Goal: Information Seeking & Learning: Find specific fact

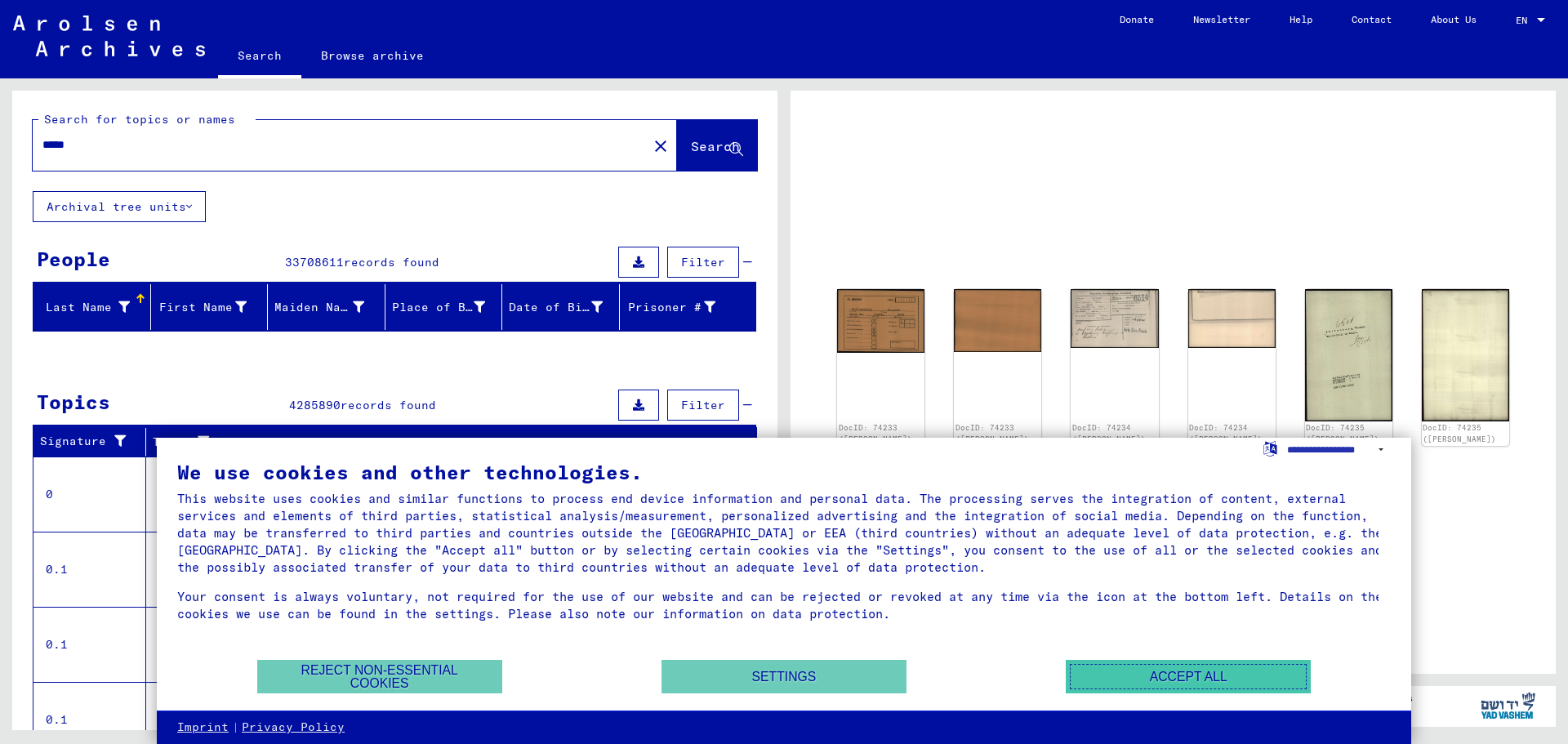
click at [1171, 679] on button "Accept all" at bounding box center [1188, 676] width 245 height 34
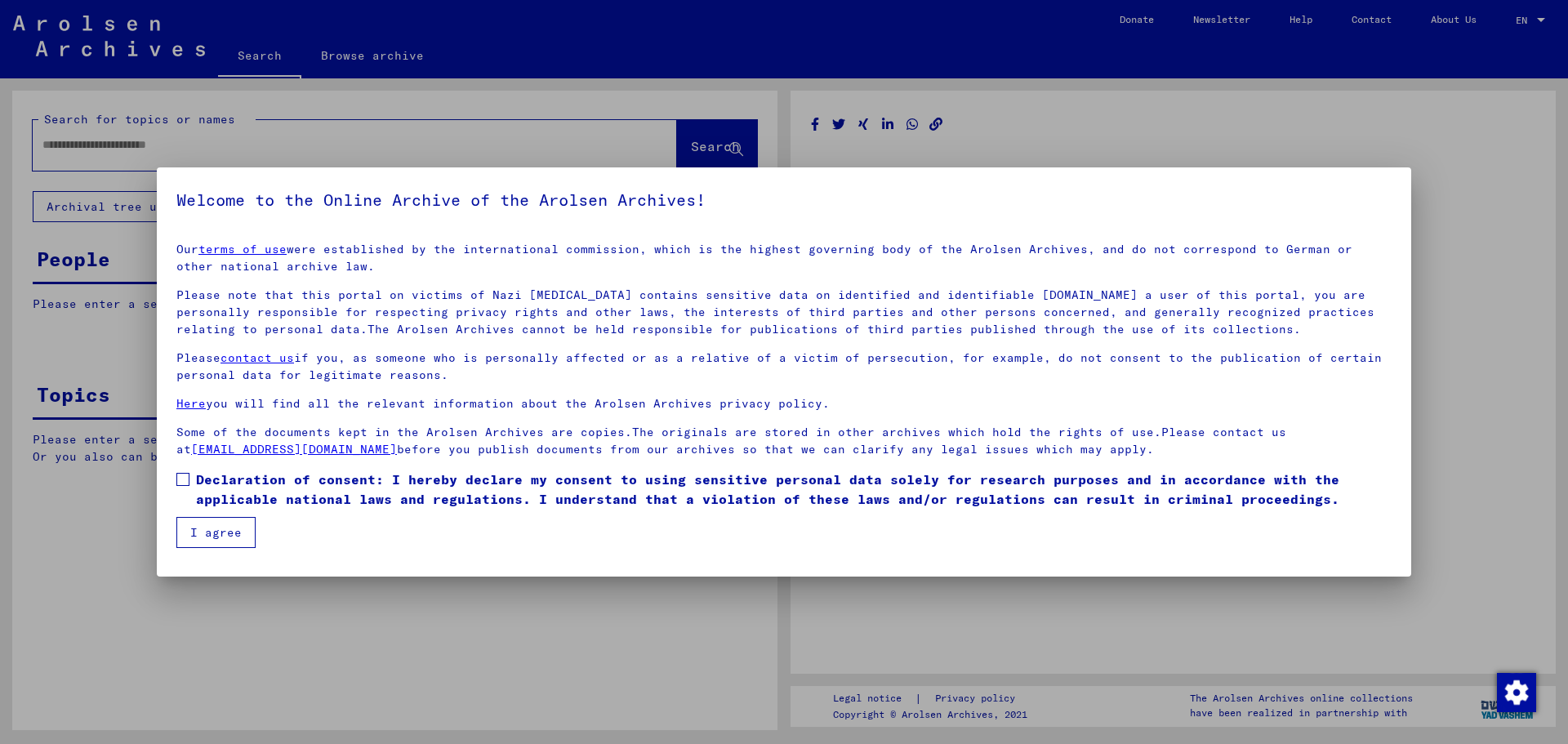
type input "*****"
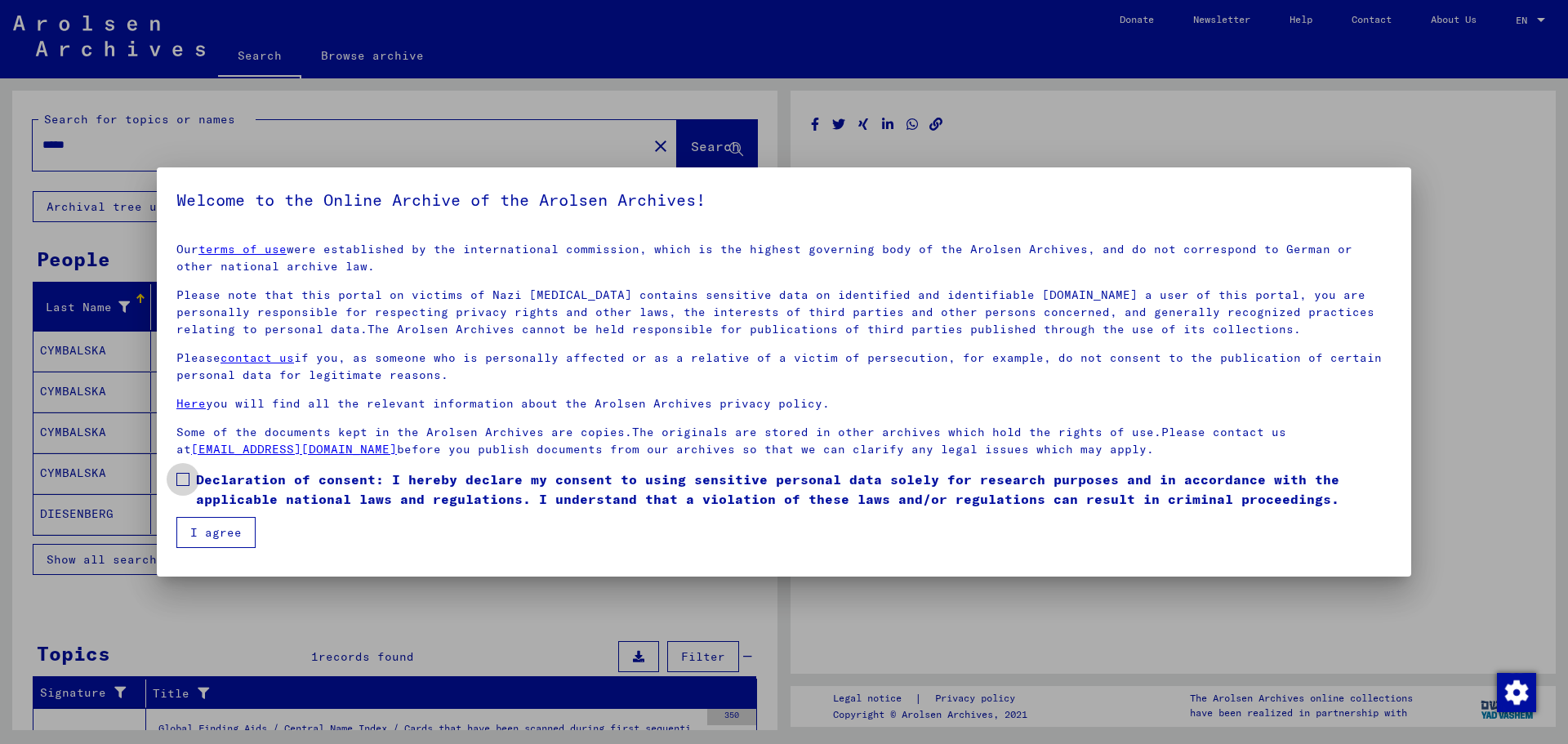
click at [186, 476] on span at bounding box center [183, 479] width 13 height 13
click at [223, 533] on button "I agree" at bounding box center [216, 532] width 79 height 31
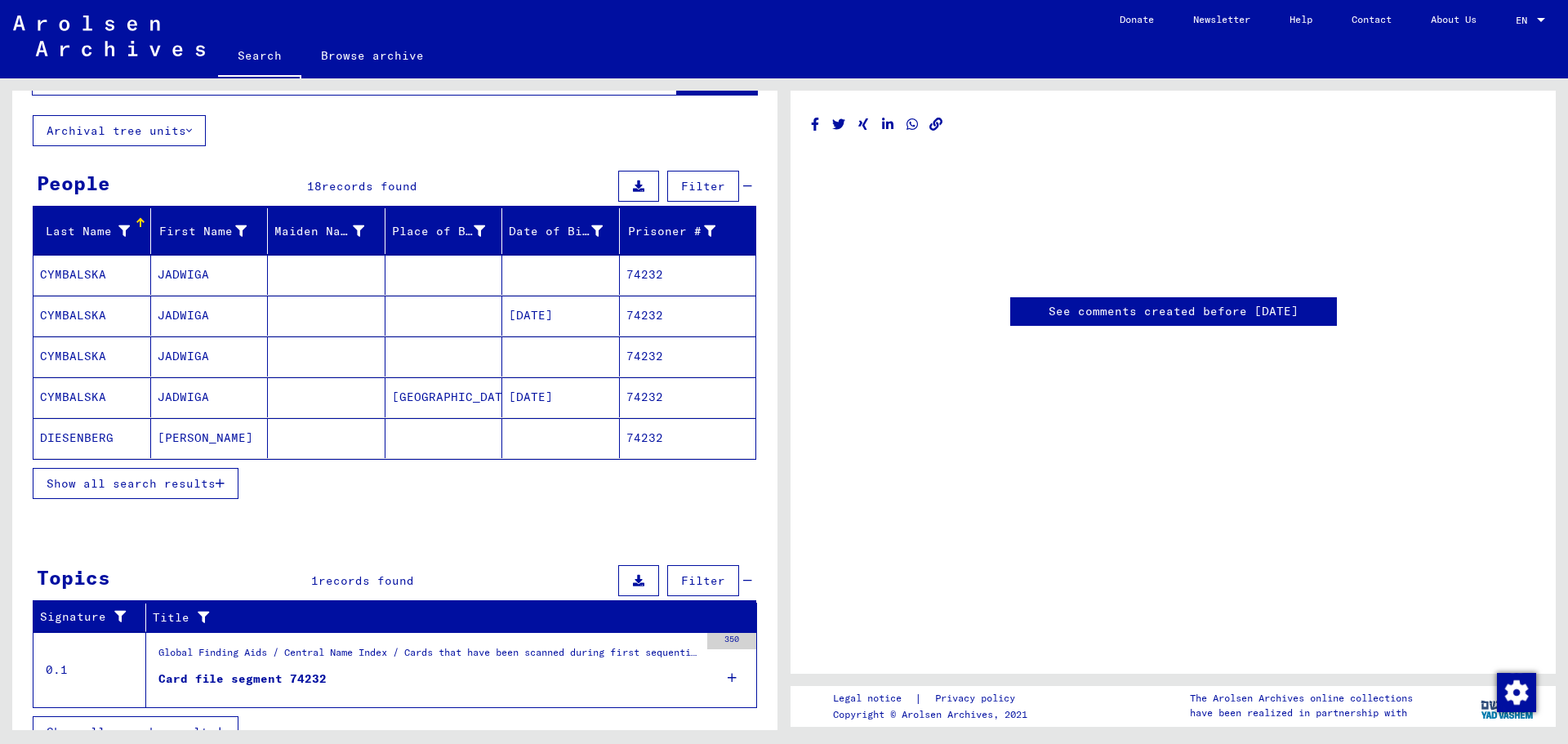
scroll to position [102, 0]
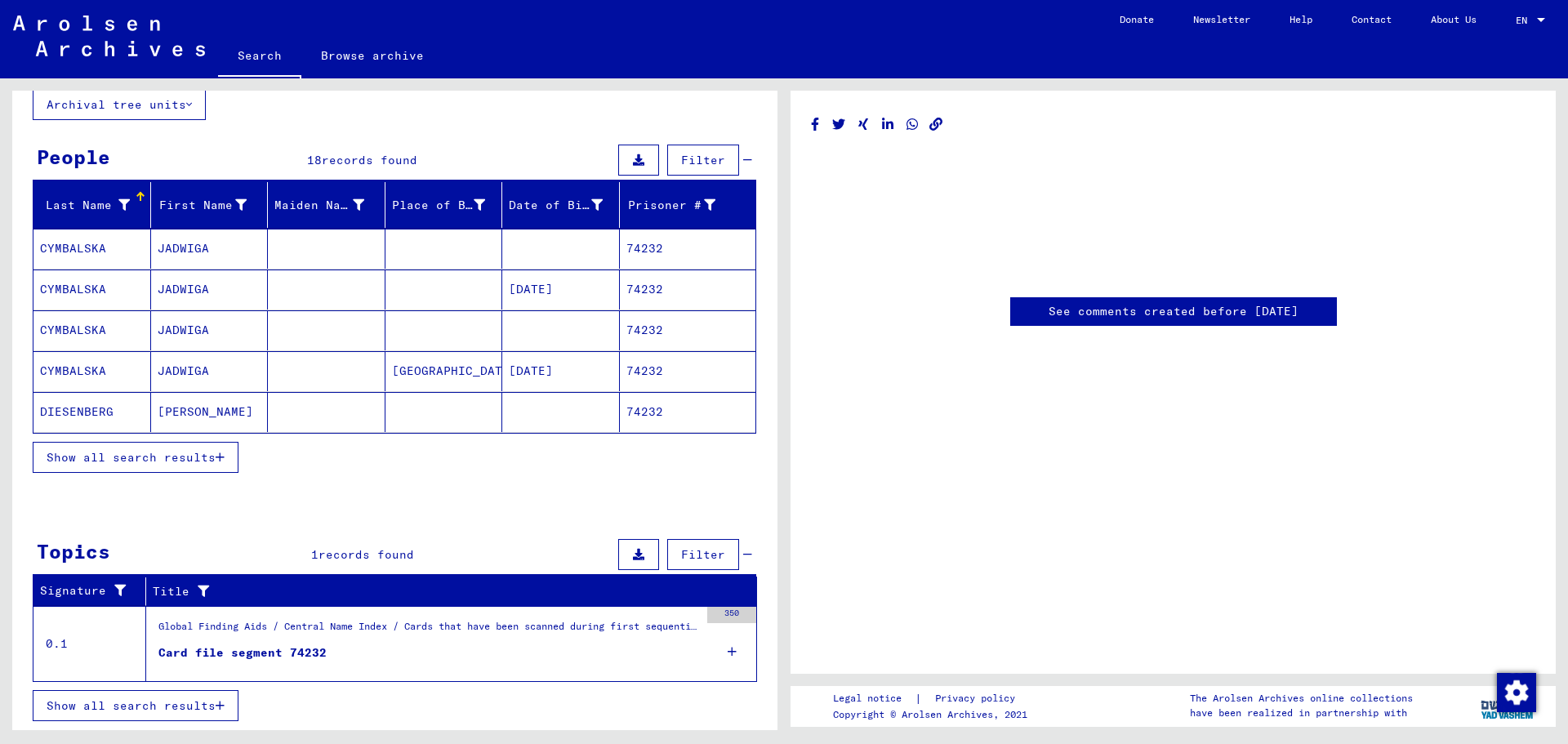
click at [119, 460] on span "Show all search results" at bounding box center [131, 456] width 169 height 14
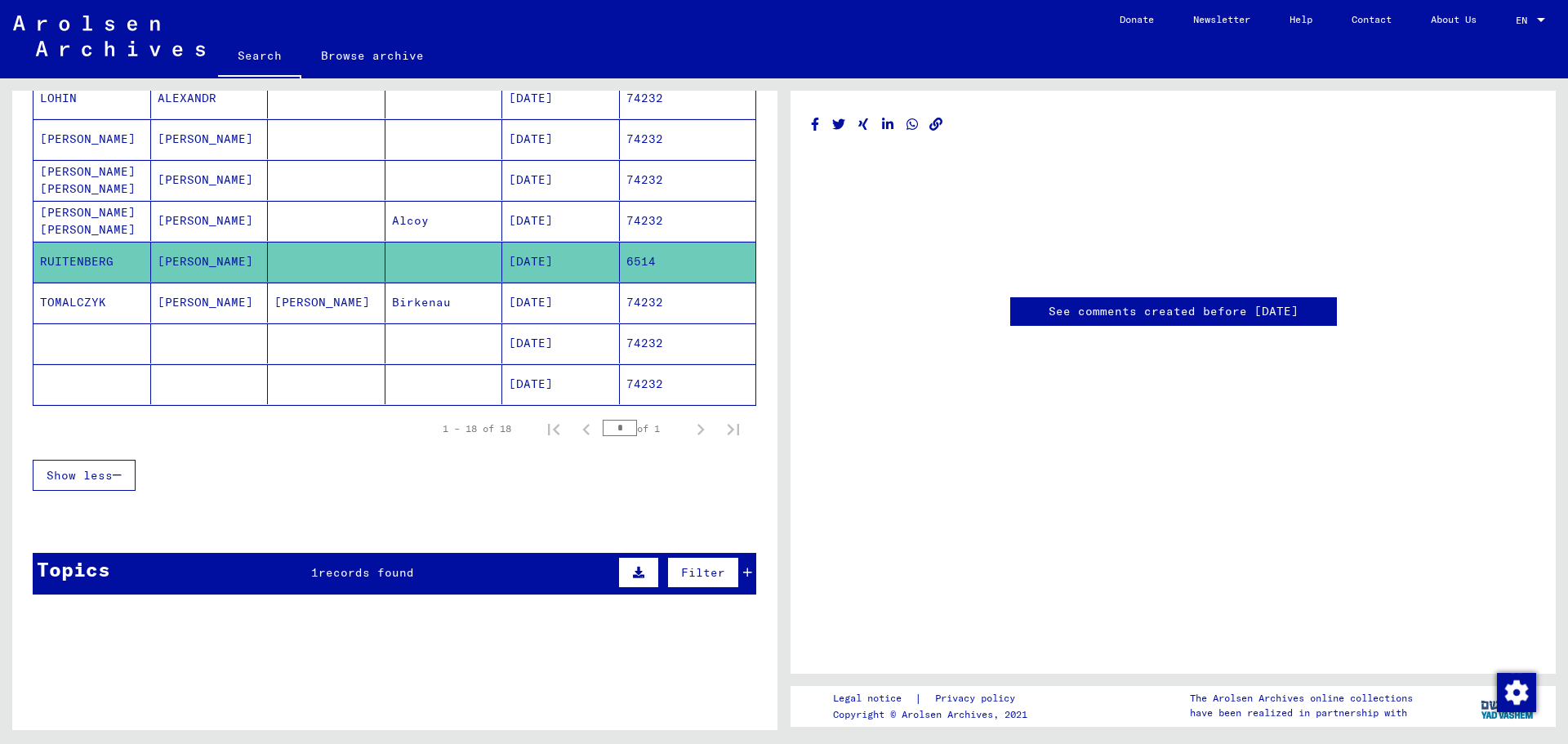
scroll to position [659, 0]
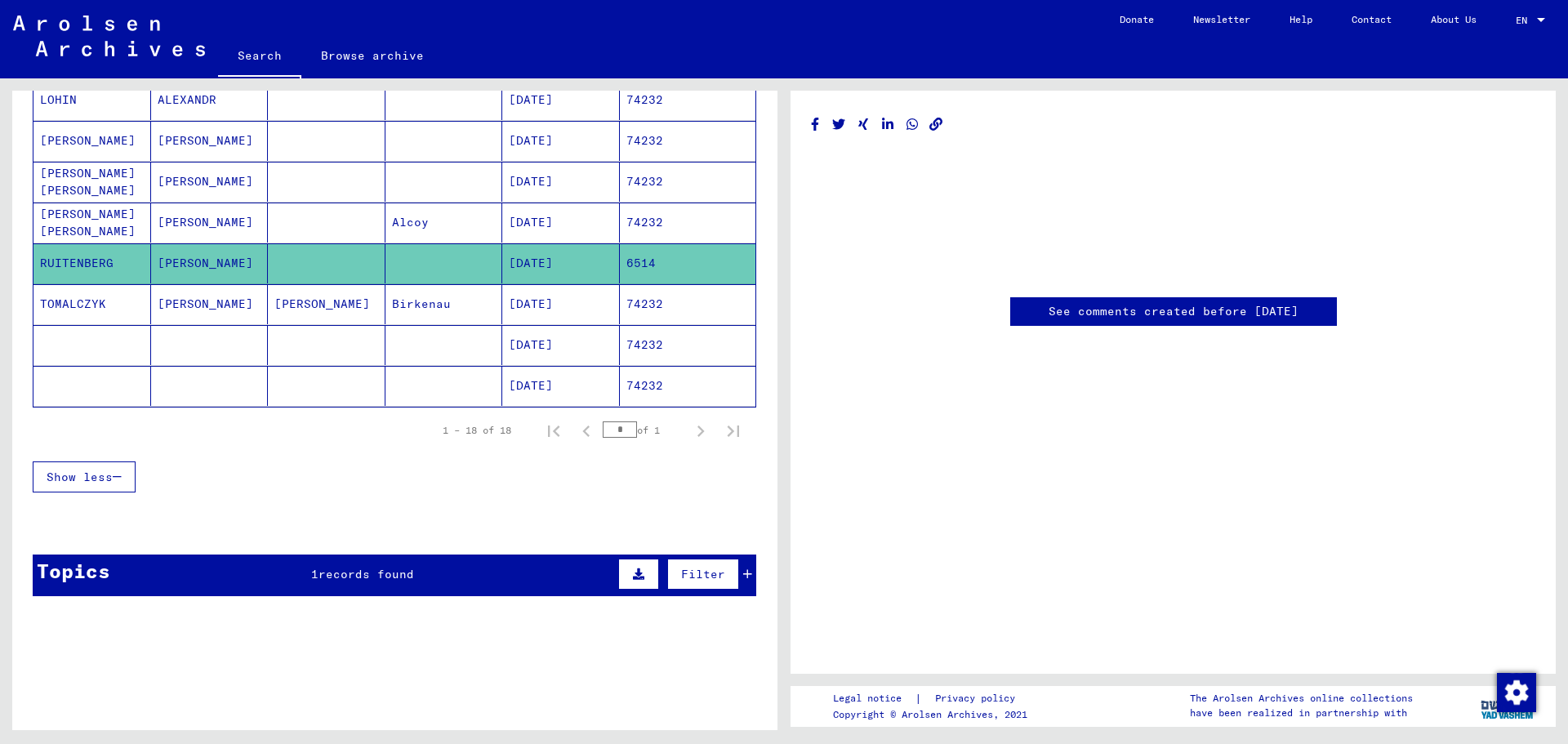
click at [523, 263] on mat-cell "[DATE]" at bounding box center [561, 264] width 117 height 40
click at [91, 261] on mat-cell "RUITENBERG" at bounding box center [92, 264] width 117 height 40
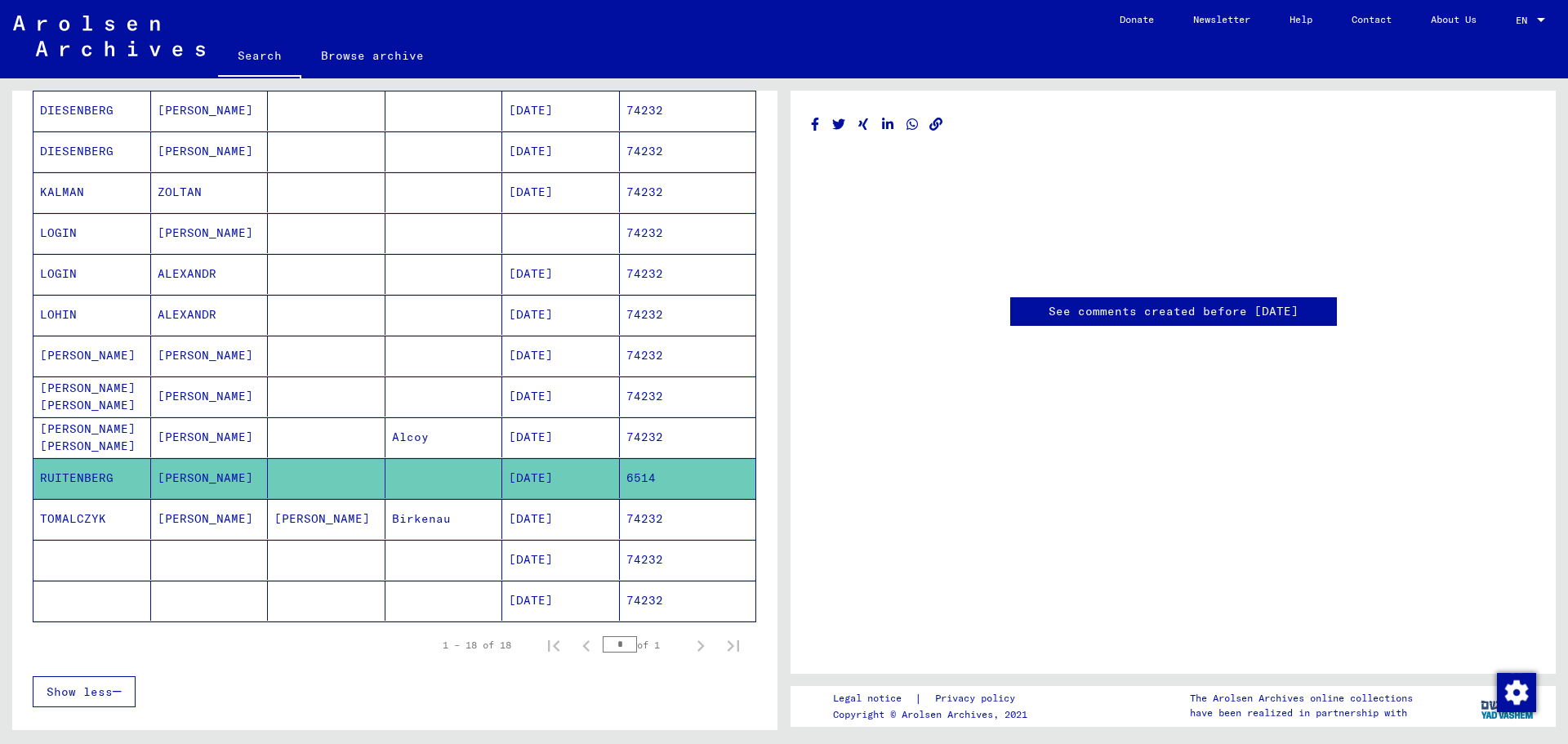
scroll to position [441, 0]
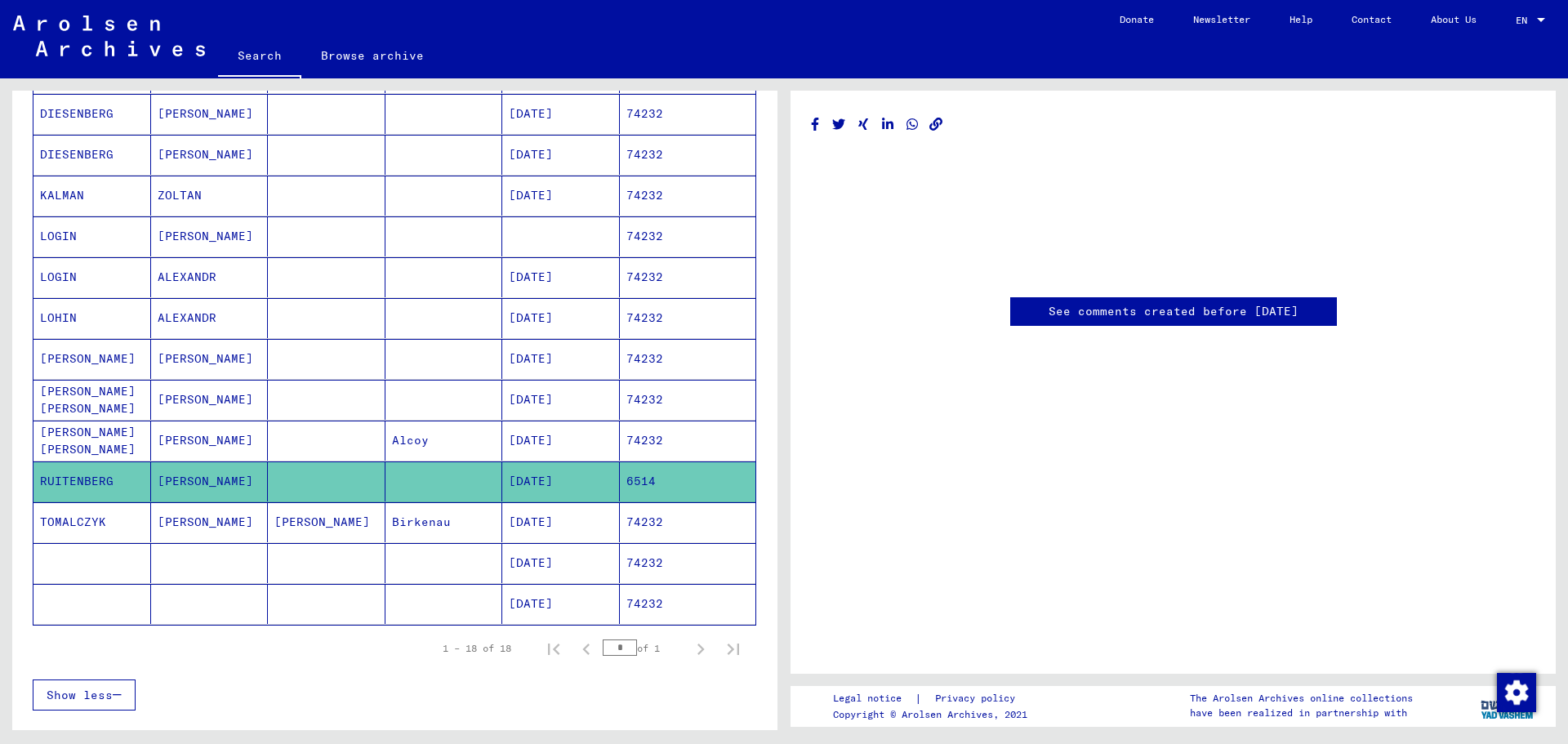
click at [1170, 315] on link "See comments created before [DATE]" at bounding box center [1173, 312] width 250 height 17
drag, startPoint x: 1244, startPoint y: 455, endPoint x: 1245, endPoint y: 590, distance: 135.0
click at [1245, 590] on div "See comments created before [DATE]" at bounding box center [1172, 382] width 765 height 583
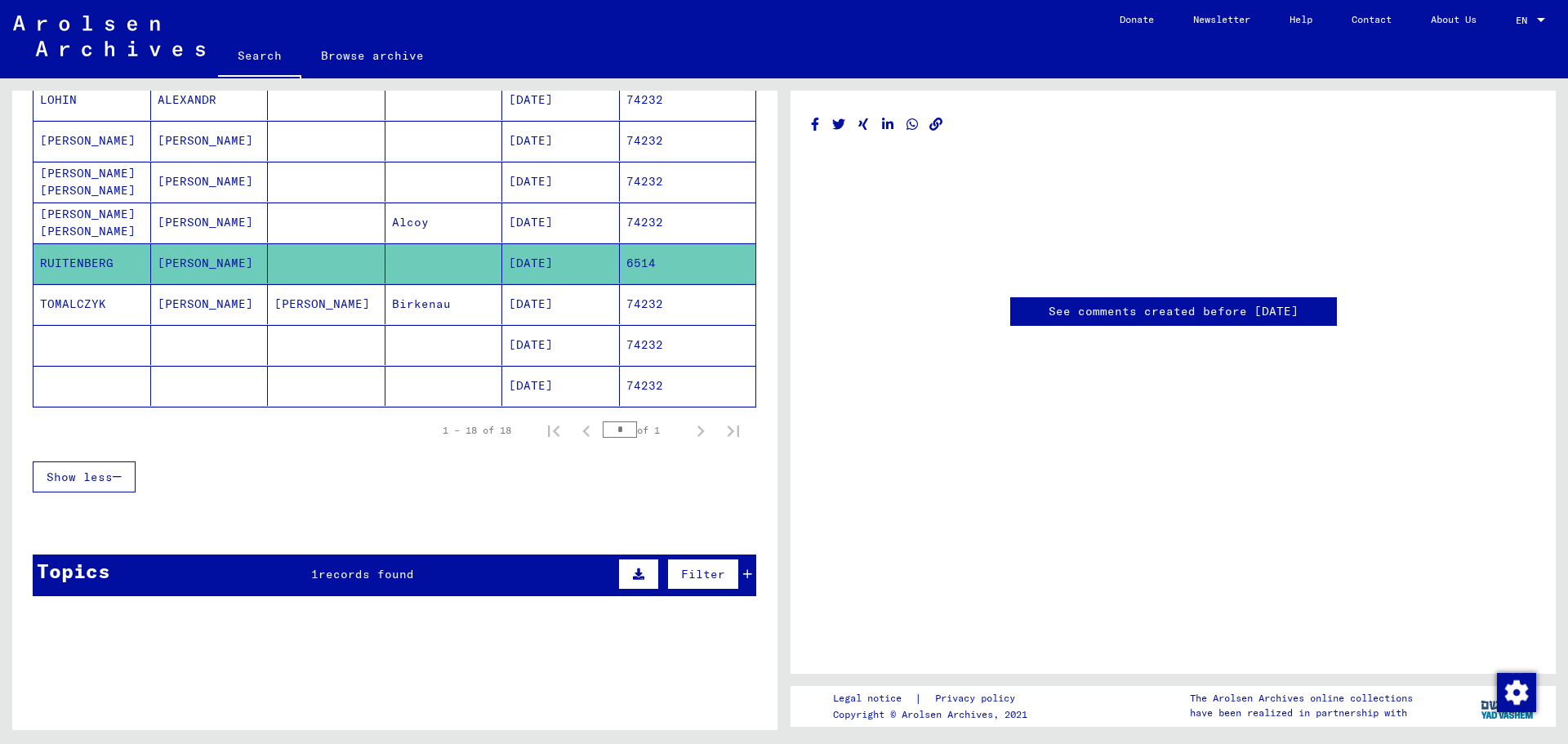
scroll to position [665, 0]
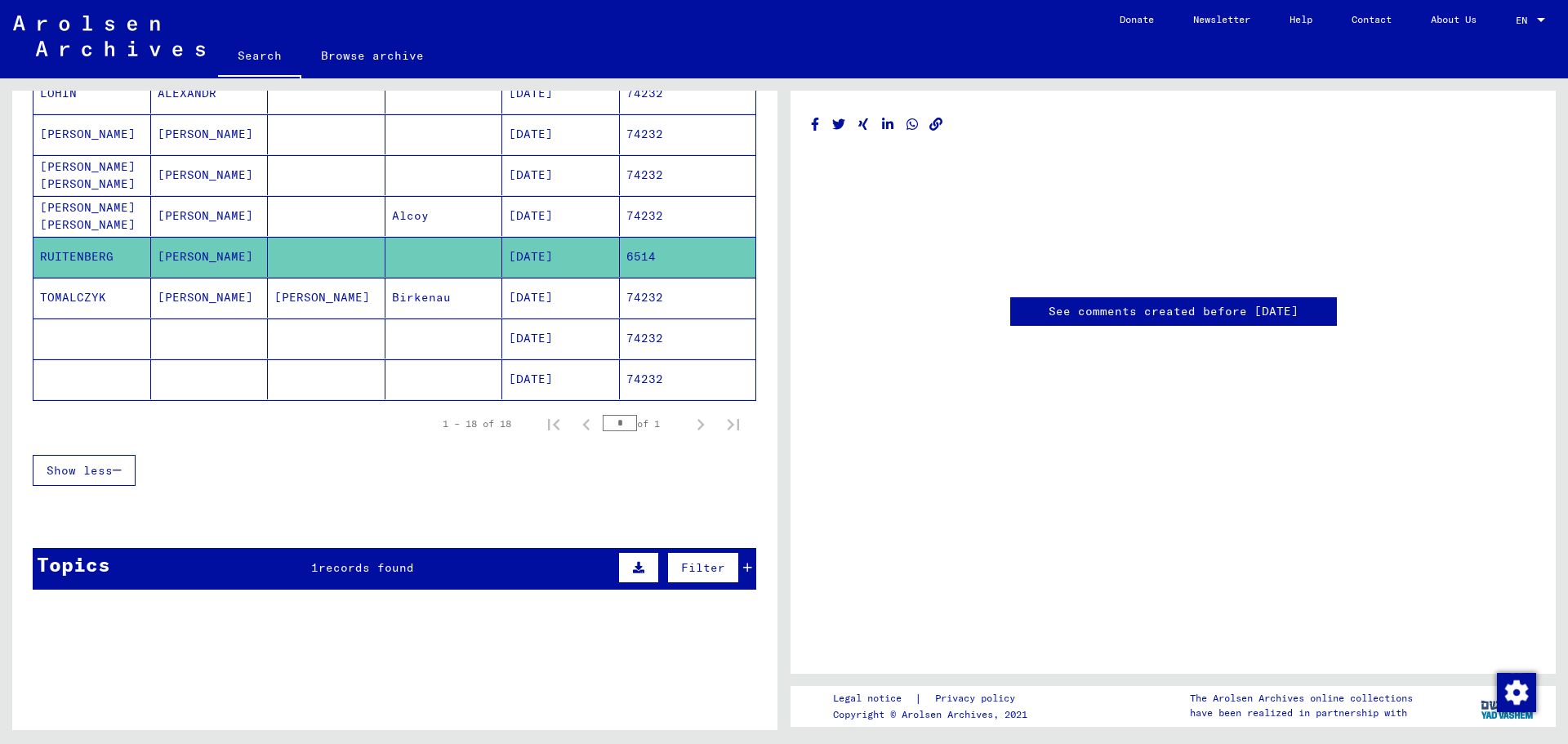
click at [363, 578] on div "Topics 1 records found Filter" at bounding box center [395, 568] width 724 height 41
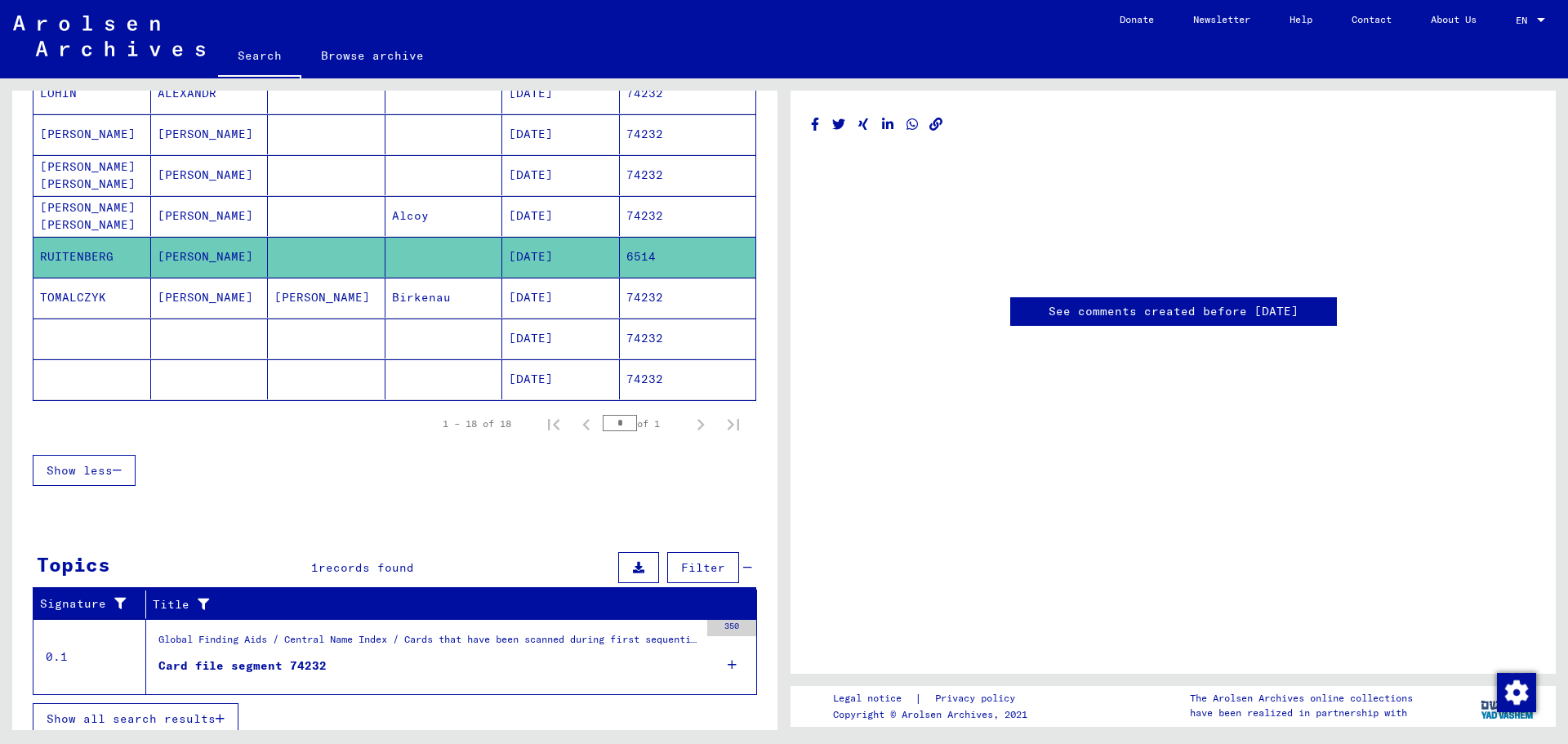
scroll to position [679, 0]
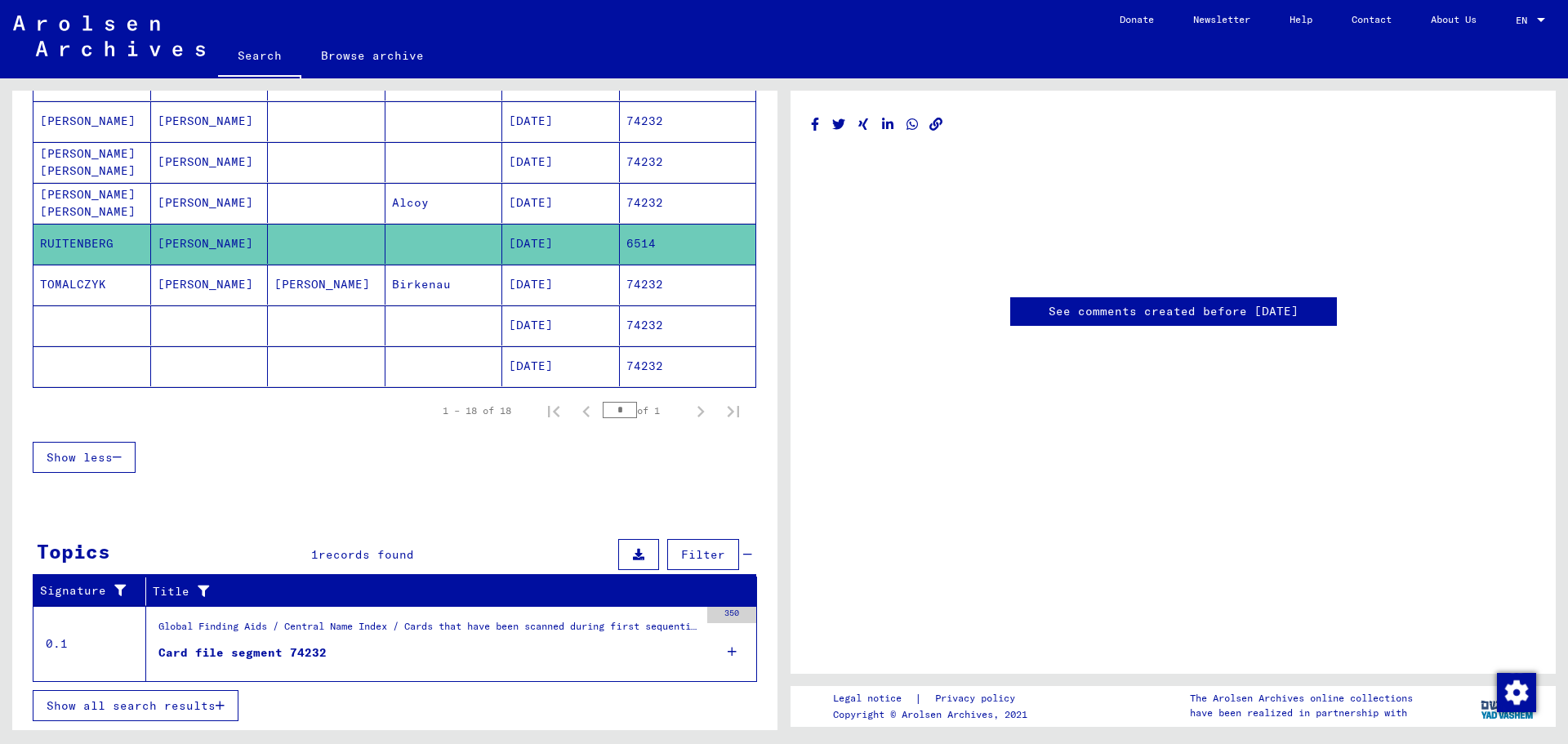
click at [261, 654] on div "Card file segment 74232" at bounding box center [243, 653] width 168 height 17
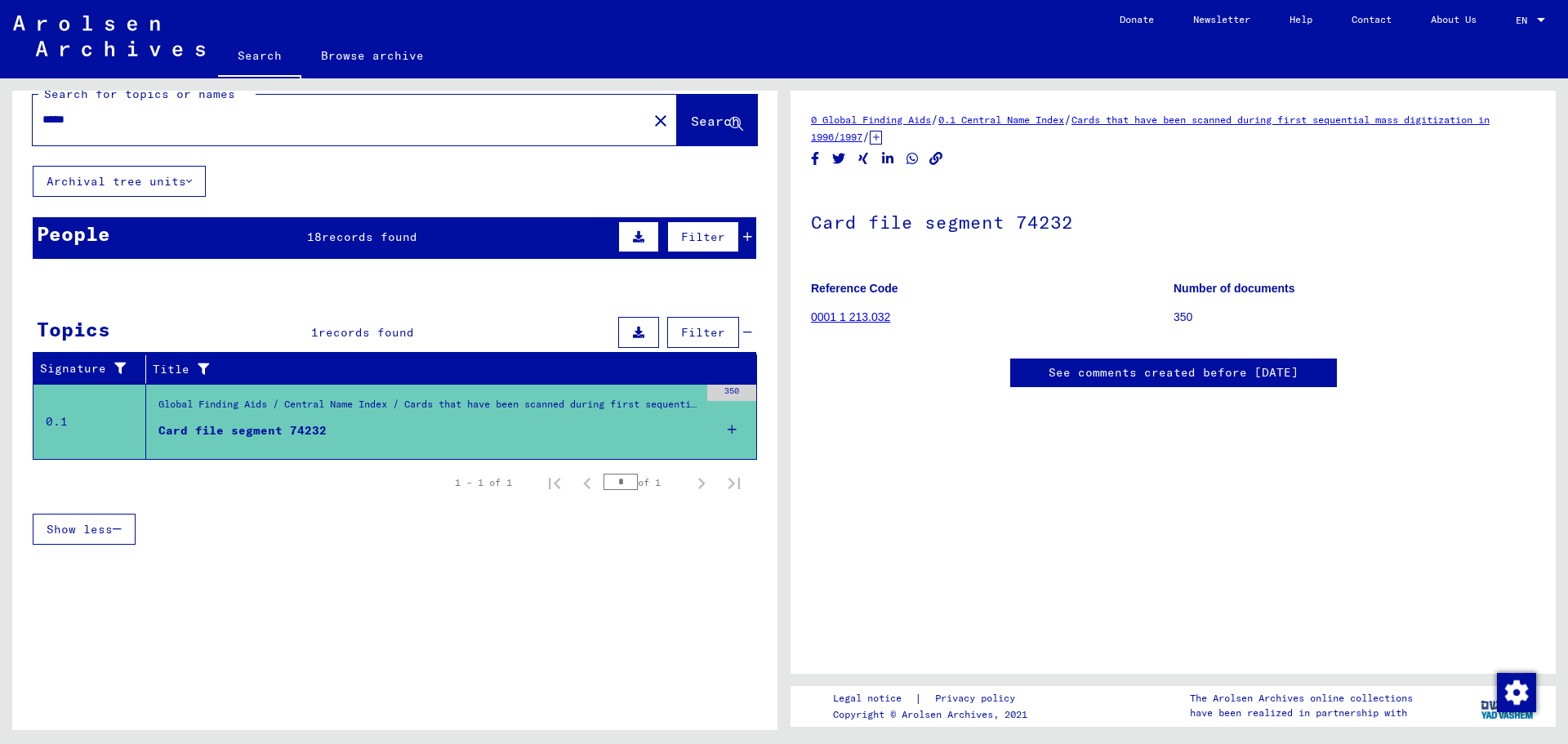
scroll to position [23, 0]
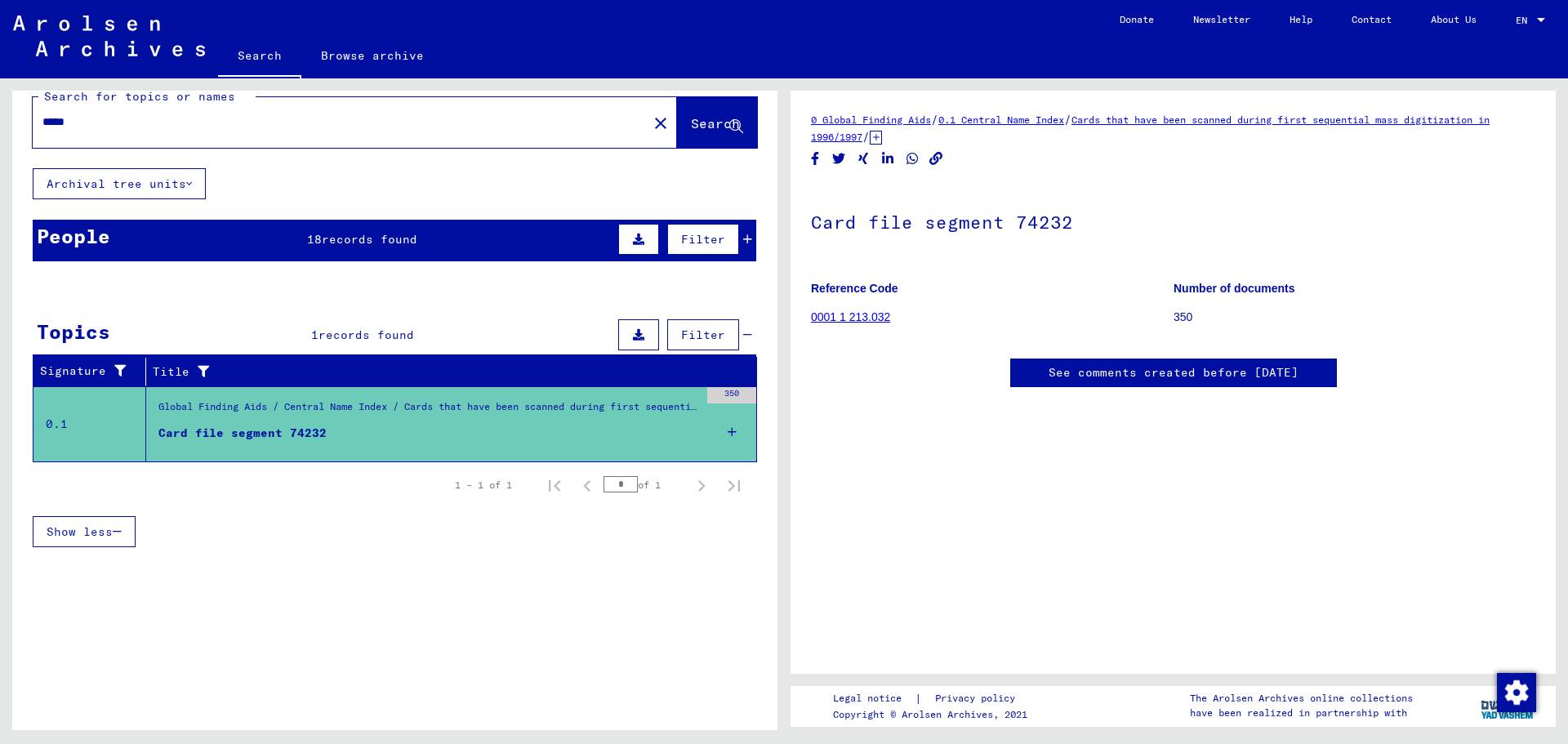
click at [303, 434] on div "Card file segment 74232" at bounding box center [243, 433] width 168 height 17
click at [881, 319] on link "0001 1 213.032" at bounding box center [850, 317] width 79 height 13
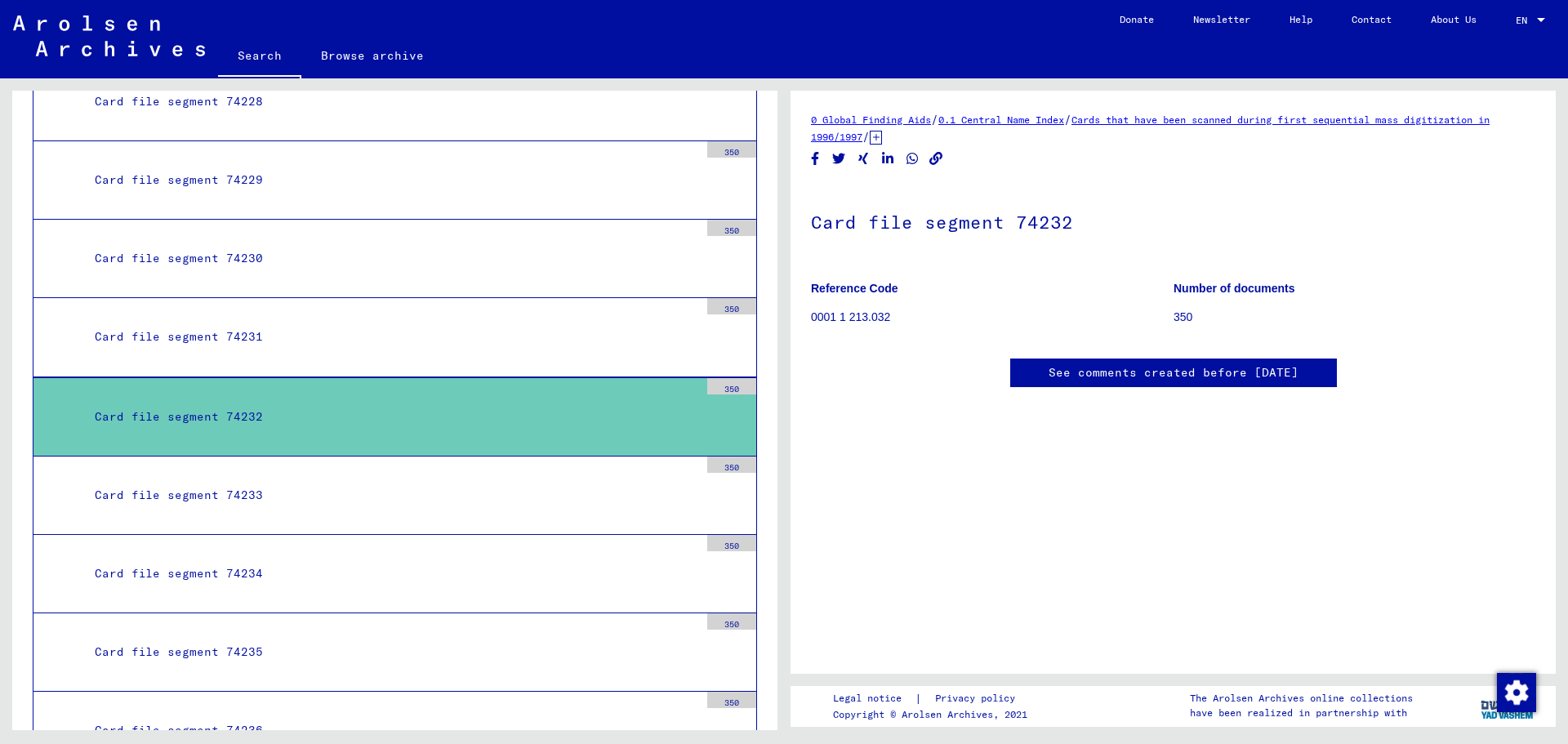
click at [247, 416] on div "Card file segment 74232" at bounding box center [391, 417] width 616 height 32
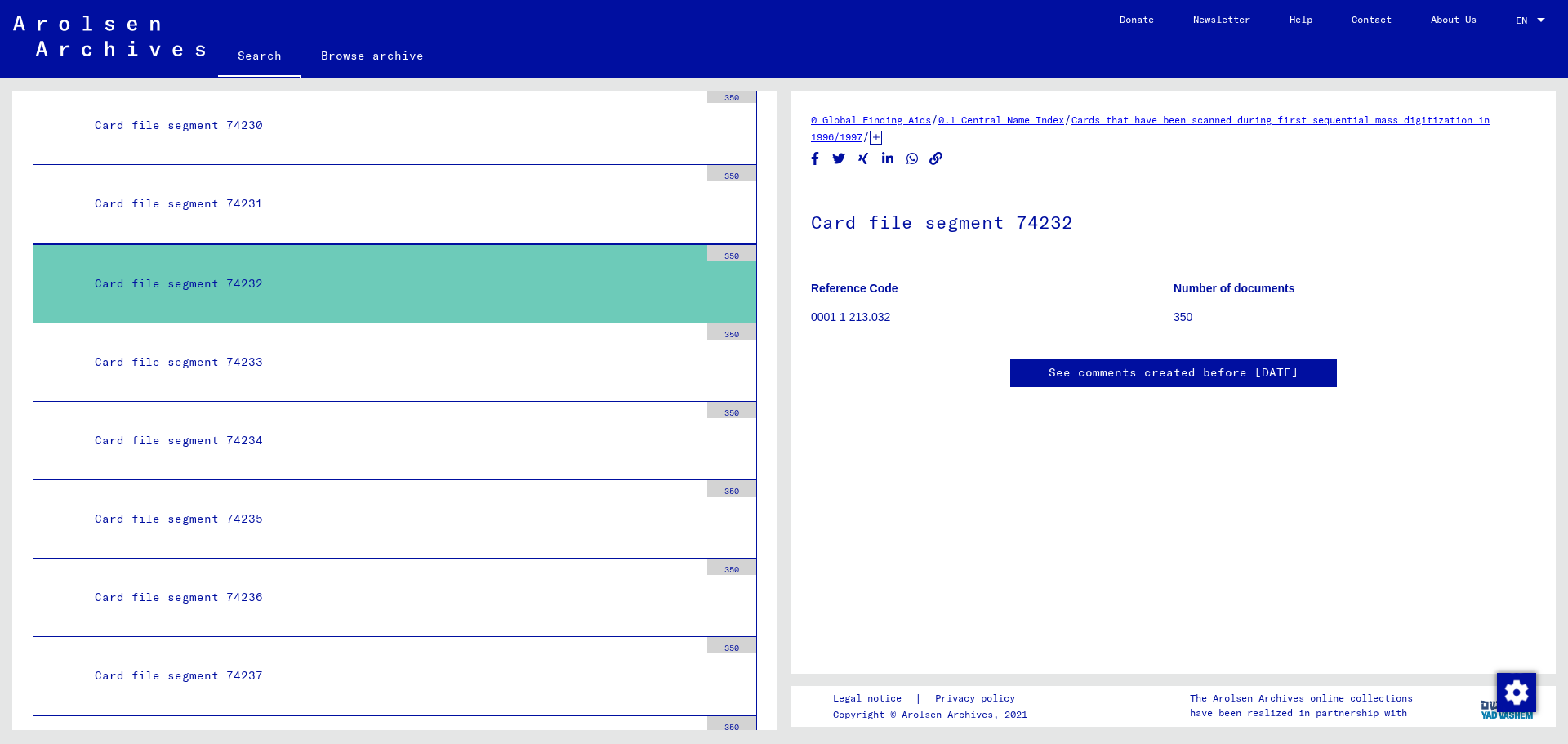
scroll to position [16343, 0]
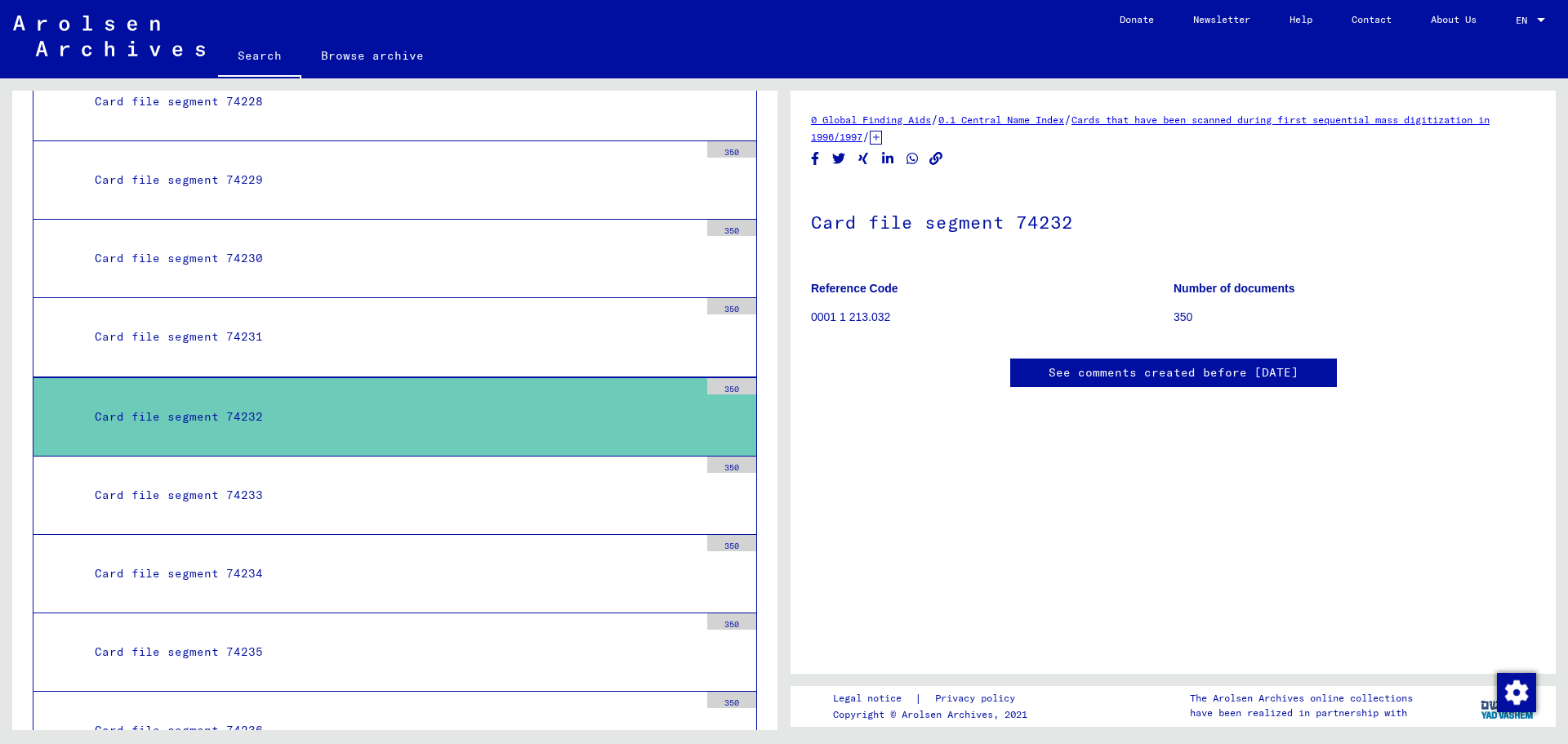
click at [213, 414] on div "Card file segment 74232" at bounding box center [391, 417] width 616 height 32
click at [398, 57] on link "Browse archive" at bounding box center [373, 55] width 142 height 39
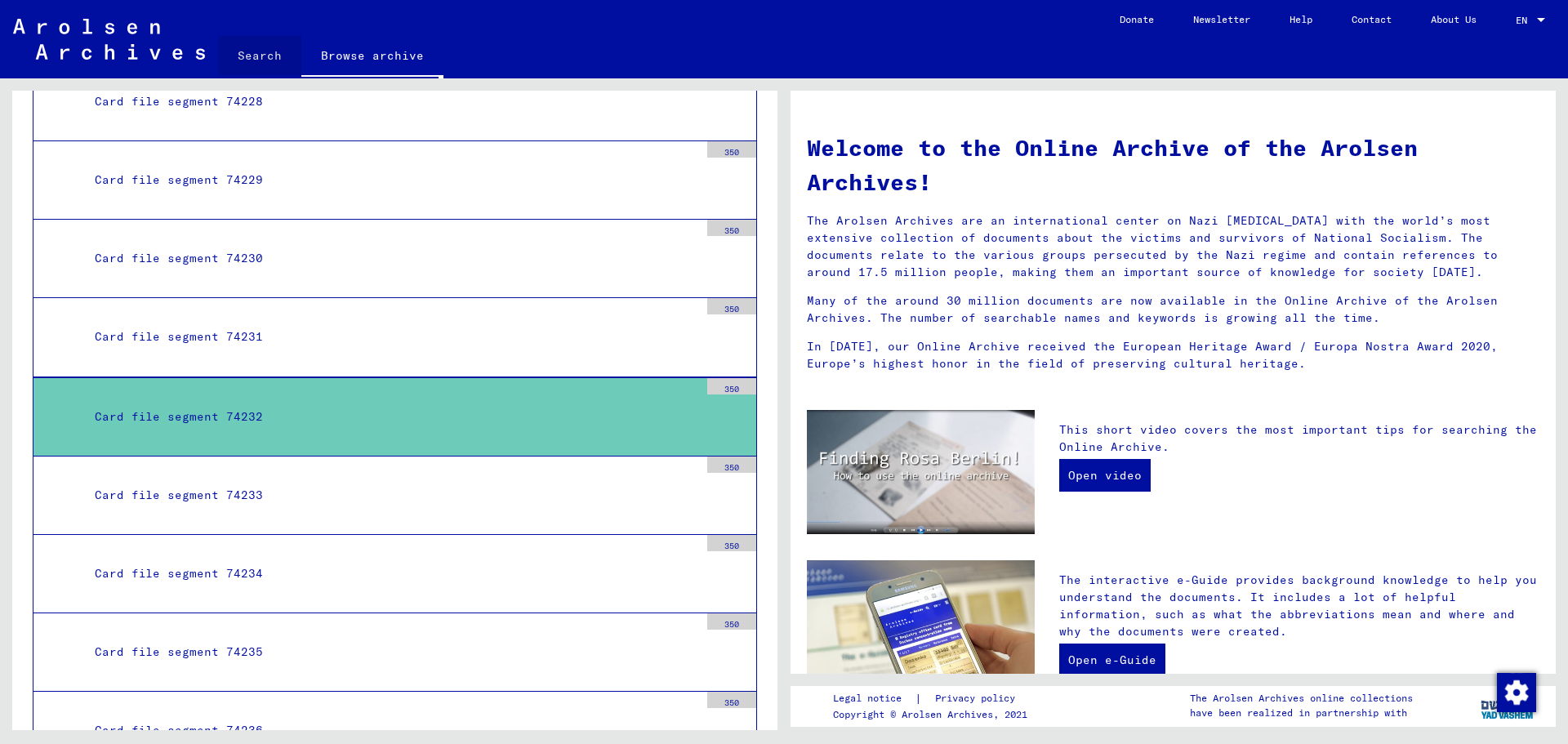
click at [264, 61] on link "Search" at bounding box center [260, 55] width 84 height 39
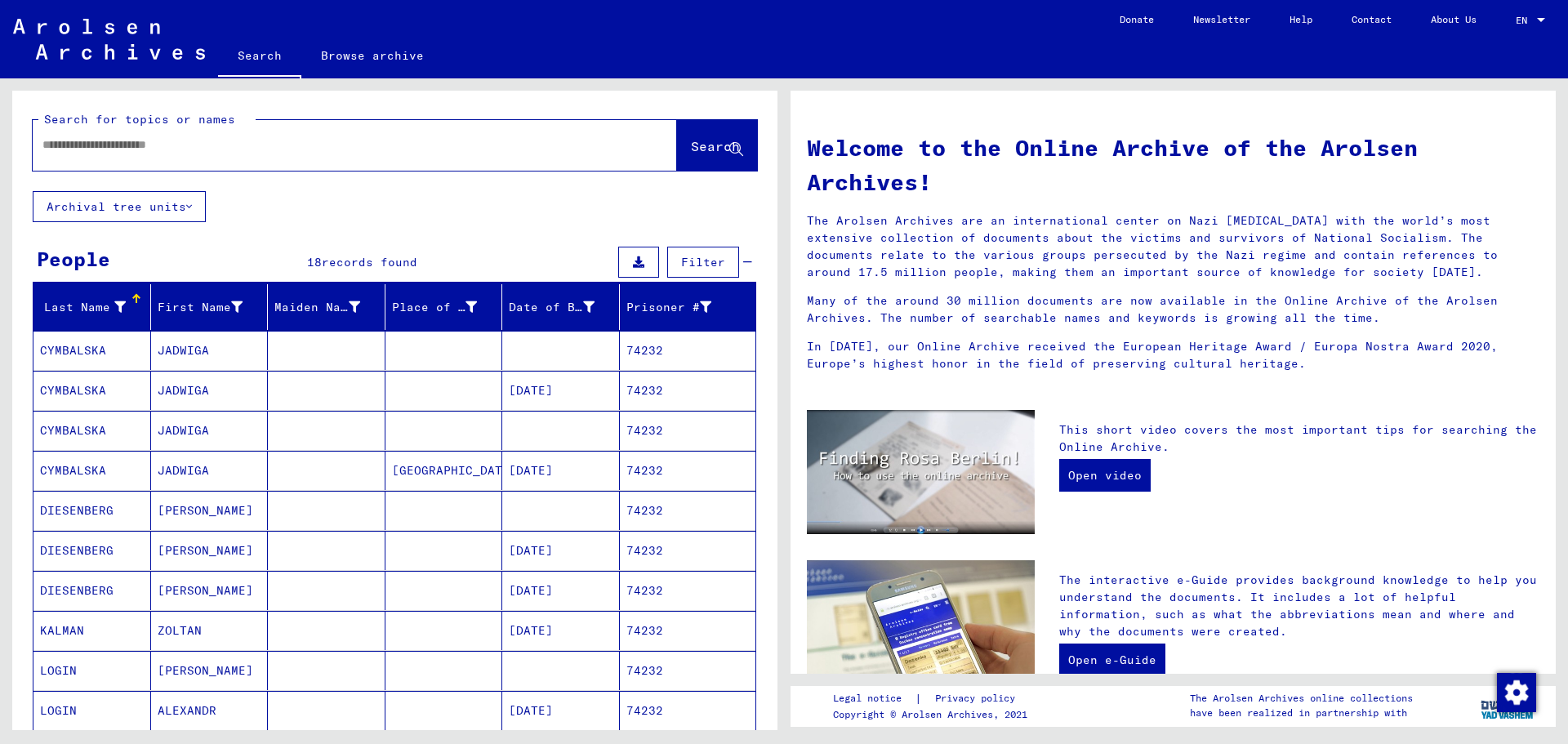
click at [179, 141] on input "text" at bounding box center [335, 145] width 585 height 17
click at [691, 150] on span "Search" at bounding box center [715, 145] width 49 height 16
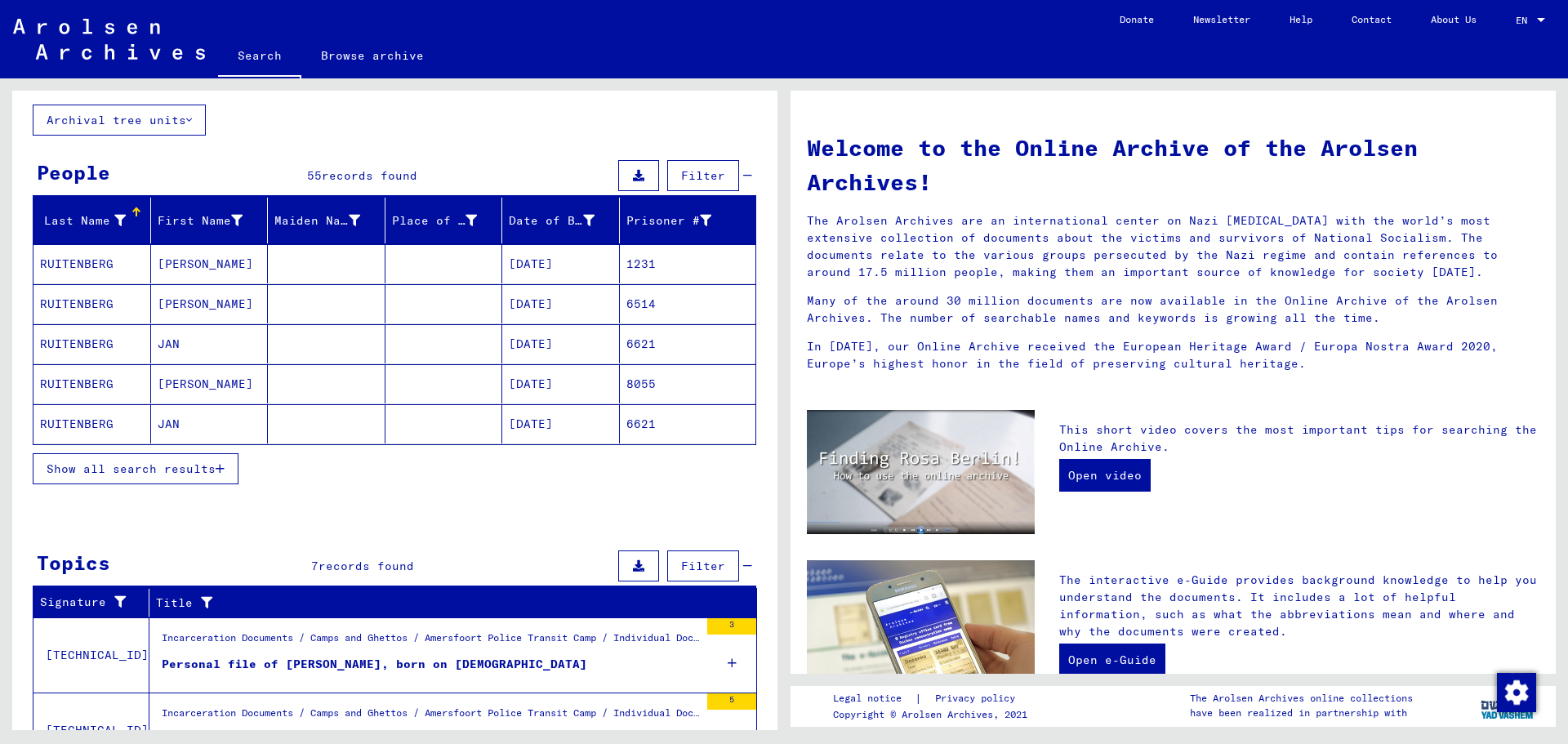
scroll to position [90, 0]
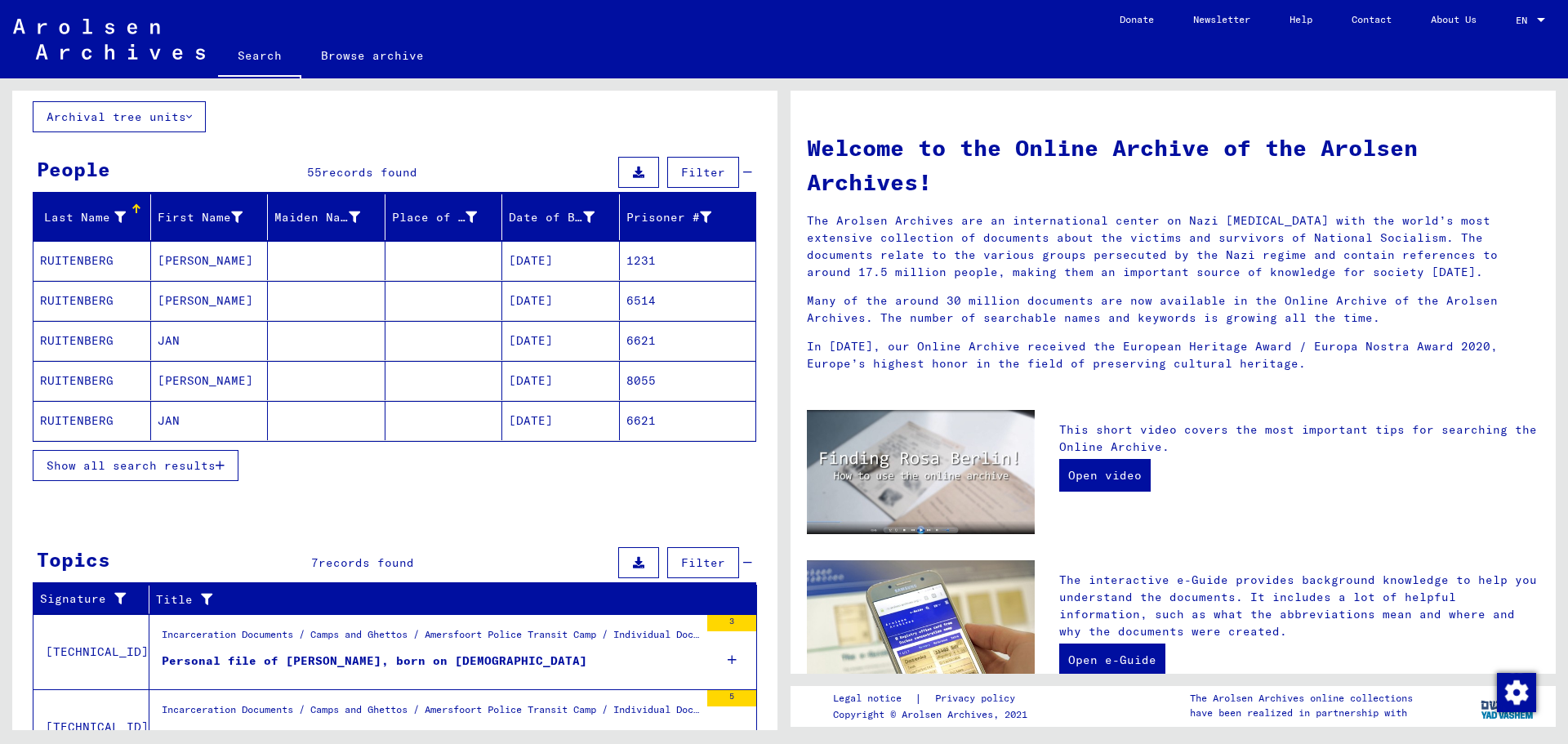
click at [178, 464] on span "Show all search results" at bounding box center [131, 465] width 169 height 14
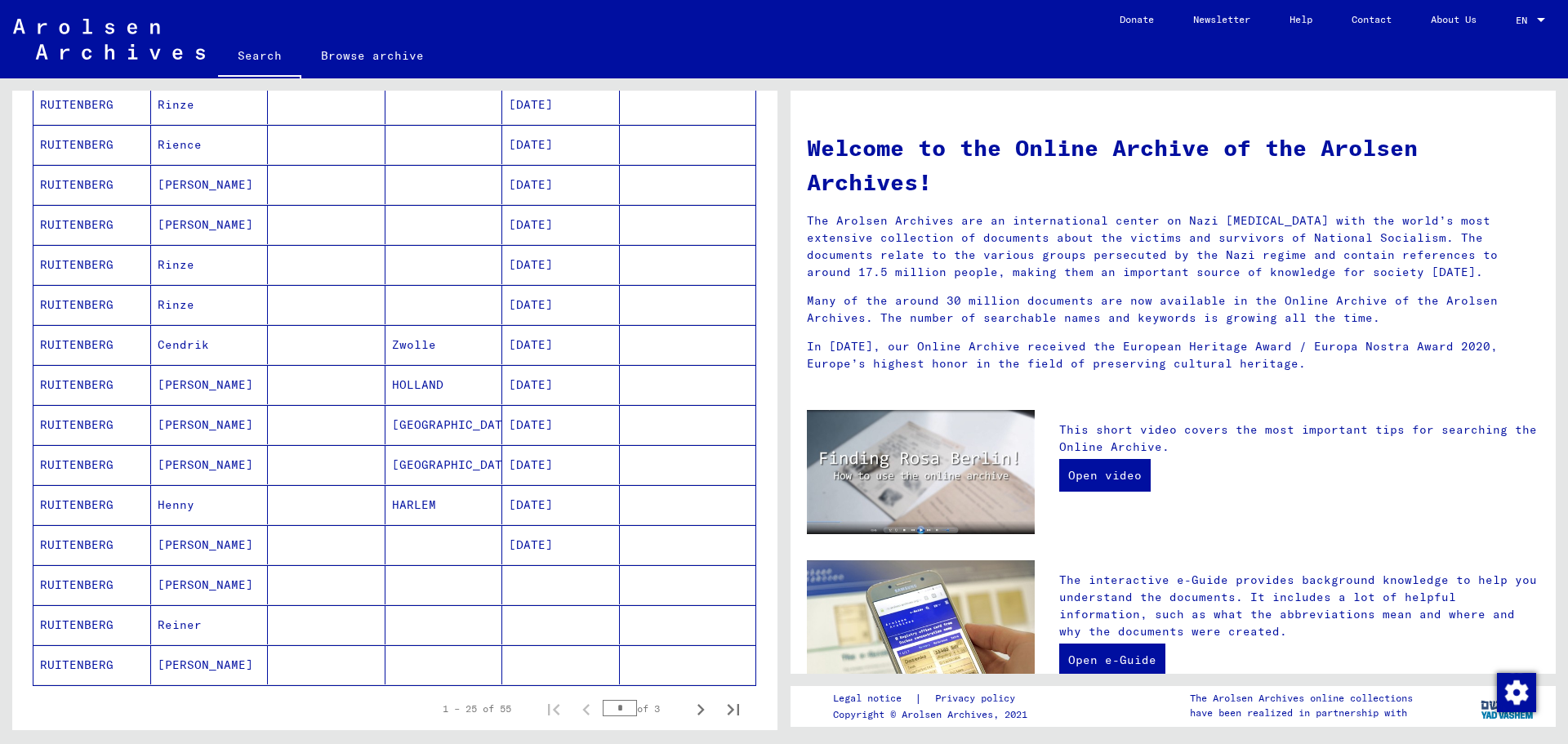
scroll to position [643, 0]
click at [88, 350] on mat-cell "RUITENBERG" at bounding box center [92, 346] width 117 height 39
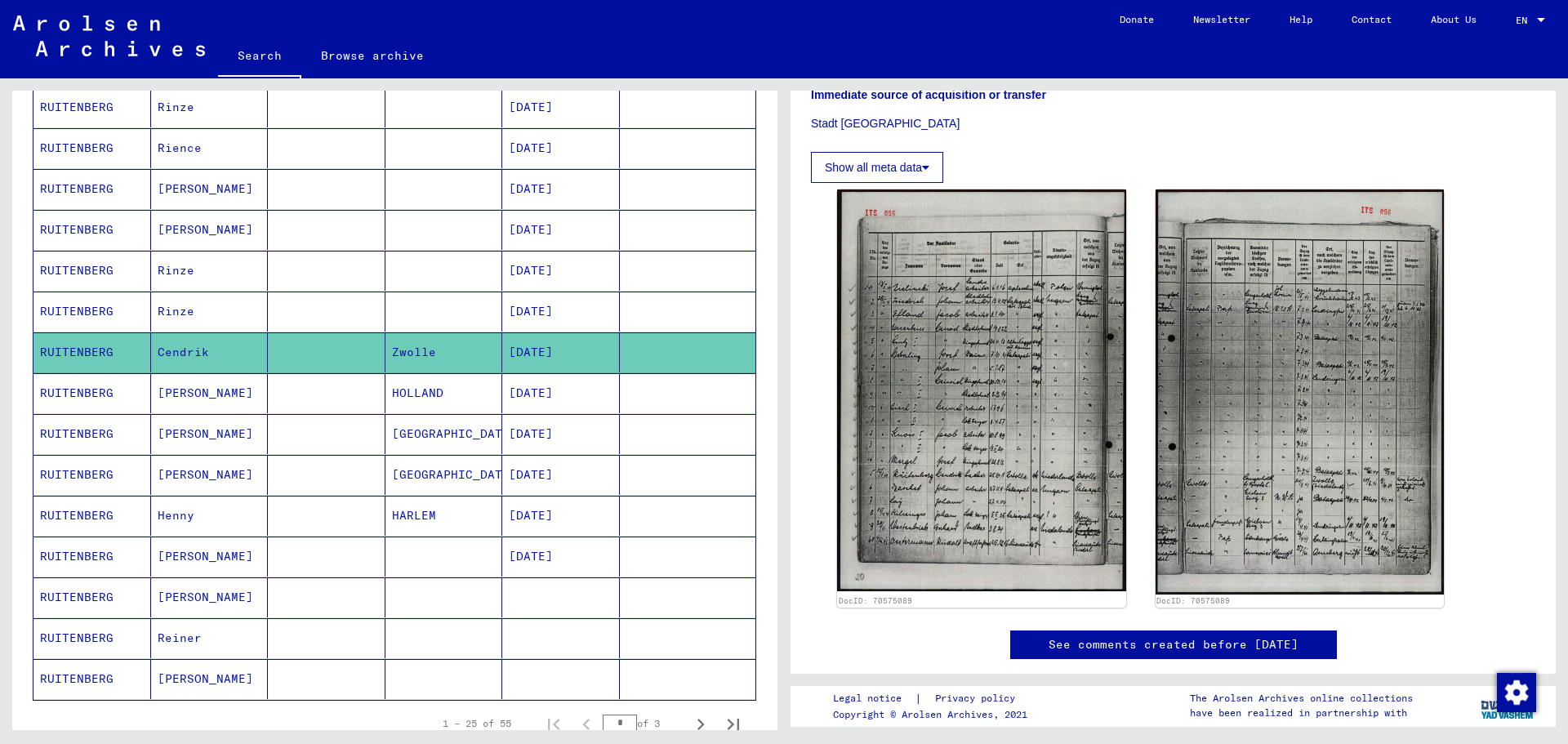
scroll to position [466, 0]
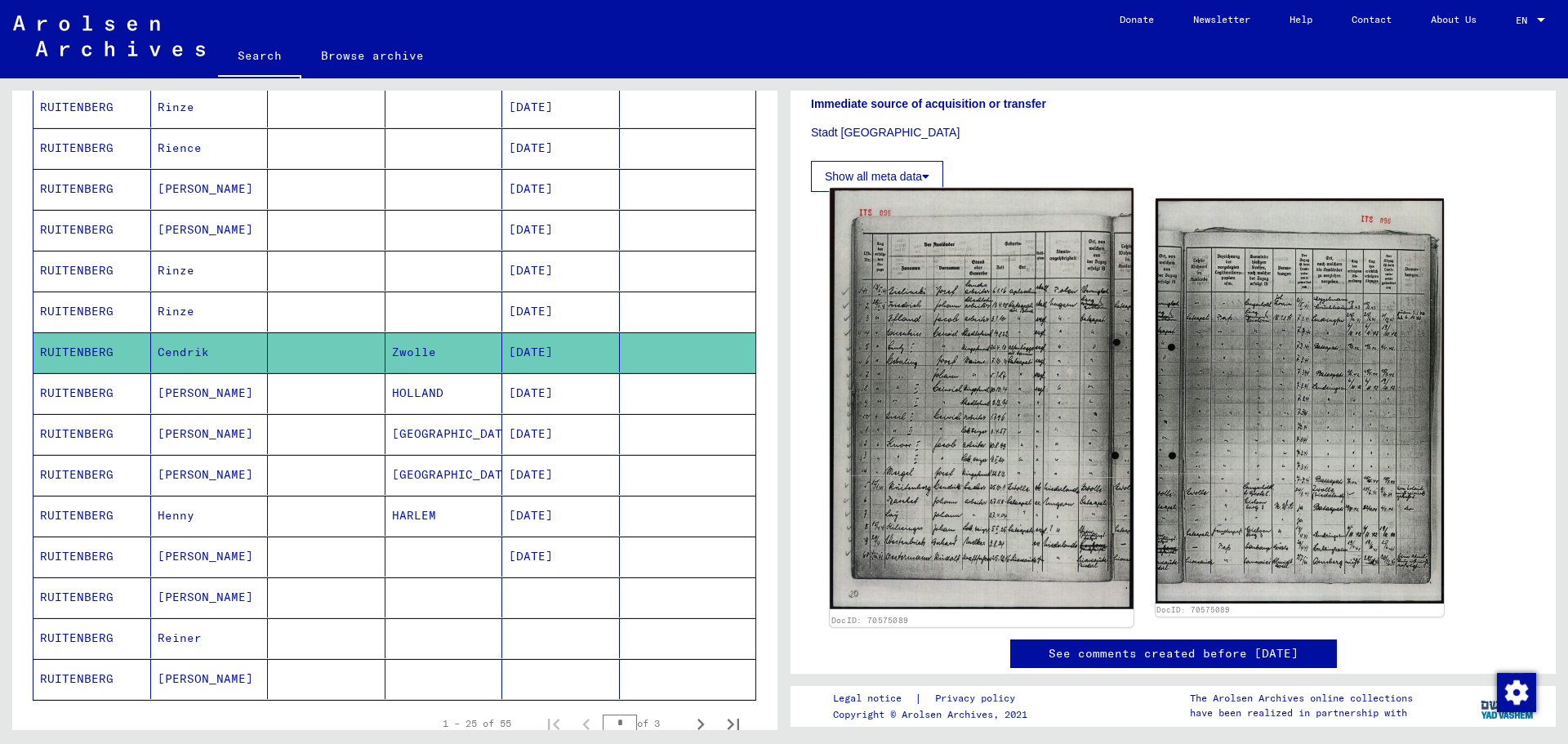
click at [1029, 336] on img at bounding box center [981, 398] width 303 height 422
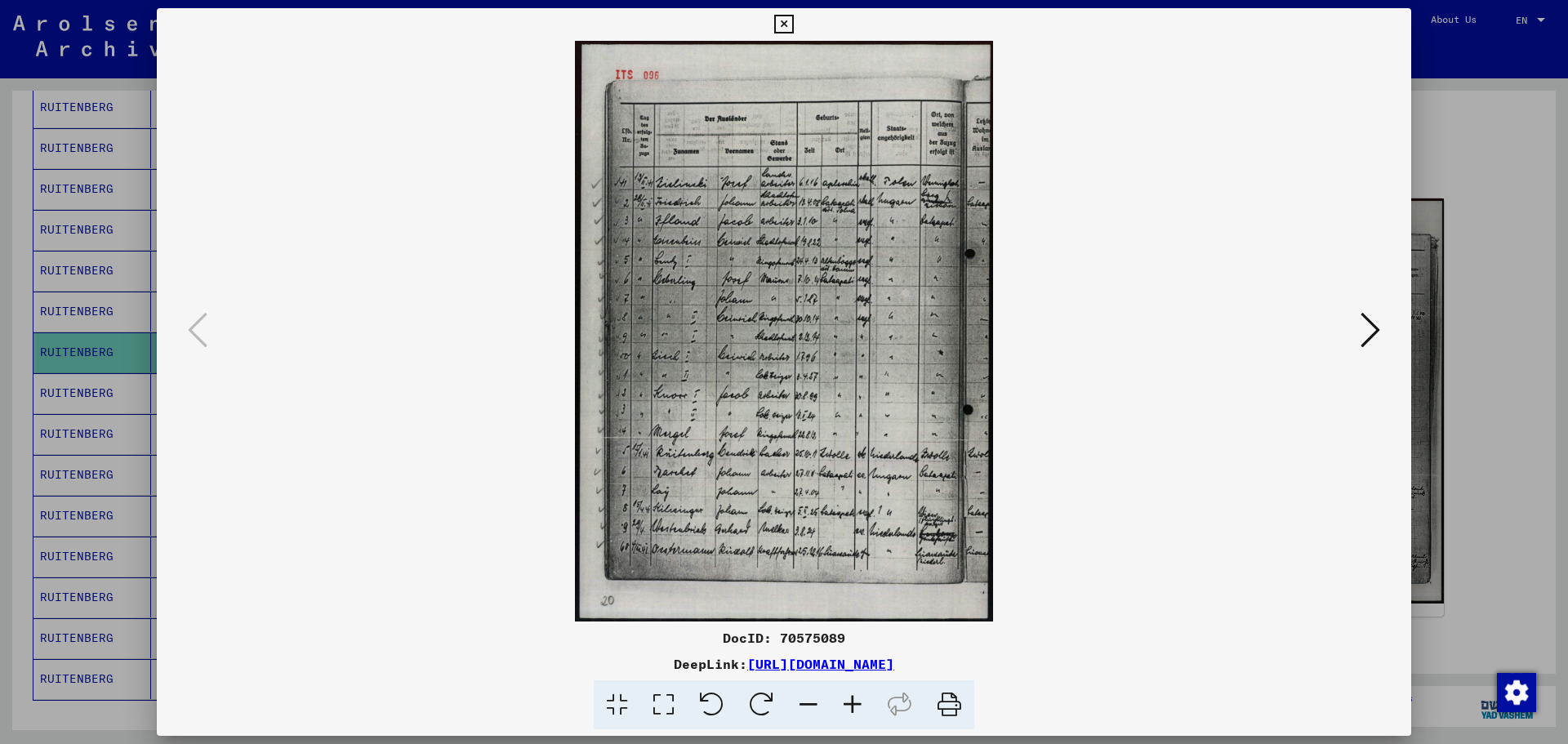
click at [894, 665] on link "[URL][DOMAIN_NAME]" at bounding box center [820, 663] width 147 height 16
click at [1372, 329] on icon at bounding box center [1370, 329] width 19 height 39
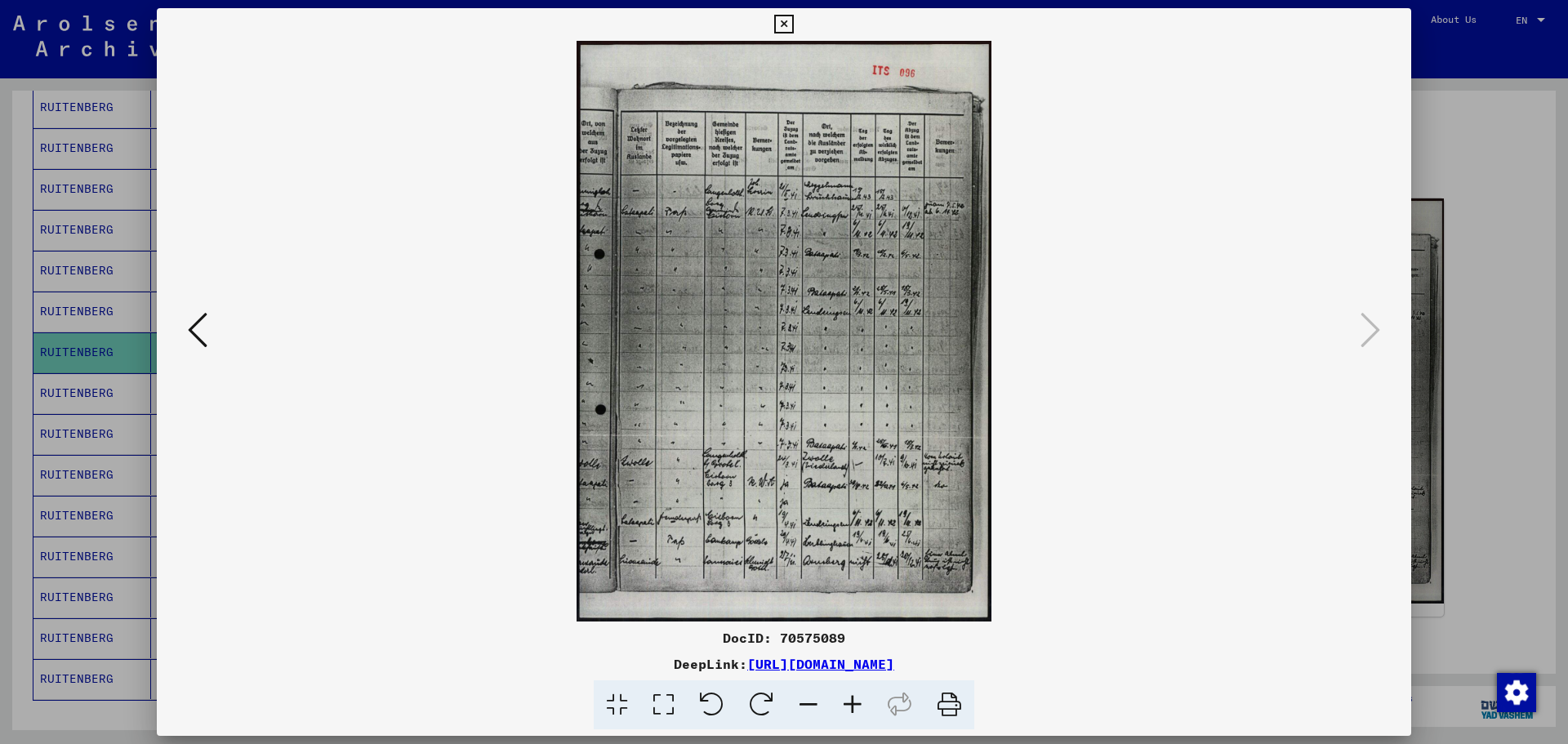
click at [821, 467] on img at bounding box center [784, 330] width 1144 height 580
click at [853, 703] on icon at bounding box center [853, 706] width 44 height 50
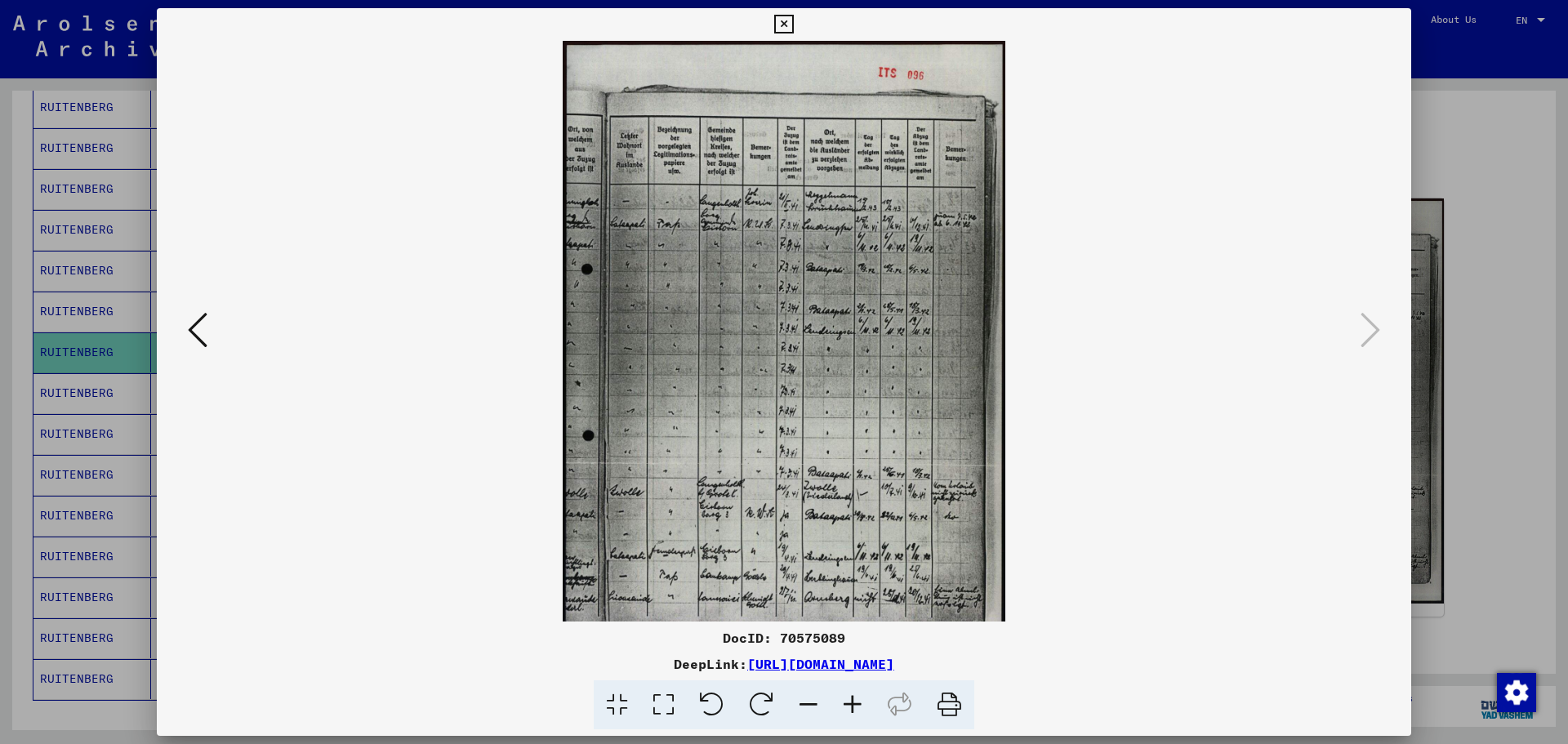
click at [853, 703] on icon at bounding box center [853, 706] width 44 height 50
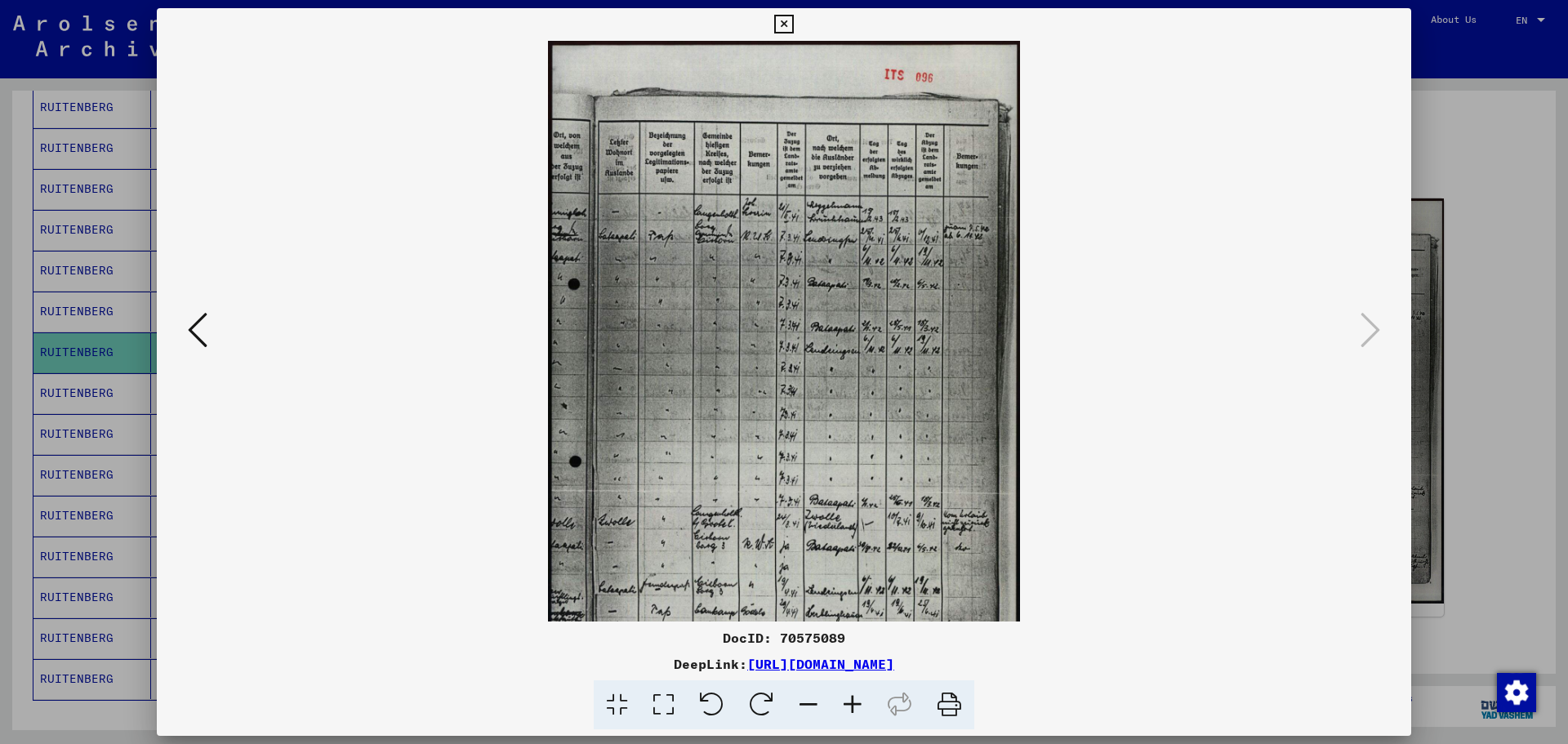
scroll to position [82, 0]
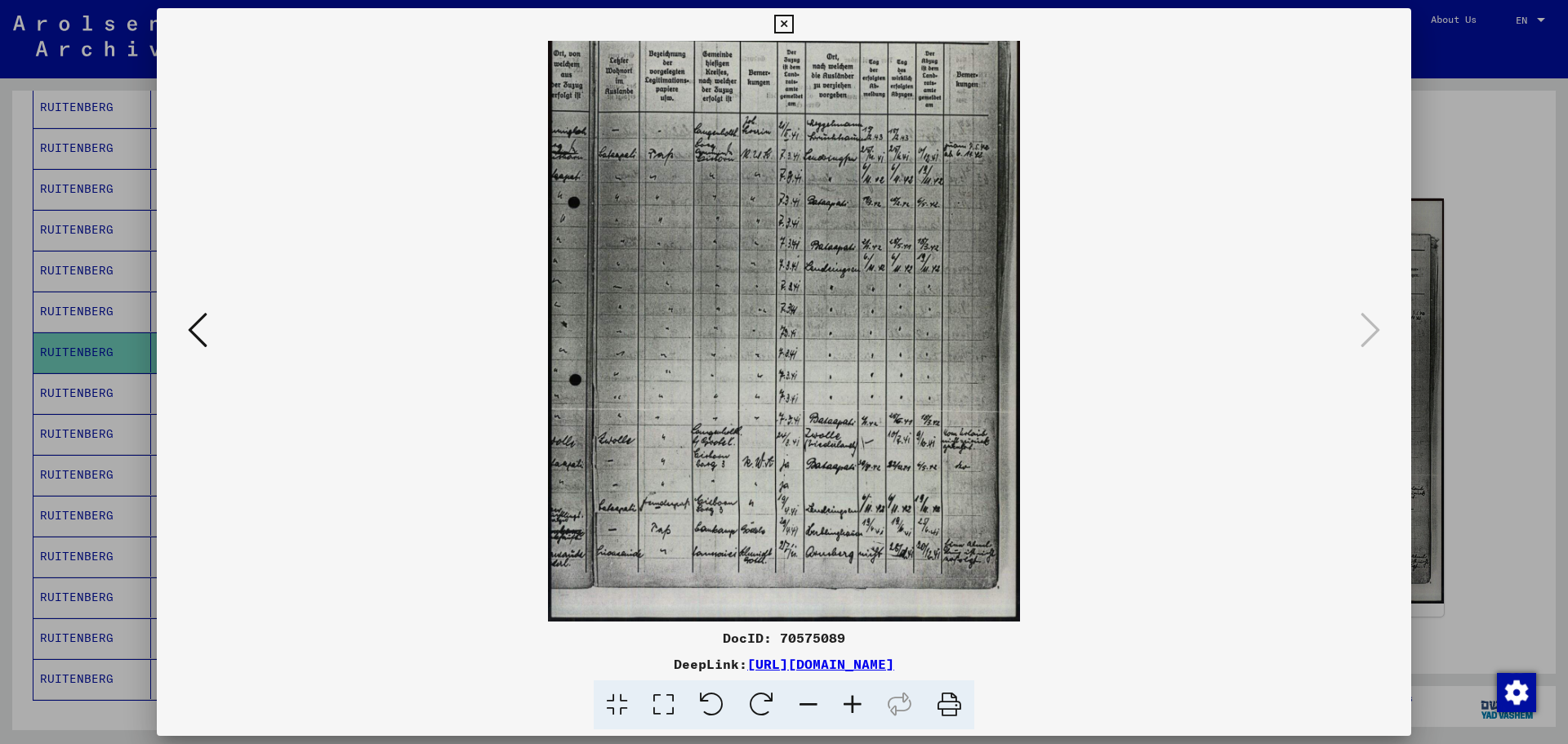
drag, startPoint x: 854, startPoint y: 486, endPoint x: 893, endPoint y: 360, distance: 131.9
click at [893, 360] on img at bounding box center [784, 291] width 473 height 662
drag, startPoint x: 861, startPoint y: 449, endPoint x: 882, endPoint y: 444, distance: 21.6
click at [882, 444] on img at bounding box center [784, 291] width 473 height 662
click at [857, 706] on icon at bounding box center [853, 706] width 44 height 50
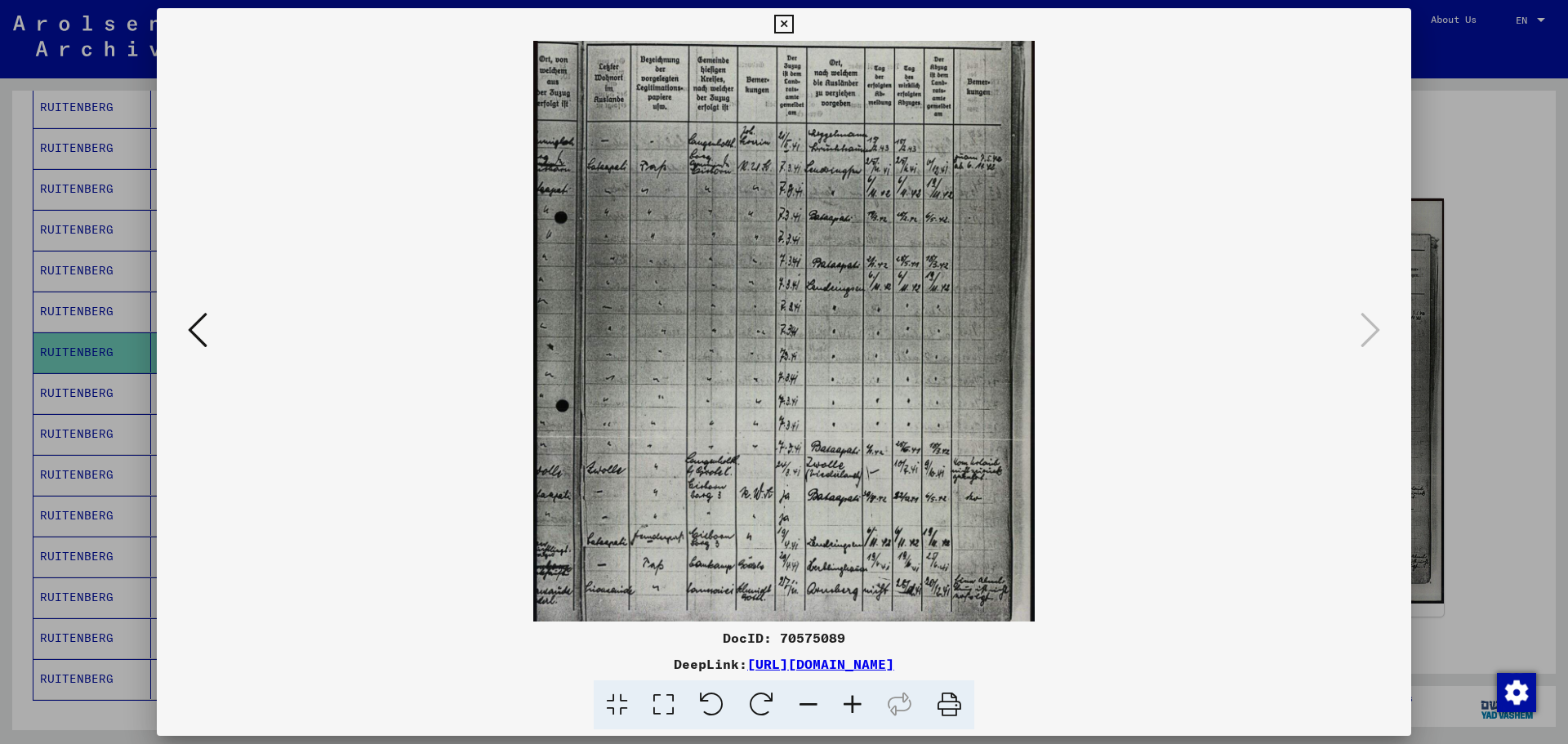
click at [852, 698] on icon at bounding box center [853, 706] width 44 height 50
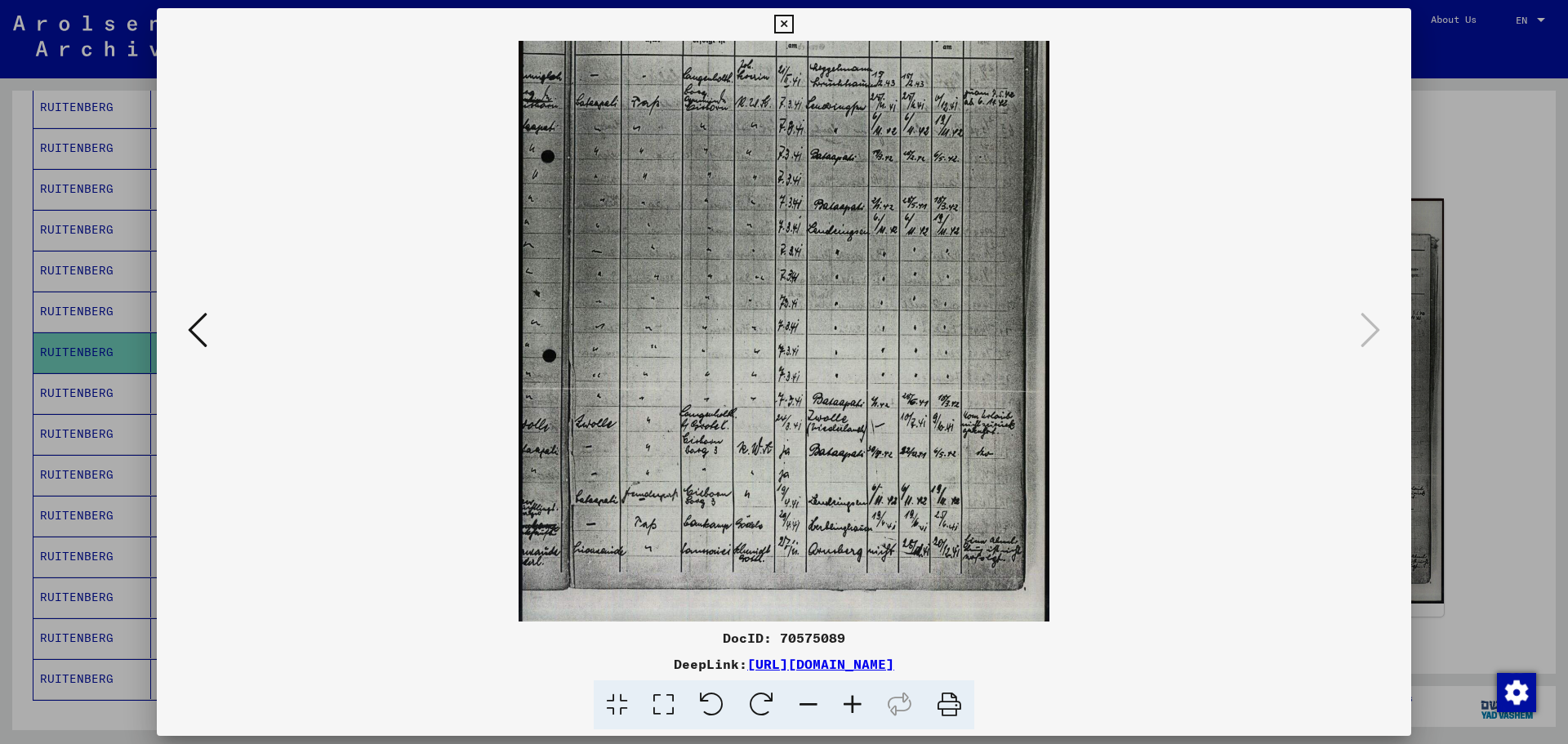
scroll to position [164, 0]
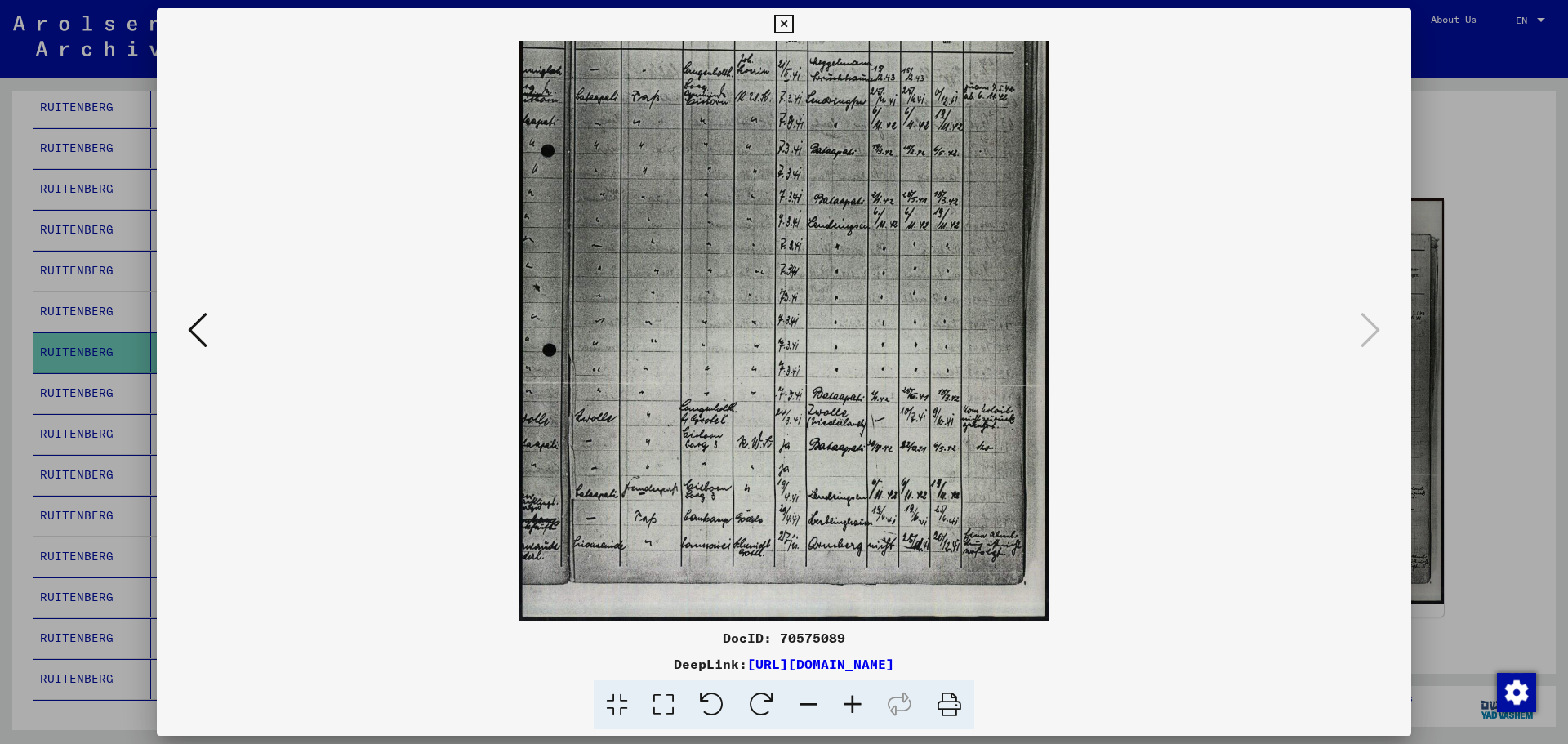
drag, startPoint x: 948, startPoint y: 517, endPoint x: 960, endPoint y: 421, distance: 96.7
click at [960, 421] on img at bounding box center [784, 249] width 530 height 744
drag, startPoint x: 934, startPoint y: 309, endPoint x: 959, endPoint y: 285, distance: 34.7
click at [959, 285] on img at bounding box center [784, 249] width 530 height 744
drag, startPoint x: 870, startPoint y: 440, endPoint x: 916, endPoint y: 432, distance: 46.7
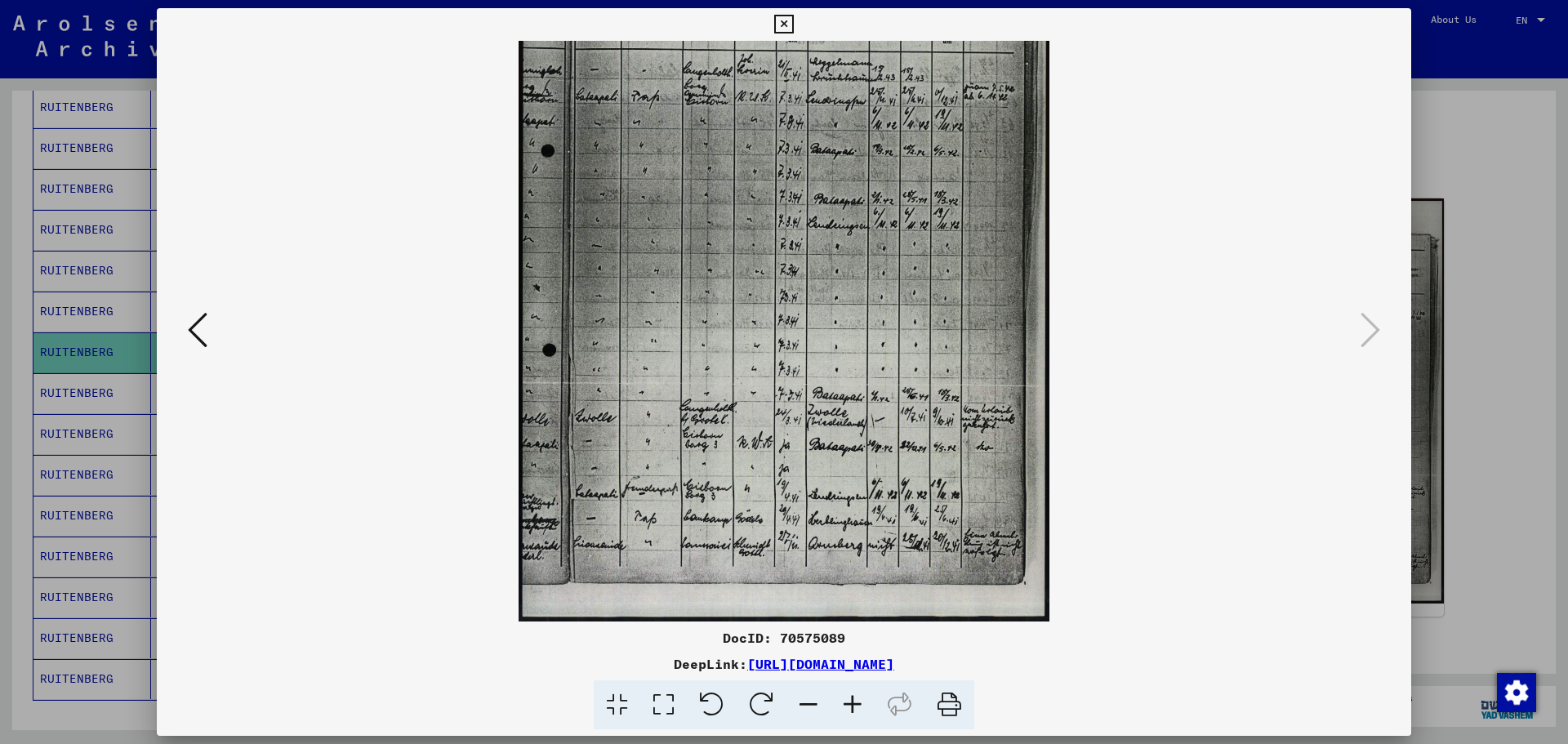
click at [916, 432] on img at bounding box center [784, 249] width 530 height 744
drag, startPoint x: 809, startPoint y: 457, endPoint x: 961, endPoint y: 449, distance: 152.2
click at [961, 449] on img at bounding box center [784, 250] width 530 height 744
drag, startPoint x: 935, startPoint y: 416, endPoint x: 904, endPoint y: 367, distance: 58.0
click at [904, 367] on img at bounding box center [784, 249] width 530 height 744
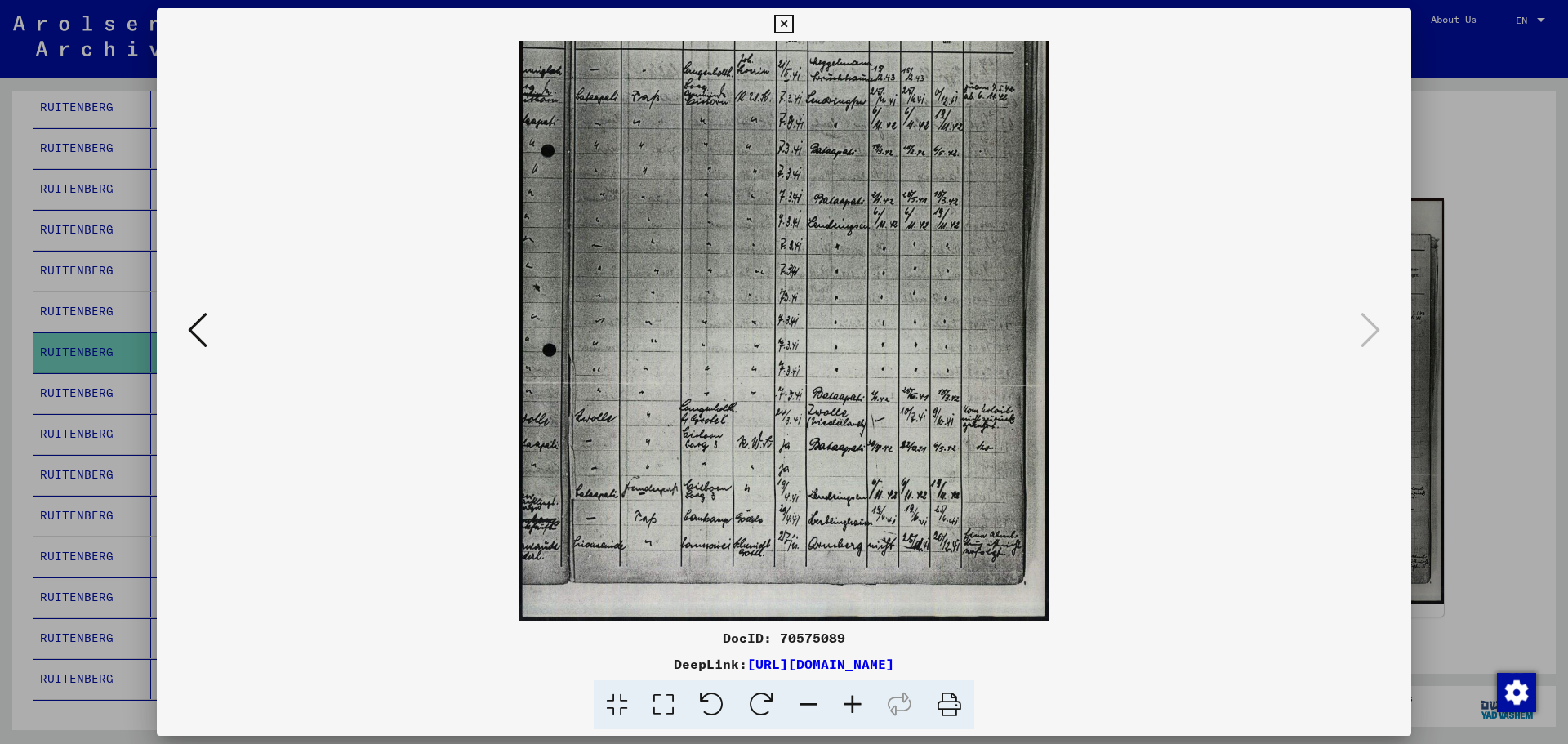
scroll to position [162, 0]
drag, startPoint x: 804, startPoint y: 423, endPoint x: 889, endPoint y: 412, distance: 85.7
click at [889, 412] on img at bounding box center [784, 250] width 530 height 744
drag, startPoint x: 837, startPoint y: 415, endPoint x: 886, endPoint y: 404, distance: 50.2
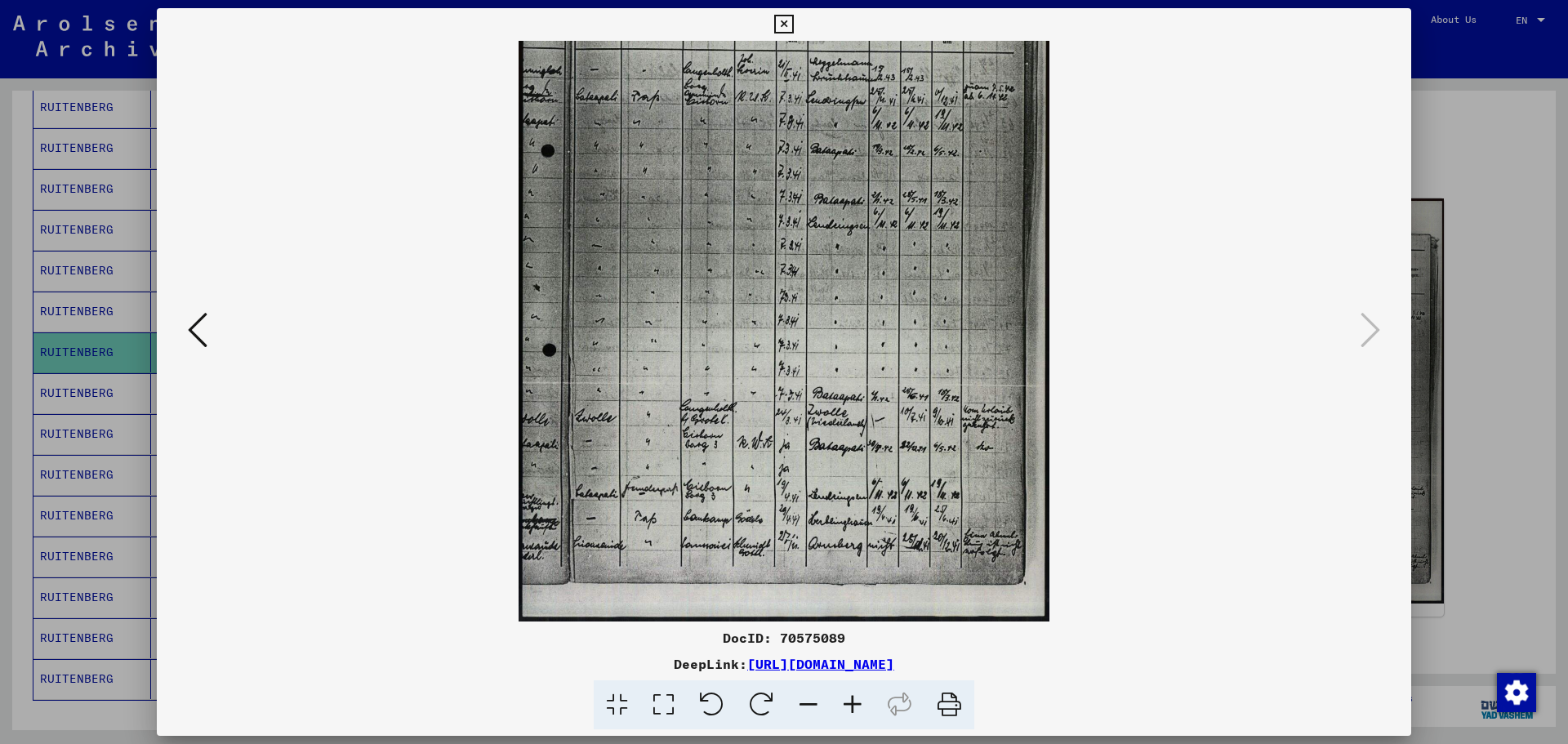
click at [886, 404] on img at bounding box center [784, 249] width 530 height 744
drag, startPoint x: 882, startPoint y: 425, endPoint x: 884, endPoint y: 405, distance: 20.1
click at [884, 405] on img at bounding box center [784, 249] width 530 height 744
click at [965, 424] on img at bounding box center [784, 249] width 530 height 744
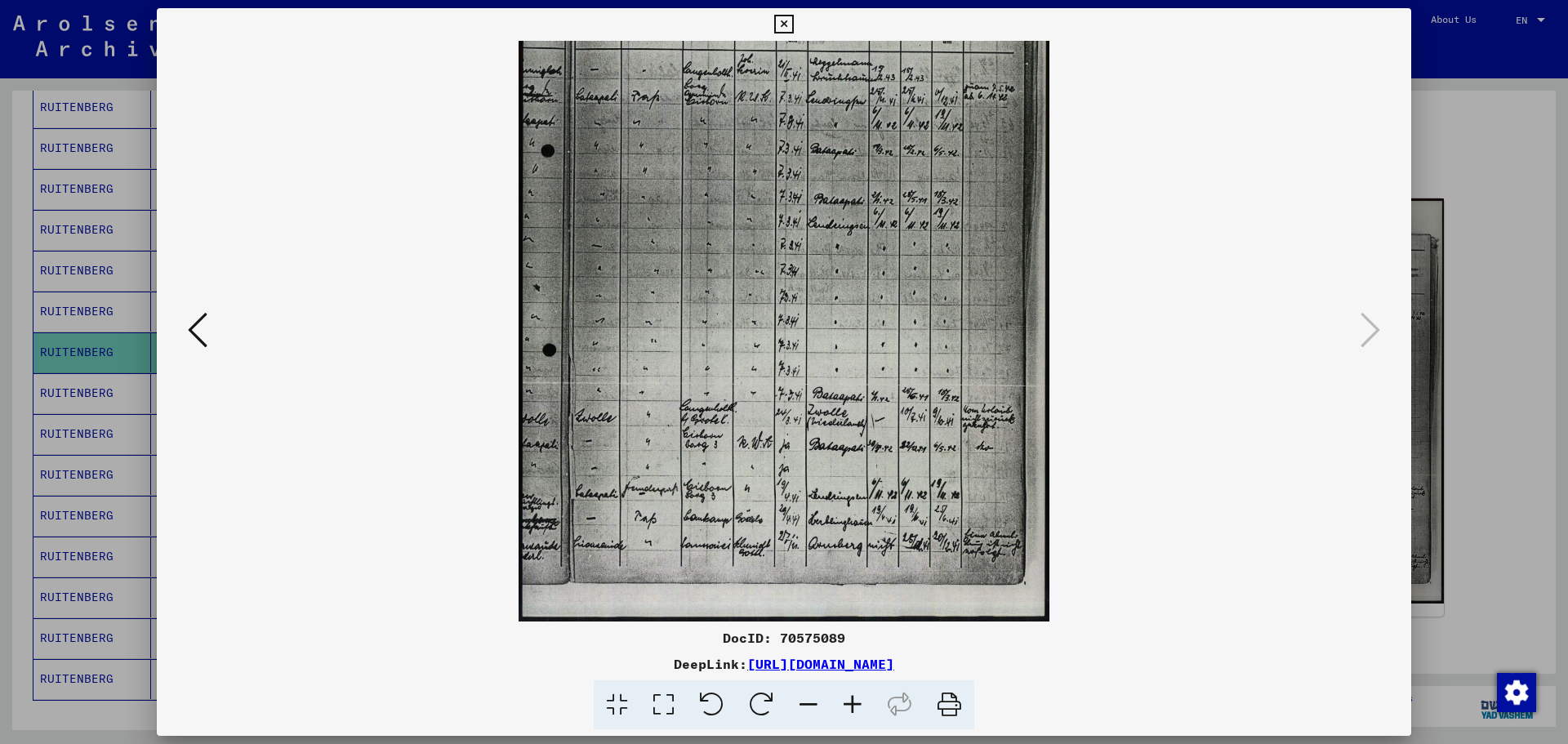
click at [855, 707] on icon at bounding box center [853, 706] width 44 height 50
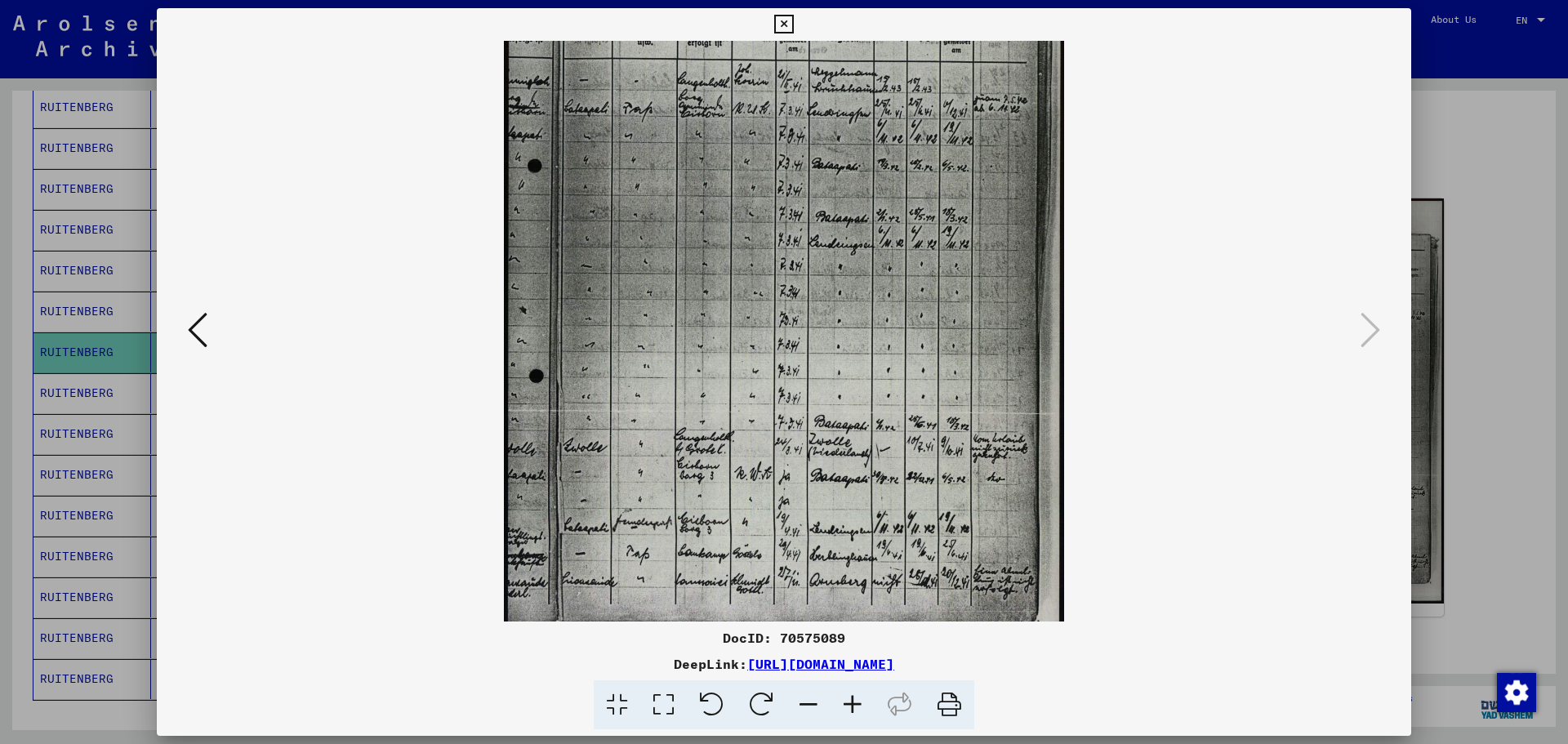
click at [855, 707] on icon at bounding box center [853, 706] width 44 height 50
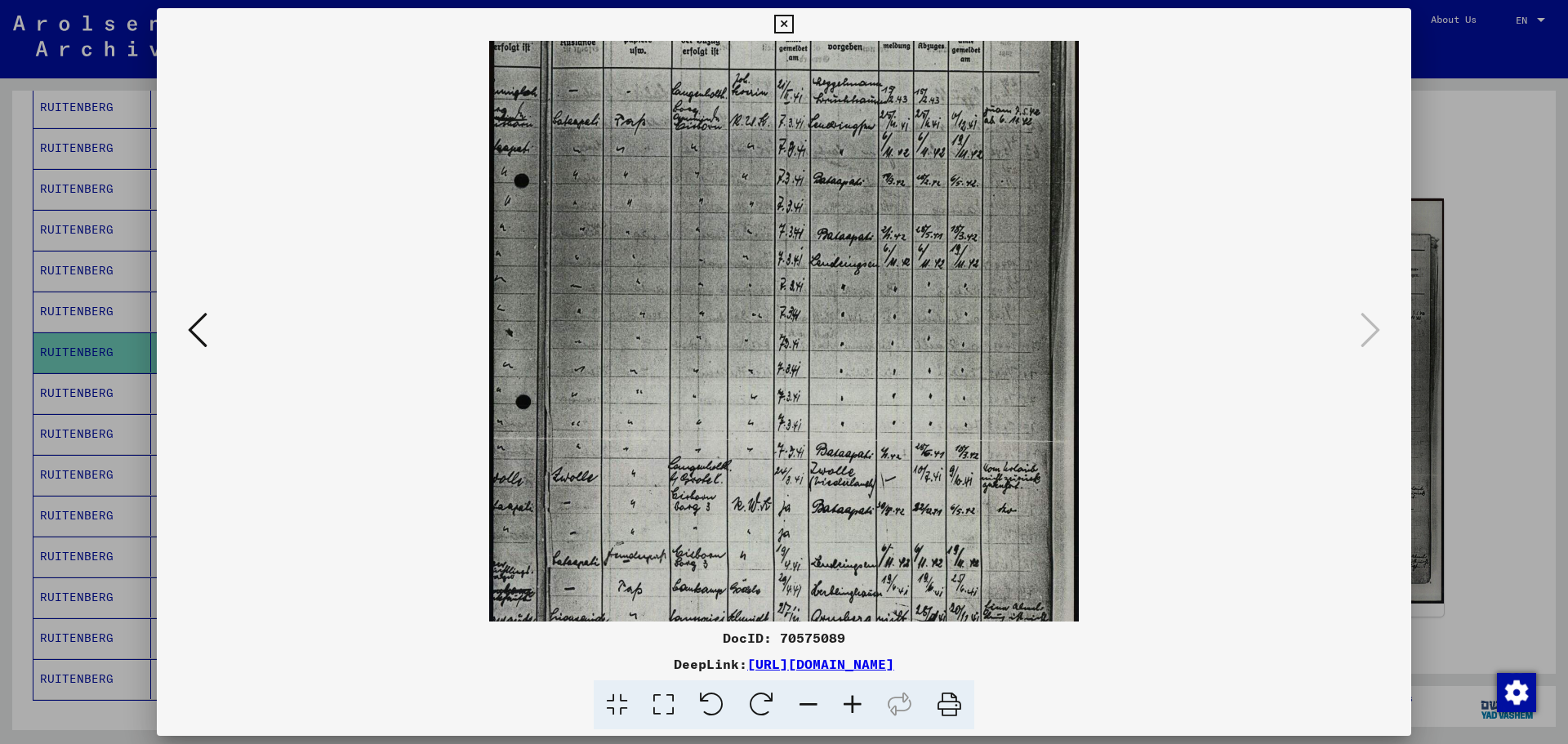
click at [855, 707] on icon at bounding box center [853, 706] width 44 height 50
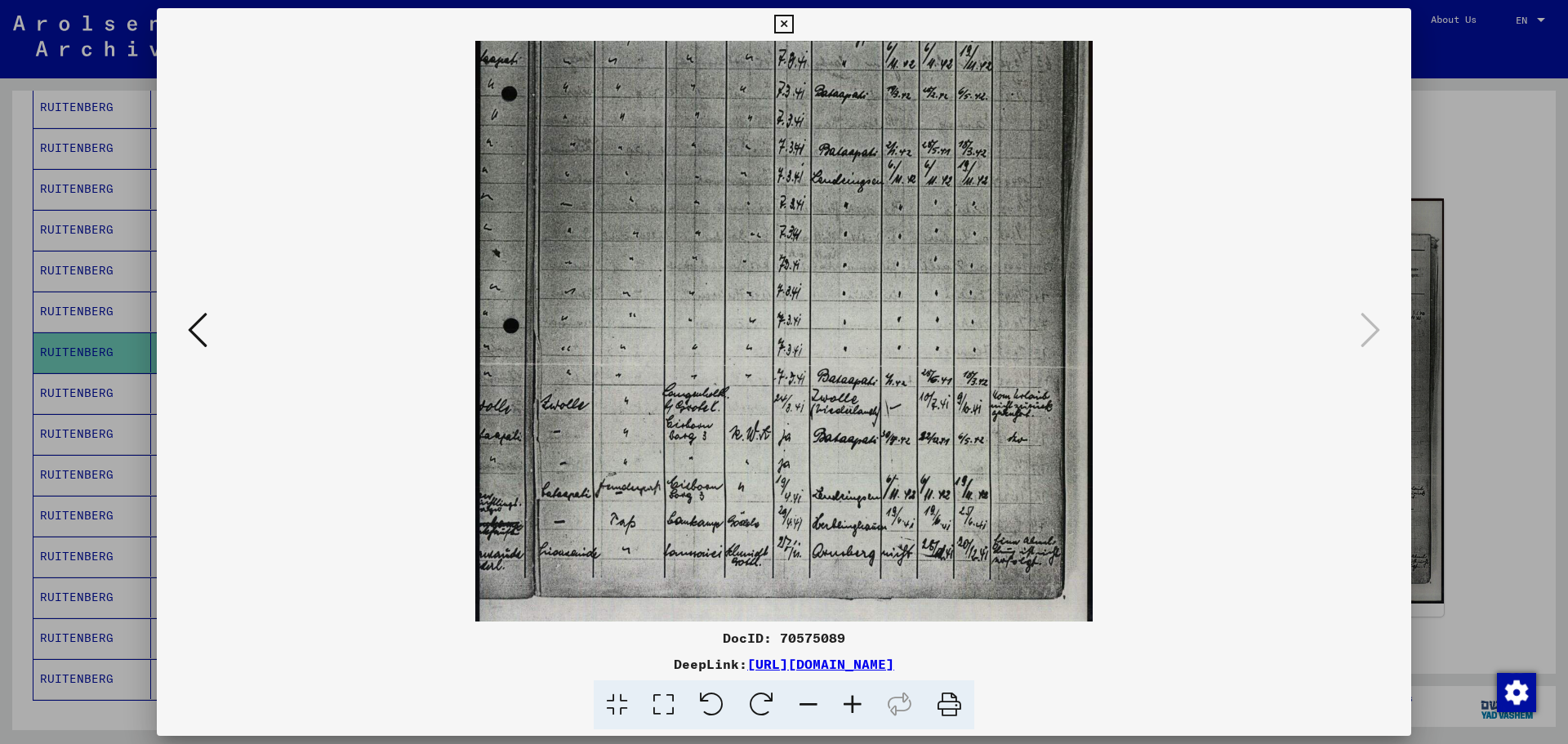
drag, startPoint x: 961, startPoint y: 506, endPoint x: 961, endPoint y: 401, distance: 105.0
click at [961, 401] on img at bounding box center [784, 209] width 618 height 866
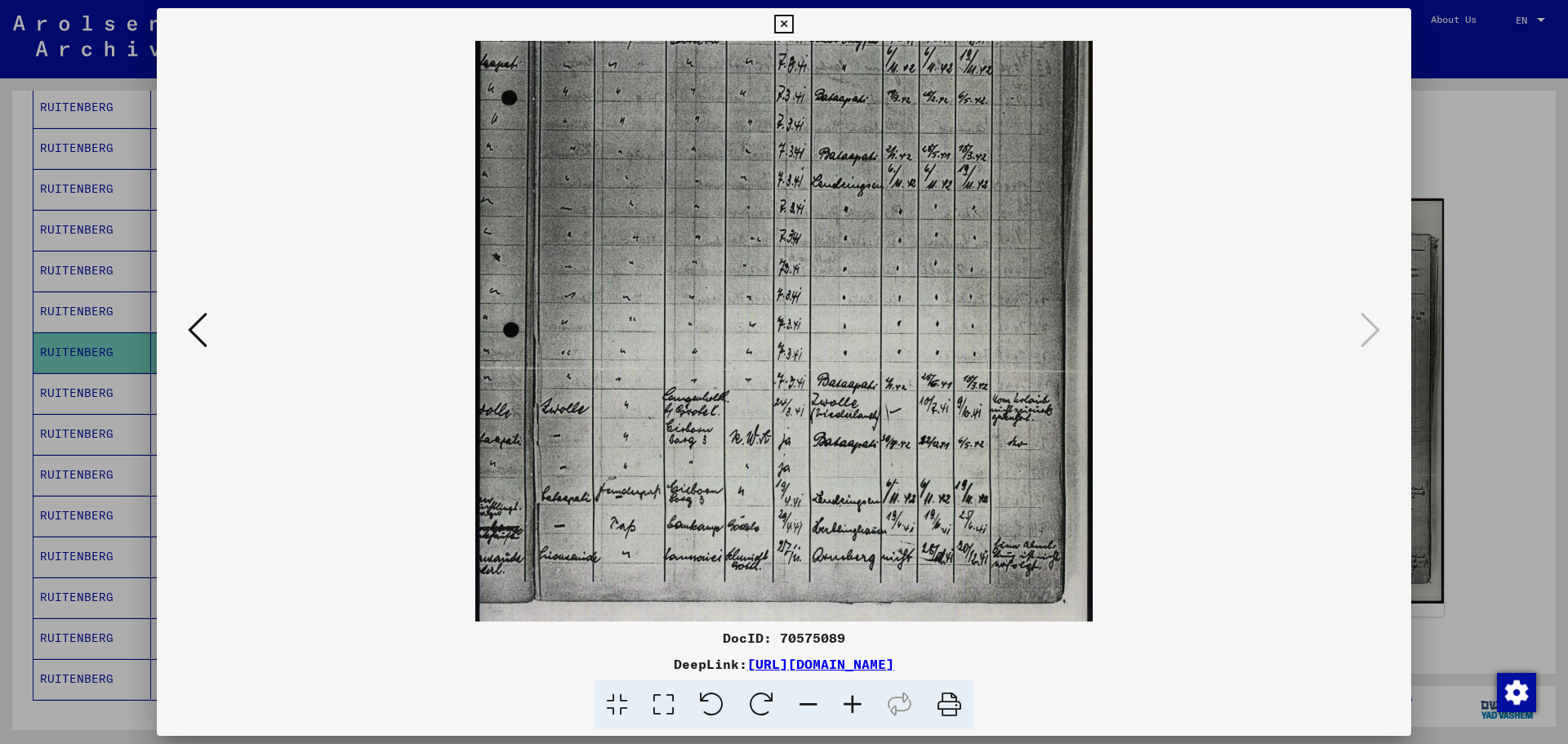
drag, startPoint x: 860, startPoint y: 396, endPoint x: 1033, endPoint y: 403, distance: 173.1
click at [1033, 403] on img at bounding box center [784, 213] width 618 height 866
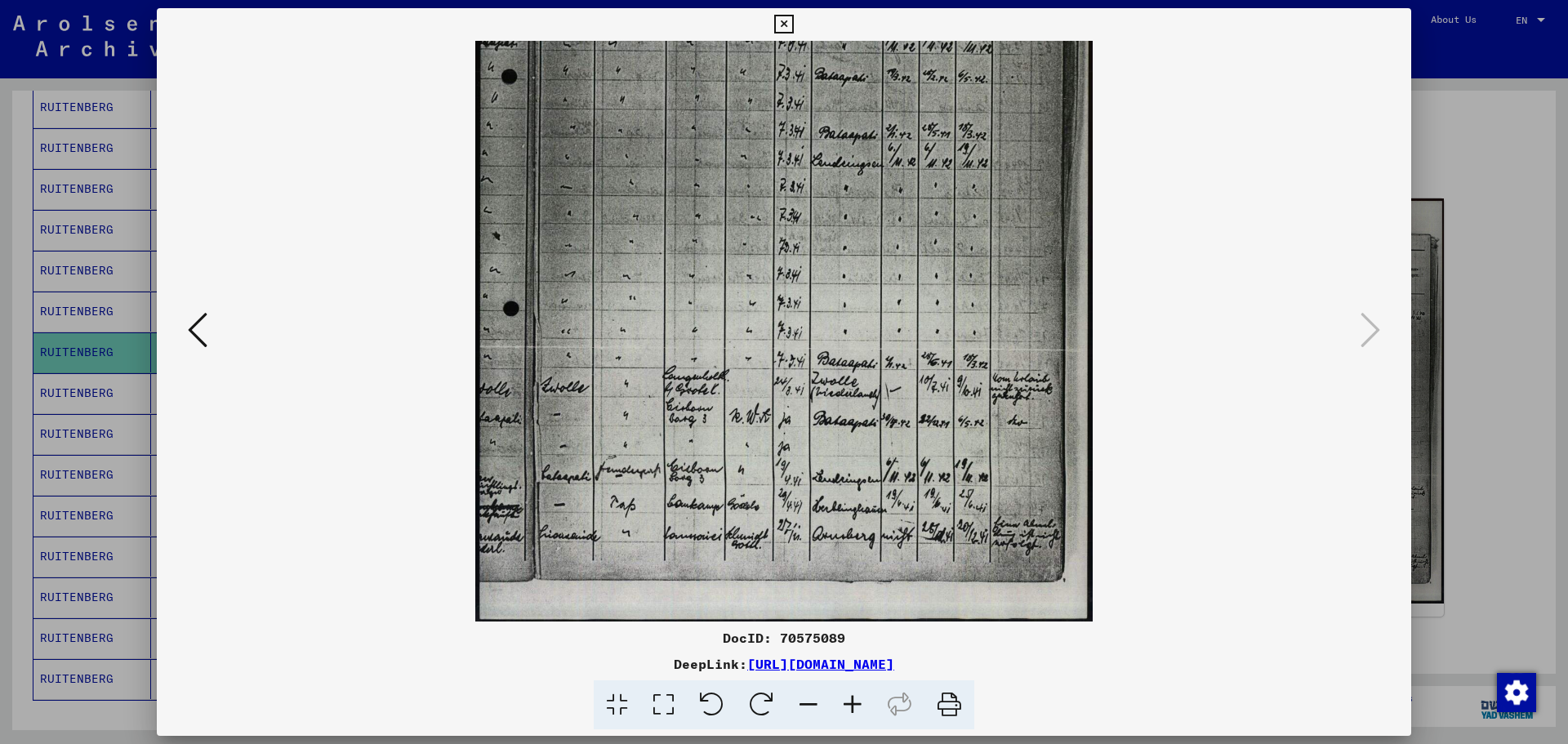
scroll to position [286, 0]
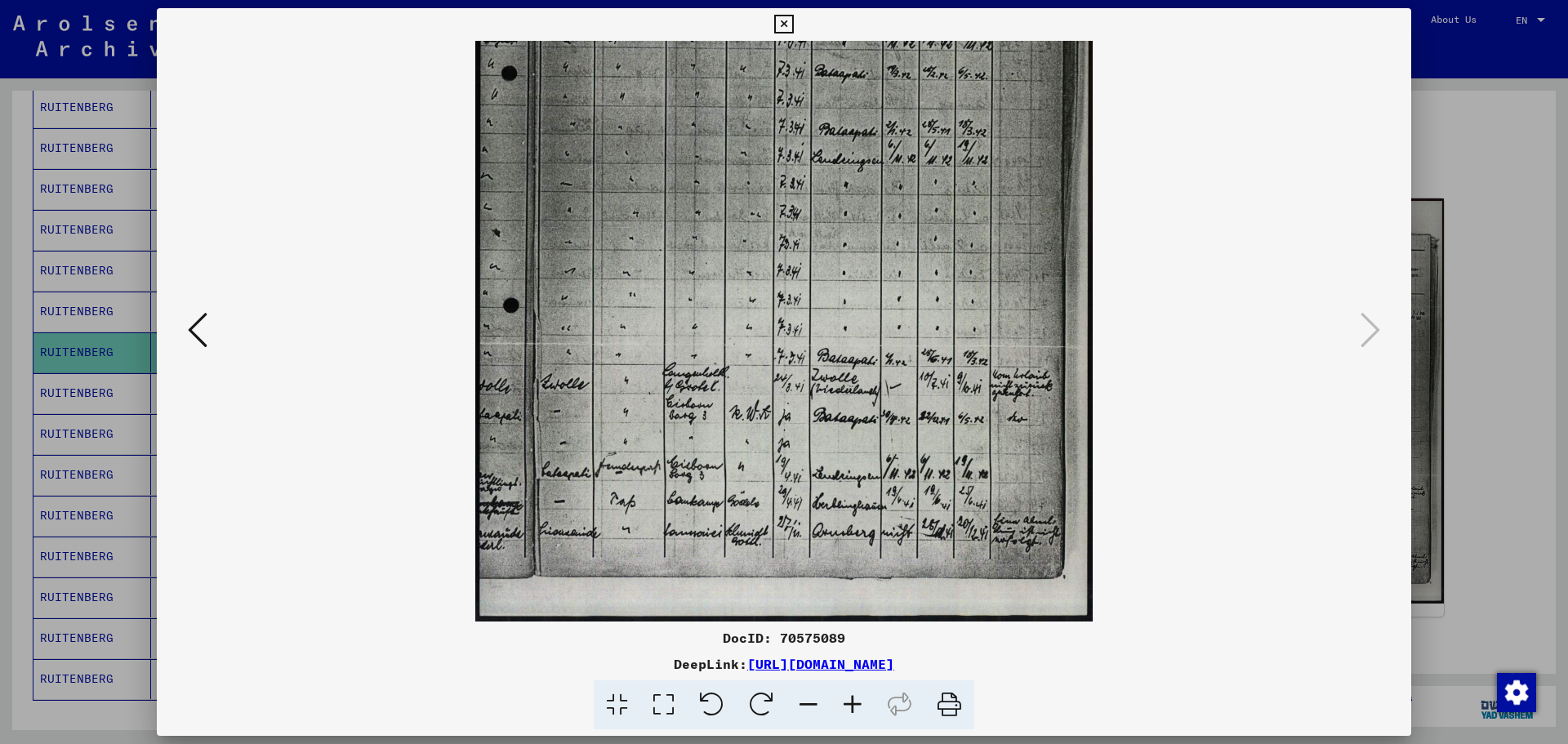
drag, startPoint x: 914, startPoint y: 423, endPoint x: 864, endPoint y: 384, distance: 63.4
click at [864, 384] on img at bounding box center [784, 188] width 618 height 866
click at [851, 703] on icon at bounding box center [853, 706] width 44 height 50
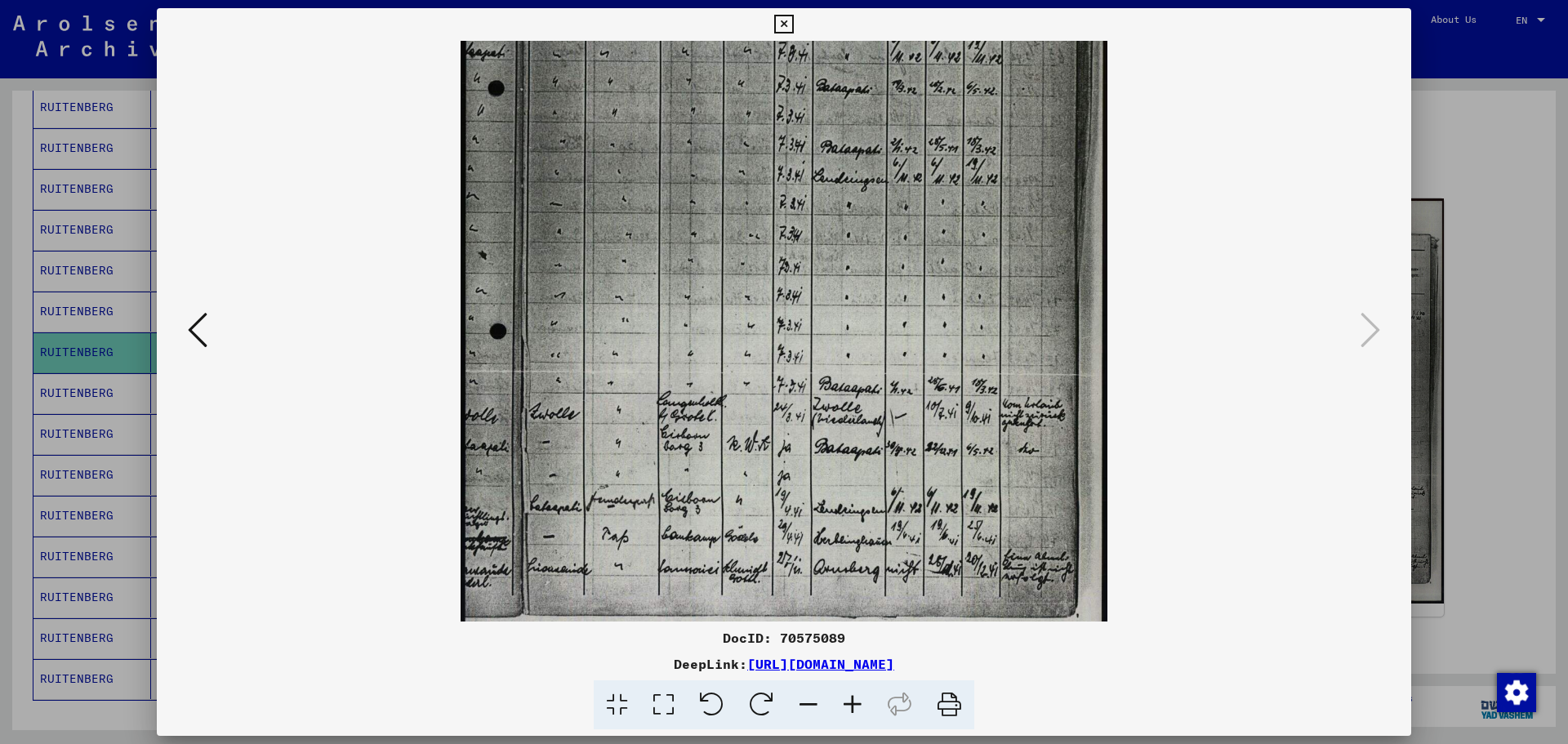
click at [851, 703] on icon at bounding box center [853, 706] width 44 height 50
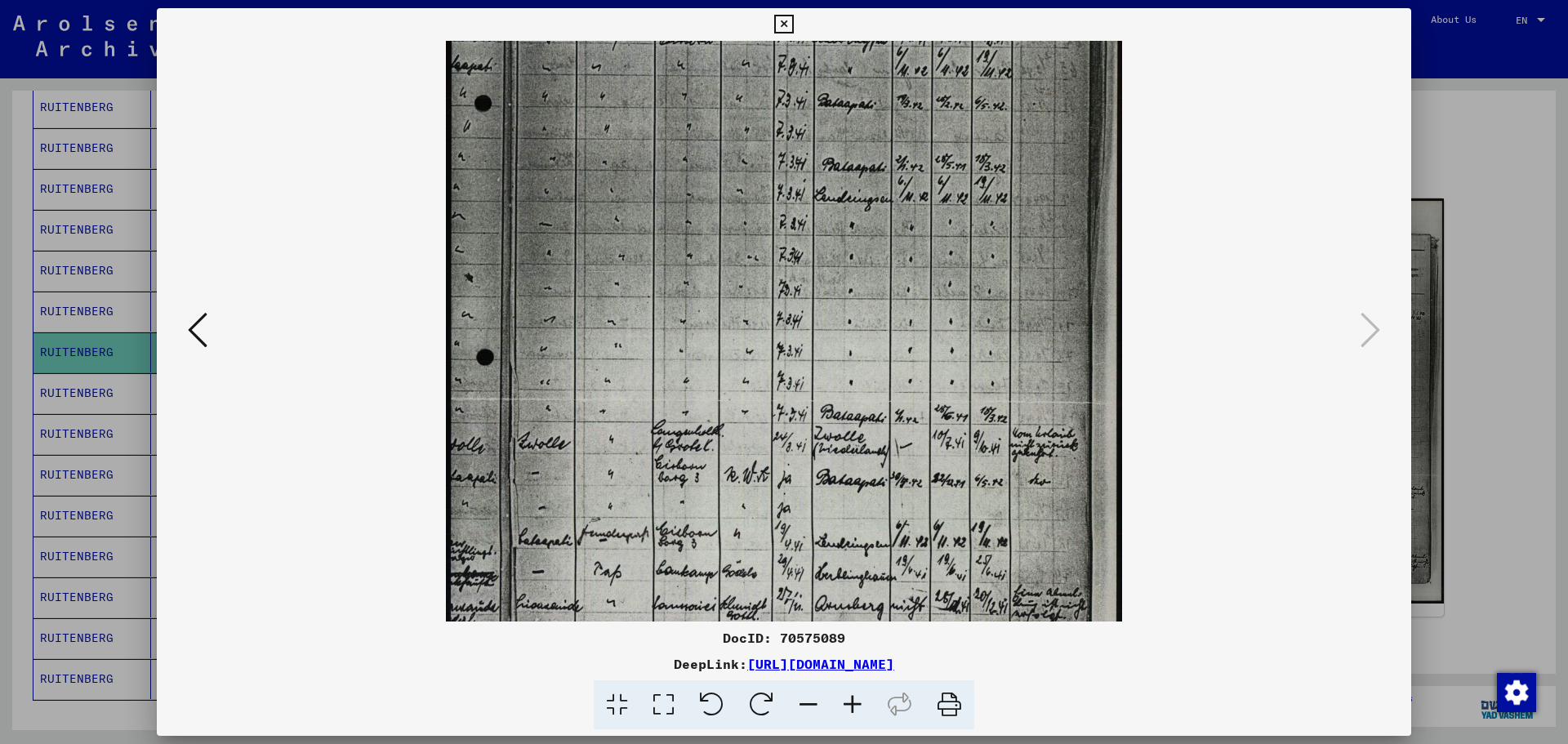
click at [851, 703] on icon at bounding box center [853, 706] width 44 height 50
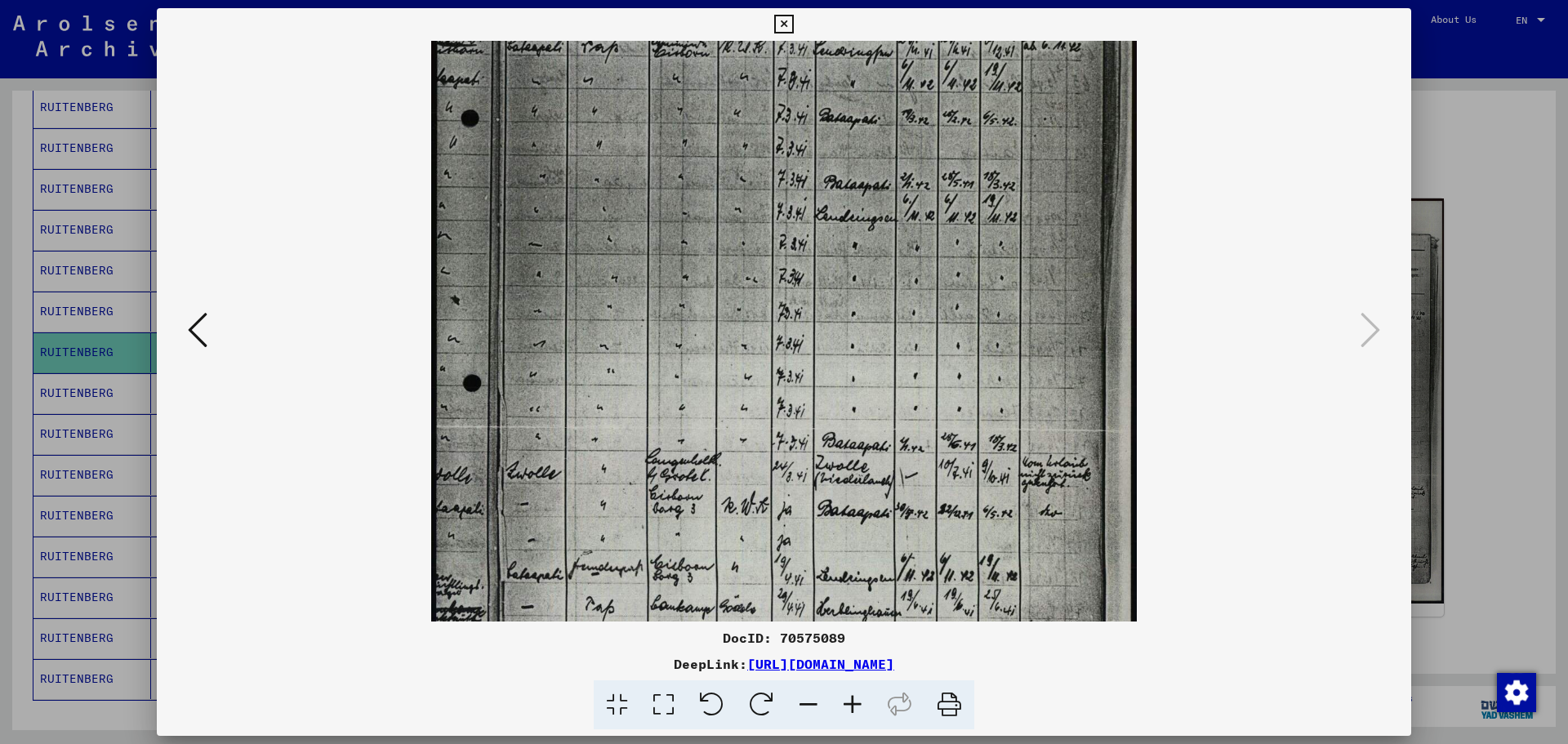
click at [851, 703] on icon at bounding box center [853, 706] width 44 height 50
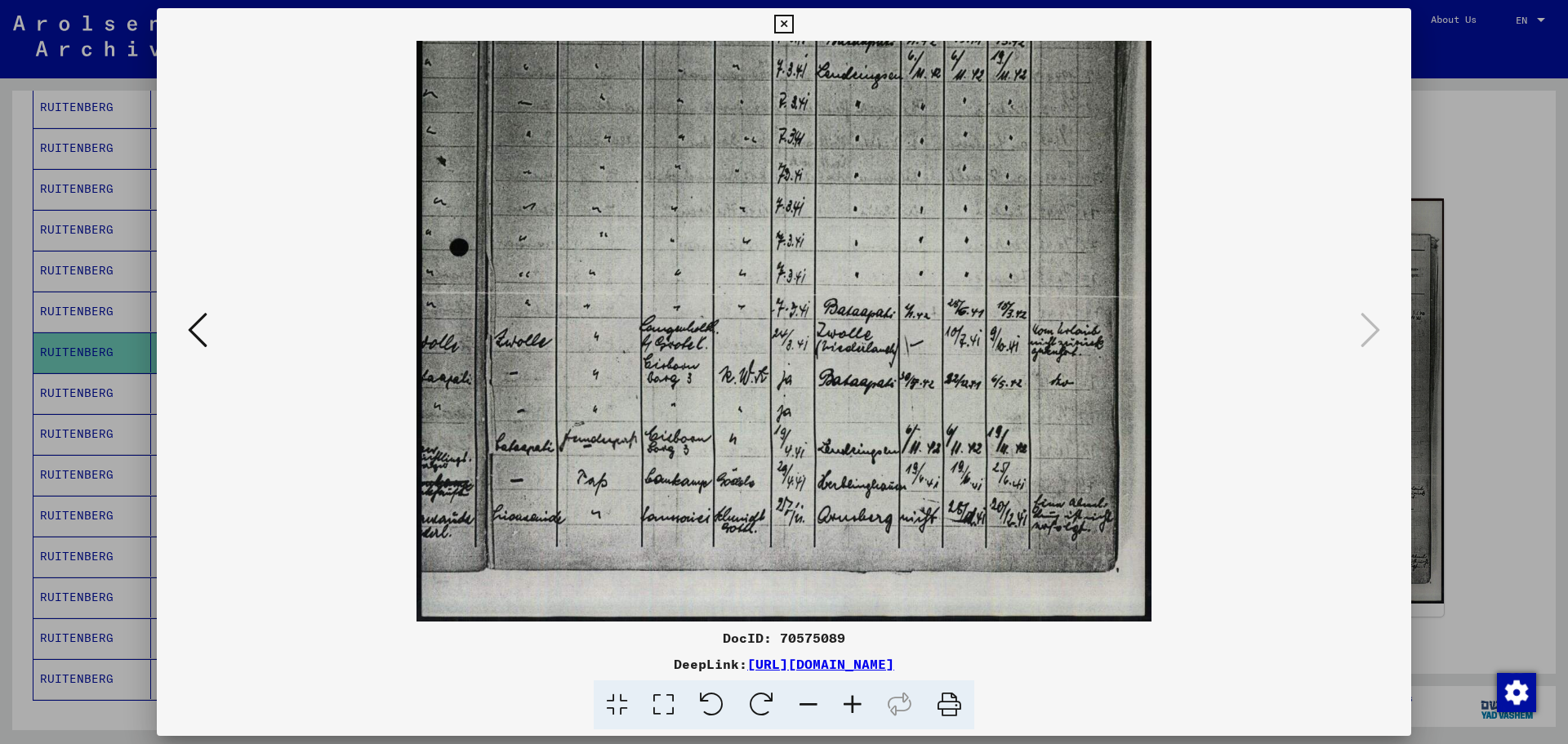
scroll to position [449, 0]
drag, startPoint x: 943, startPoint y: 514, endPoint x: 891, endPoint y: 297, distance: 223.1
click at [891, 297] on img at bounding box center [784, 107] width 734 height 1030
click at [856, 701] on icon at bounding box center [853, 706] width 44 height 50
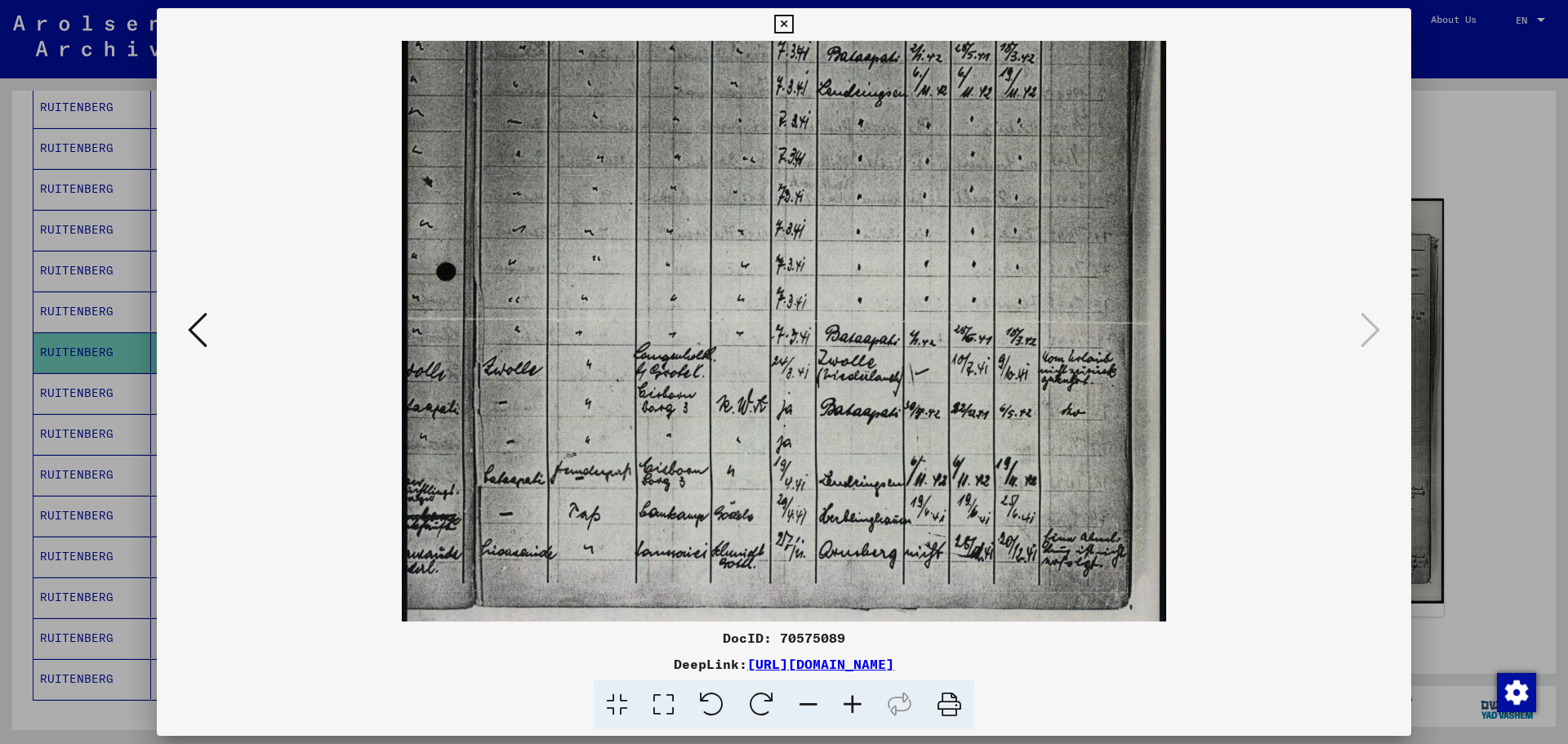
click at [856, 701] on icon at bounding box center [853, 706] width 44 height 50
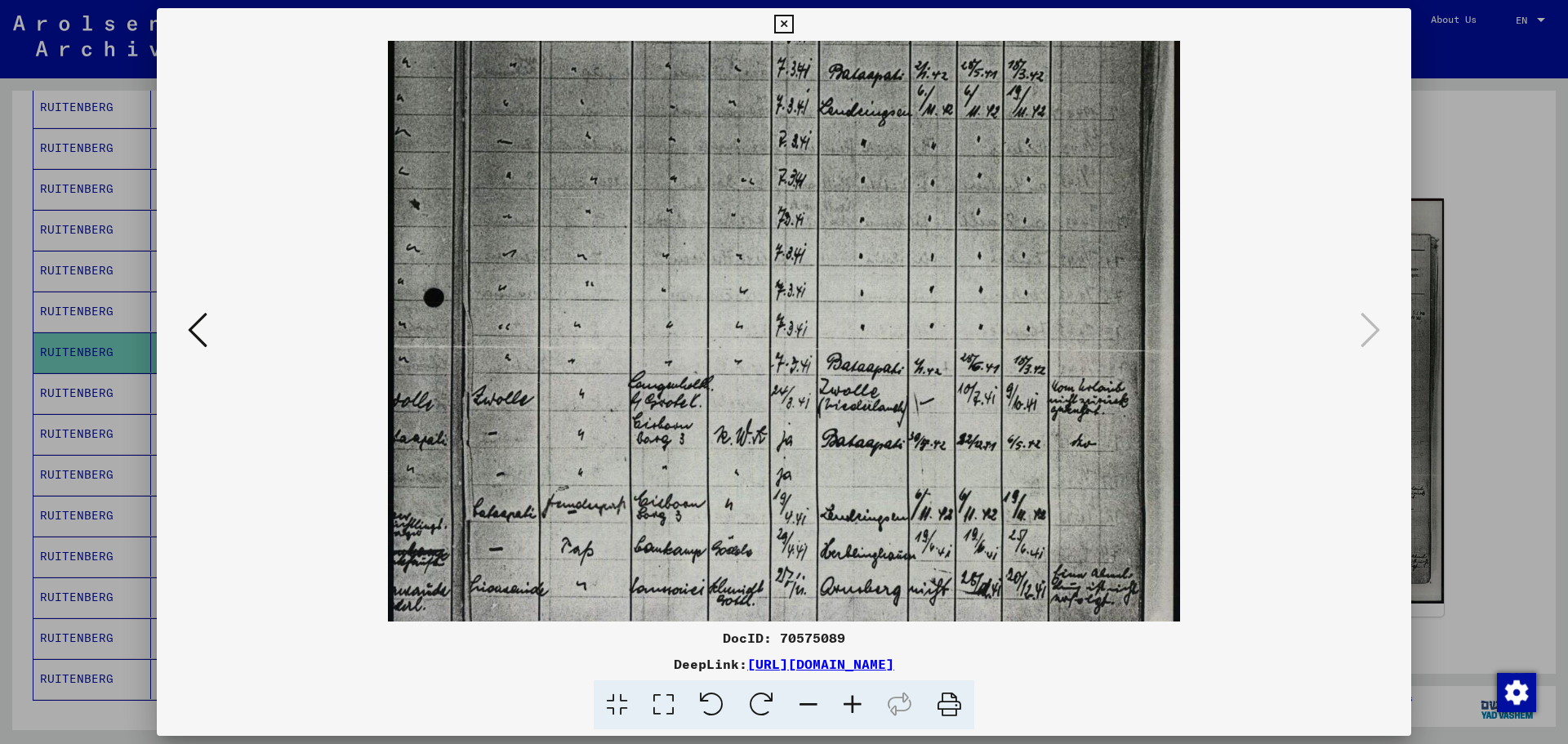
click at [856, 701] on icon at bounding box center [853, 706] width 44 height 50
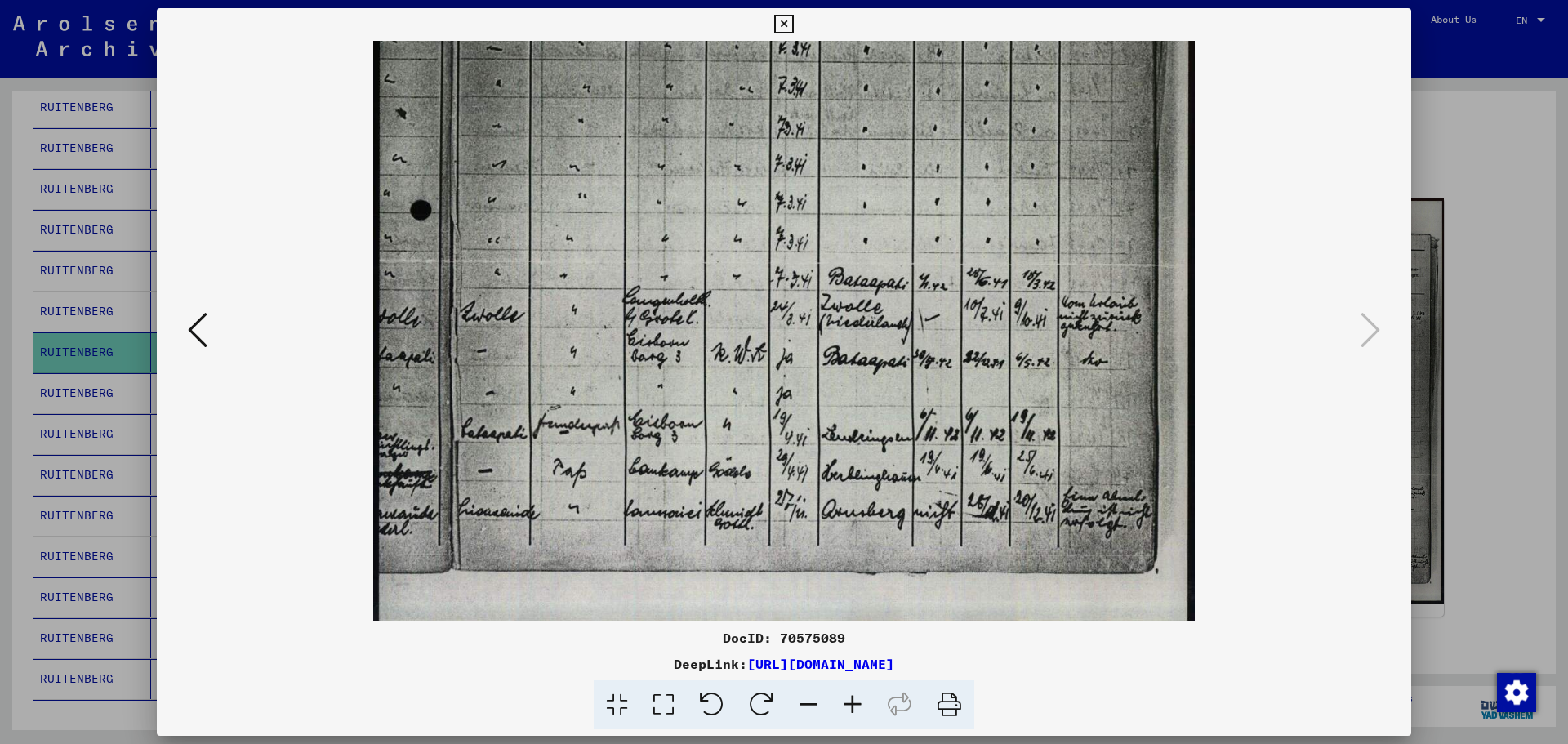
scroll to position [572, 0]
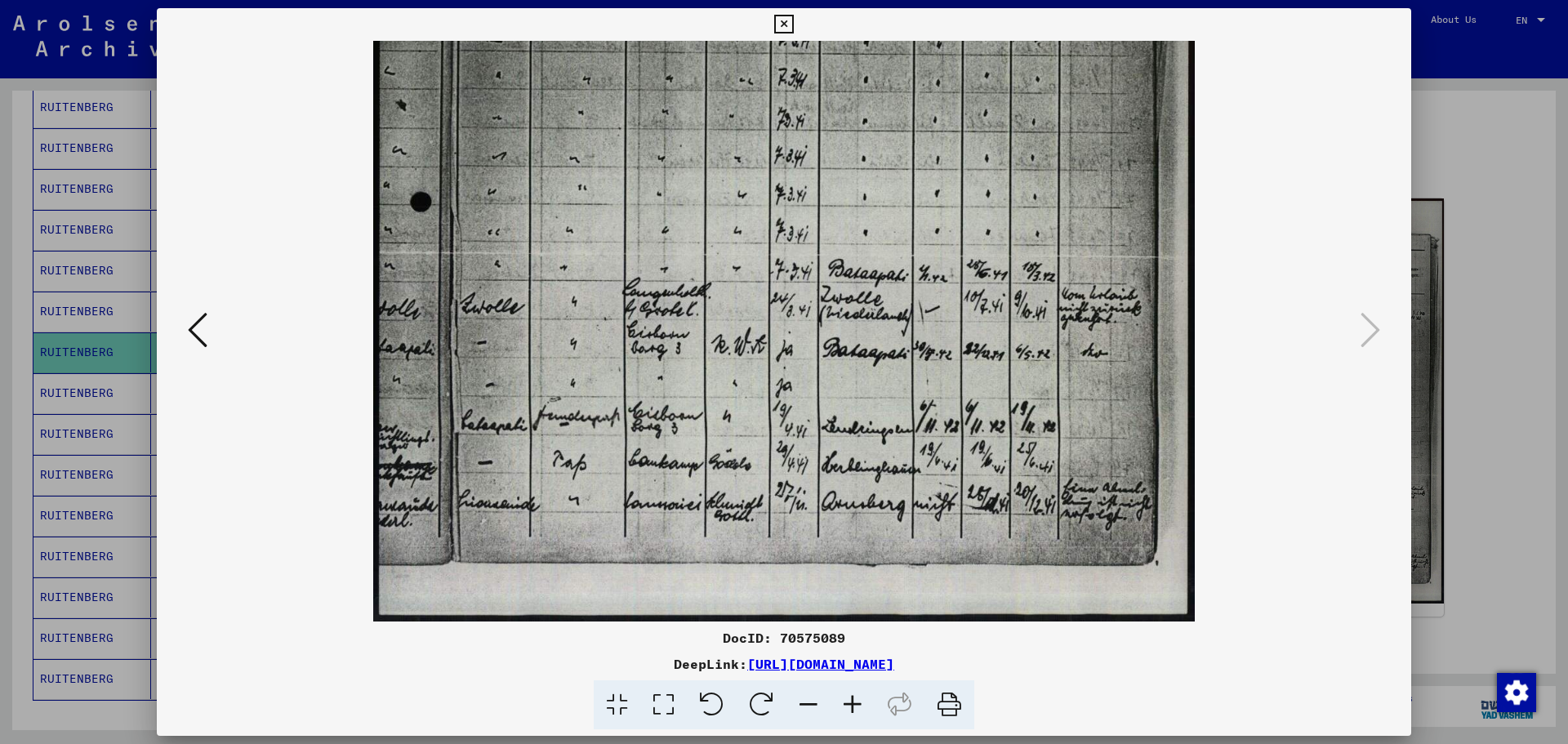
drag, startPoint x: 913, startPoint y: 500, endPoint x: 865, endPoint y: 377, distance: 132.0
click at [865, 377] on img at bounding box center [784, 45] width 821 height 1152
click at [854, 706] on icon at bounding box center [853, 706] width 44 height 50
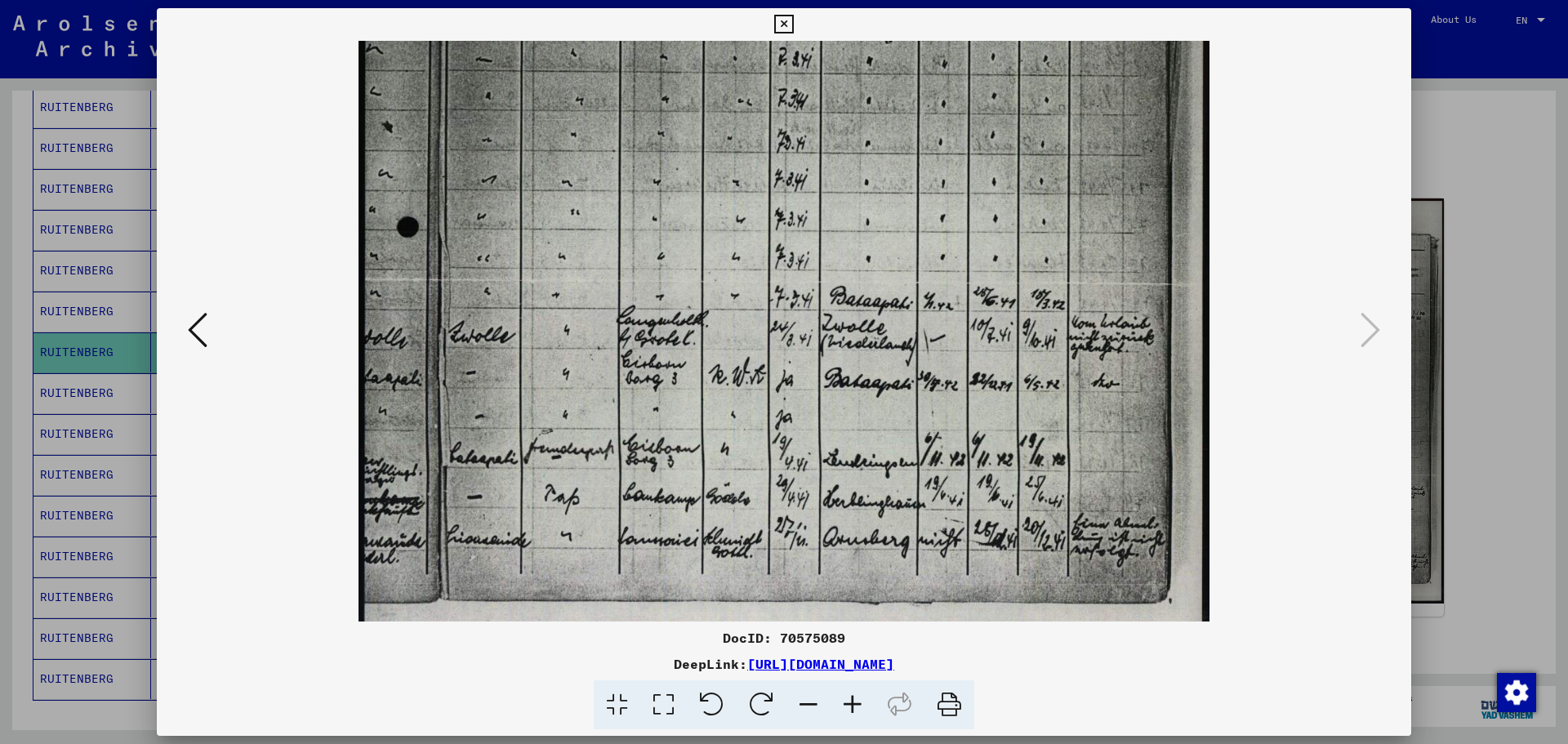
click at [854, 706] on icon at bounding box center [853, 706] width 44 height 50
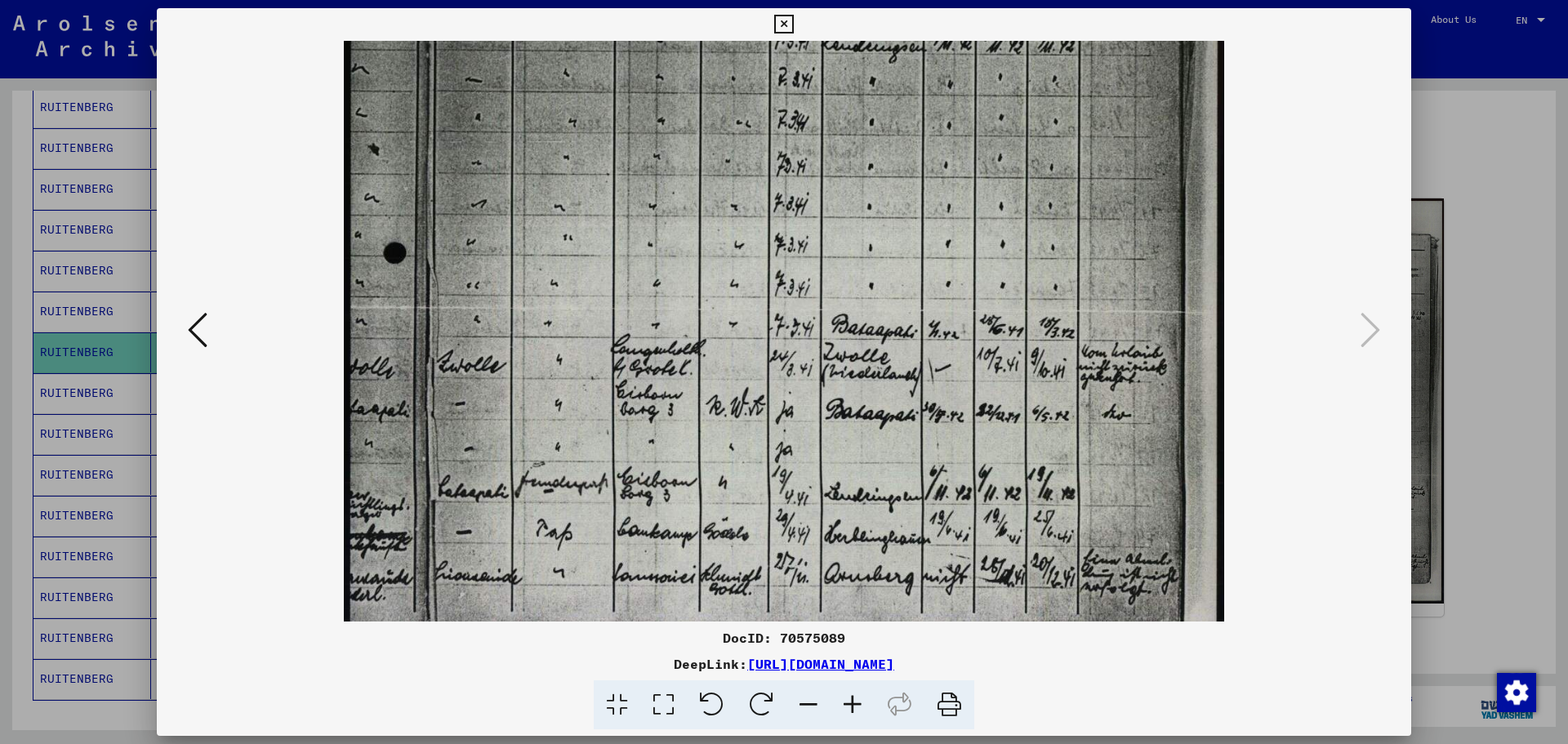
click at [854, 706] on icon at bounding box center [853, 706] width 44 height 50
click at [788, 24] on icon at bounding box center [784, 24] width 19 height 19
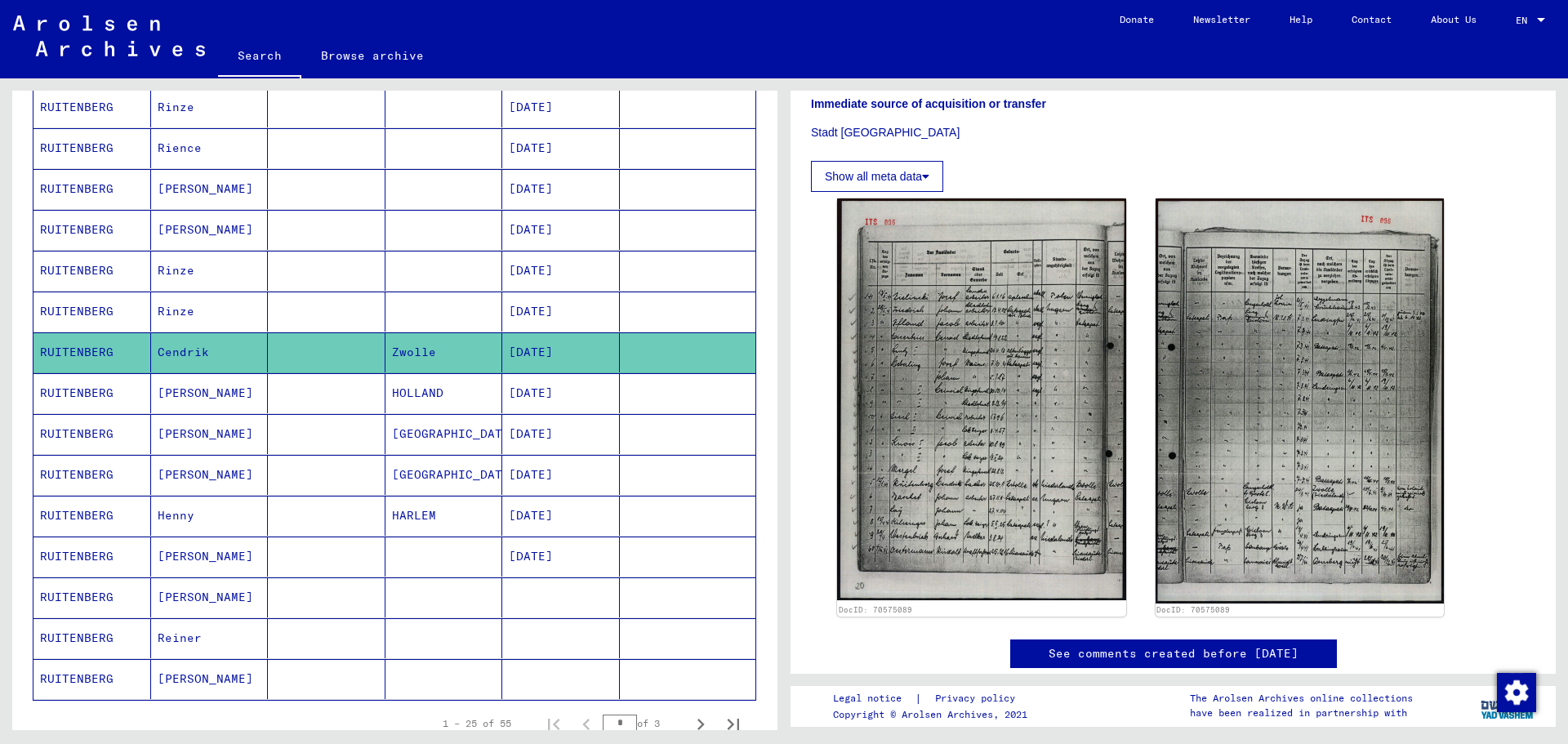
scroll to position [0, 0]
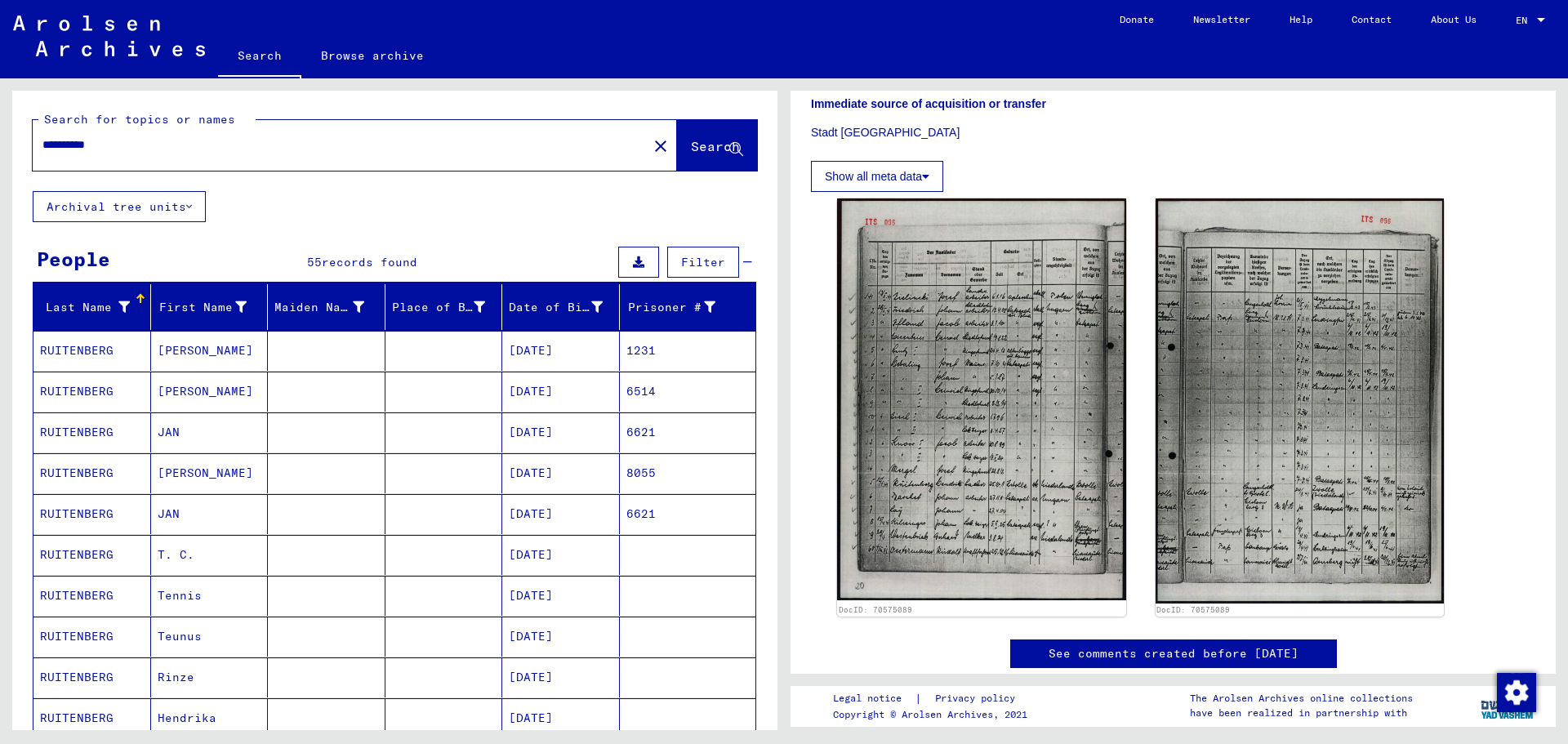
drag, startPoint x: 127, startPoint y: 148, endPoint x: 0, endPoint y: 138, distance: 127.4
click at [0, 138] on div "**********" at bounding box center [392, 403] width 784 height 652
click at [691, 132] on button "Search" at bounding box center [716, 145] width 80 height 51
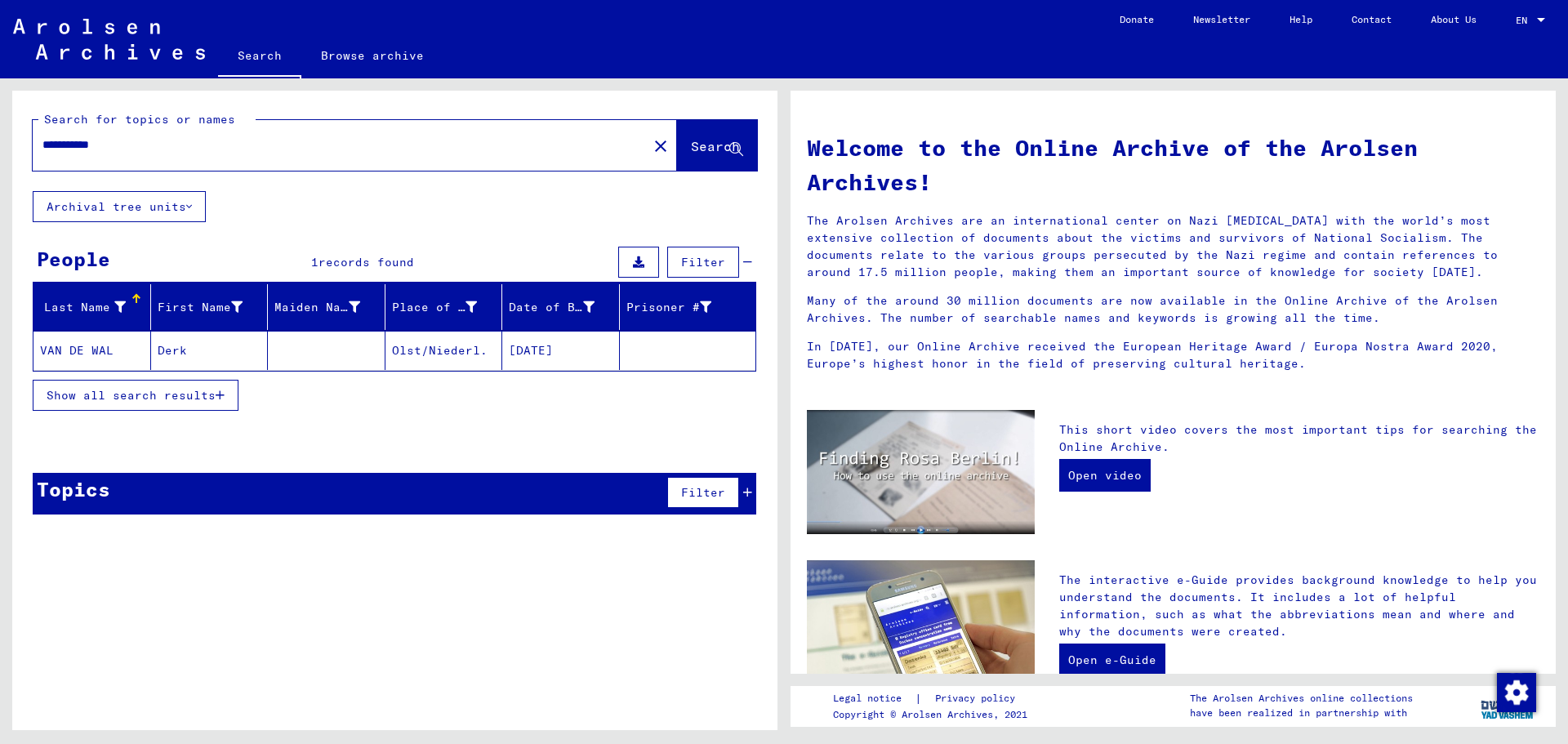
click at [103, 351] on mat-cell "VAN DE WAL" at bounding box center [92, 350] width 117 height 39
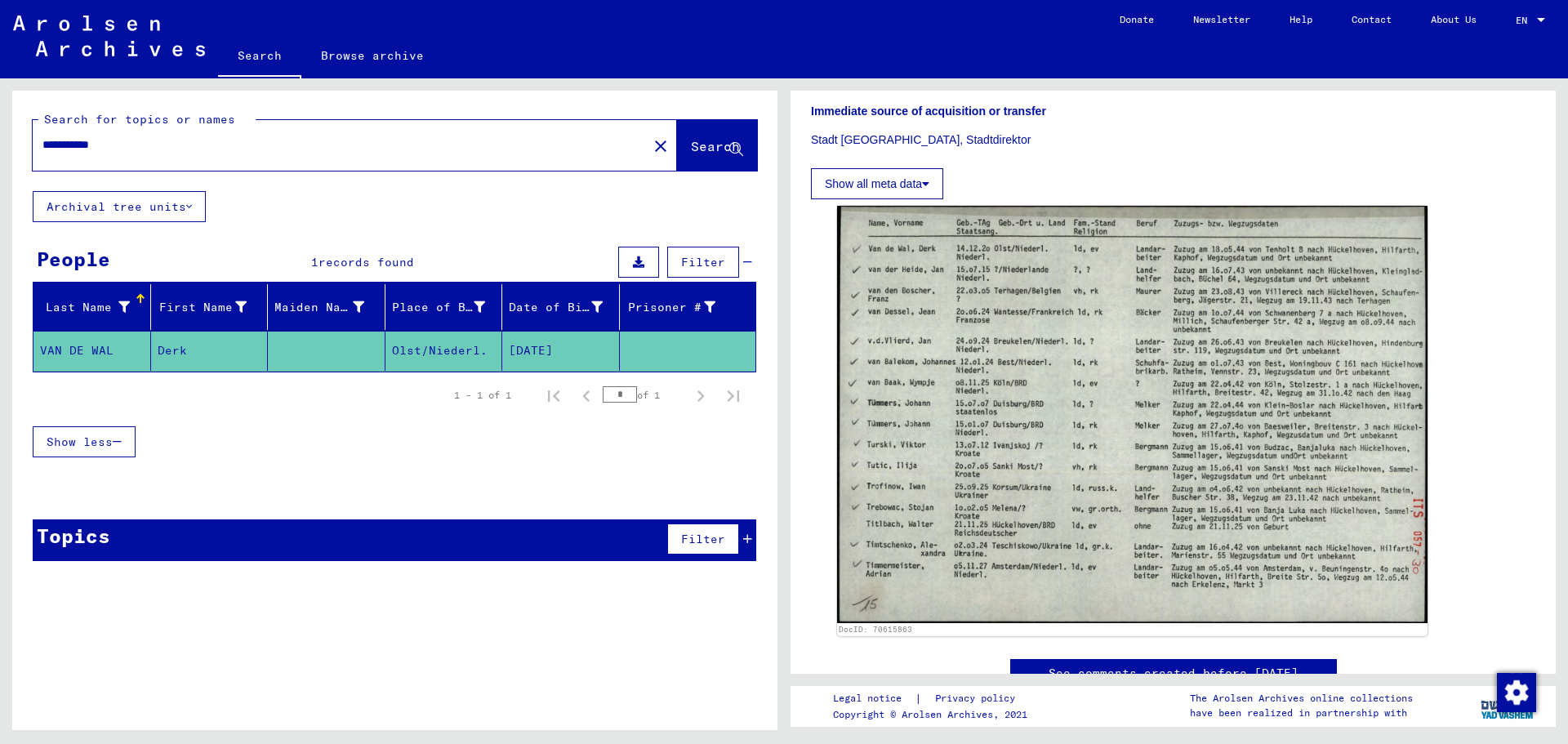
scroll to position [377, 0]
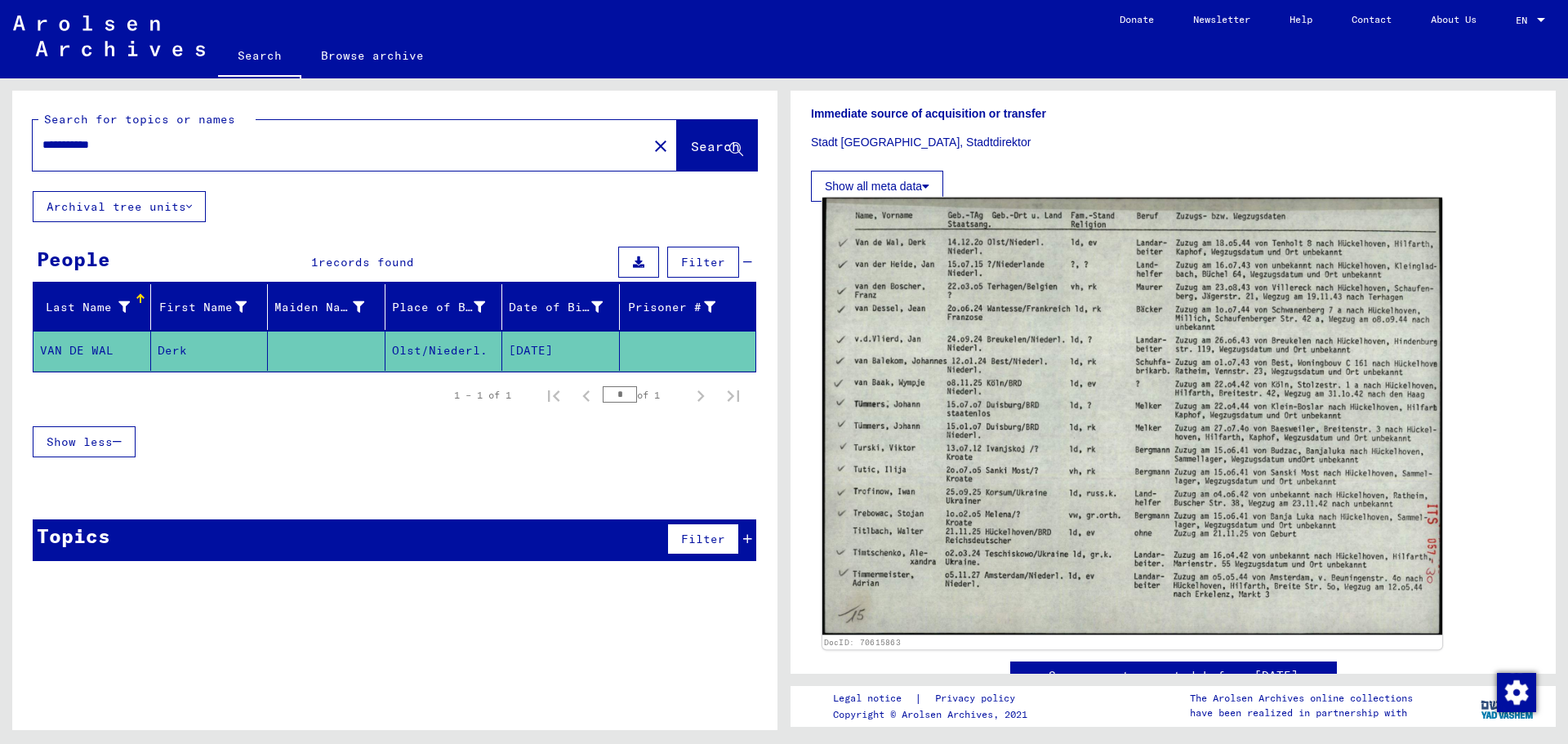
click at [1221, 311] on img at bounding box center [1132, 416] width 620 height 438
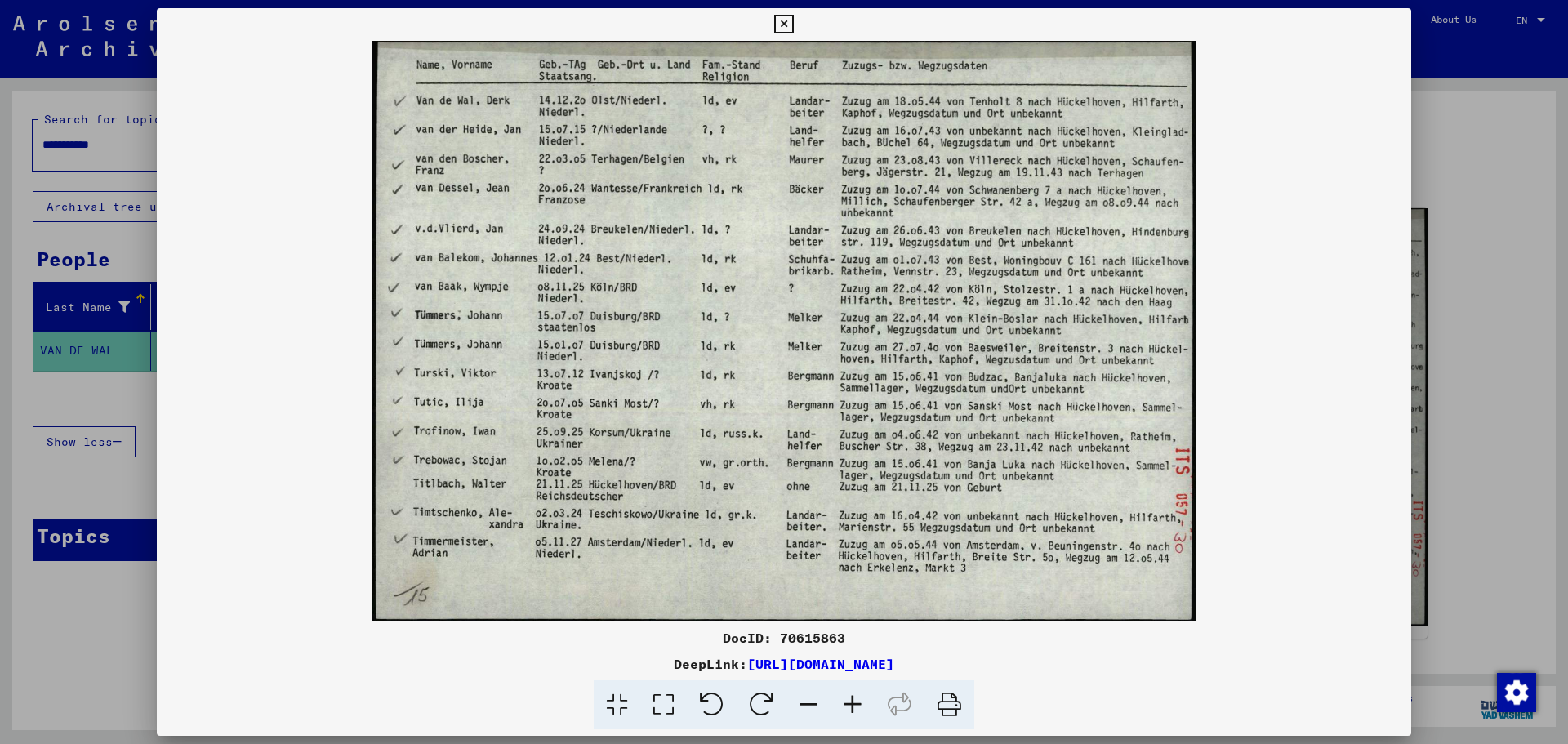
click at [785, 20] on icon at bounding box center [784, 24] width 19 height 19
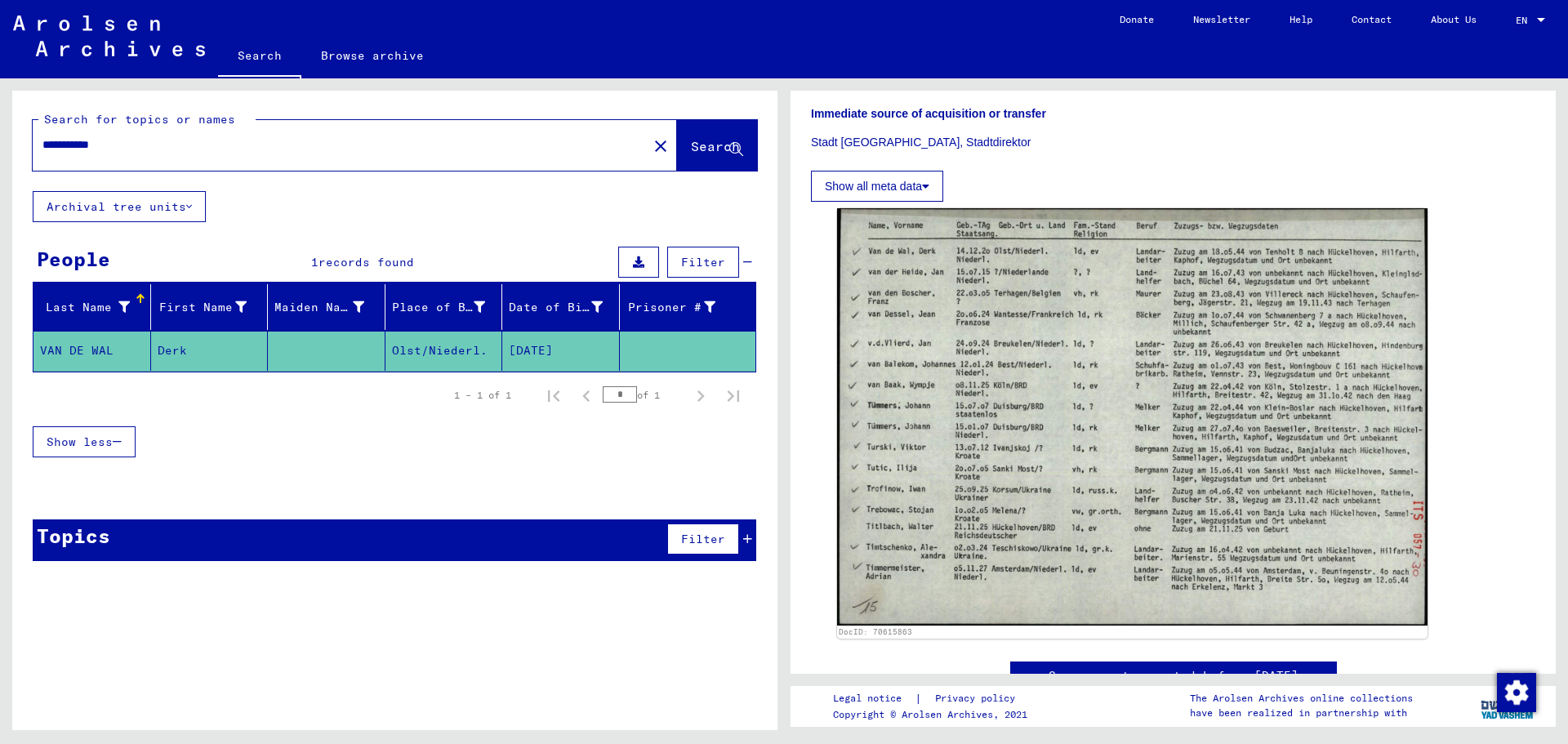
click at [151, 150] on input "**********" at bounding box center [340, 145] width 595 height 17
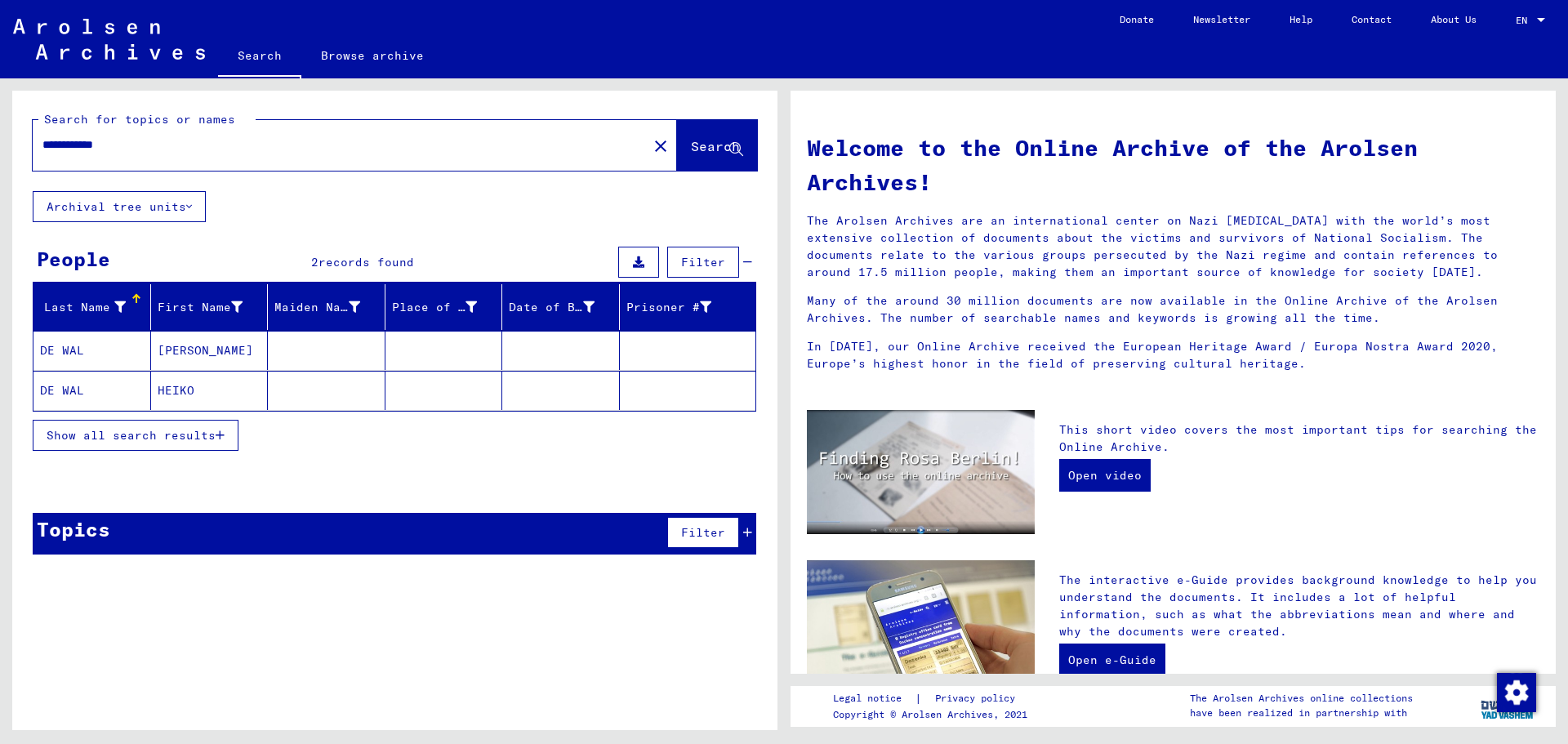
click at [68, 350] on mat-cell "DE WAL" at bounding box center [92, 350] width 117 height 39
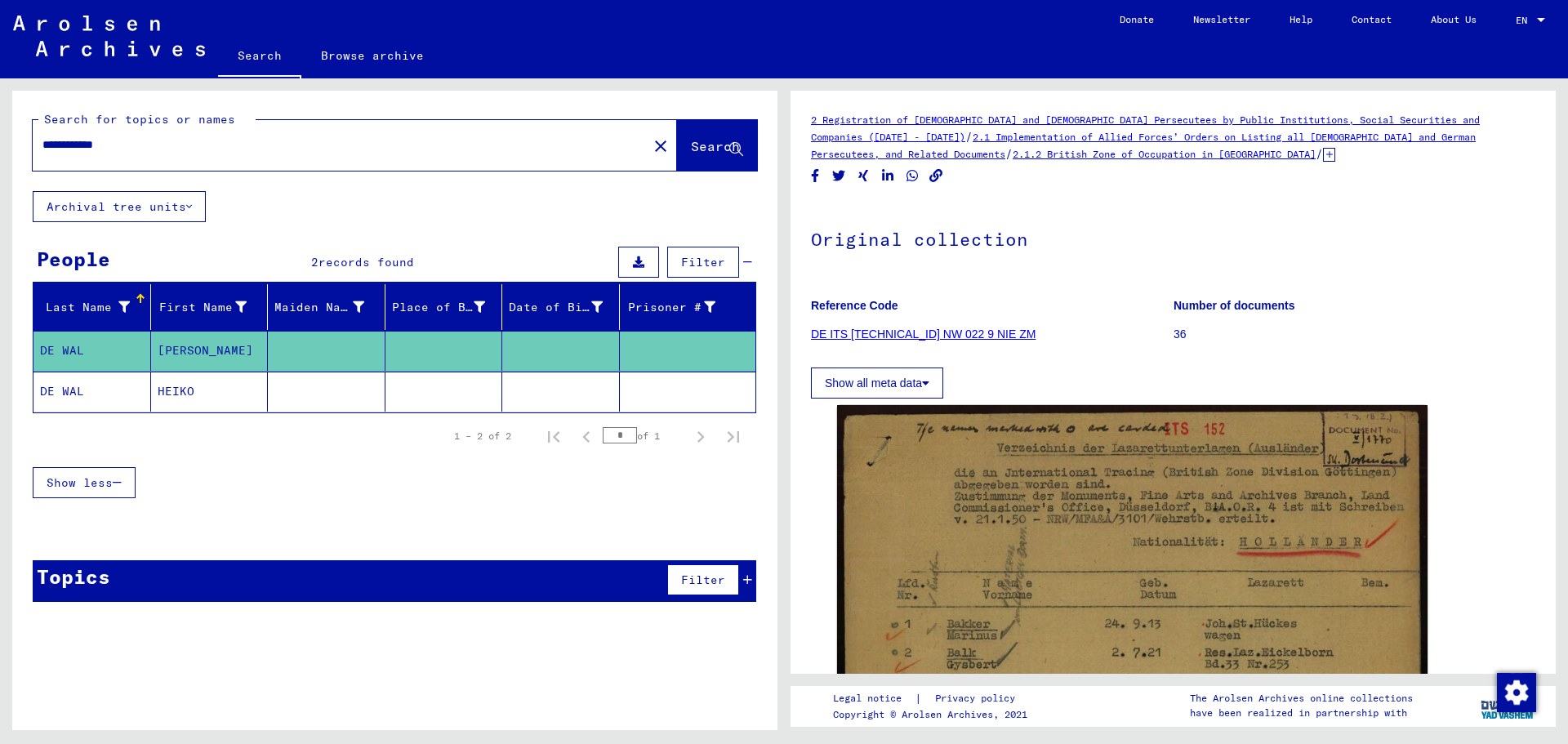
click at [180, 385] on mat-cell "HEIKO" at bounding box center [210, 392] width 117 height 40
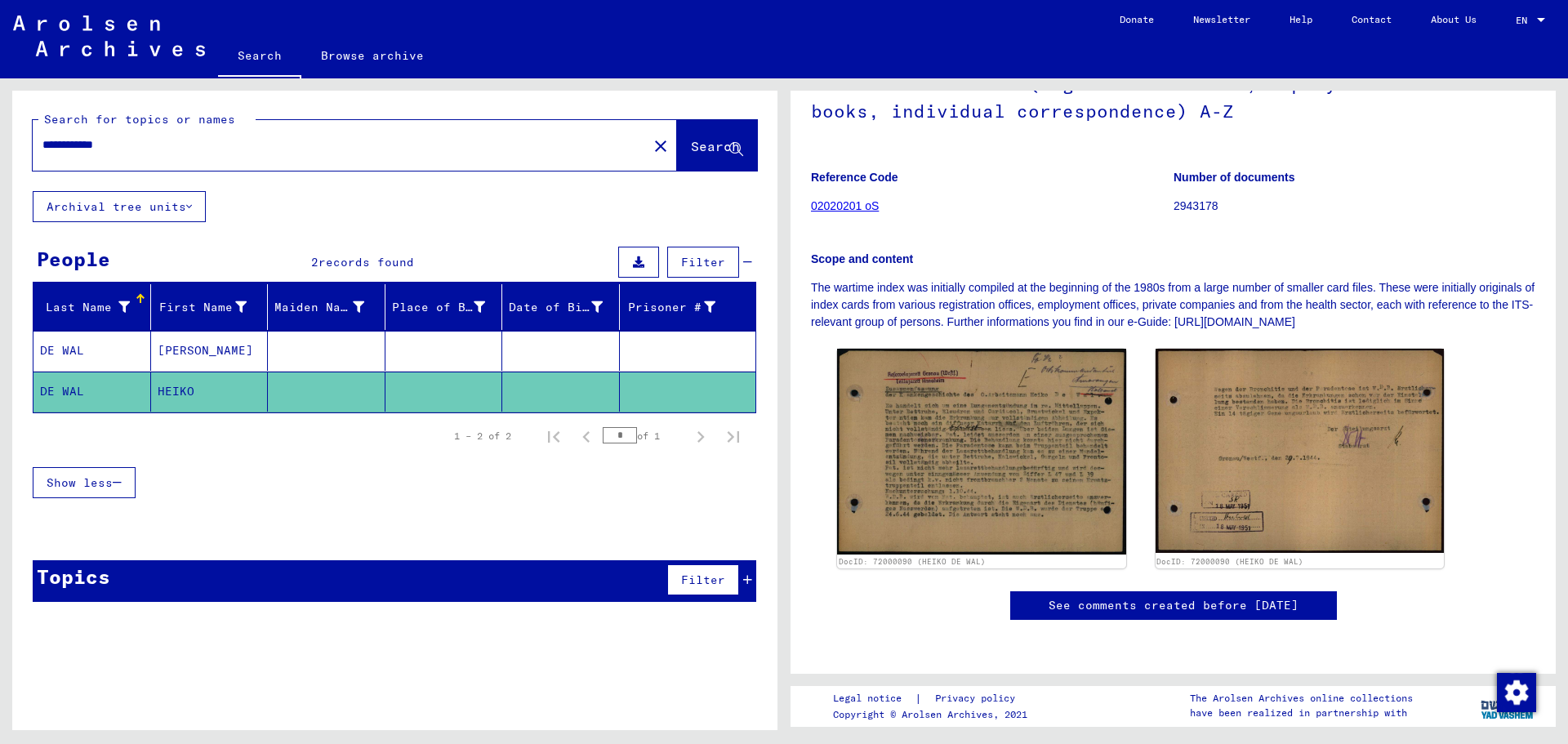
scroll to position [294, 0]
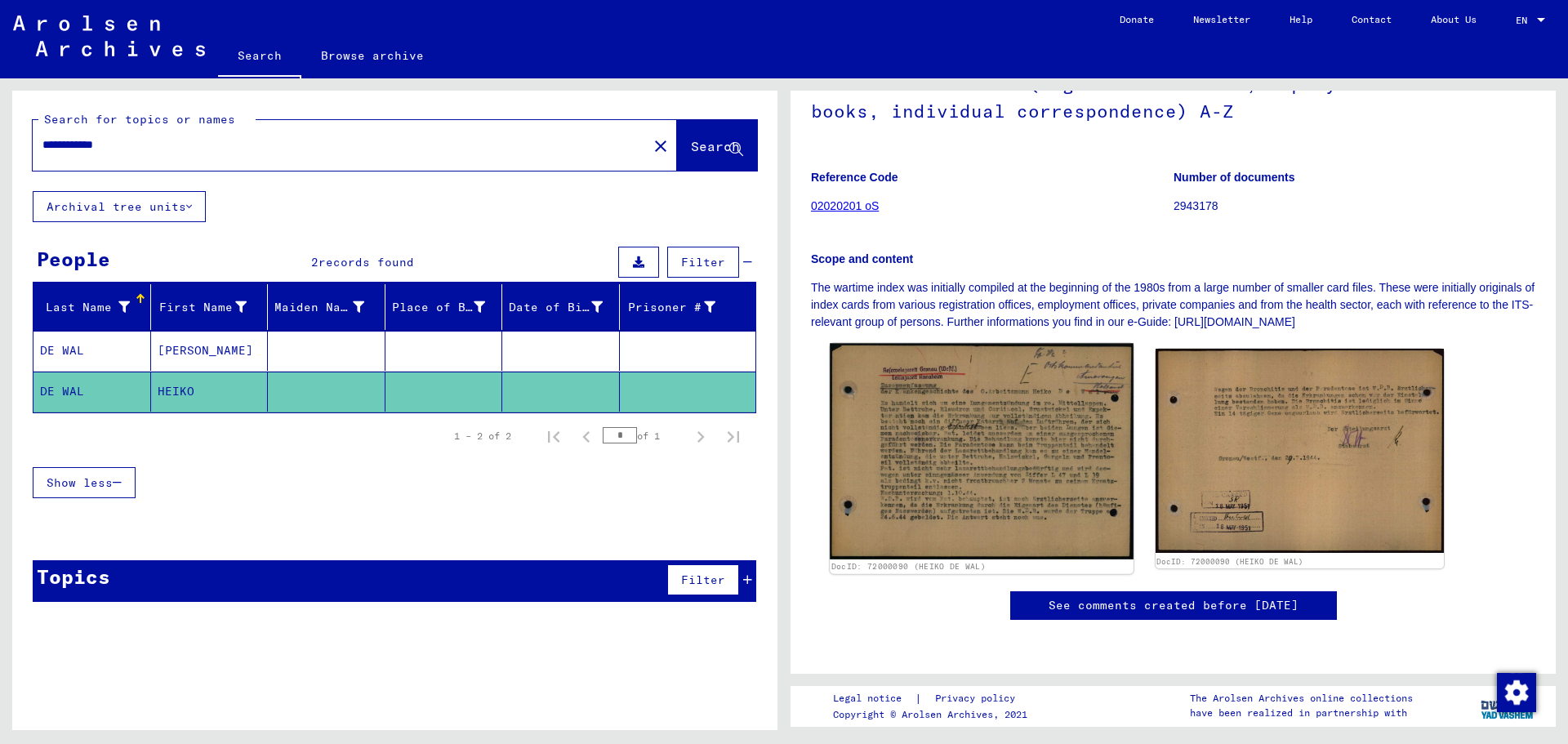
click at [1028, 343] on img at bounding box center [981, 450] width 303 height 217
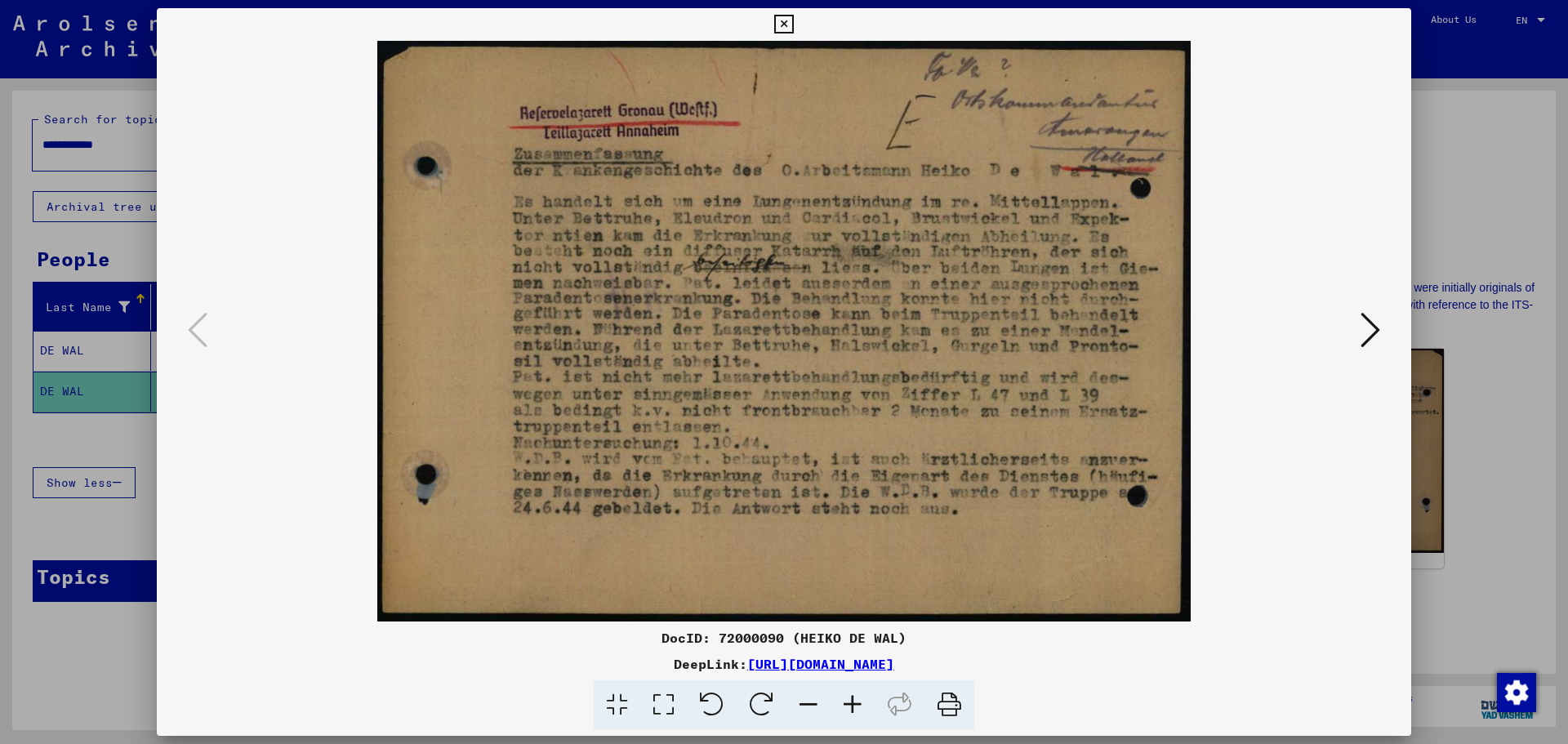
click at [967, 221] on img at bounding box center [784, 330] width 1144 height 580
click at [1371, 323] on icon at bounding box center [1370, 329] width 19 height 39
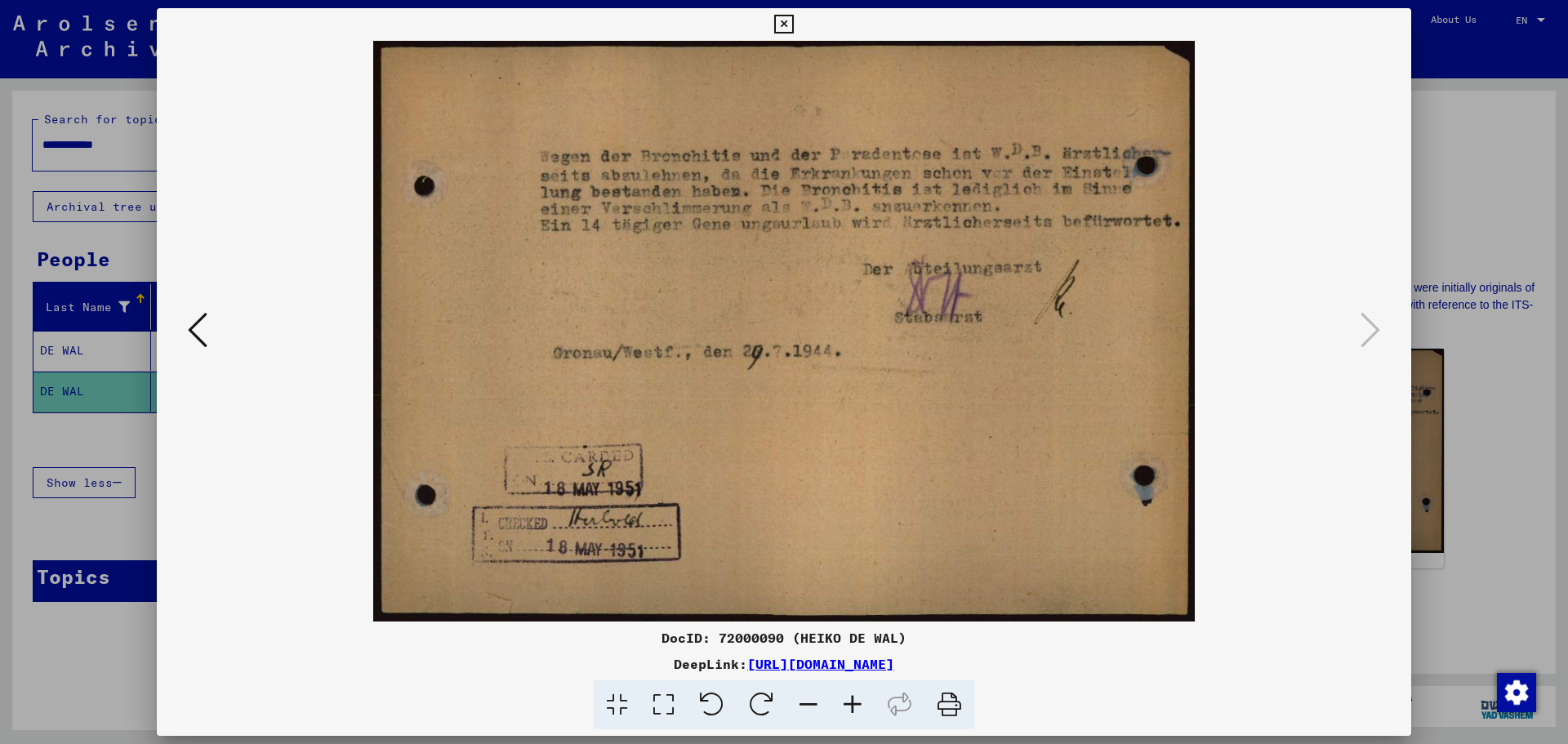
click at [784, 22] on icon at bounding box center [784, 24] width 19 height 19
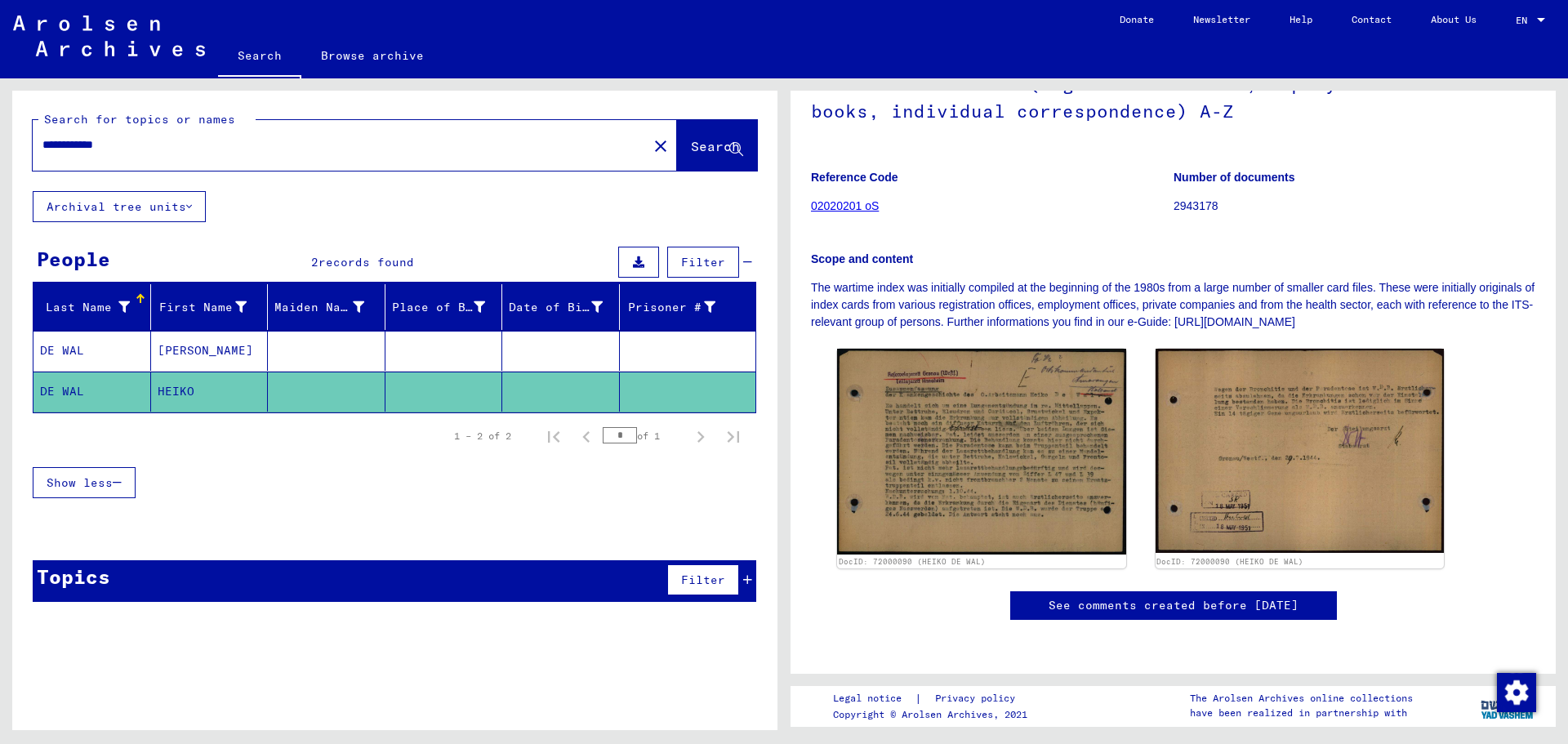
click at [145, 138] on input "**********" at bounding box center [340, 145] width 595 height 17
type input "******"
click at [707, 153] on span "Search" at bounding box center [715, 145] width 49 height 16
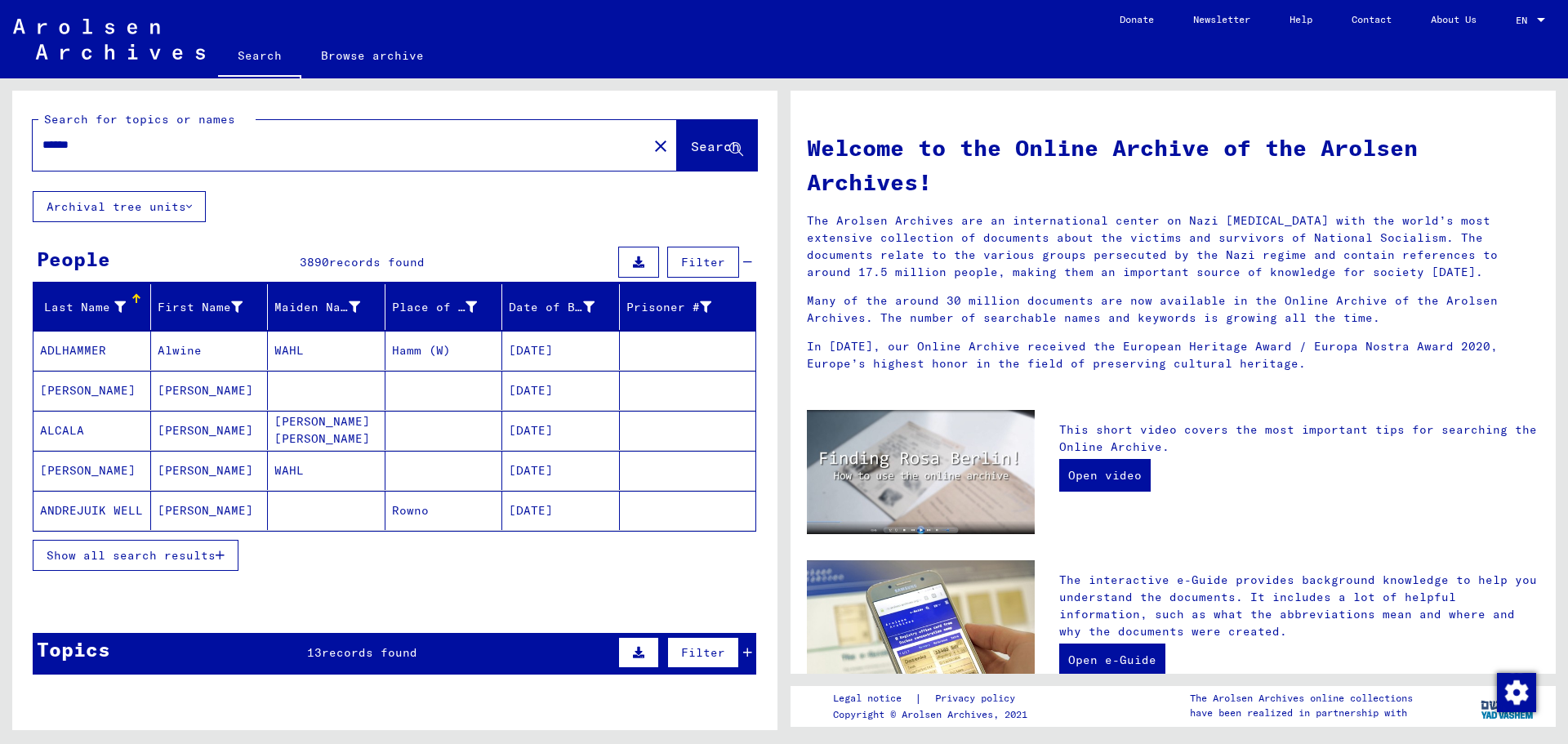
click at [169, 555] on span "Show all search results" at bounding box center [131, 554] width 169 height 14
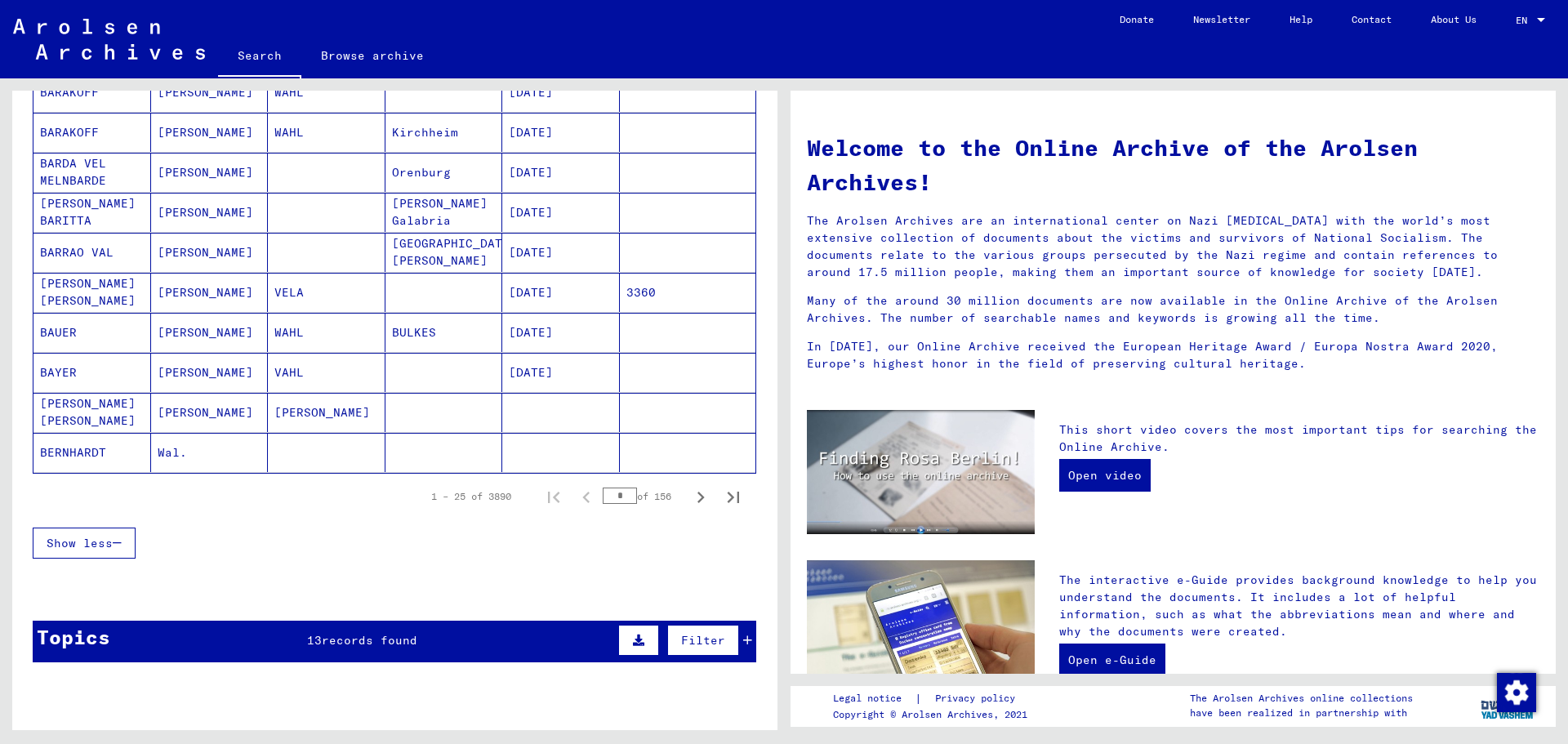
scroll to position [881, 0]
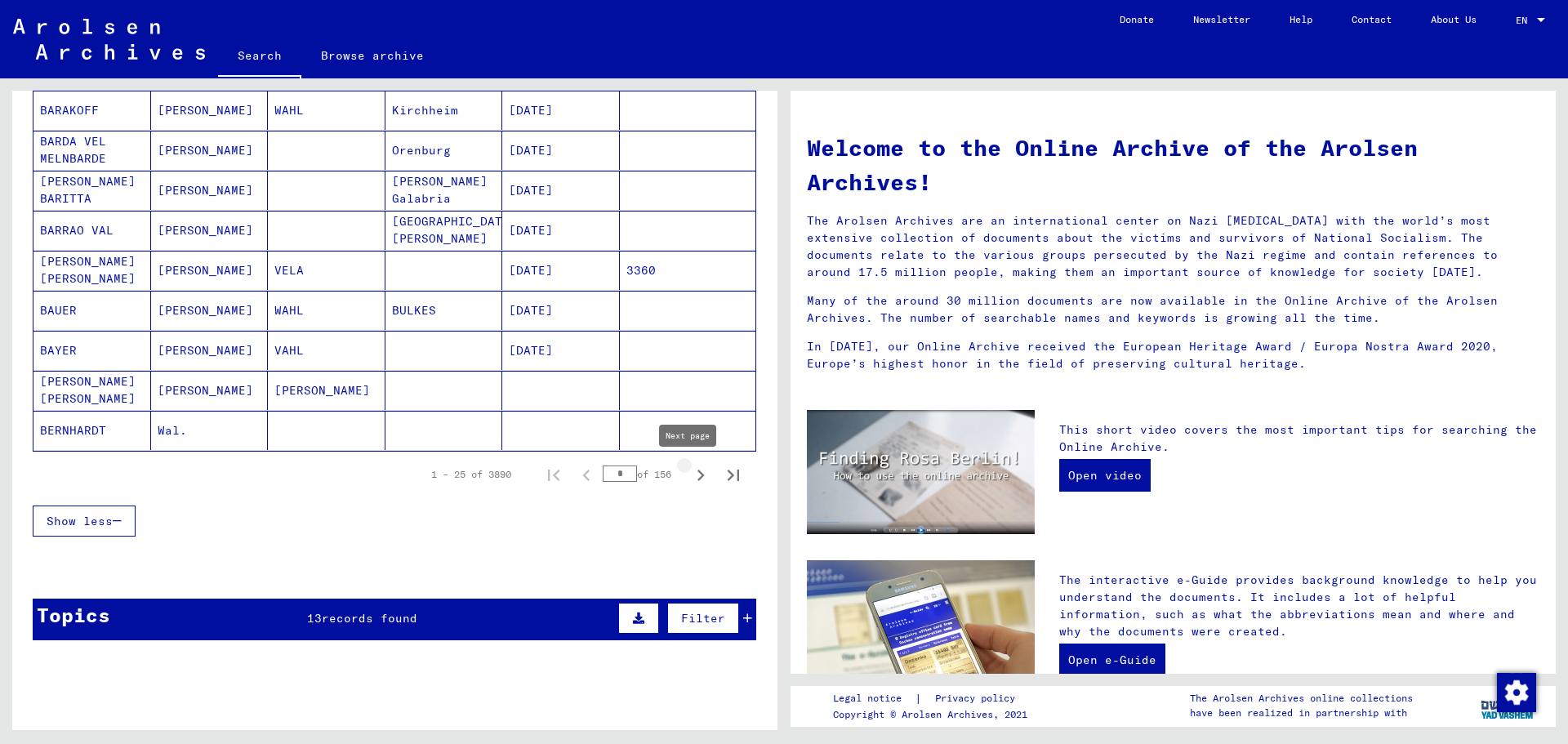
click at [697, 473] on icon "Next page" at bounding box center [701, 475] width 8 height 12
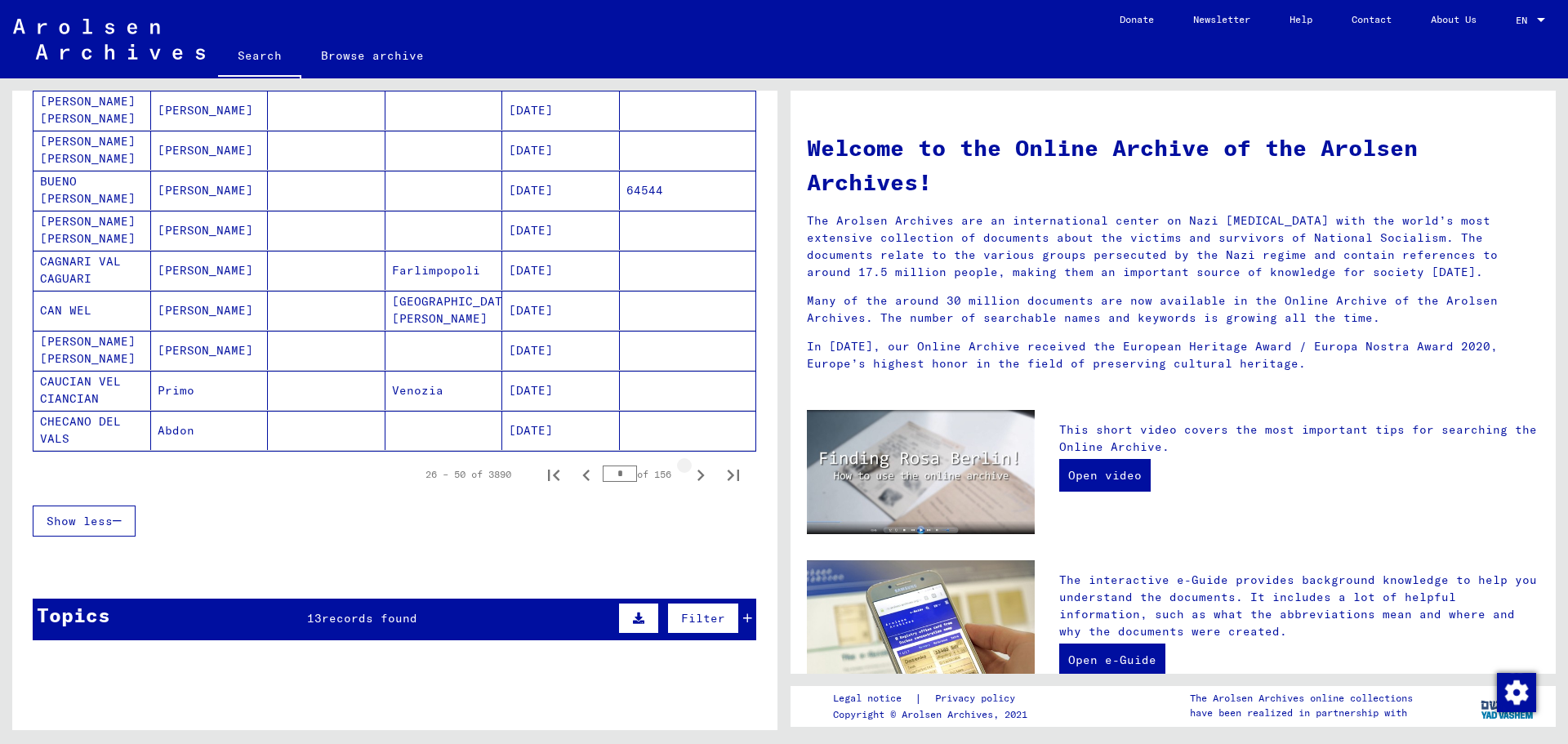
click at [697, 473] on icon "Next page" at bounding box center [701, 475] width 8 height 12
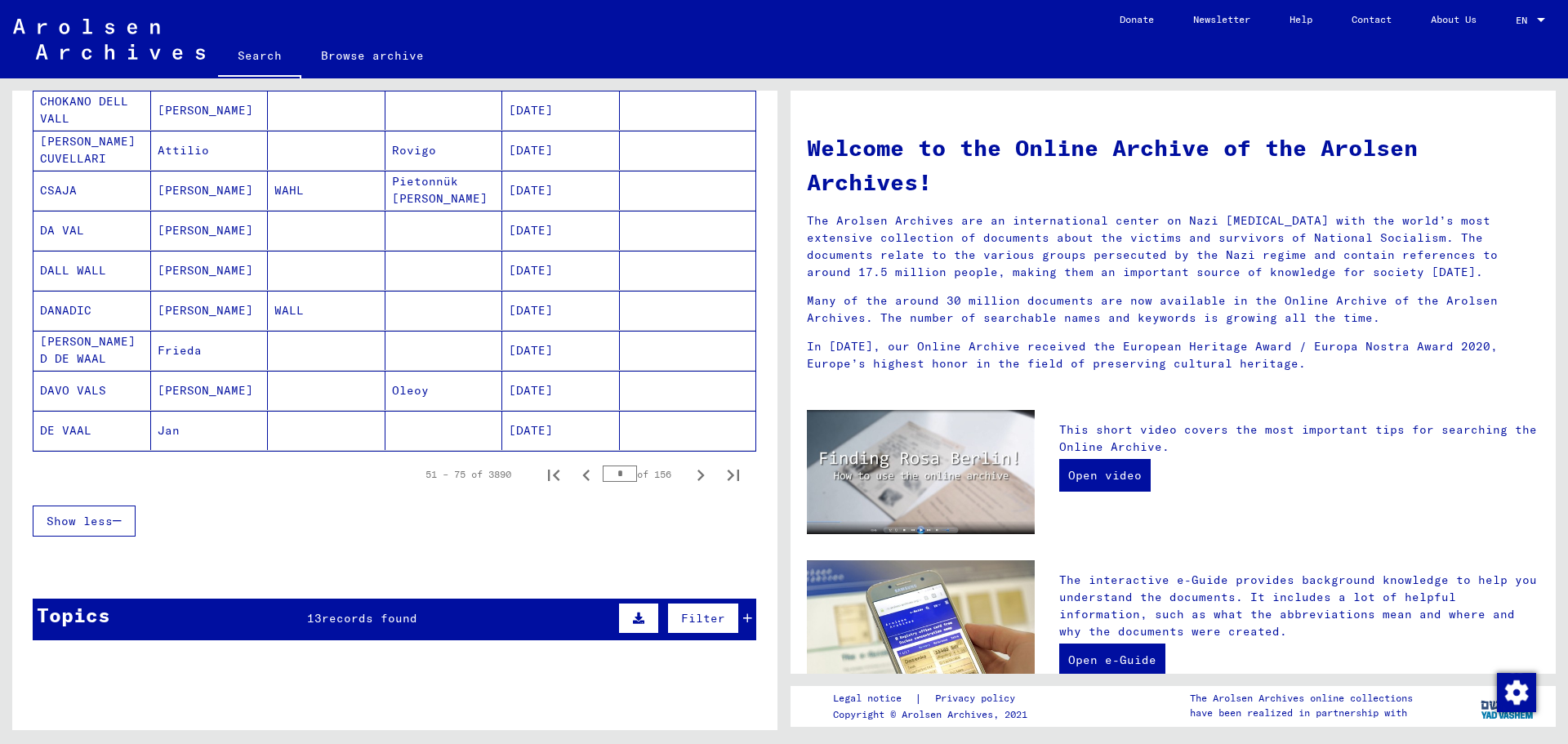
click at [697, 473] on icon "Next page" at bounding box center [701, 475] width 8 height 12
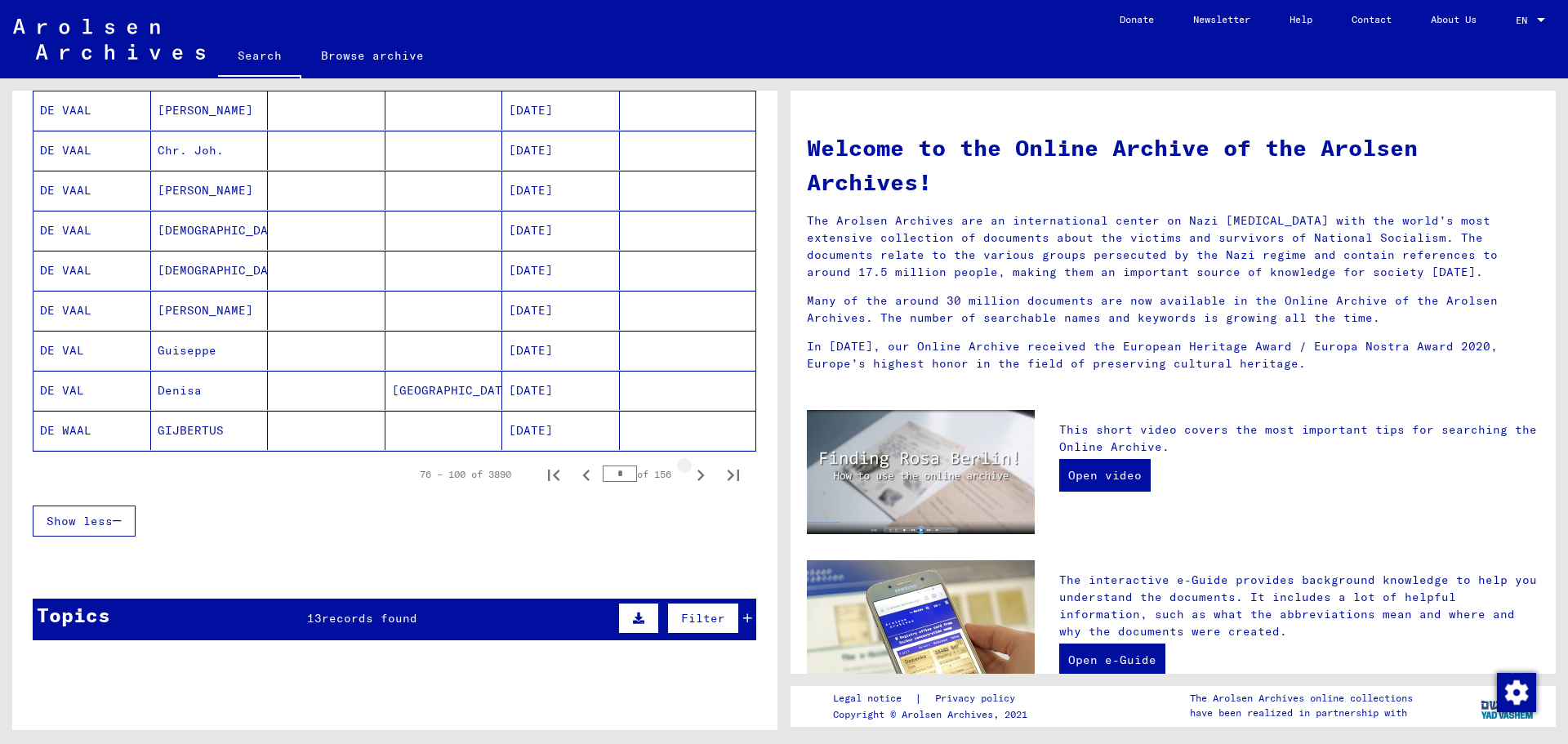
click at [697, 473] on icon "Next page" at bounding box center [701, 475] width 8 height 12
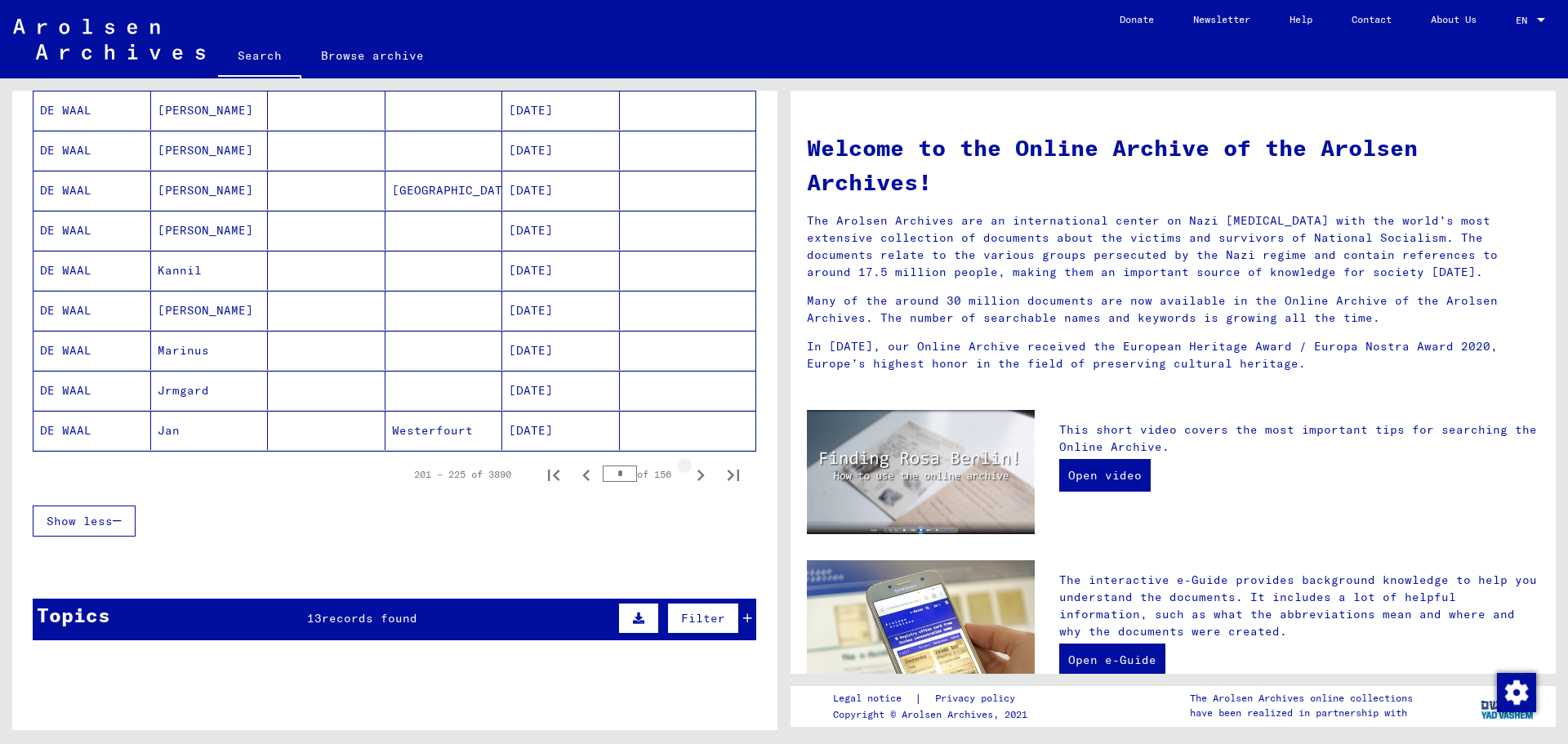
click at [697, 473] on icon "Next page" at bounding box center [701, 475] width 8 height 12
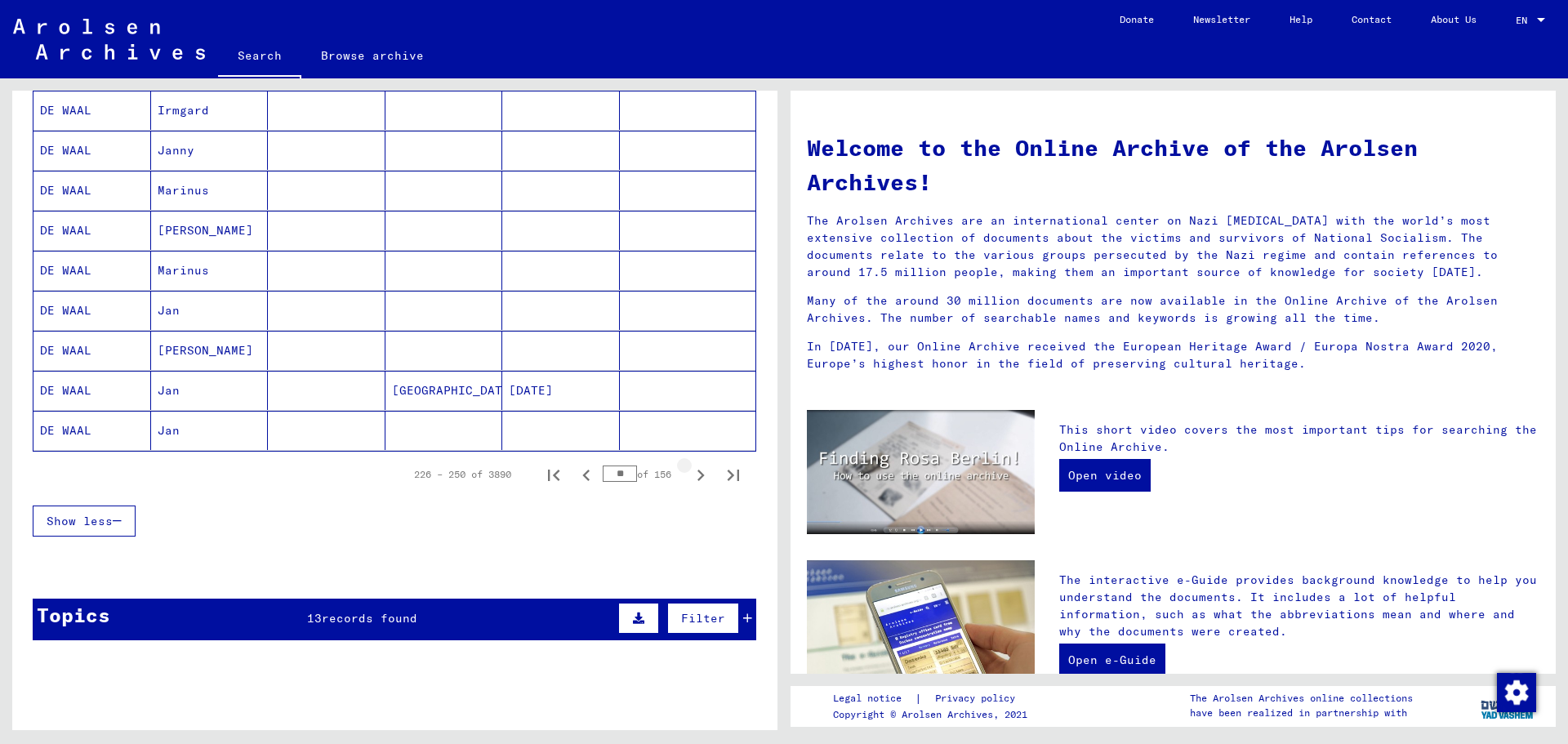
click at [697, 473] on icon "Next page" at bounding box center [701, 475] width 8 height 12
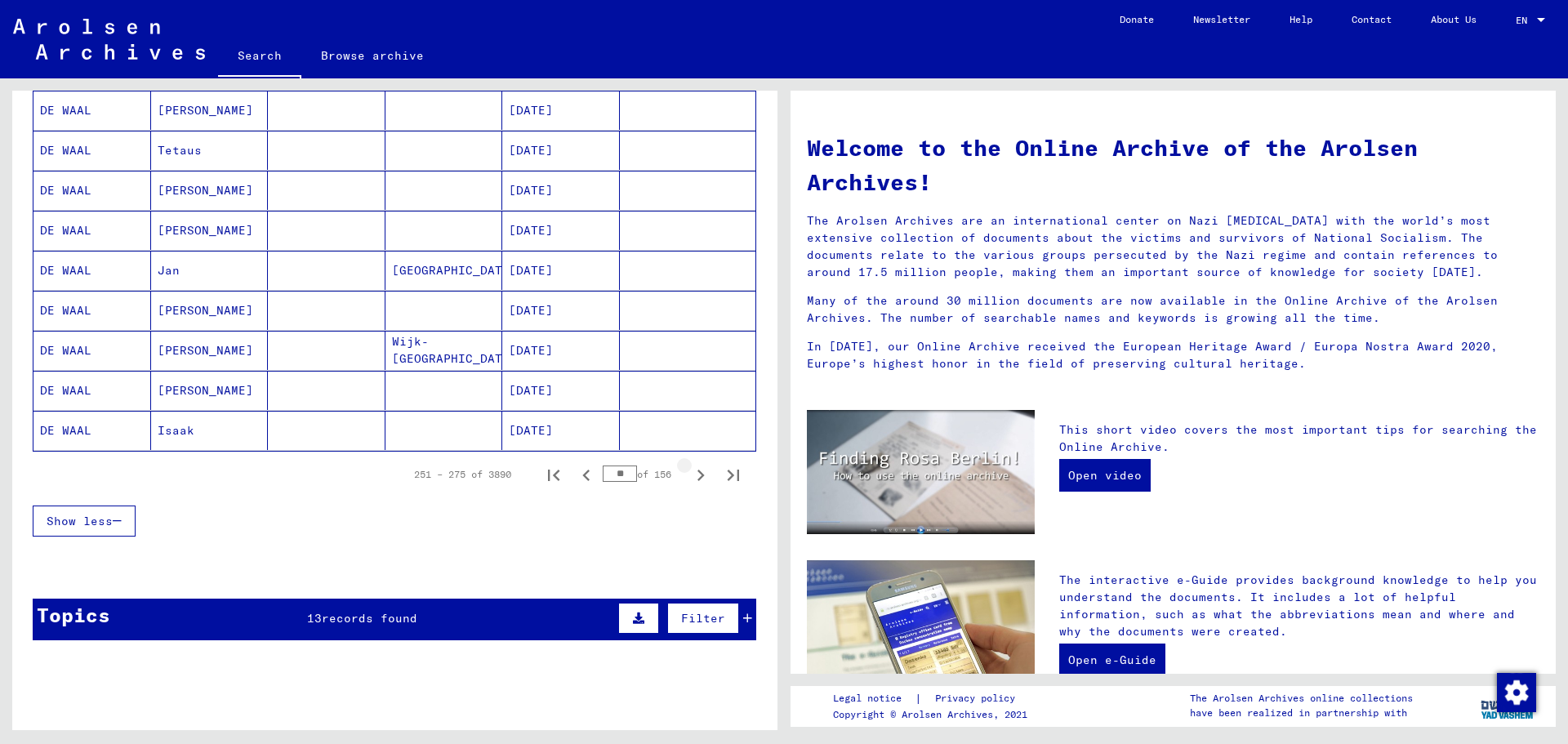
click at [697, 473] on icon "Next page" at bounding box center [701, 475] width 8 height 12
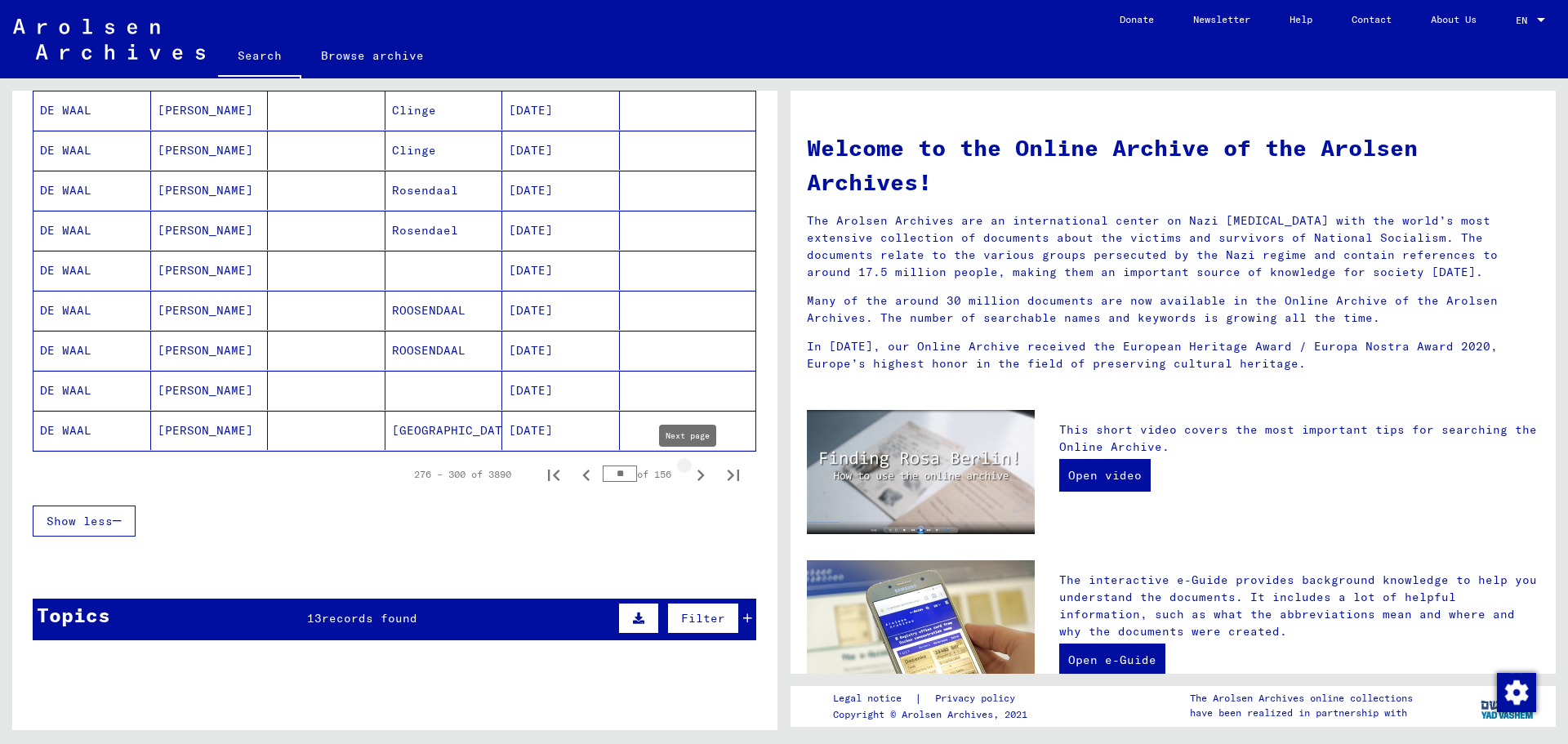
click at [689, 475] on icon "Next page" at bounding box center [701, 475] width 23 height 23
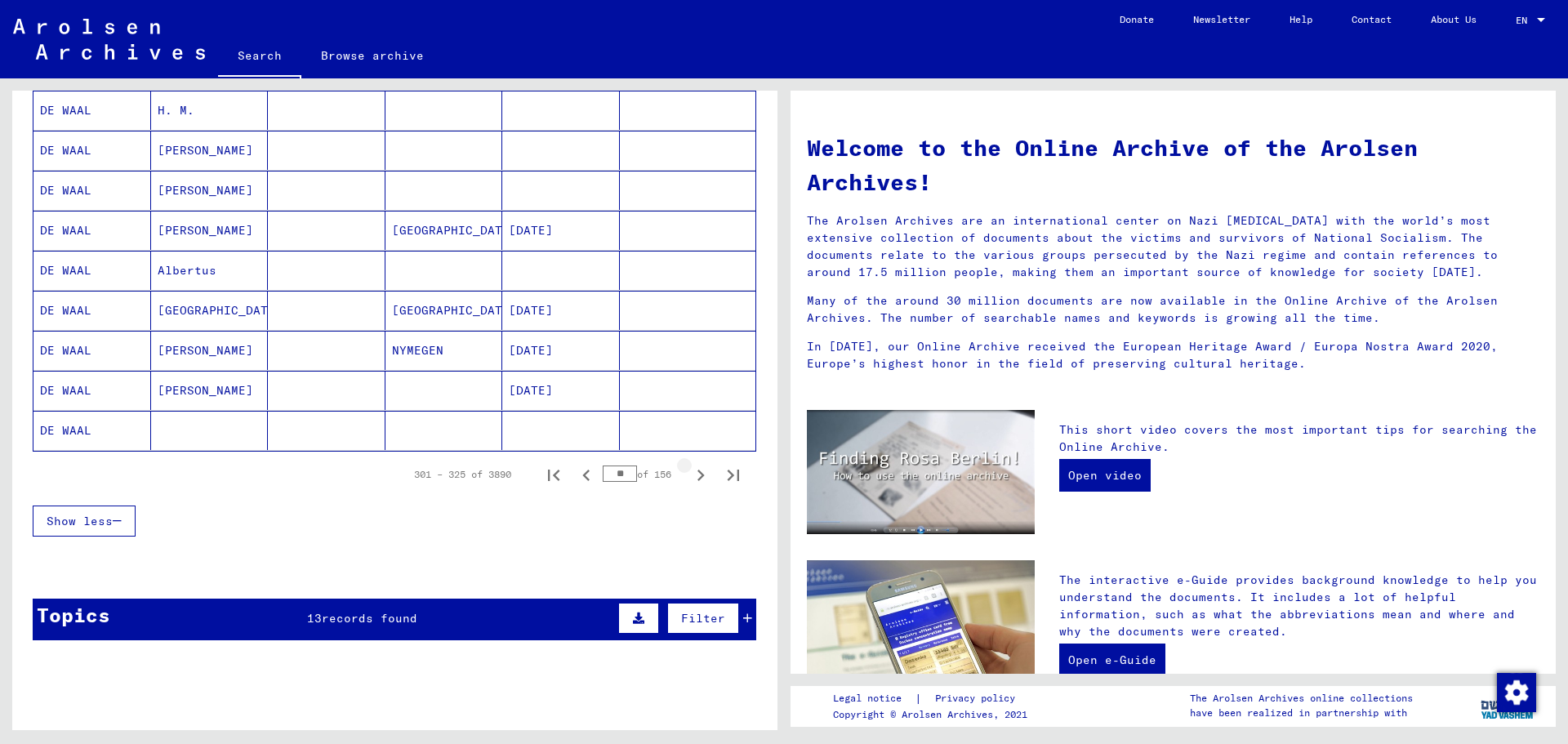
click at [689, 475] on icon "Next page" at bounding box center [701, 475] width 23 height 23
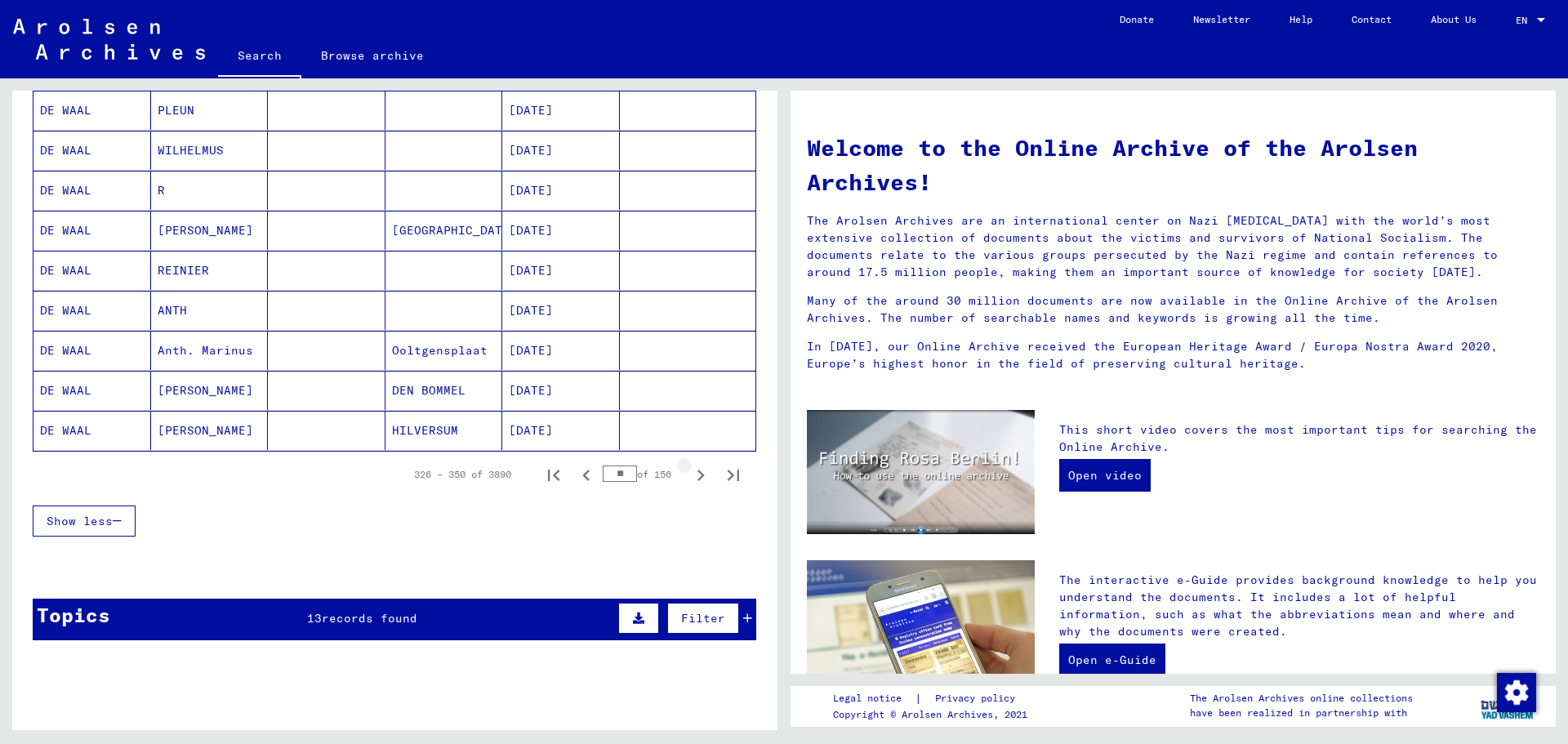
click at [689, 475] on icon "Next page" at bounding box center [701, 475] width 23 height 23
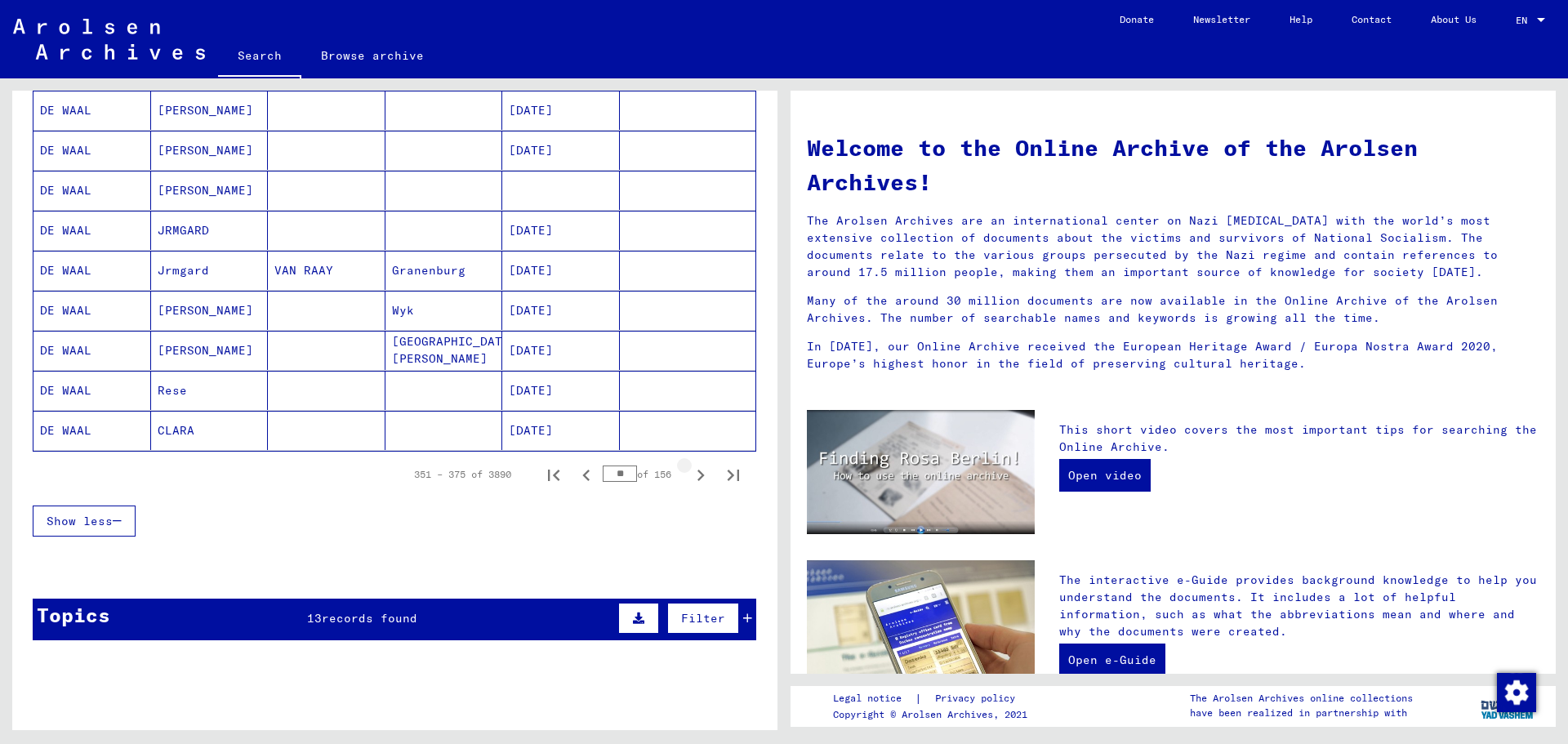
click at [689, 475] on icon "Next page" at bounding box center [701, 475] width 23 height 23
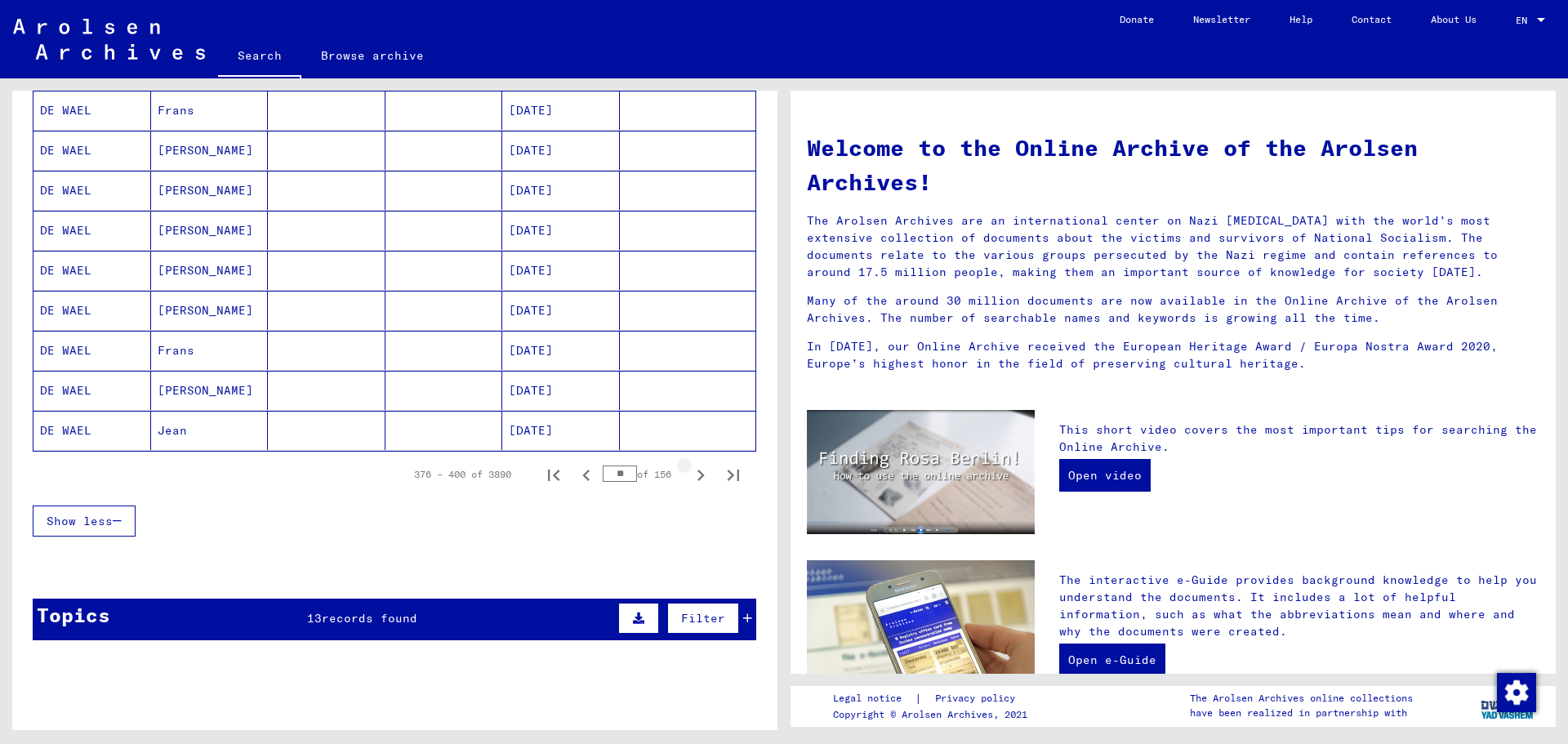
click at [689, 475] on icon "Next page" at bounding box center [701, 475] width 23 height 23
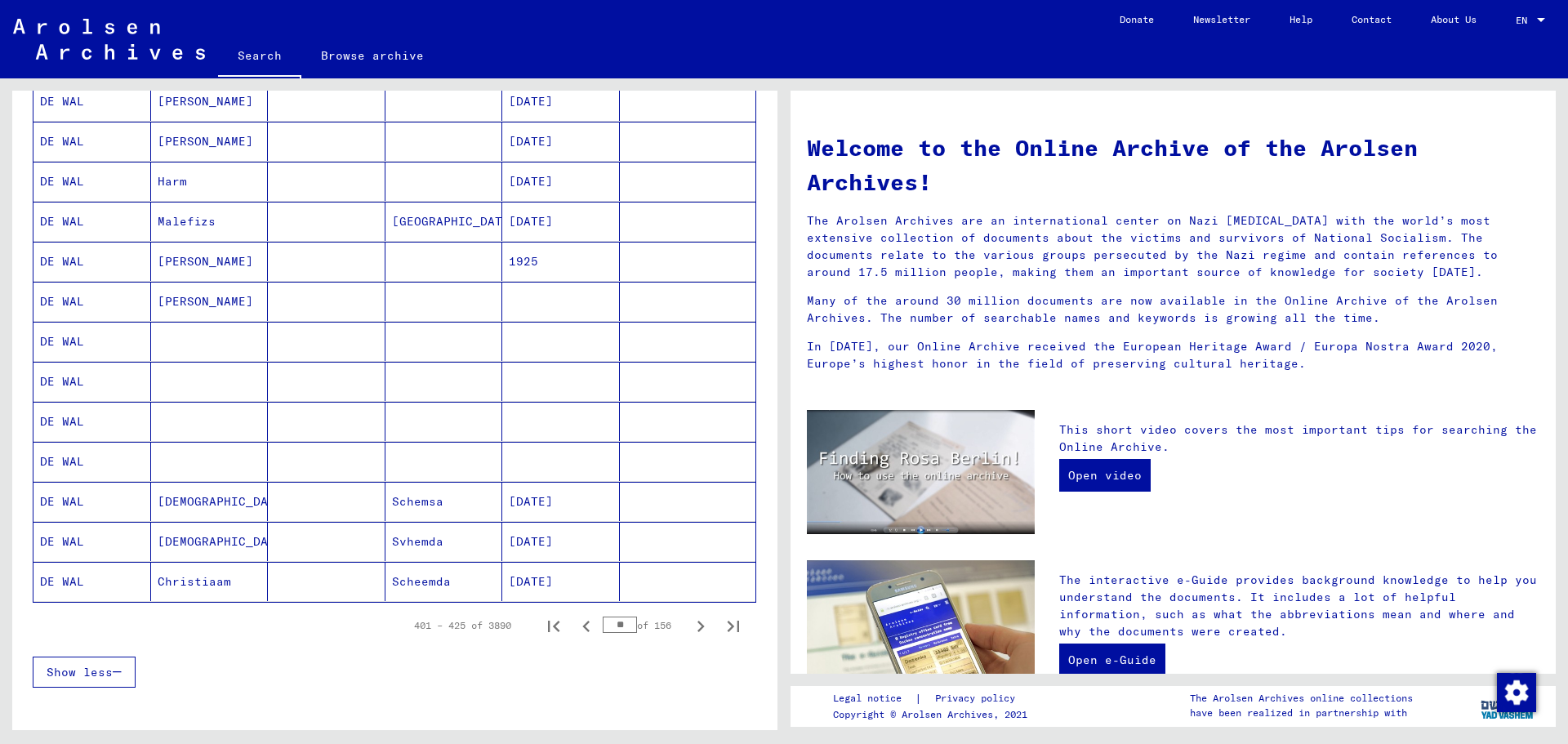
scroll to position [727, 0]
click at [177, 305] on mat-cell "[PERSON_NAME]" at bounding box center [210, 303] width 117 height 39
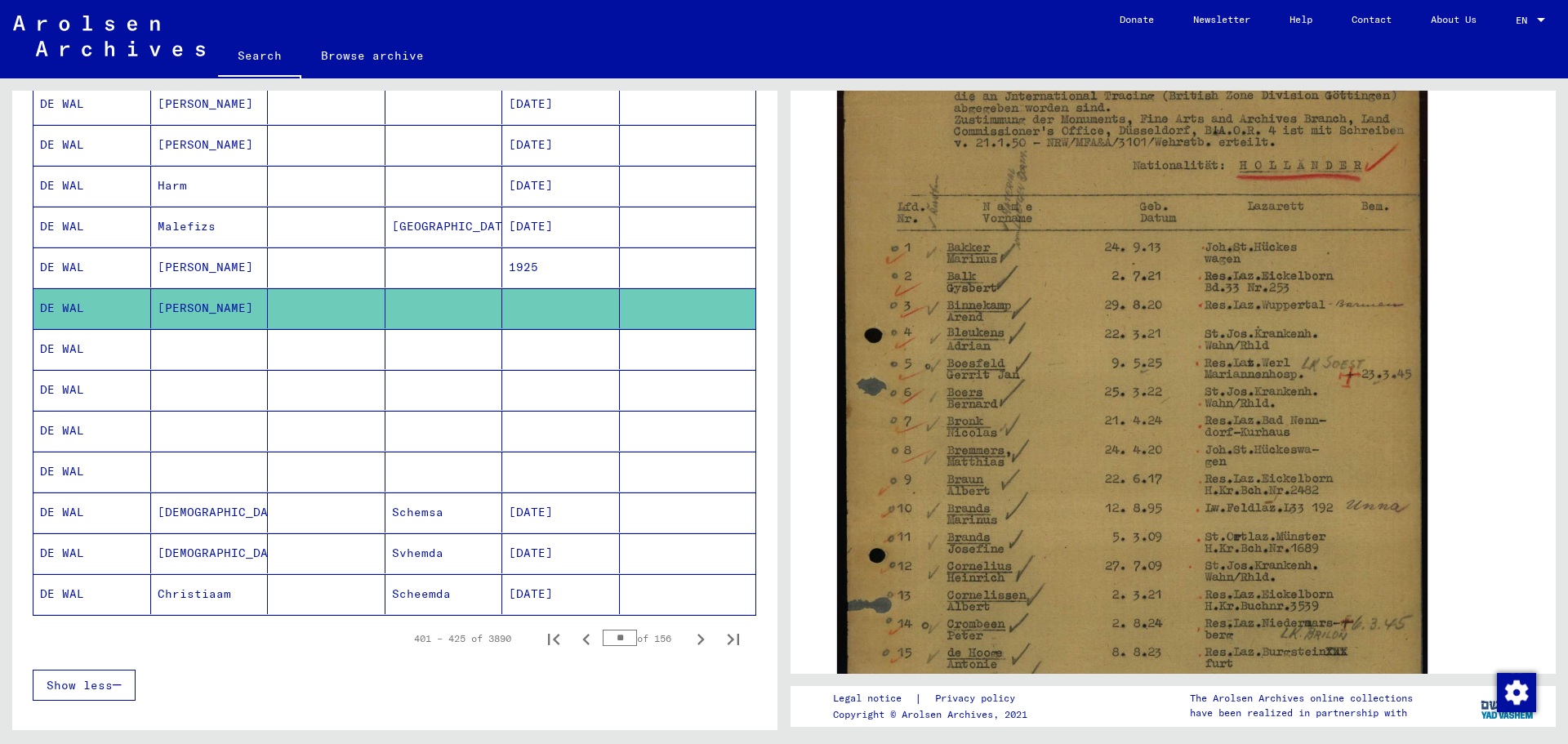
scroll to position [416, 0]
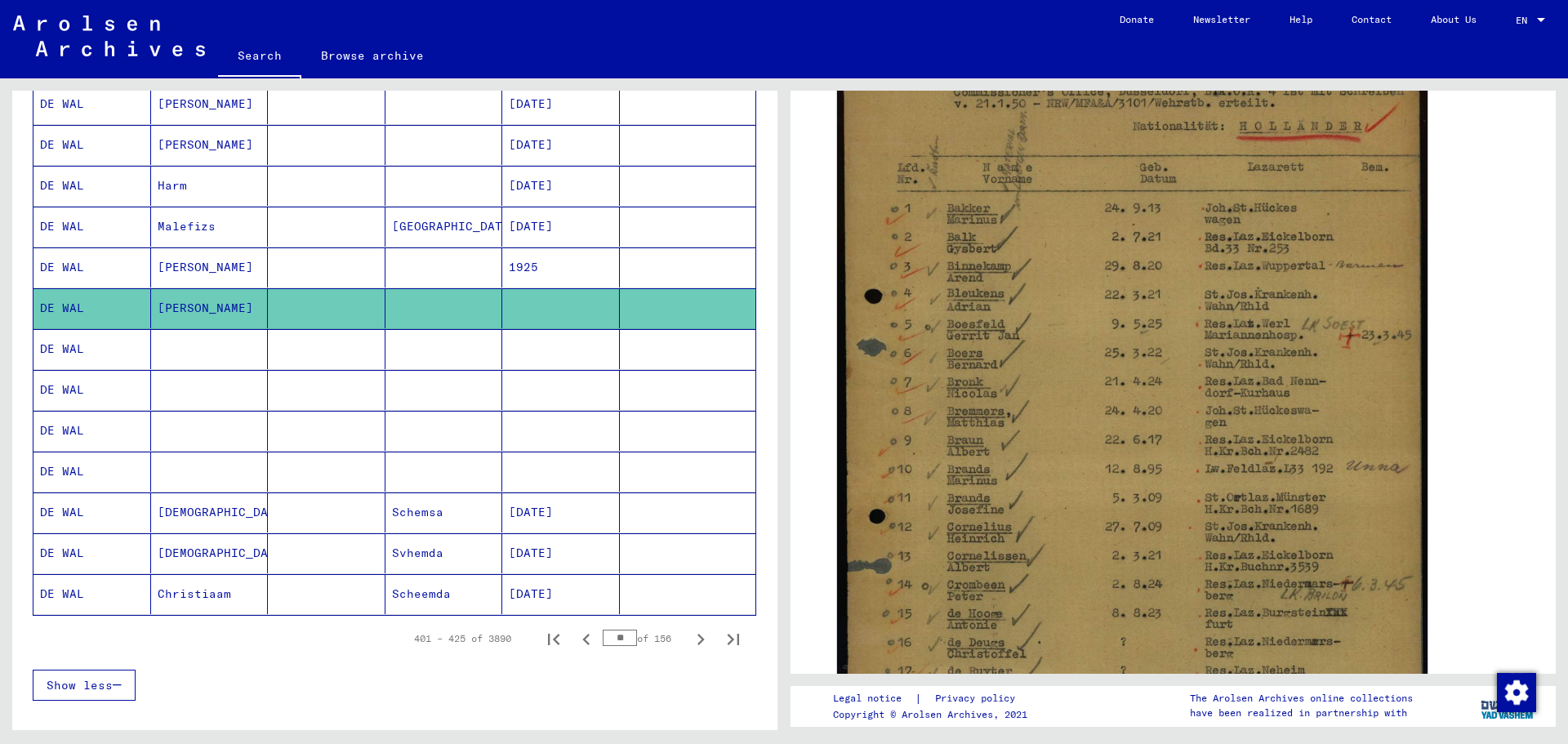
drag, startPoint x: 1557, startPoint y: 366, endPoint x: 1551, endPoint y: 379, distance: 14.3
click at [1551, 379] on div "2 Registration of [DEMOGRAPHIC_DATA] and [DEMOGRAPHIC_DATA] Persecutees by Publ…" at bounding box center [1176, 403] width 784 height 652
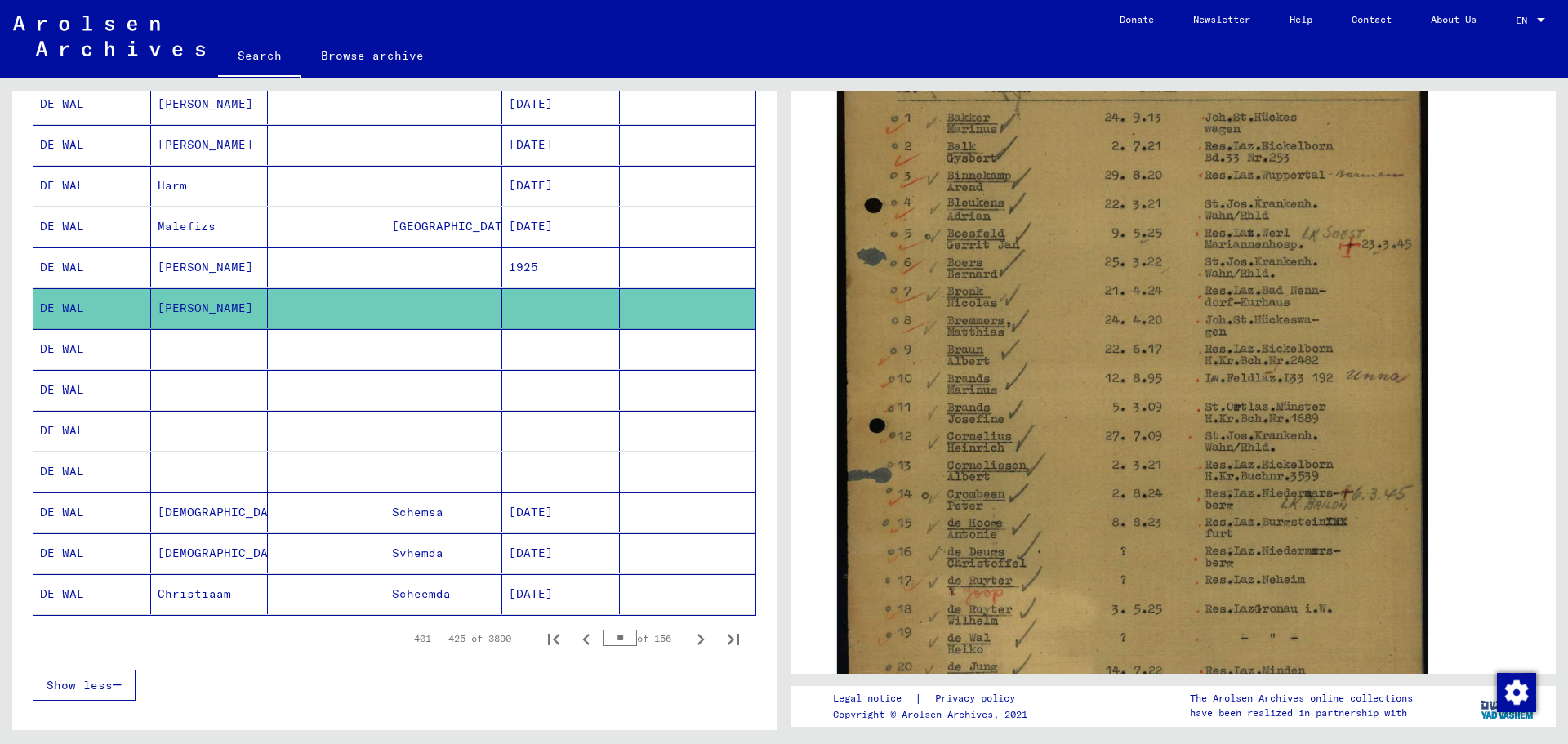
scroll to position [465, 0]
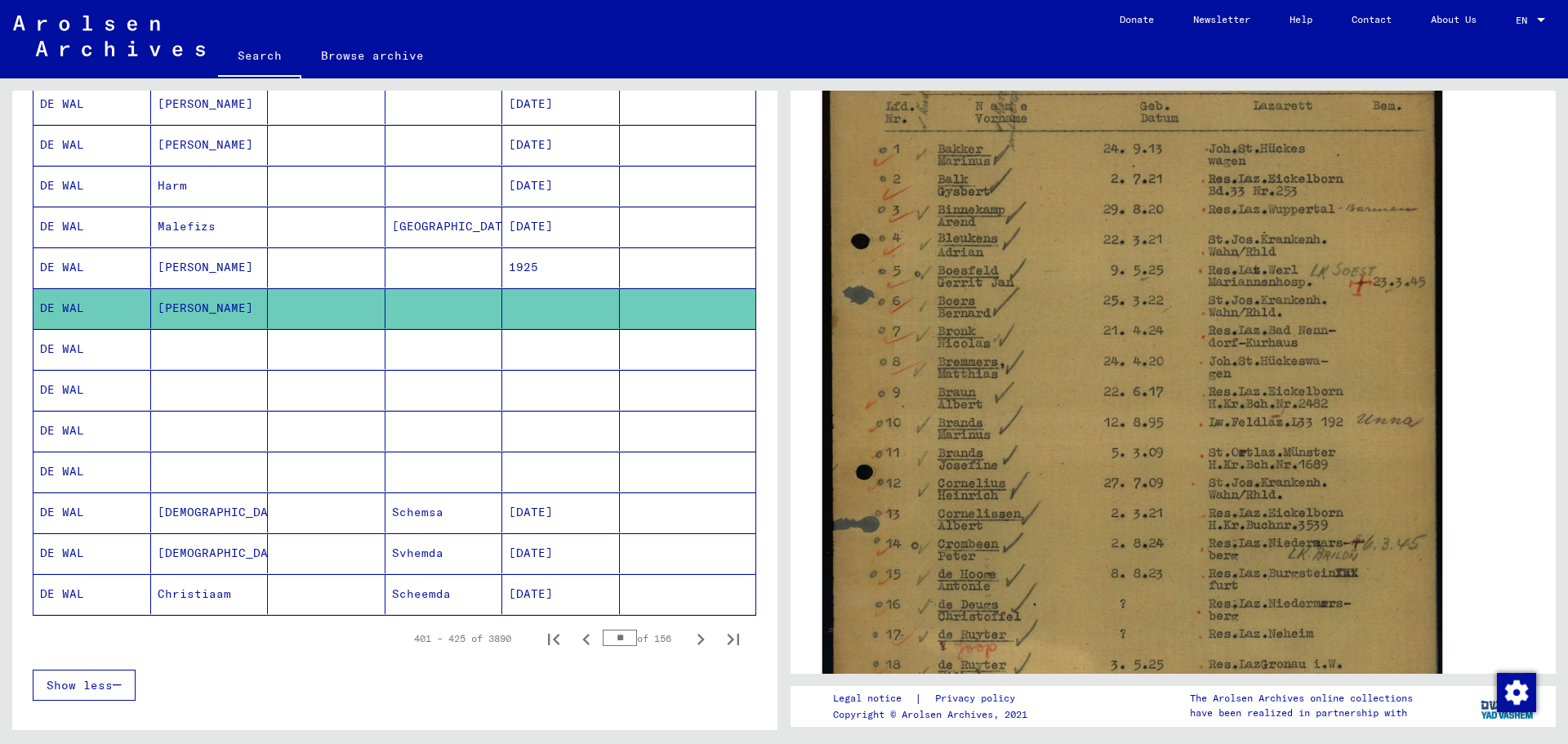
click at [1275, 424] on img at bounding box center [1132, 352] width 620 height 865
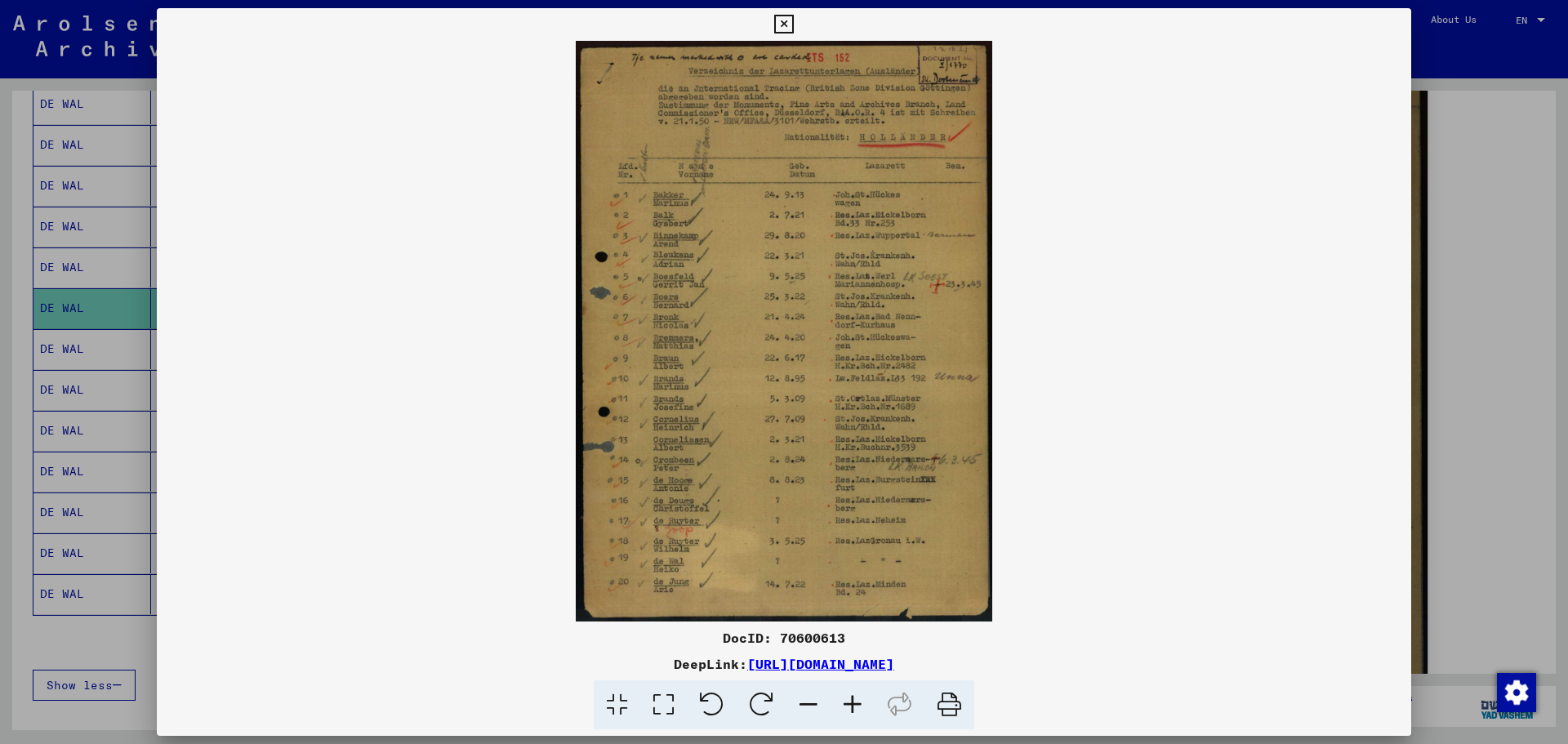
click at [853, 704] on icon at bounding box center [853, 706] width 44 height 50
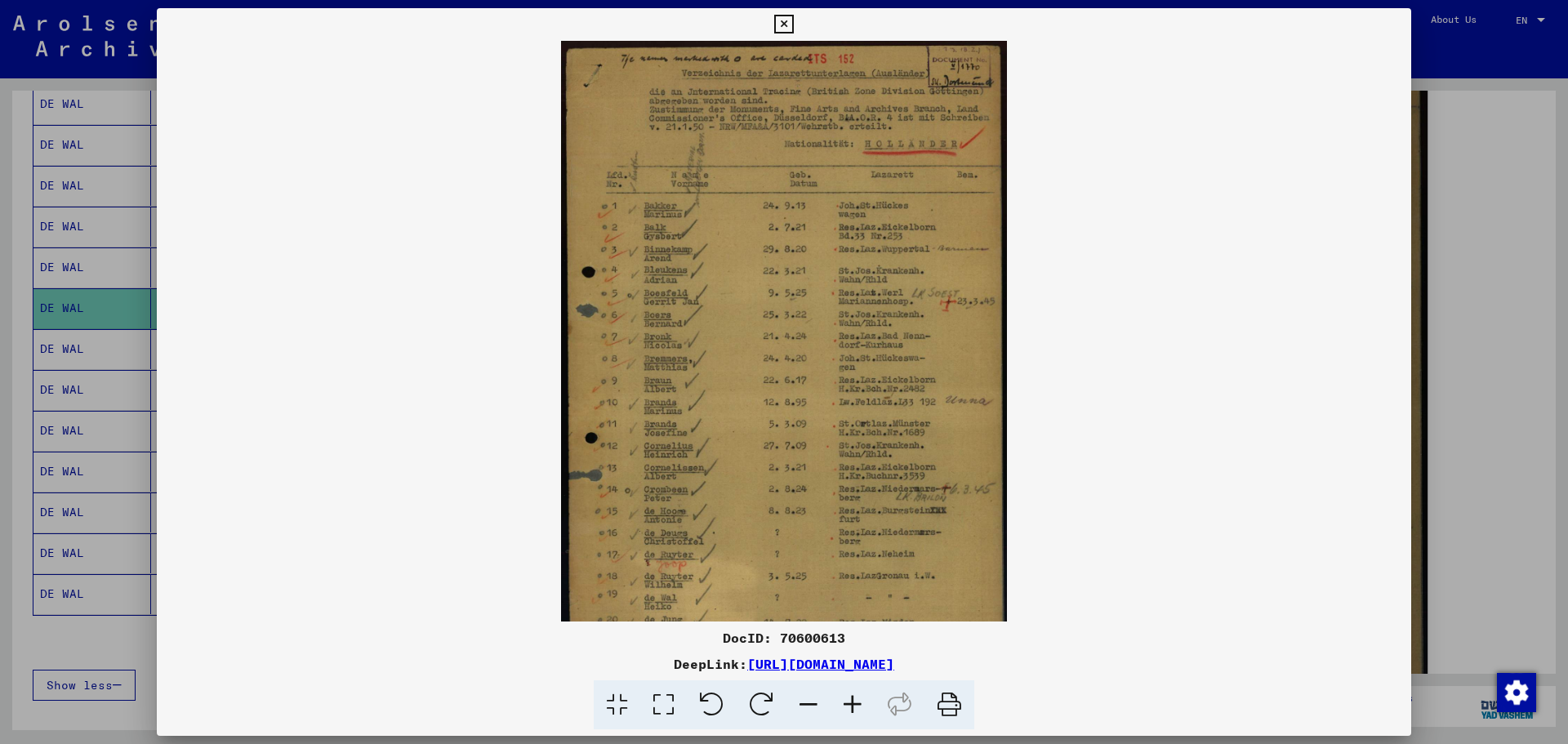
click at [807, 703] on icon at bounding box center [809, 706] width 44 height 50
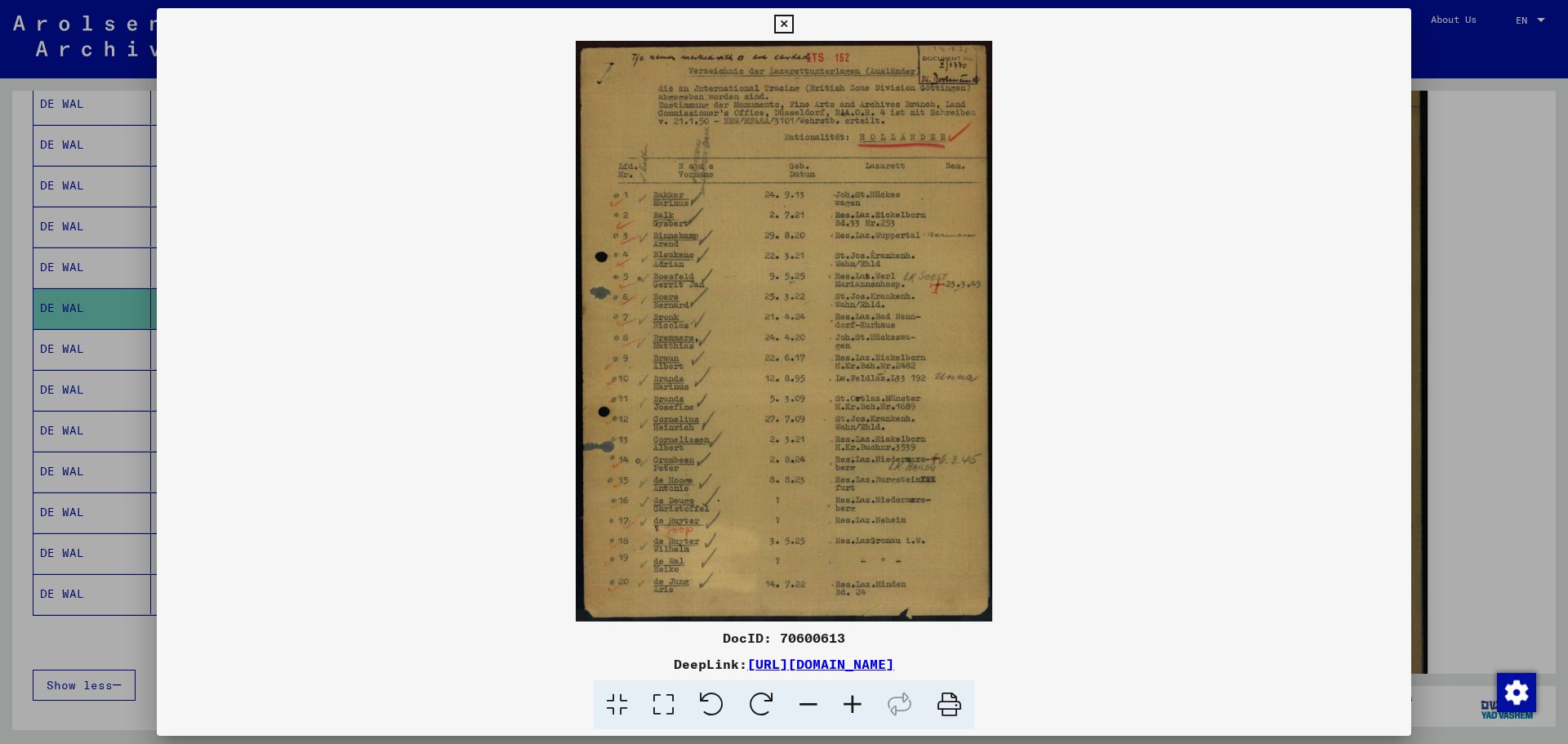
click at [783, 20] on icon at bounding box center [784, 24] width 19 height 19
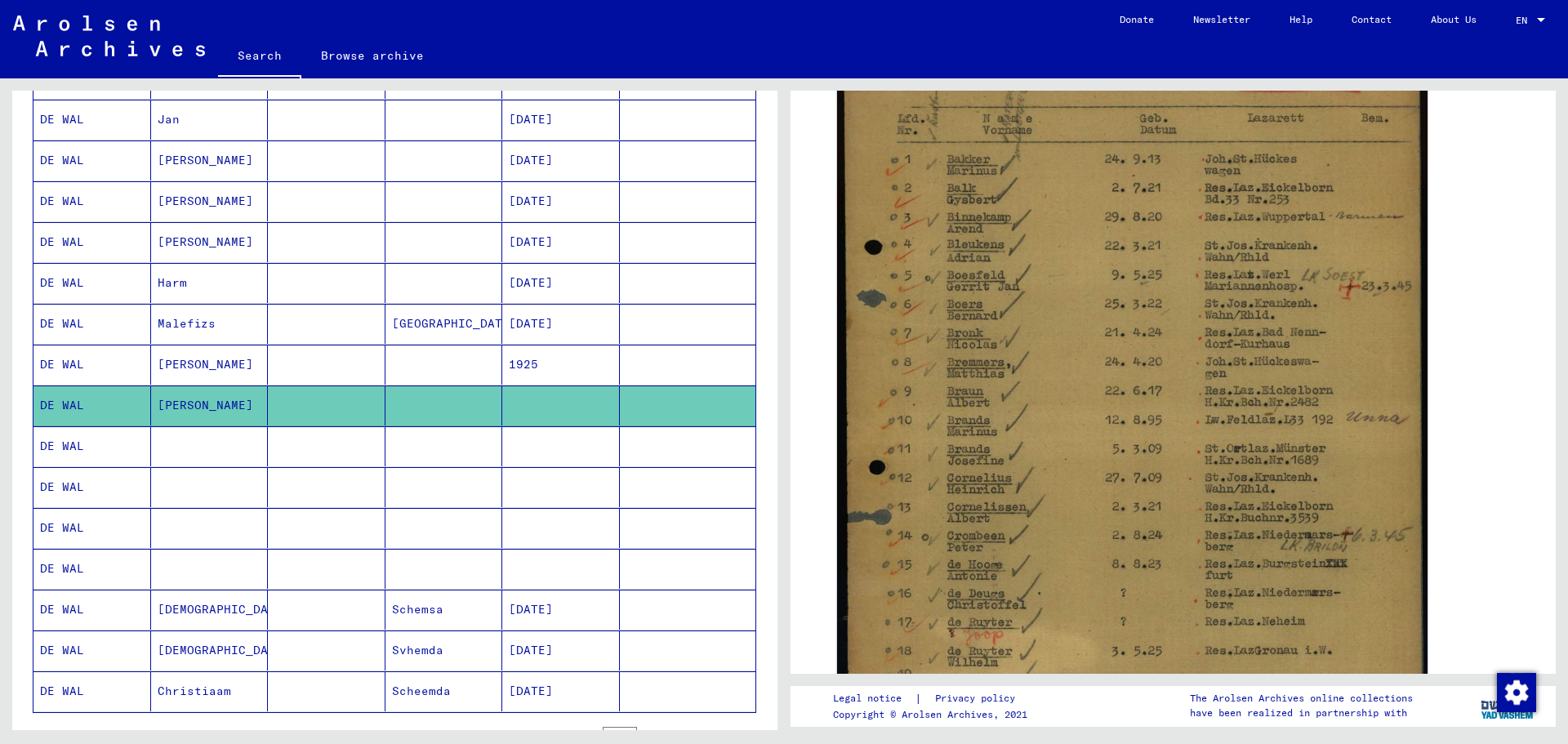
scroll to position [637, 0]
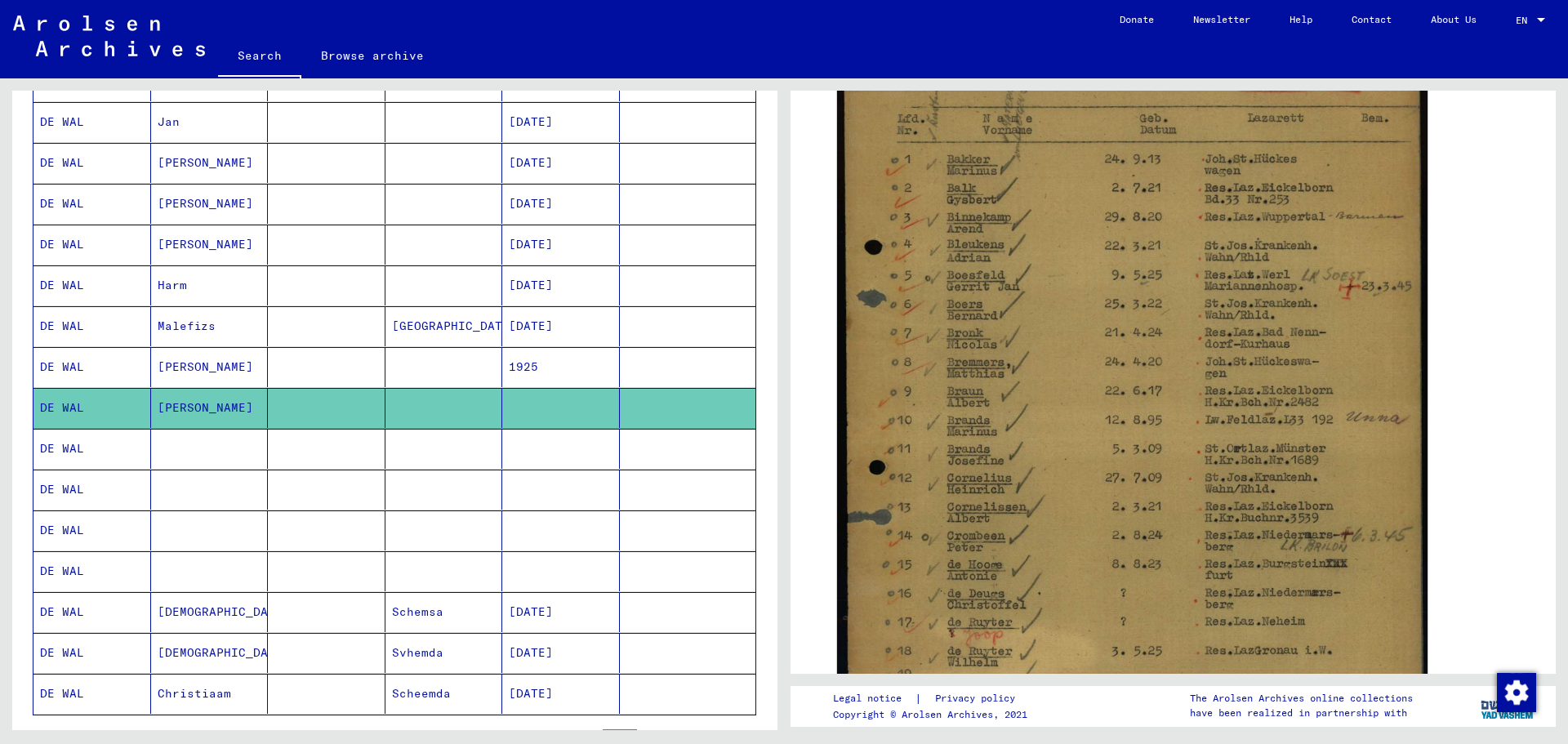
click at [179, 288] on mat-cell "Harm" at bounding box center [210, 286] width 117 height 40
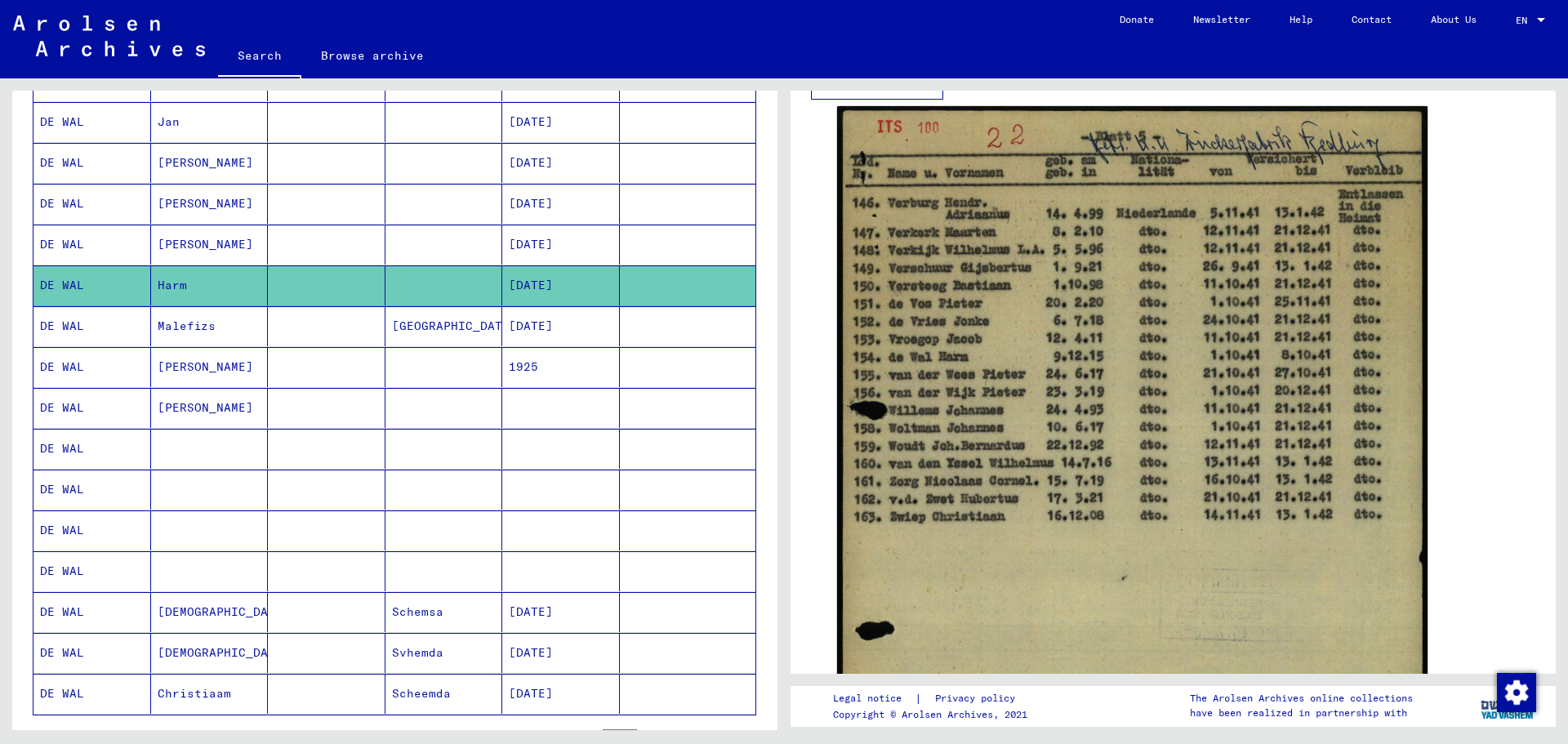
scroll to position [285, 0]
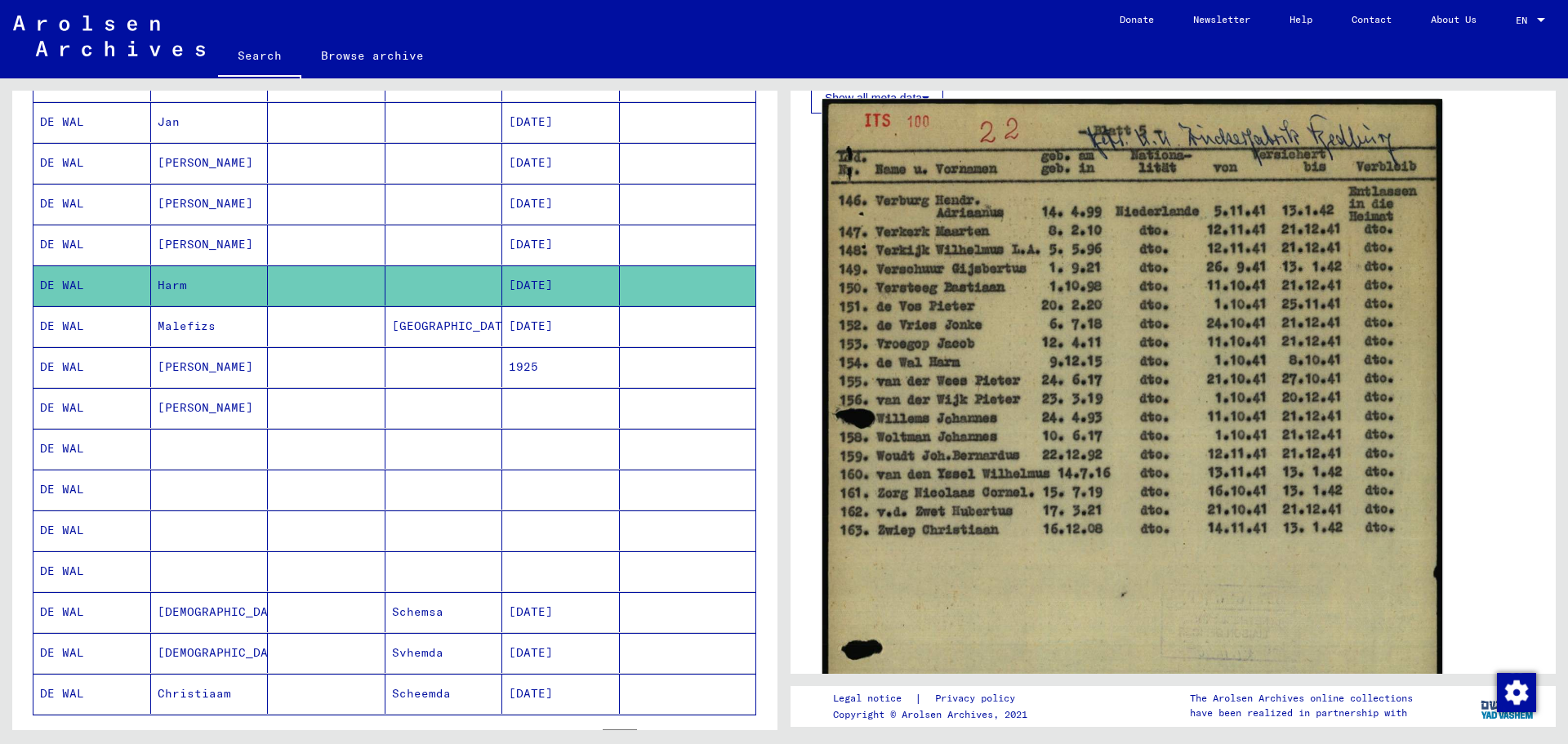
click at [1375, 302] on img at bounding box center [1132, 534] width 620 height 871
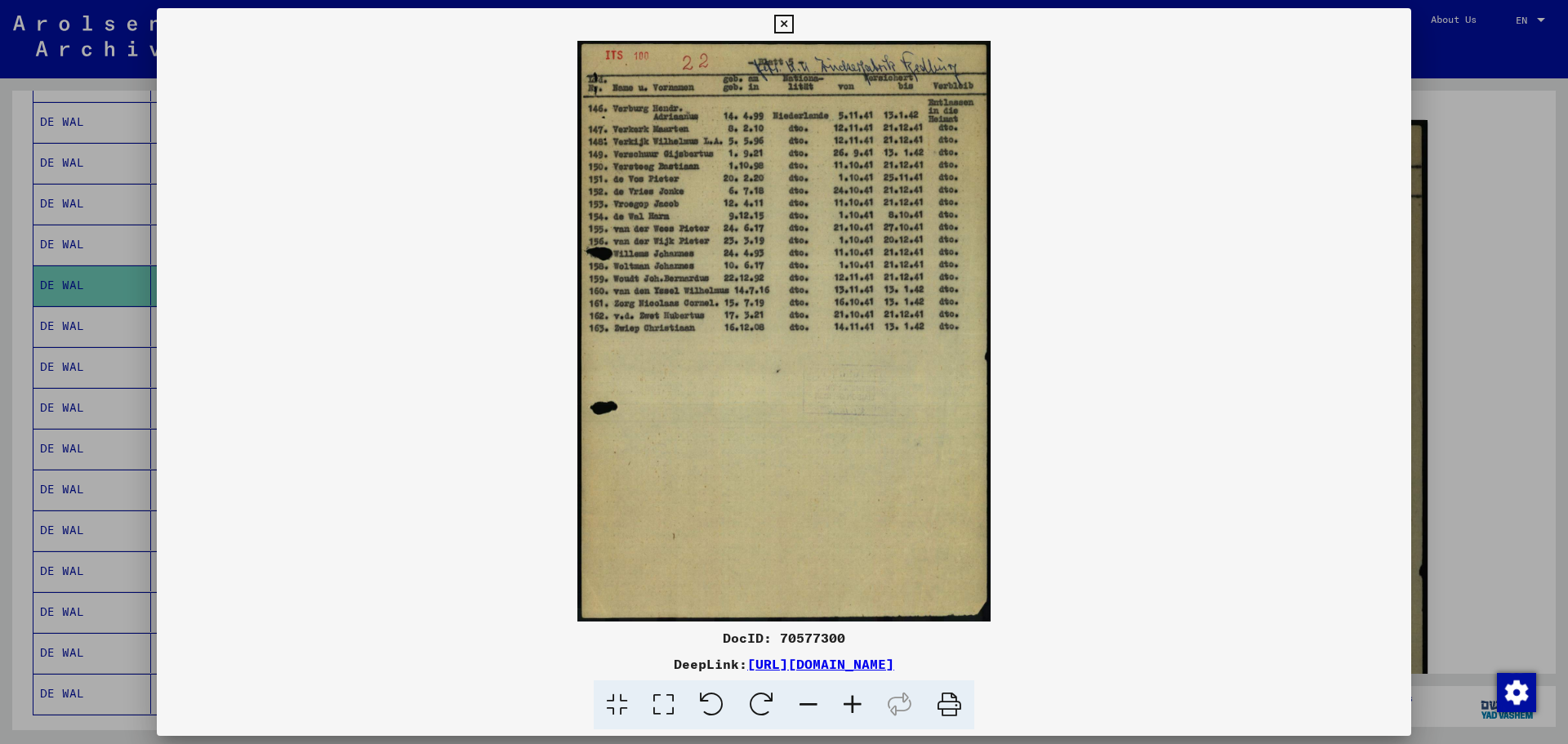
click at [787, 18] on icon at bounding box center [784, 24] width 19 height 19
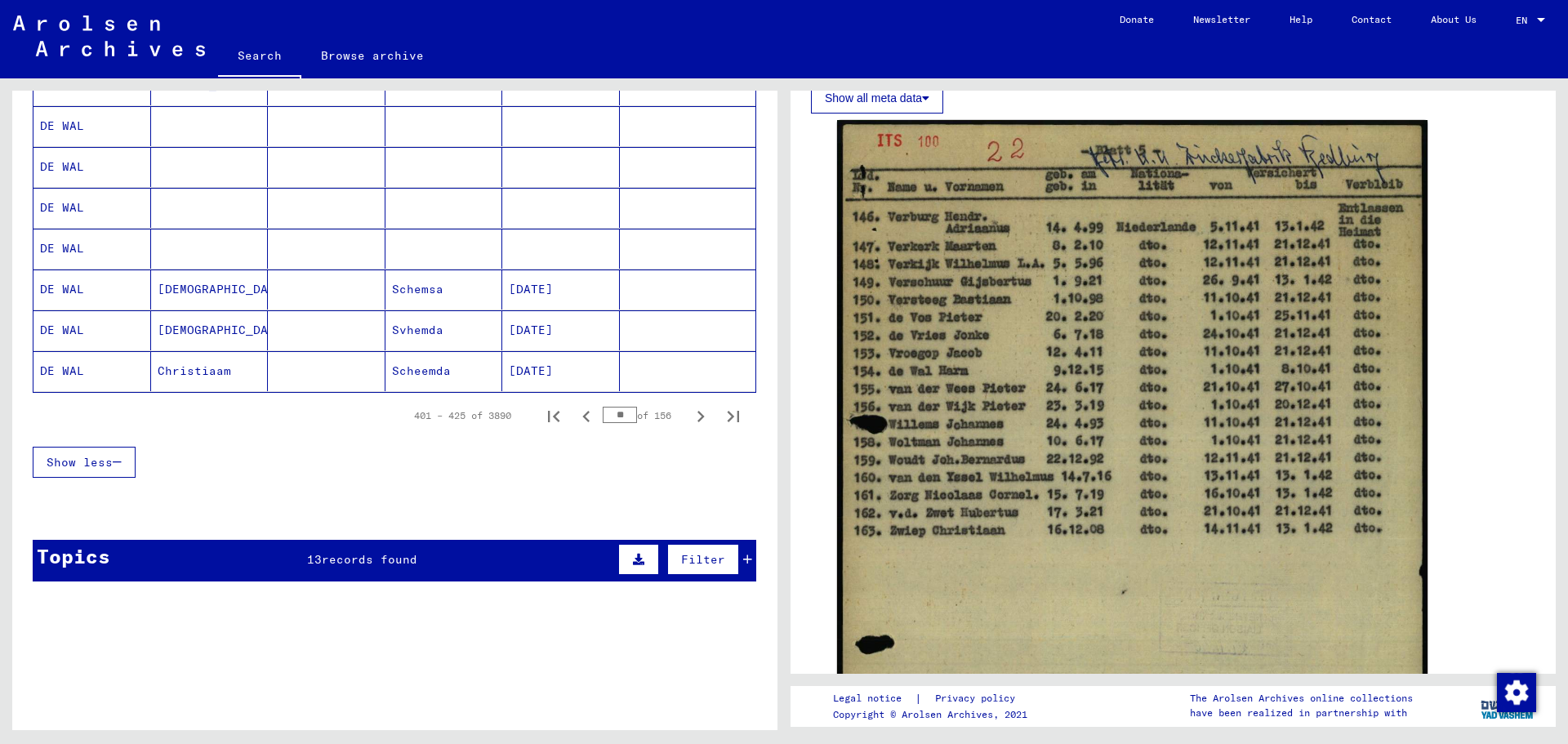
scroll to position [984, 0]
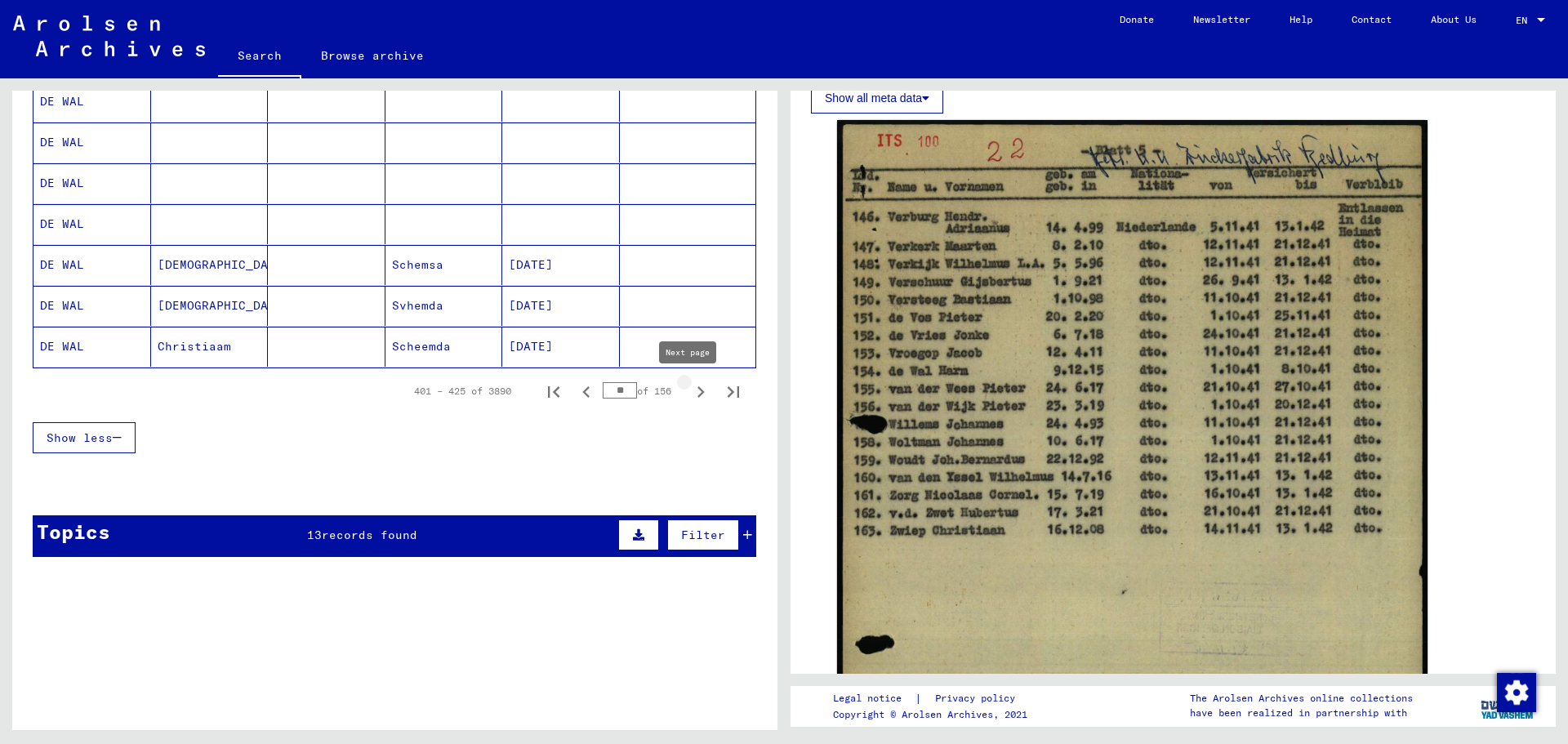
click at [689, 391] on icon "Next page" at bounding box center [701, 392] width 23 height 23
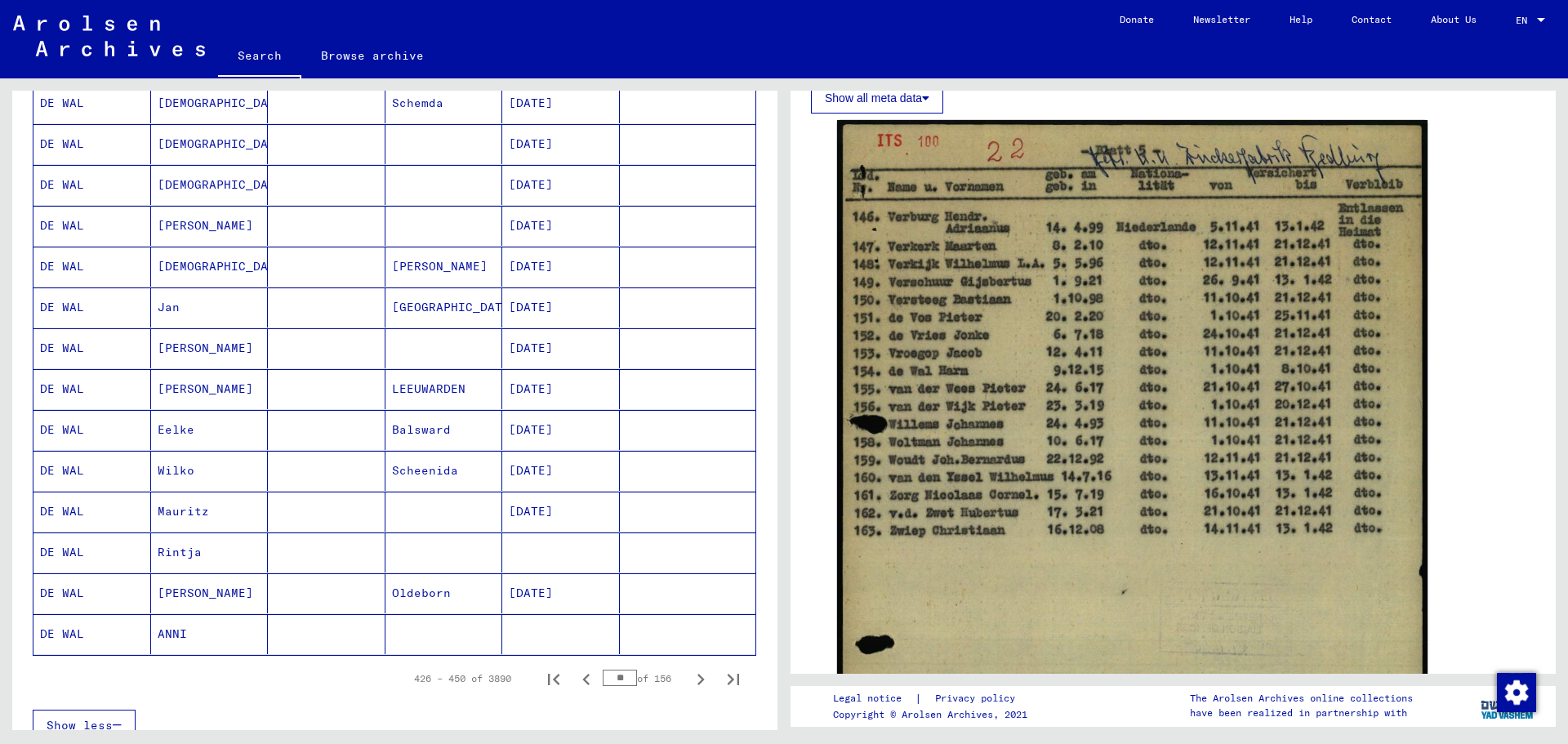
scroll to position [724, 0]
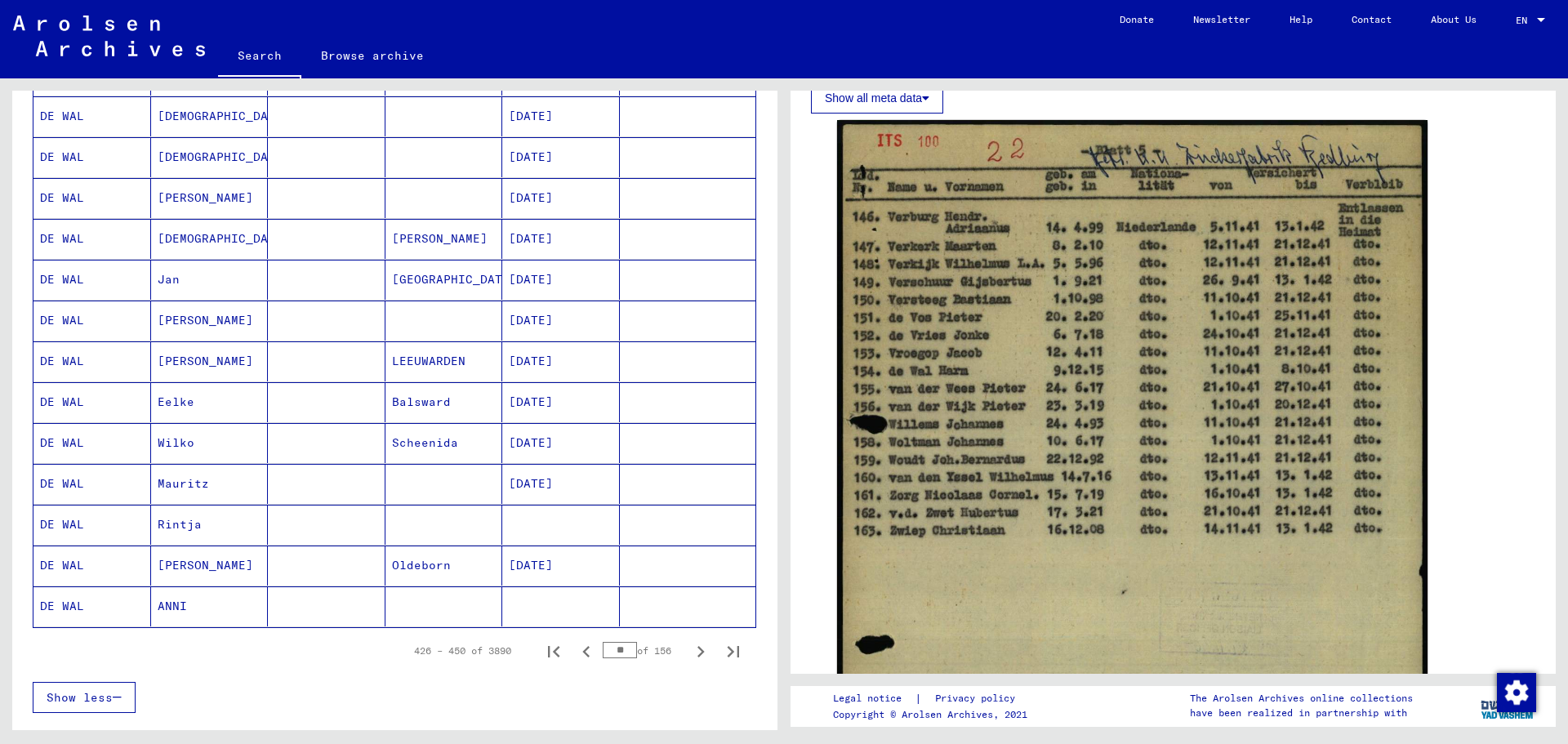
click at [177, 445] on mat-cell "Wilko" at bounding box center [210, 443] width 117 height 40
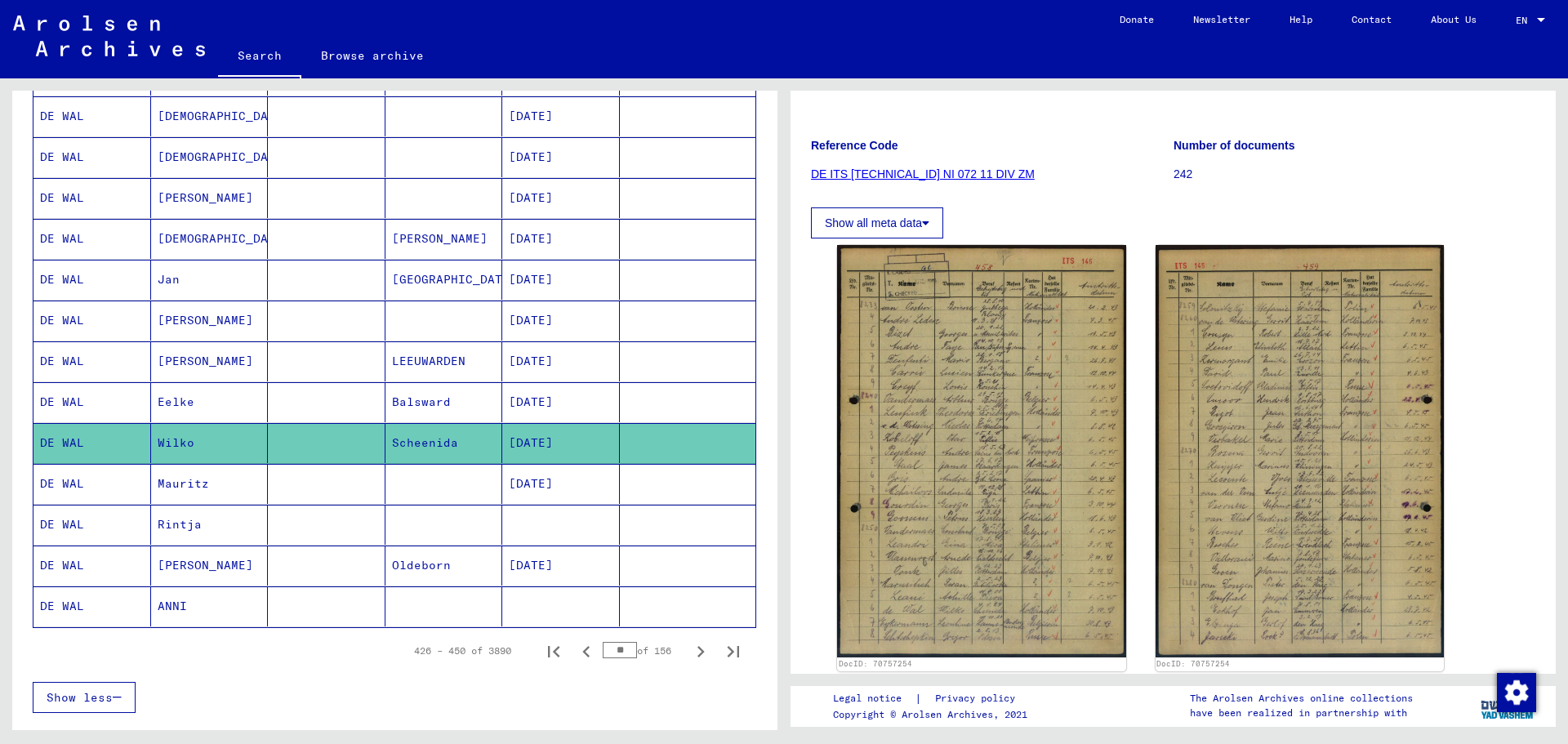
scroll to position [216, 0]
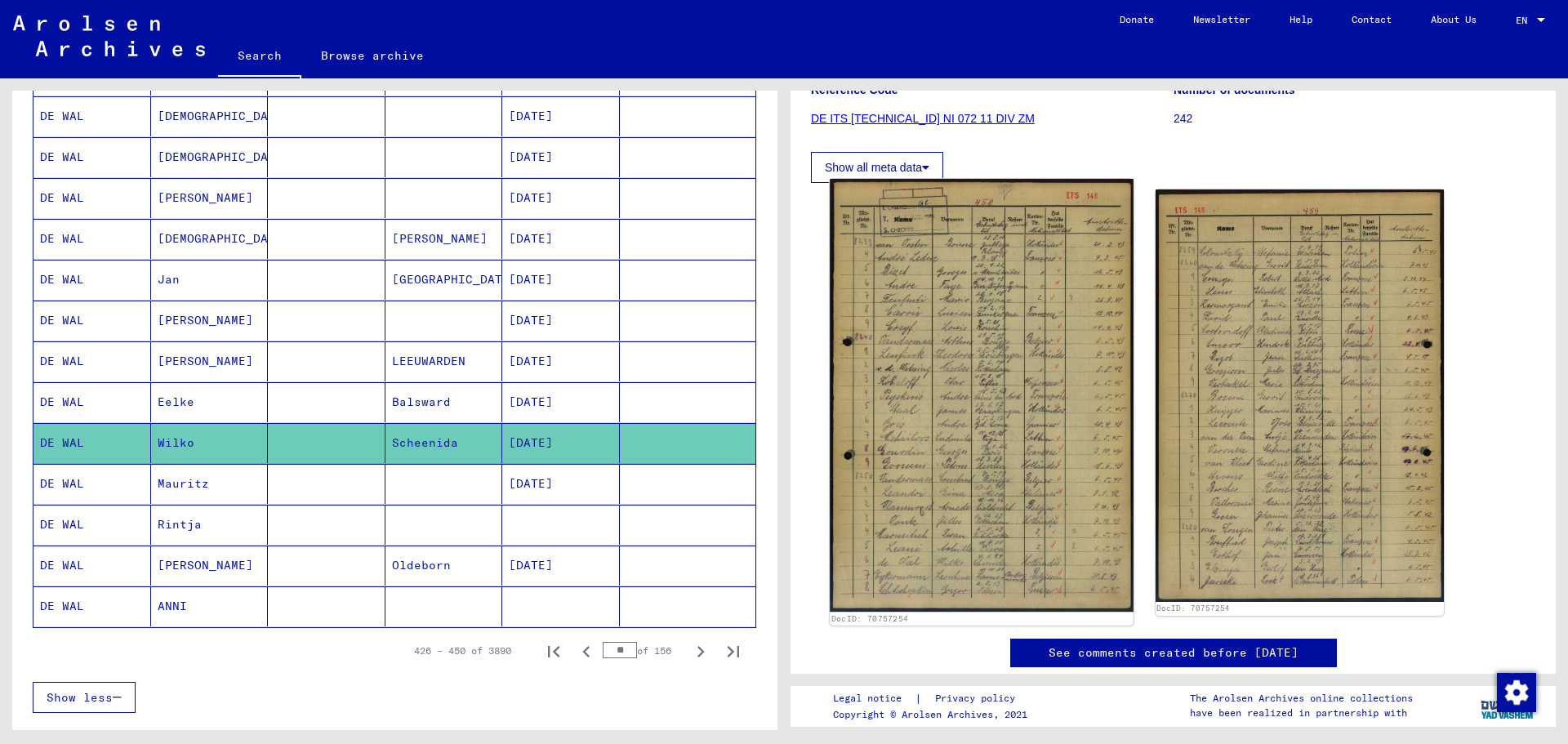
click at [1042, 398] on img at bounding box center [981, 396] width 303 height 433
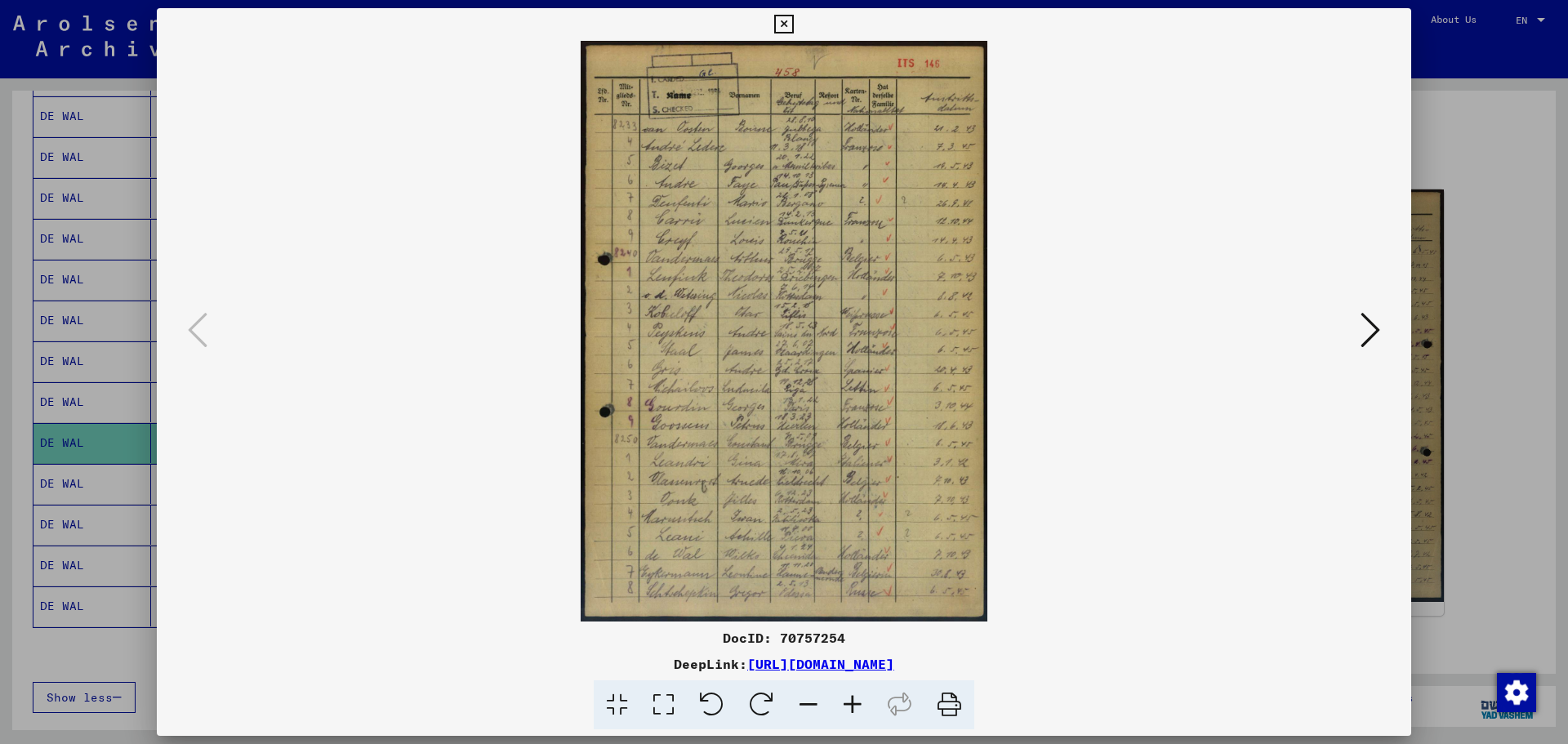
click at [859, 698] on icon at bounding box center [853, 706] width 44 height 50
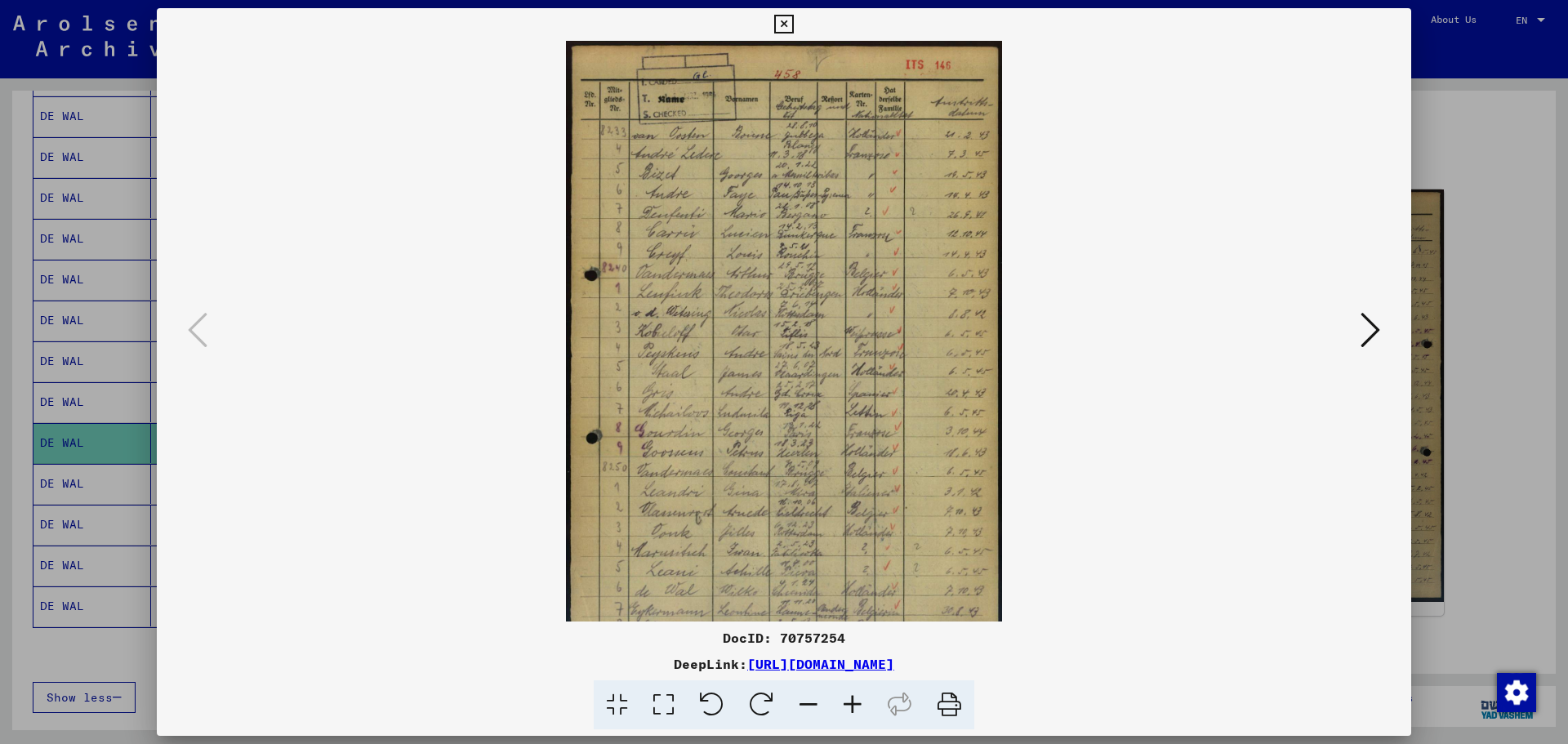
click at [859, 698] on icon at bounding box center [853, 706] width 44 height 50
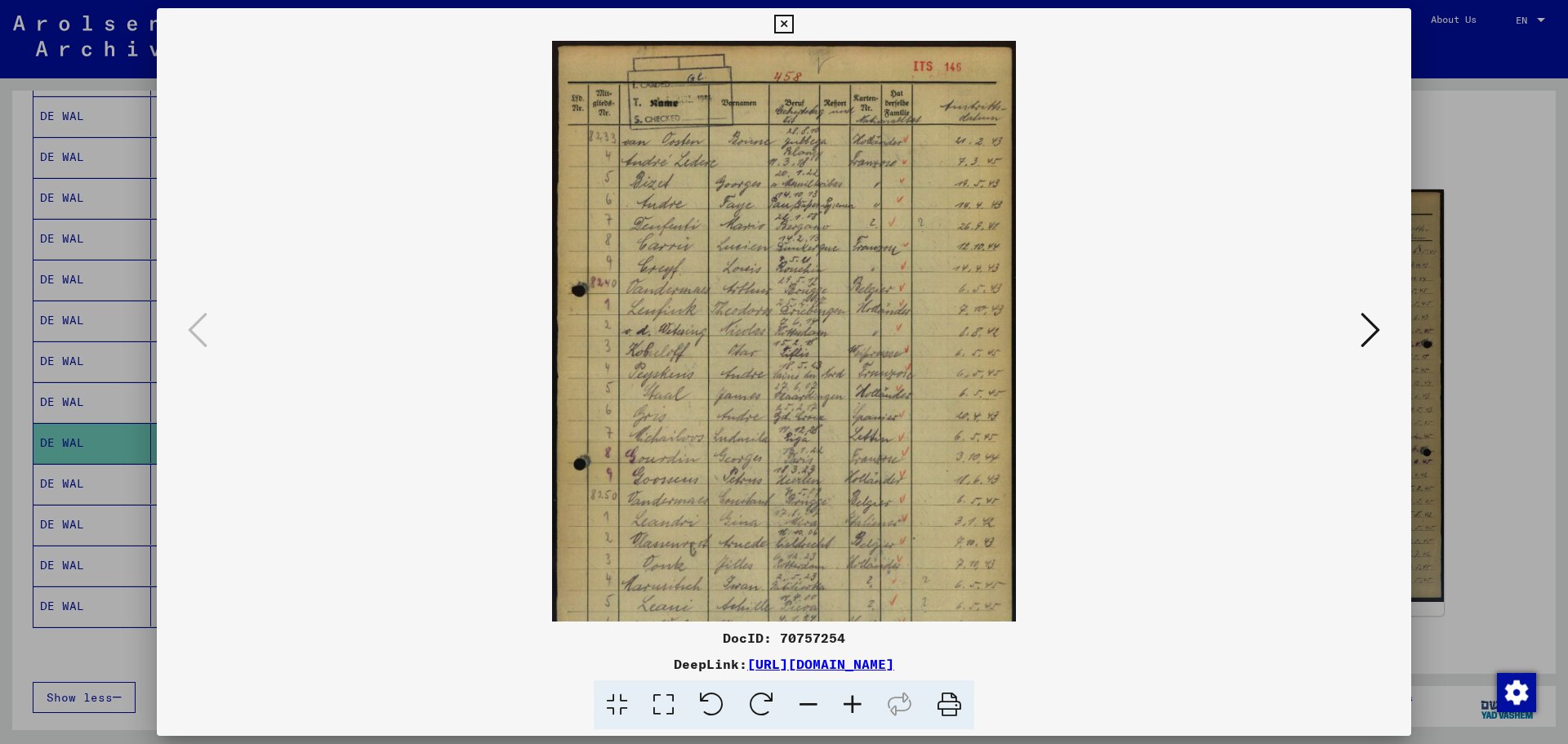
click at [859, 698] on icon at bounding box center [853, 706] width 44 height 50
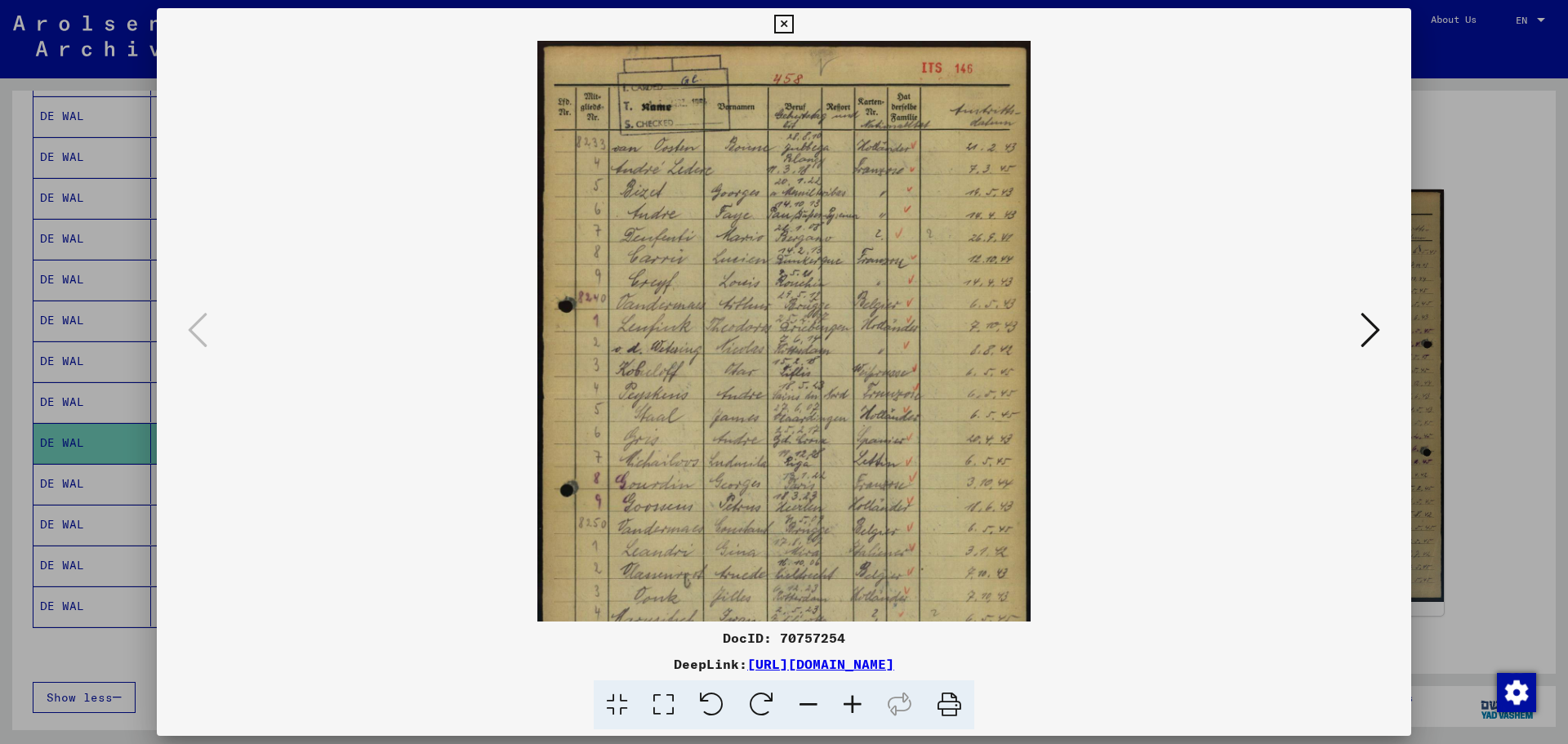
scroll to position [122, 0]
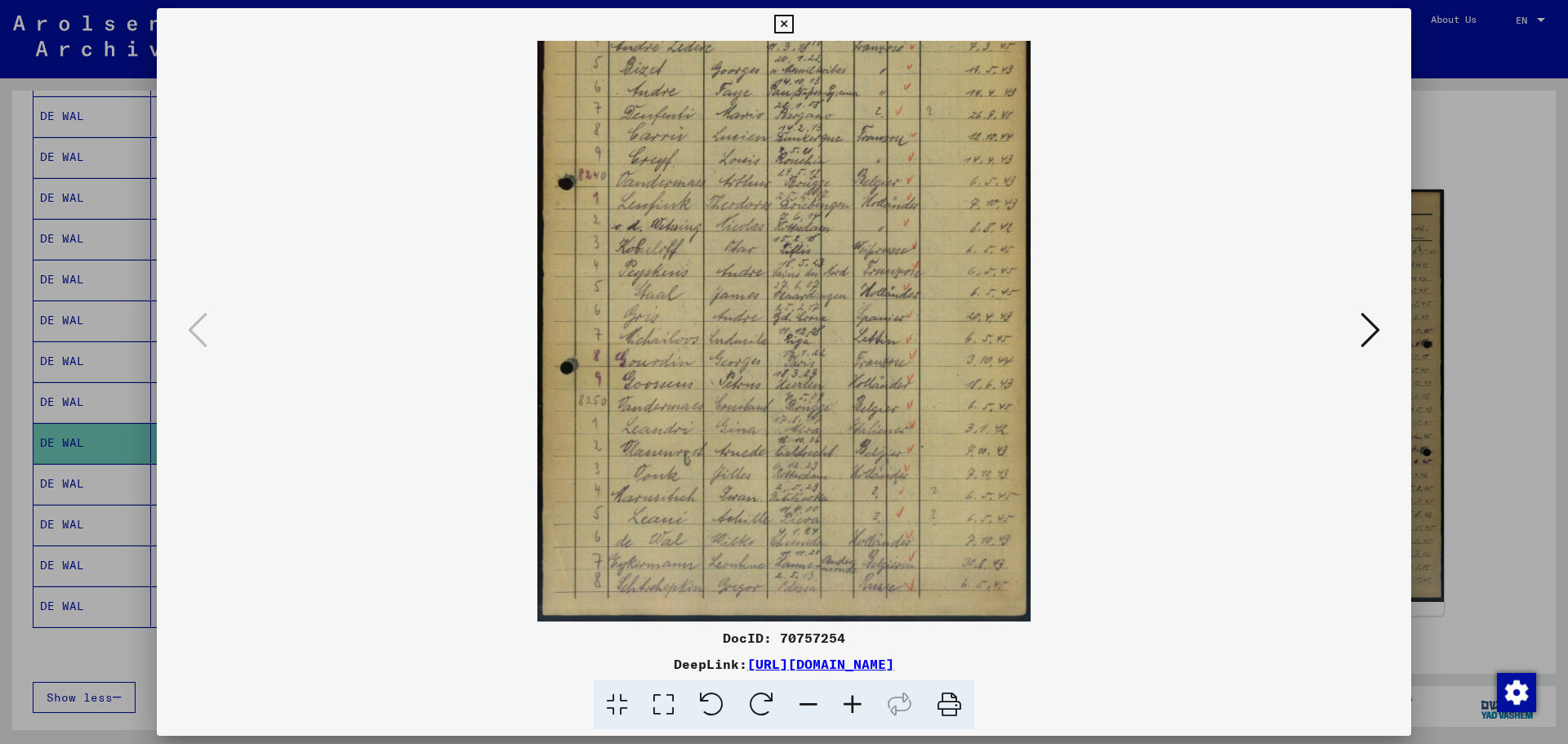
drag, startPoint x: 879, startPoint y: 442, endPoint x: 788, endPoint y: 211, distance: 248.3
click at [788, 211] on img at bounding box center [784, 269] width 493 height 703
click at [1369, 337] on icon at bounding box center [1370, 329] width 19 height 39
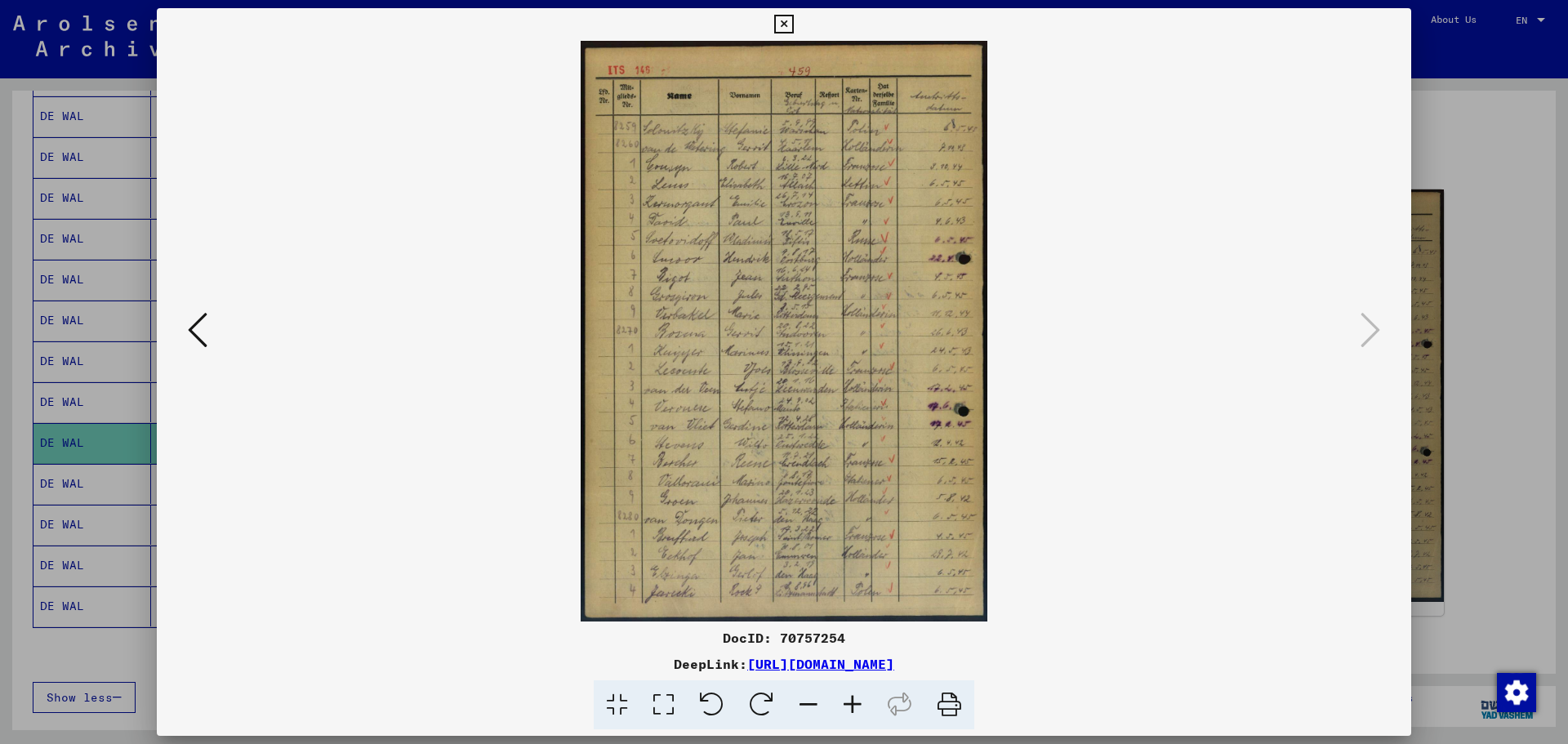
scroll to position [0, 0]
click at [784, 28] on icon at bounding box center [784, 24] width 19 height 19
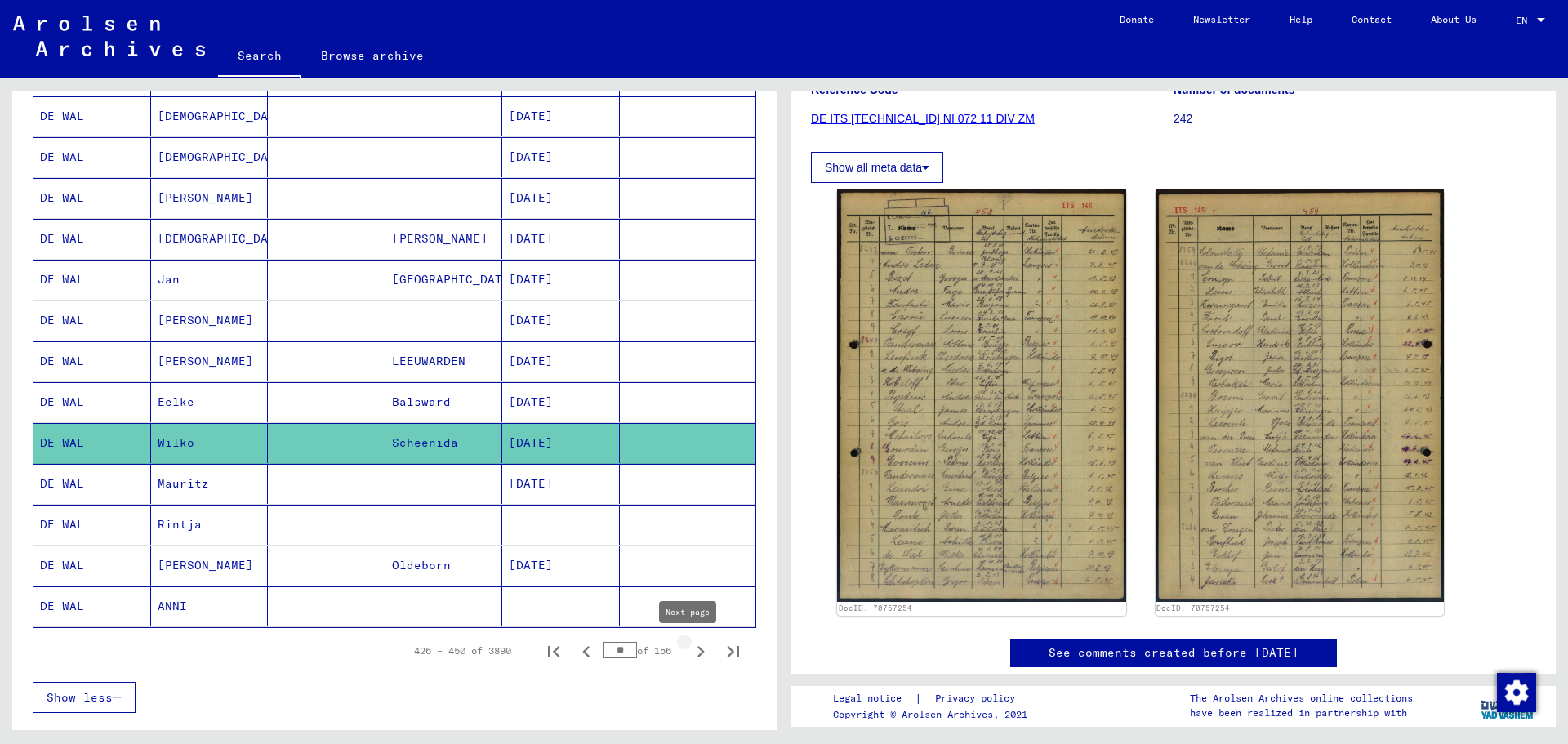
click at [693, 652] on icon "Next page" at bounding box center [701, 652] width 23 height 23
type input "**"
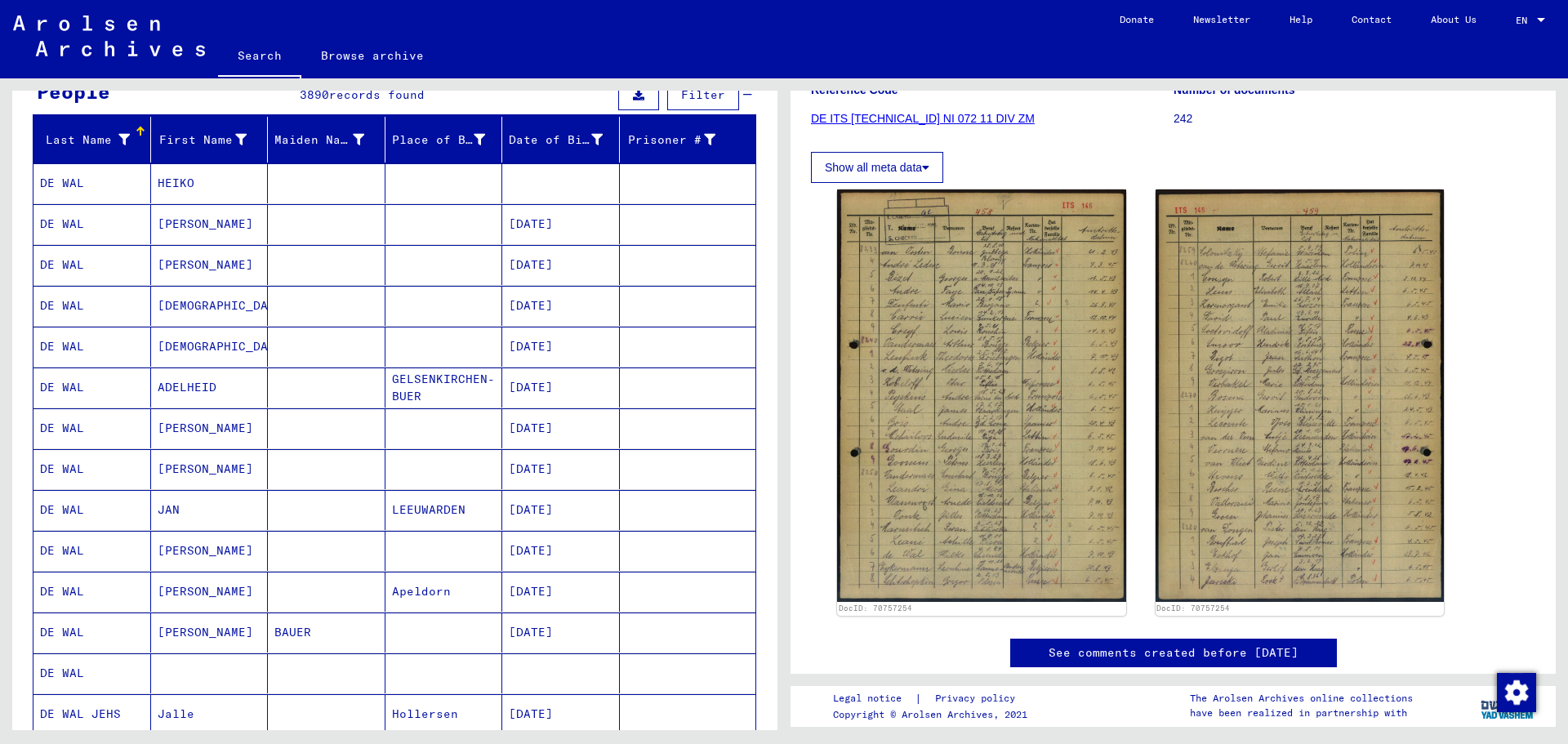
scroll to position [169, 0]
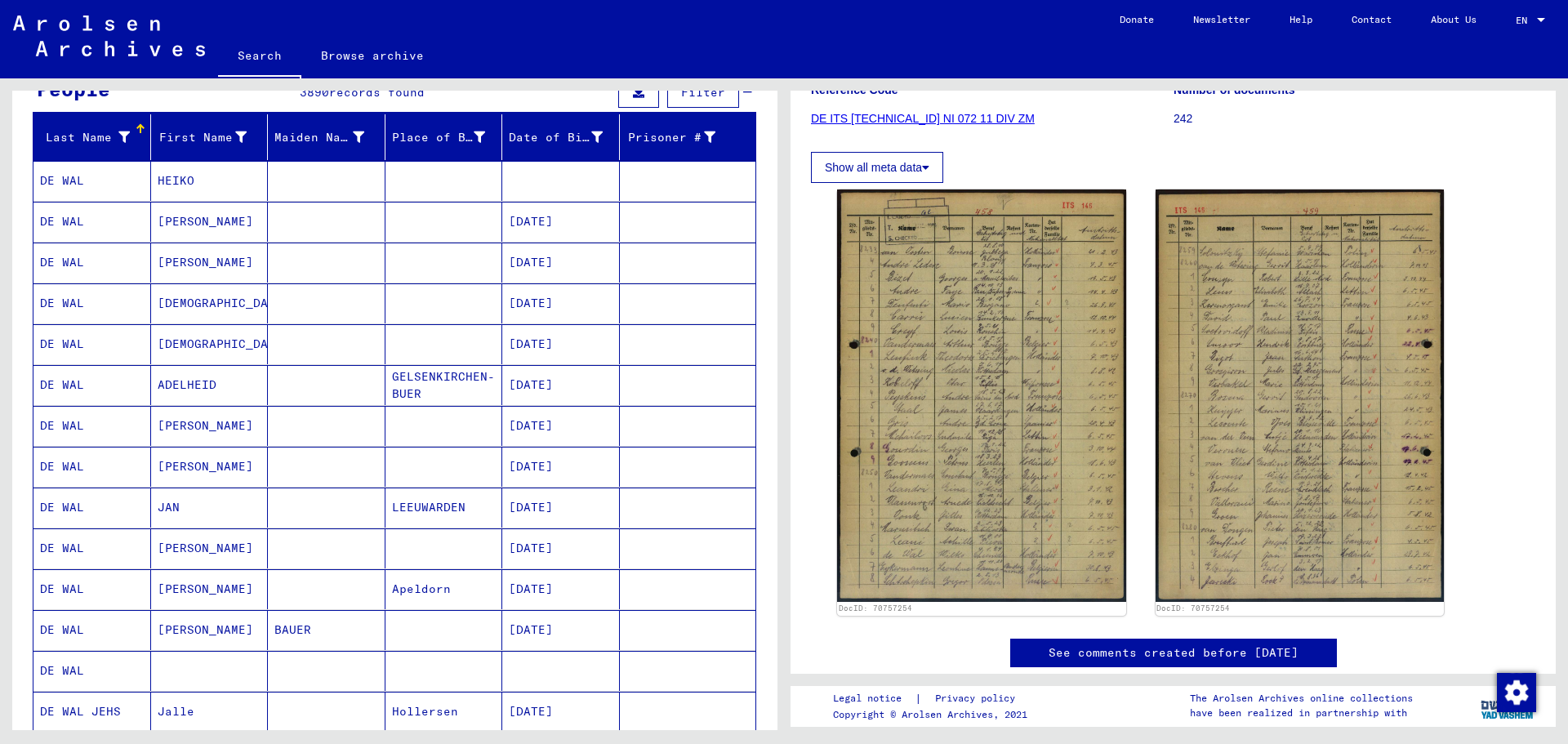
click at [180, 180] on mat-cell "HEIKO" at bounding box center [210, 181] width 117 height 40
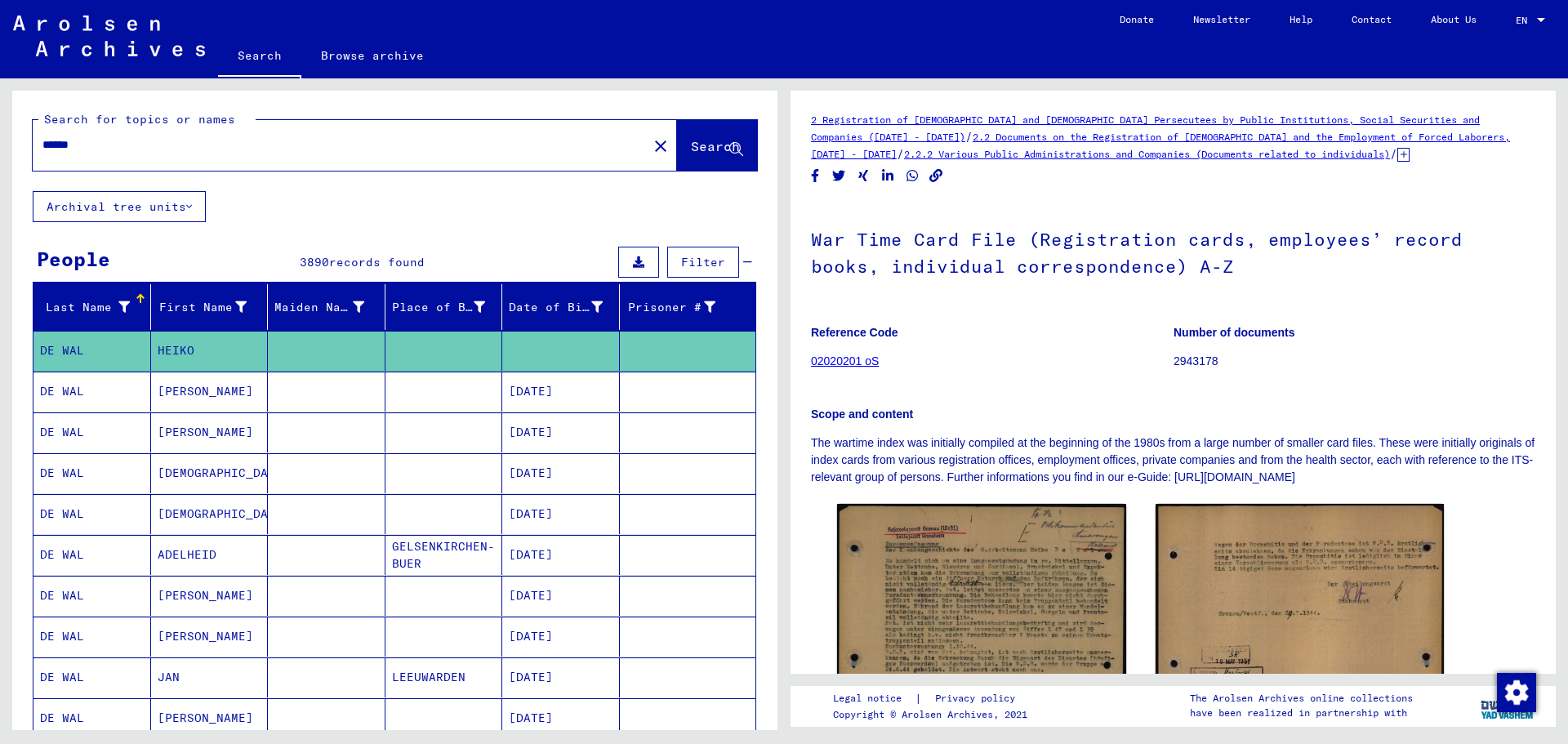
drag, startPoint x: 94, startPoint y: 142, endPoint x: 0, endPoint y: 187, distance: 104.2
click at [0, 187] on div "Search for topics or names ****** close Search Archival tree units People 3890 …" at bounding box center [392, 403] width 784 height 652
type input "******"
click at [689, 138] on button "Search" at bounding box center [716, 145] width 80 height 51
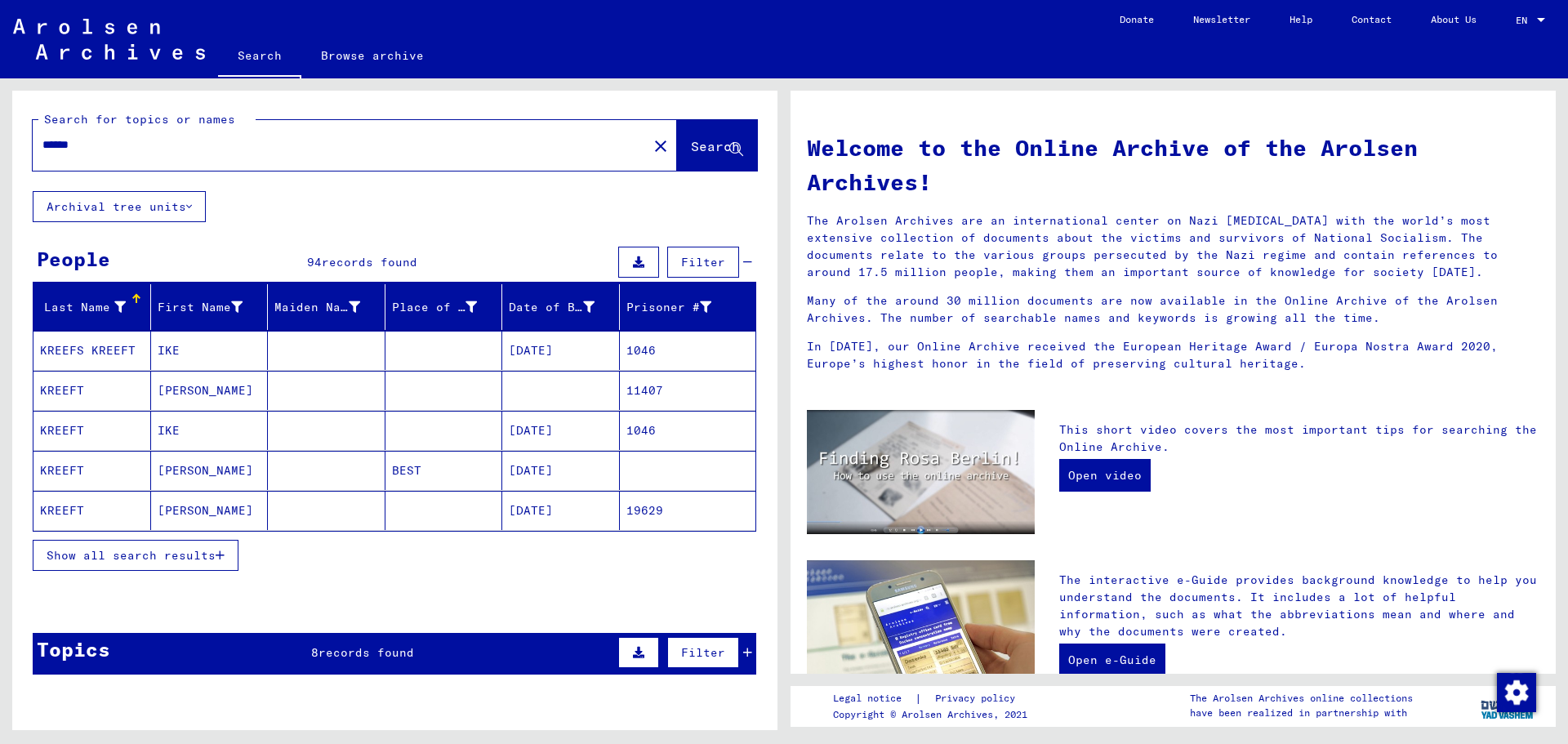
click at [58, 512] on mat-cell "KREEFT" at bounding box center [92, 510] width 117 height 39
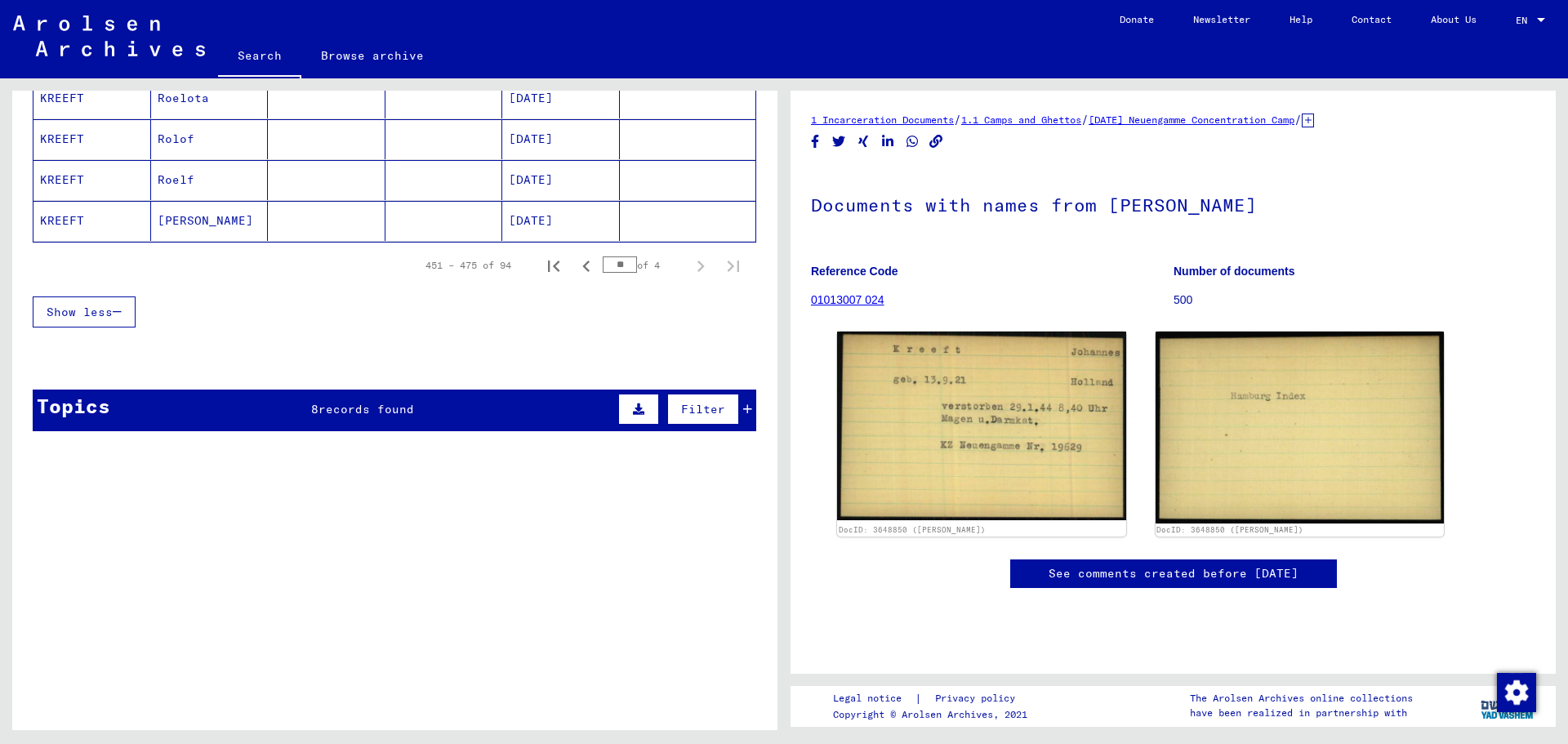
scroll to position [1107, 0]
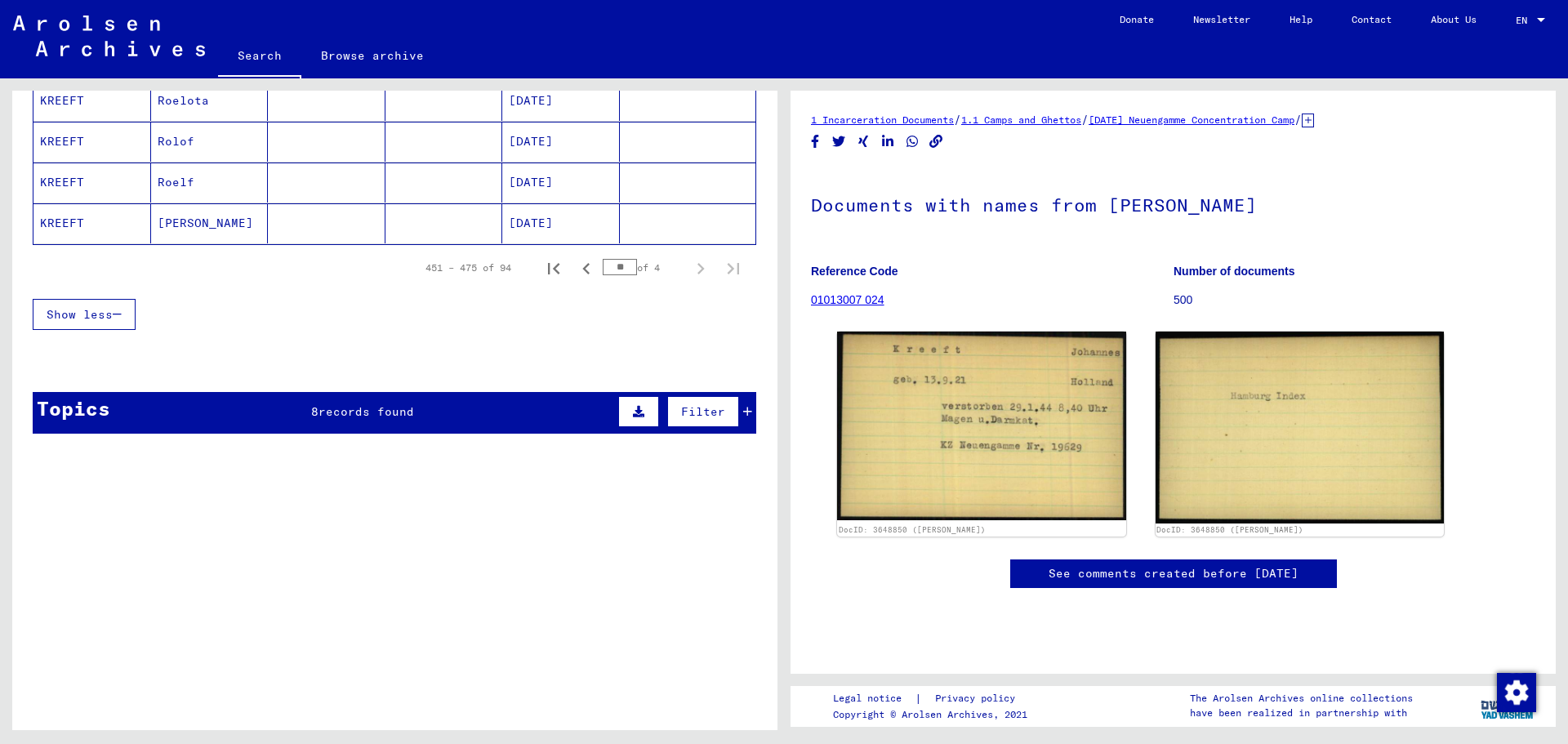
click at [321, 413] on span "records found" at bounding box center [366, 411] width 95 height 14
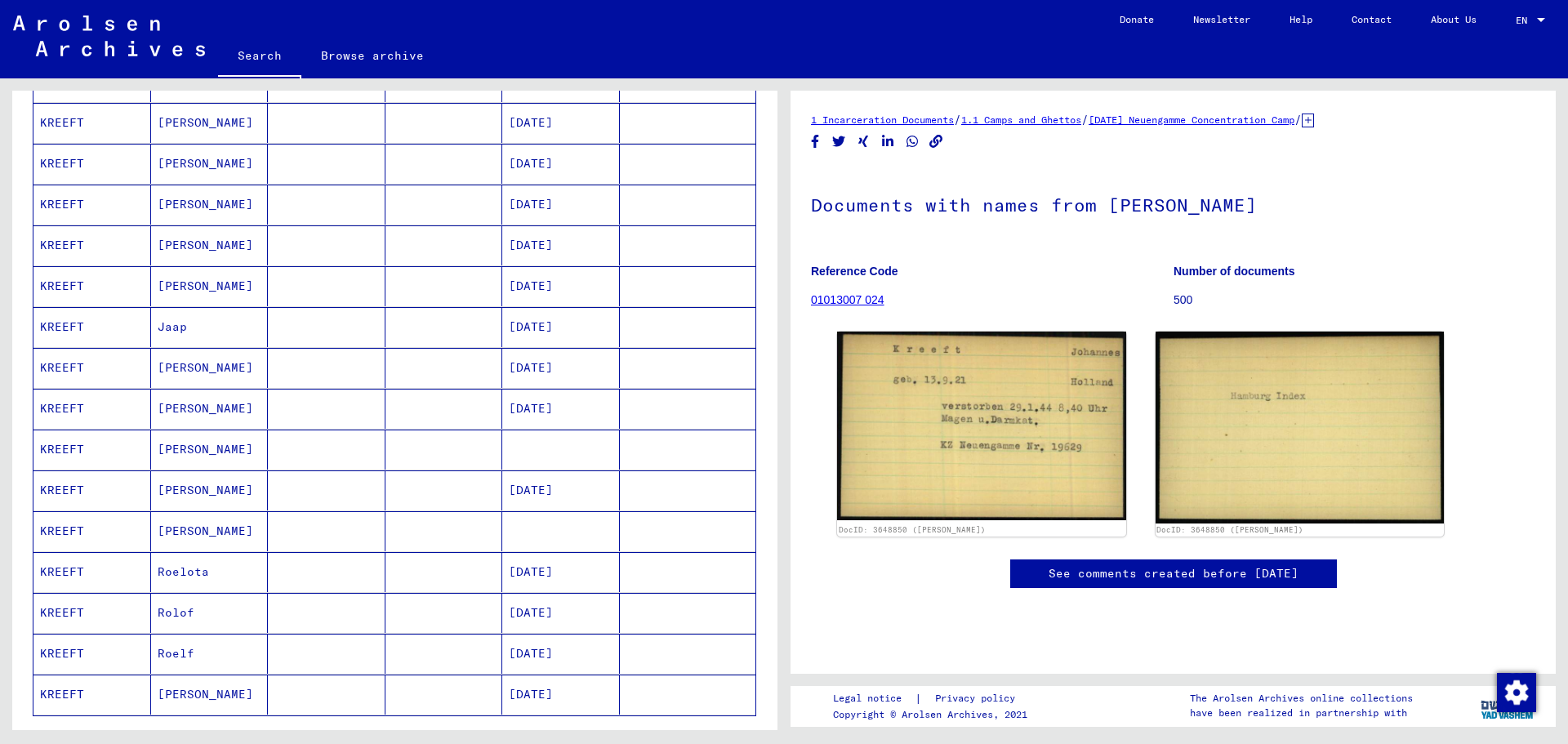
scroll to position [646, 0]
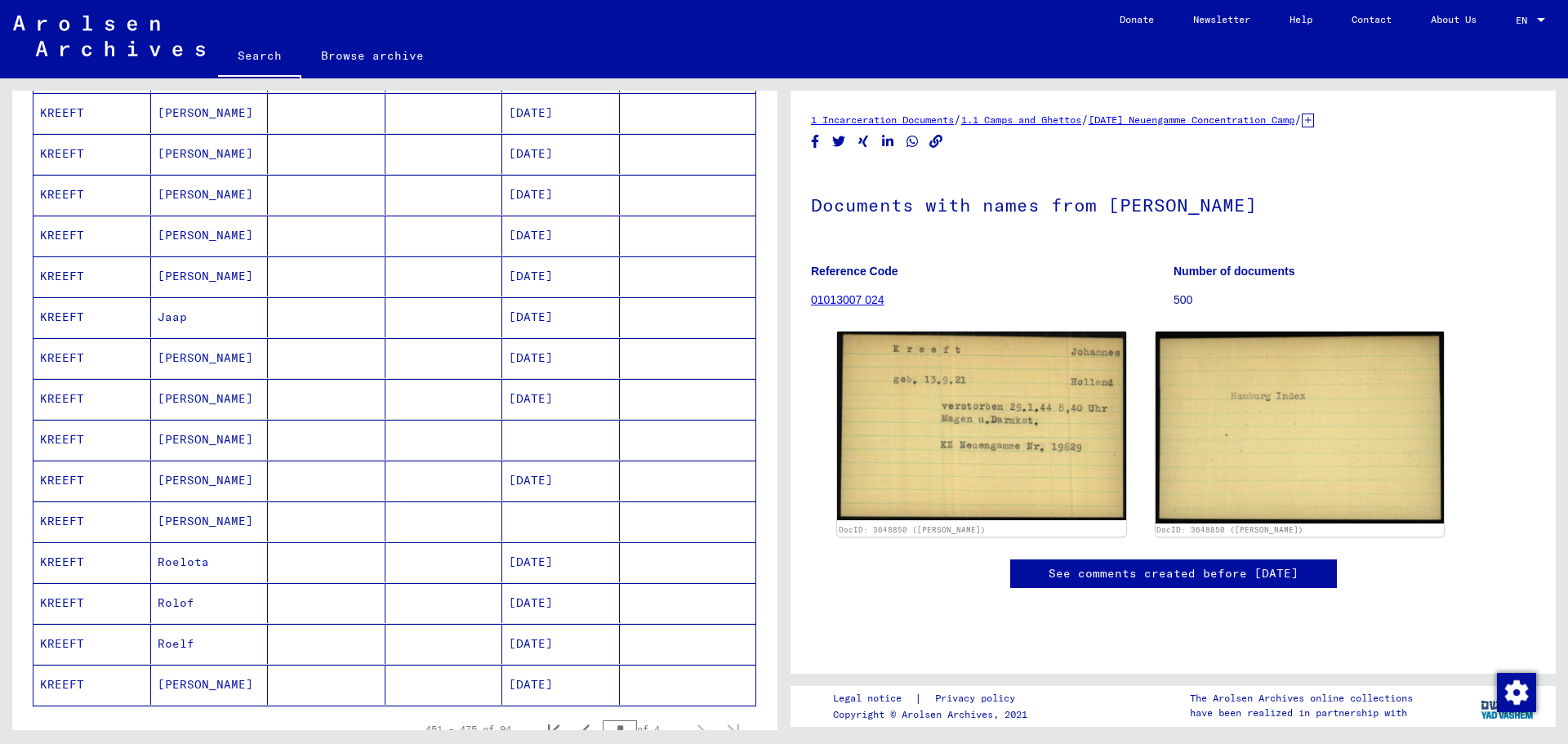
click at [548, 239] on mat-cell "[DATE]" at bounding box center [561, 236] width 117 height 40
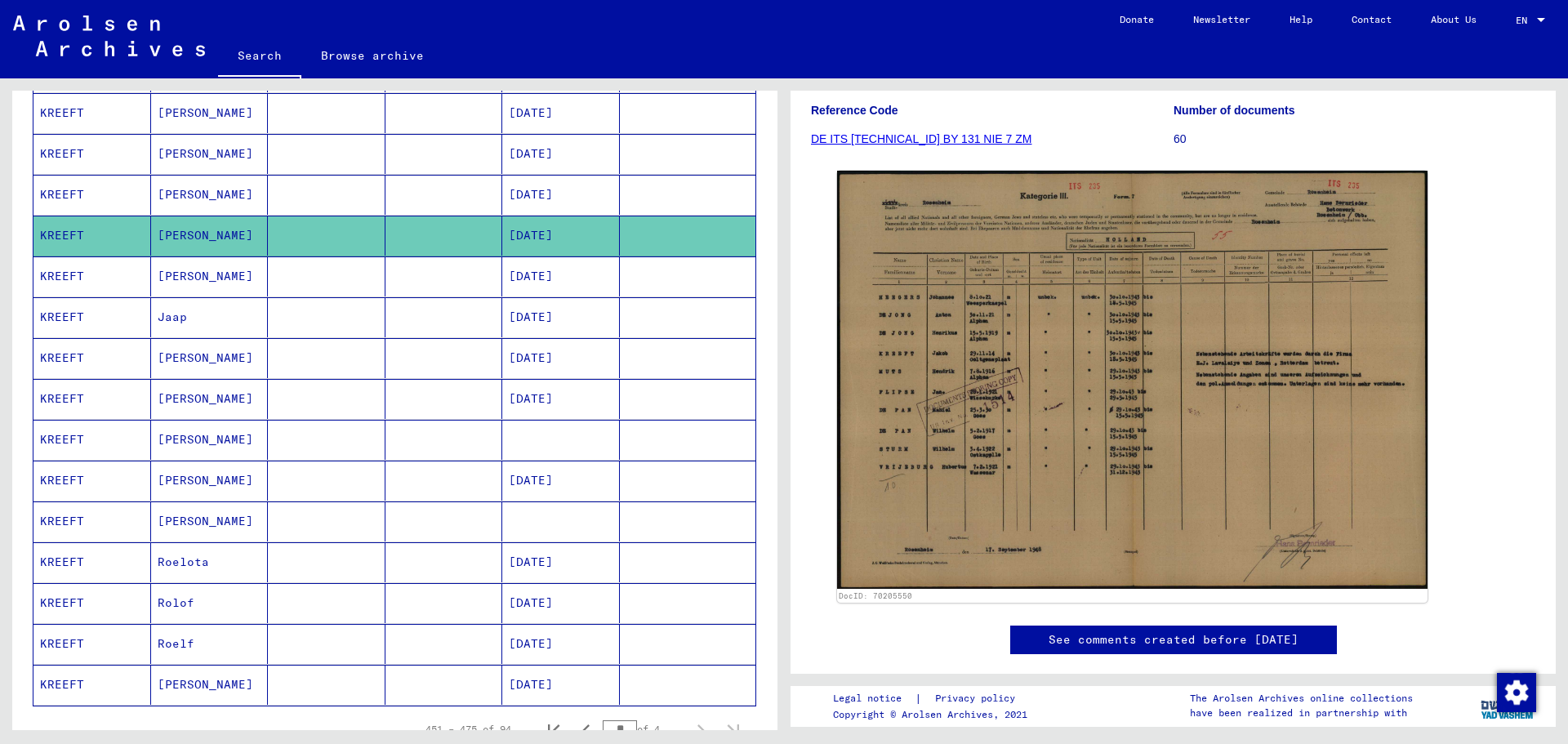
scroll to position [171, 0]
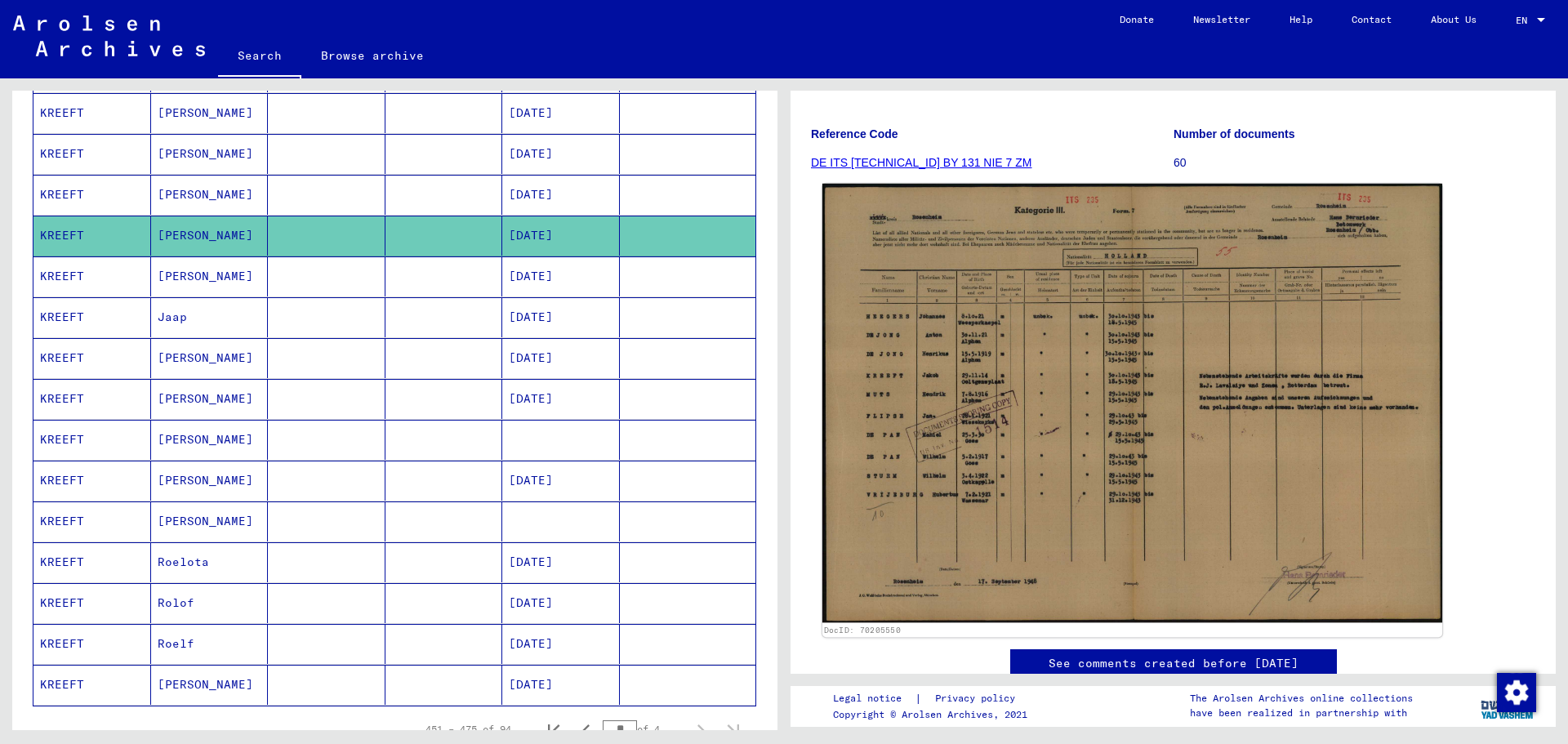
click at [1204, 401] on img at bounding box center [1132, 403] width 620 height 439
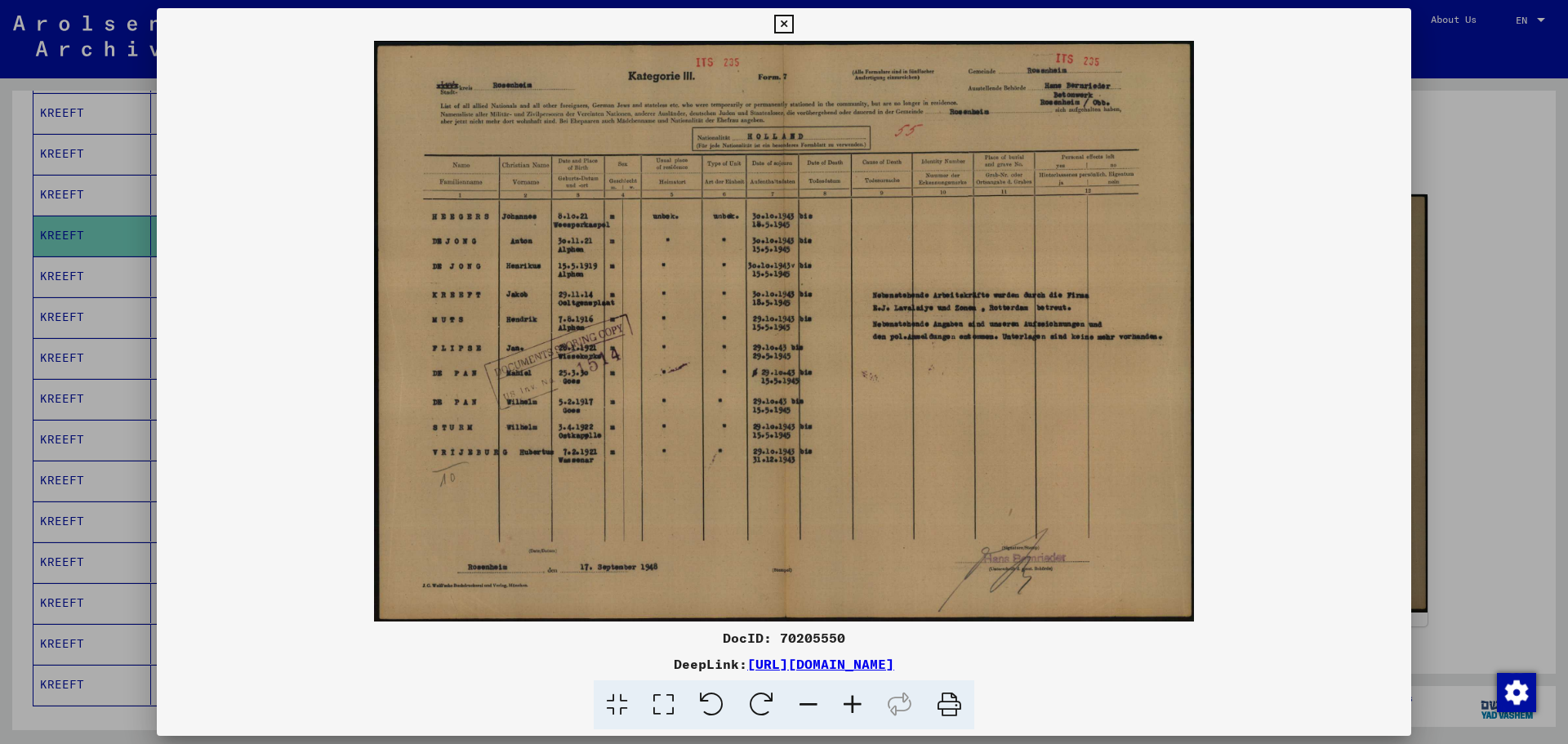
click at [855, 708] on icon at bounding box center [853, 706] width 44 height 50
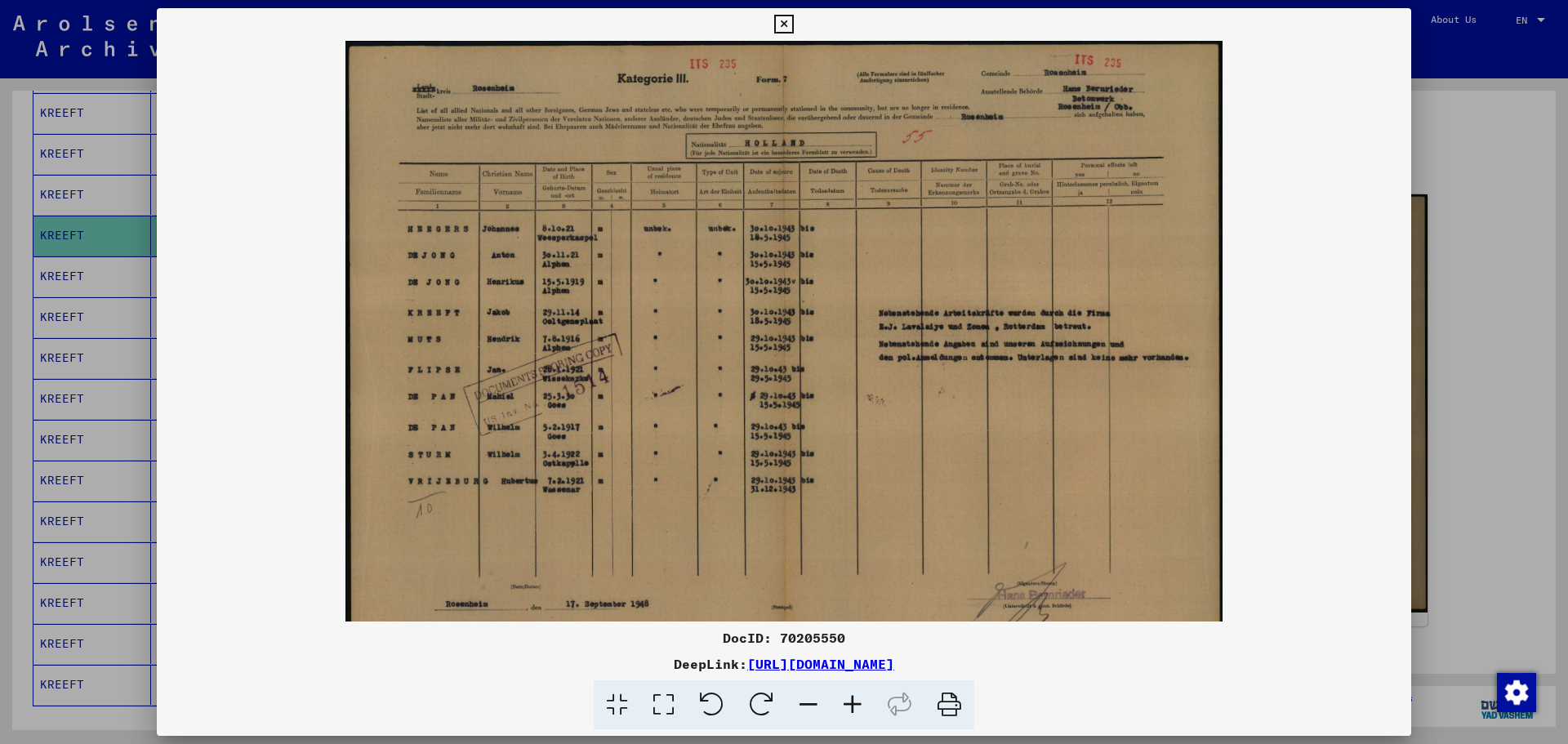
click at [855, 708] on icon at bounding box center [853, 706] width 44 height 50
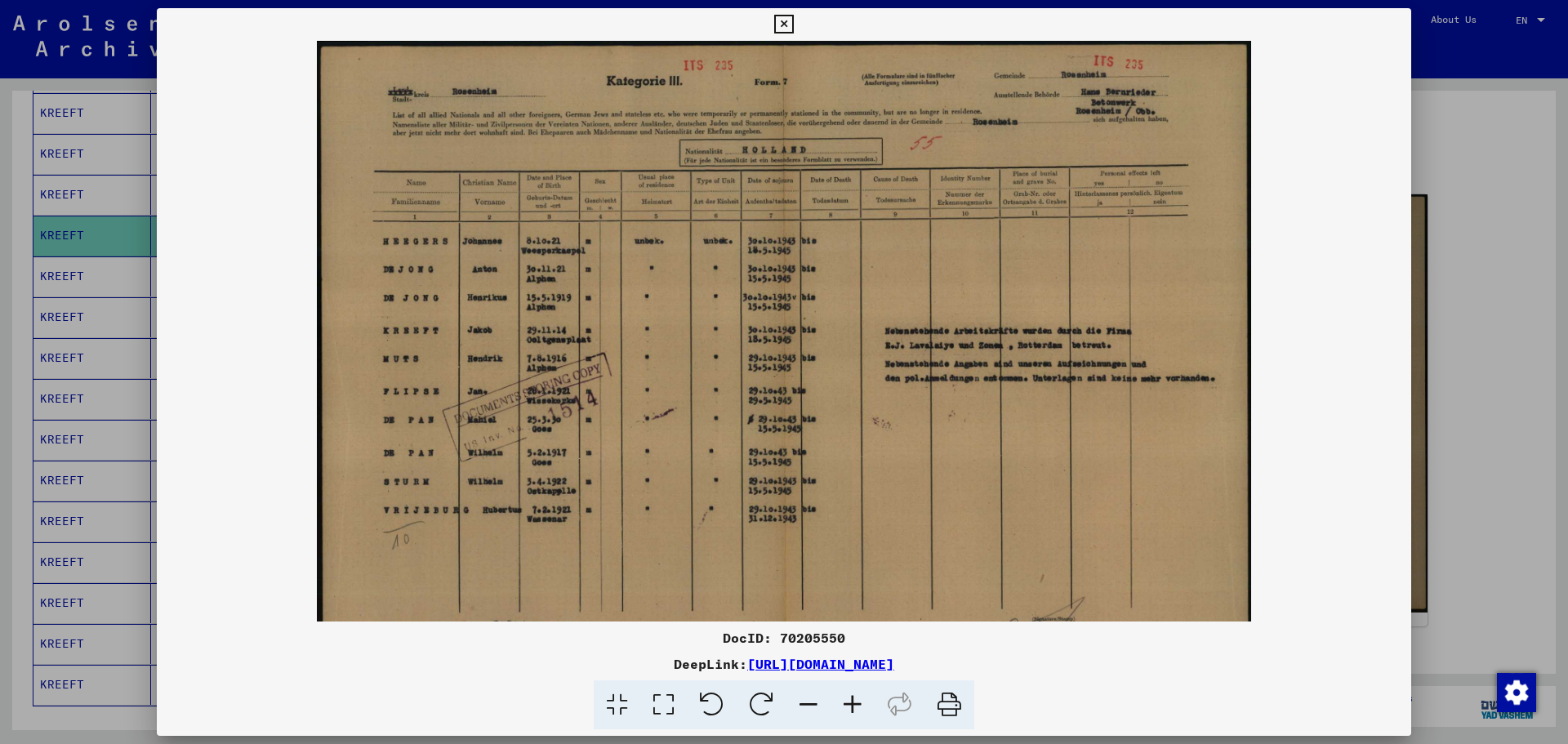
click at [855, 708] on icon at bounding box center [853, 706] width 44 height 50
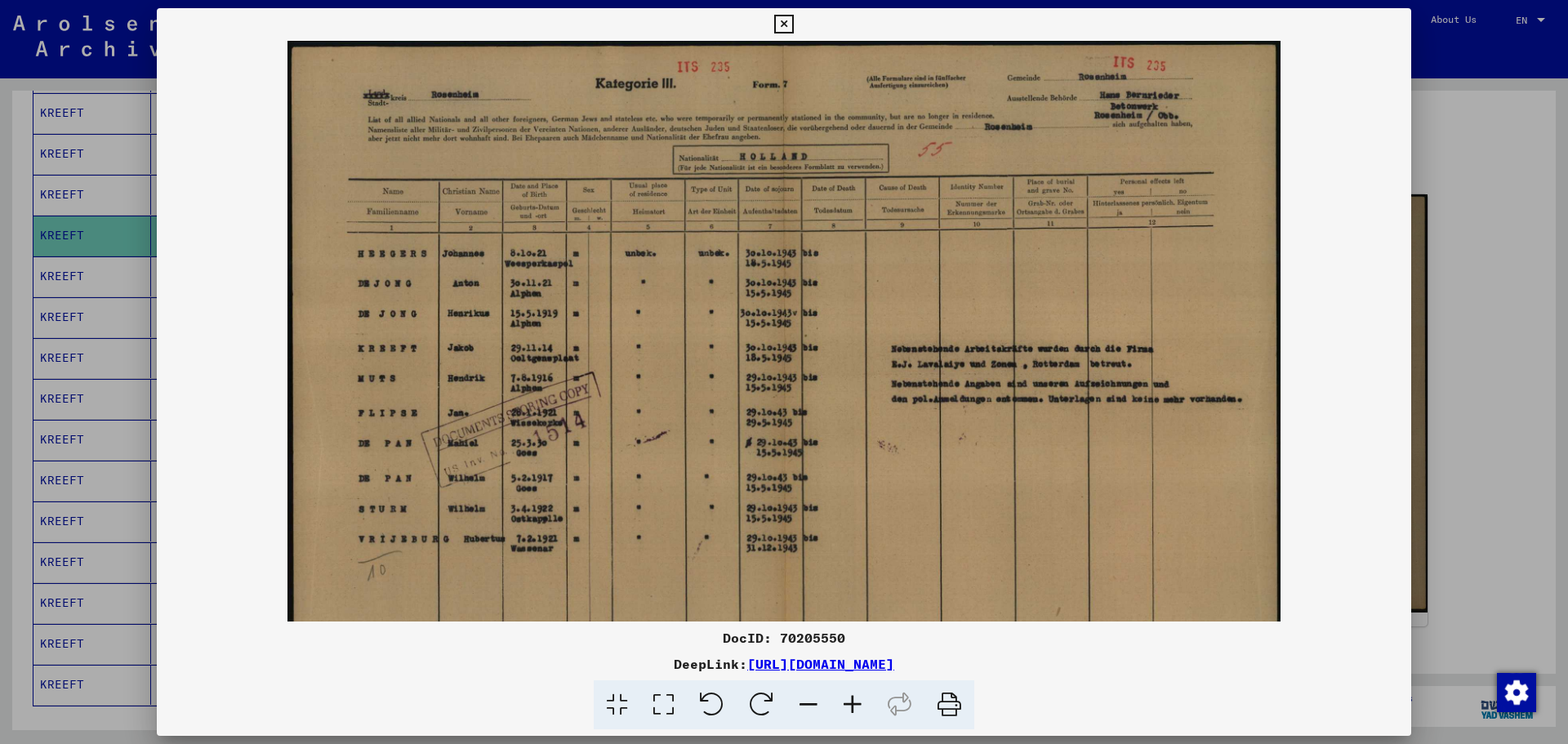
click at [787, 20] on icon at bounding box center [784, 24] width 19 height 19
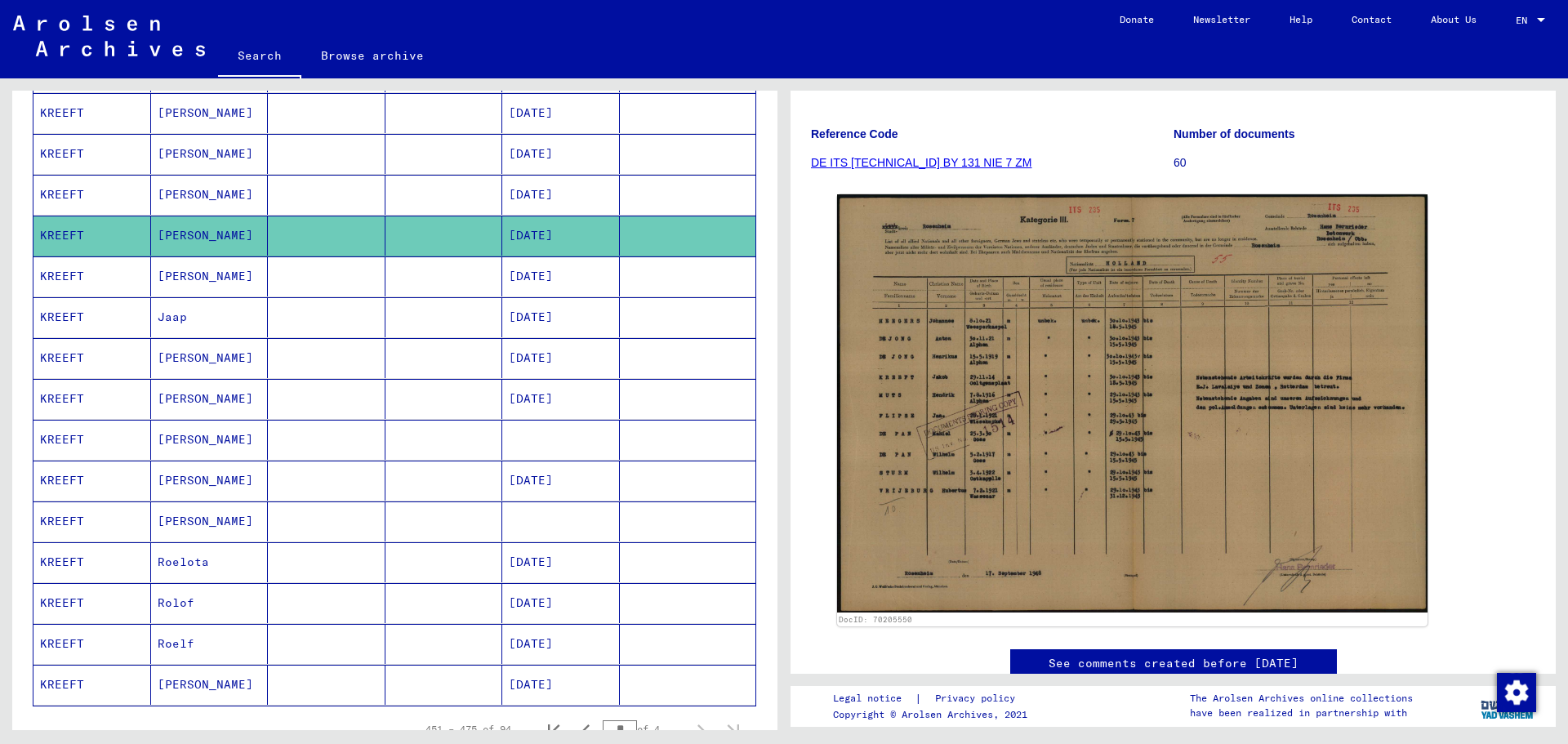
click at [564, 274] on mat-cell "[DATE]" at bounding box center [561, 276] width 117 height 40
